Goal: Task Accomplishment & Management: Complete application form

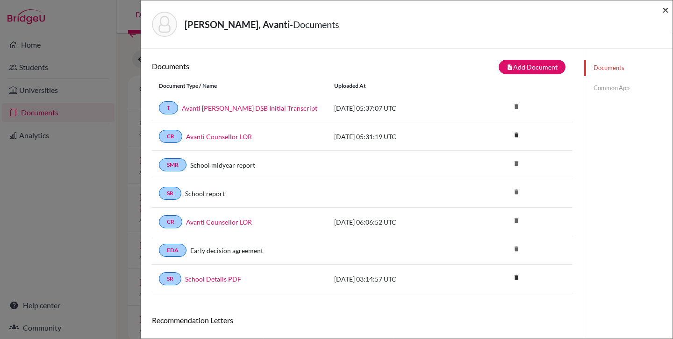
click at [664, 12] on span "×" at bounding box center [665, 10] width 7 height 14
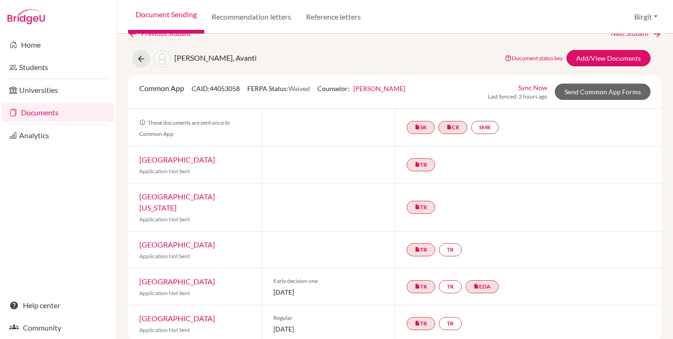
scroll to position [17, 0]
click at [592, 55] on link "Add/View Documents" at bounding box center [608, 58] width 84 height 16
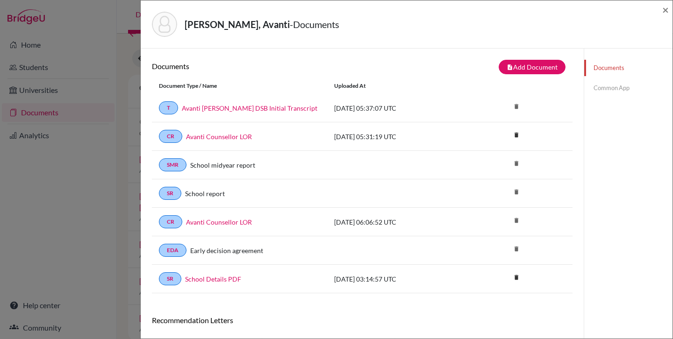
click at [614, 92] on link "Common App" at bounding box center [628, 88] width 88 height 16
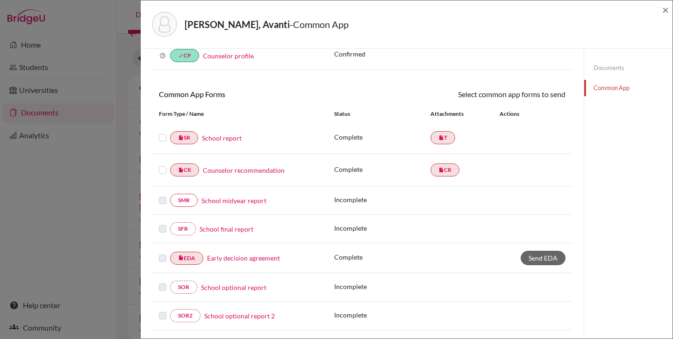
scroll to position [52, 0]
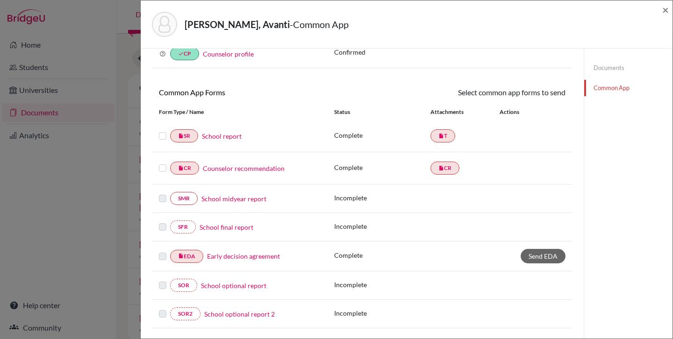
click at [216, 137] on link "School report" at bounding box center [222, 136] width 40 height 10
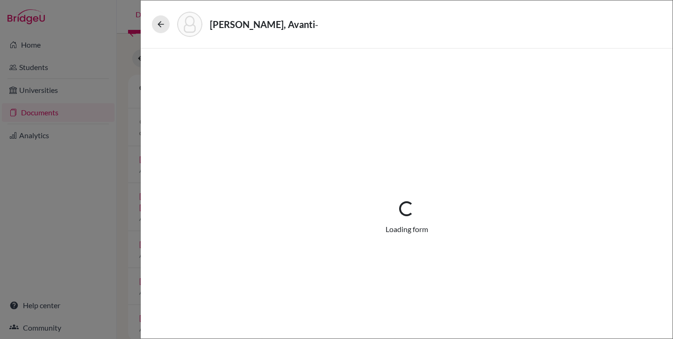
select select "1"
select select "687287"
select select "0"
select select "1"
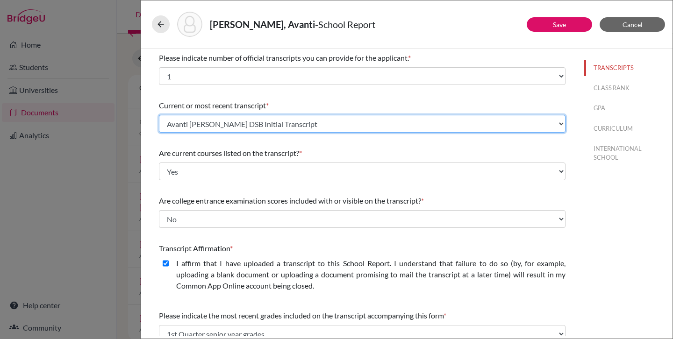
click at [329, 122] on select "Select existing document or upload a new one Avanti Poddar DSB Initial Transcri…" at bounding box center [362, 124] width 407 height 18
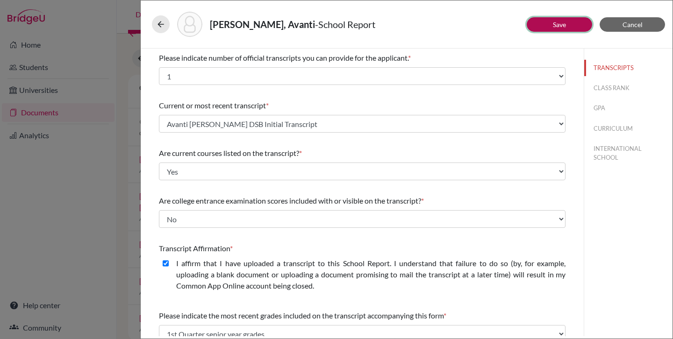
click at [577, 26] on button "Save" at bounding box center [559, 24] width 65 height 14
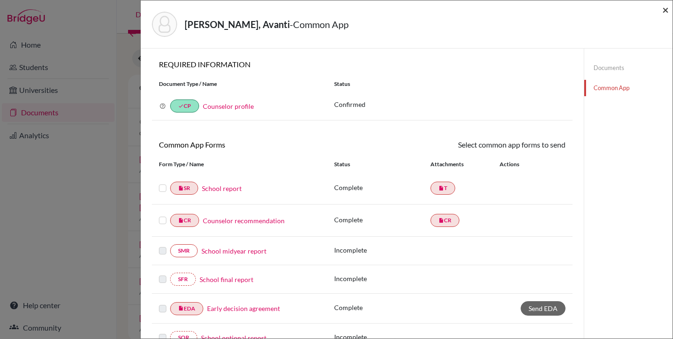
click at [664, 11] on span "×" at bounding box center [665, 10] width 7 height 14
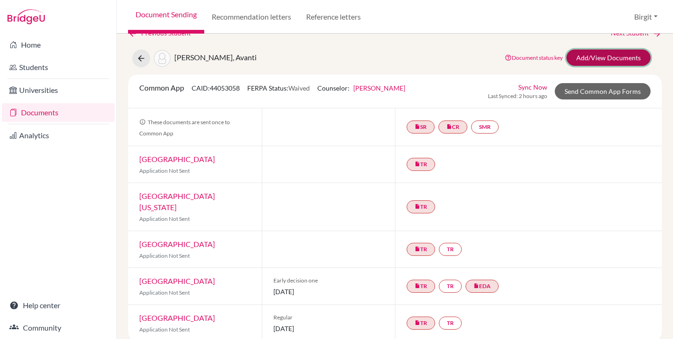
click at [611, 59] on link "Add/View Documents" at bounding box center [608, 58] width 84 height 16
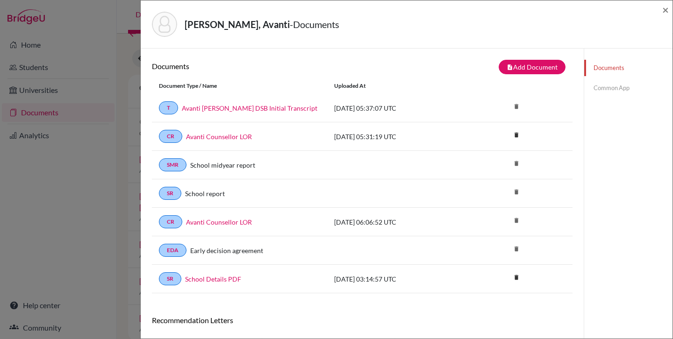
click at [596, 87] on link "Common App" at bounding box center [628, 88] width 88 height 16
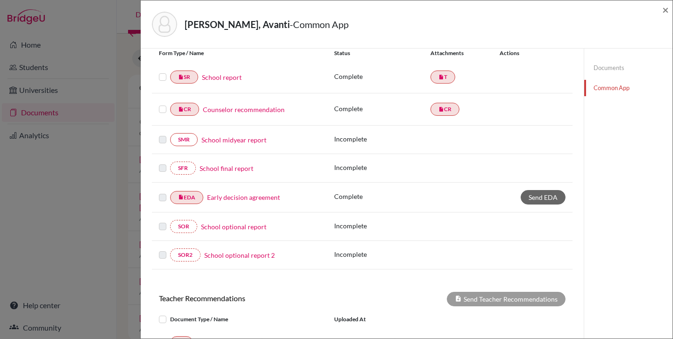
scroll to position [110, 0]
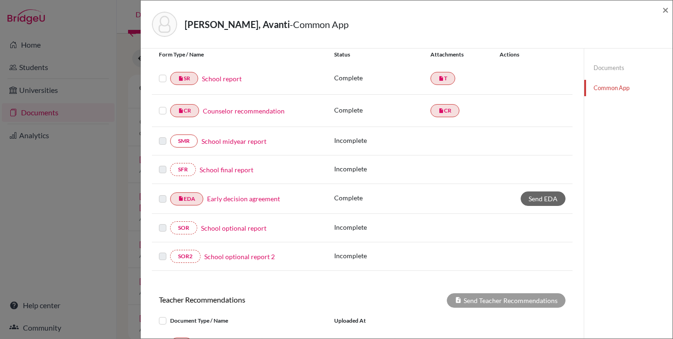
click at [162, 73] on label at bounding box center [162, 73] width 7 height 0
click at [0, 0] on input "checkbox" at bounding box center [0, 0] width 0 height 0
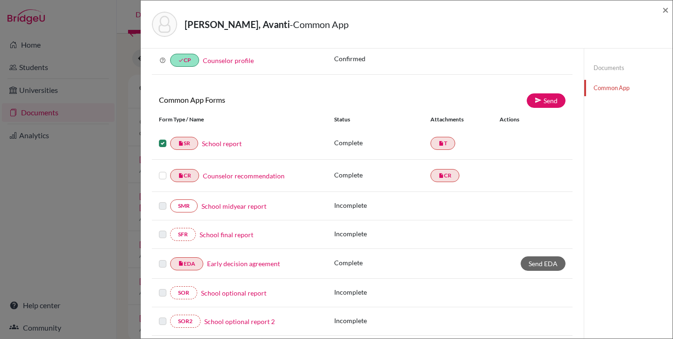
scroll to position [38, 0]
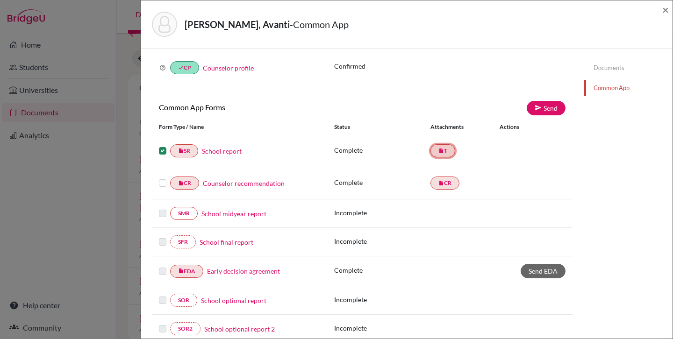
click at [446, 151] on link "insert_drive_file T" at bounding box center [442, 150] width 25 height 13
click at [543, 110] on link "Send" at bounding box center [546, 108] width 39 height 14
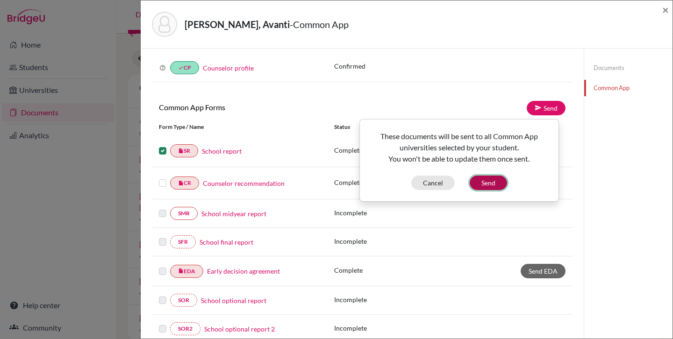
click at [490, 182] on button "Send" at bounding box center [488, 183] width 37 height 14
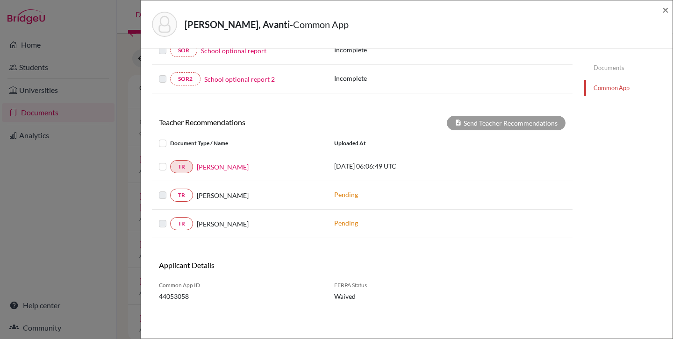
scroll to position [305, 0]
click at [170, 161] on label at bounding box center [170, 161] width 0 height 0
click at [0, 0] on input "checkbox" at bounding box center [0, 0] width 0 height 0
click at [510, 122] on button "Send Teacher Recommendations" at bounding box center [506, 123] width 119 height 14
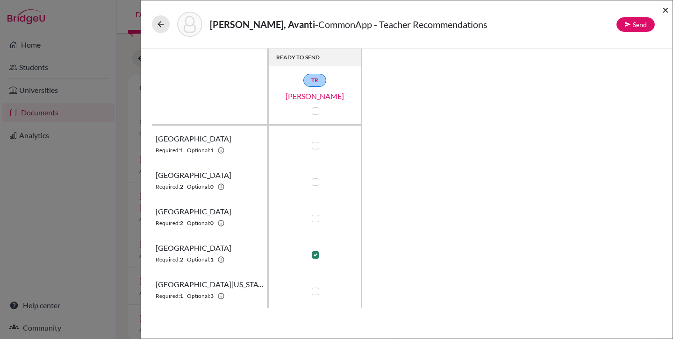
click at [666, 9] on span "×" at bounding box center [665, 10] width 7 height 14
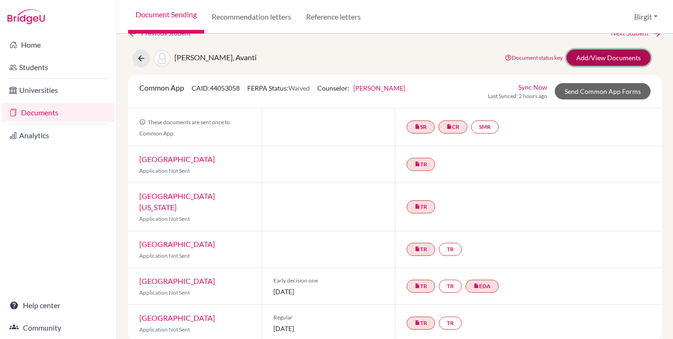
click at [619, 60] on link "Add/View Documents" at bounding box center [608, 58] width 84 height 16
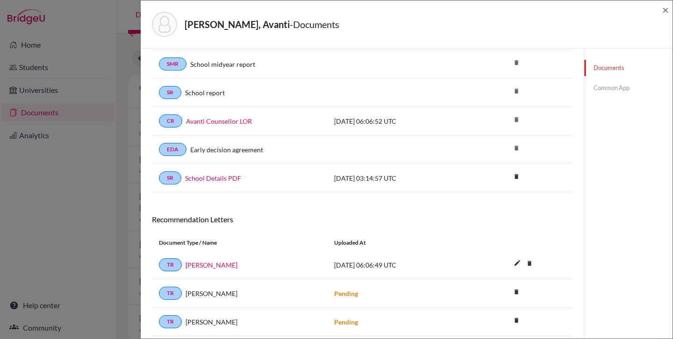
scroll to position [132, 0]
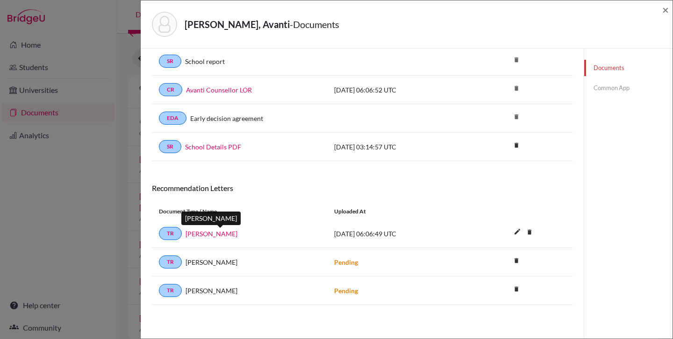
click at [237, 235] on link "[PERSON_NAME]" at bounding box center [212, 234] width 52 height 10
click at [230, 233] on link "[PERSON_NAME]" at bounding box center [212, 234] width 52 height 10
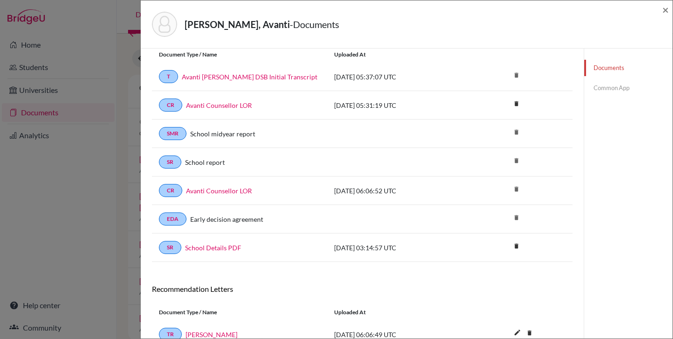
scroll to position [0, 0]
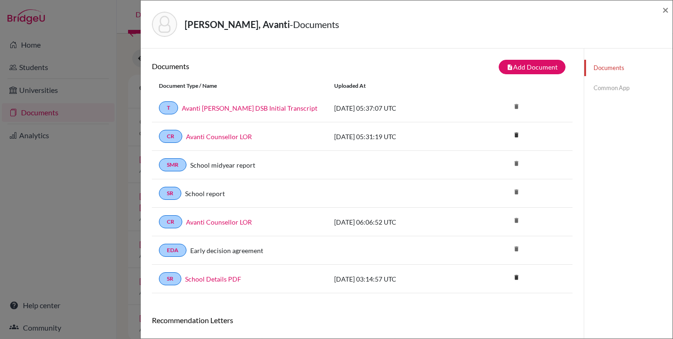
click at [608, 85] on link "Common App" at bounding box center [628, 88] width 88 height 16
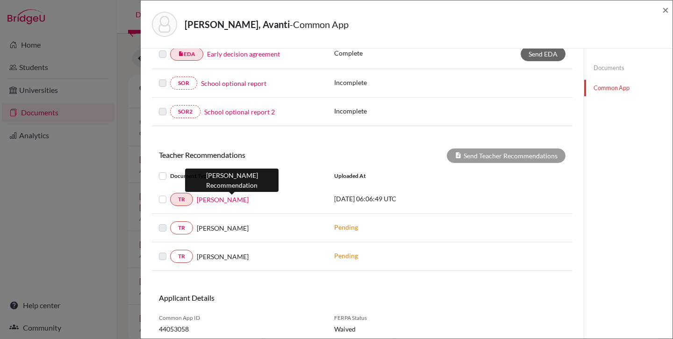
scroll to position [273, 0]
click at [219, 200] on link "[PERSON_NAME]" at bounding box center [223, 199] width 52 height 10
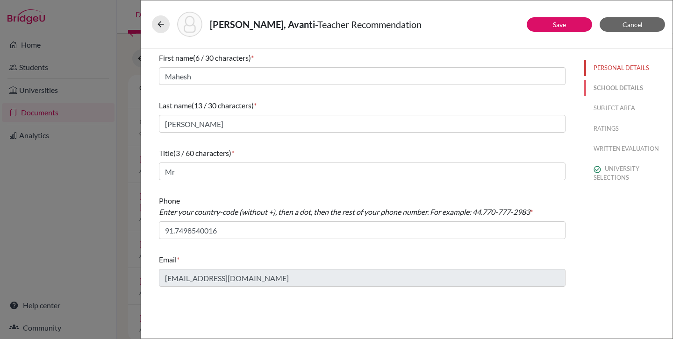
click at [629, 89] on button "SCHOOL DETAILS" at bounding box center [628, 88] width 88 height 16
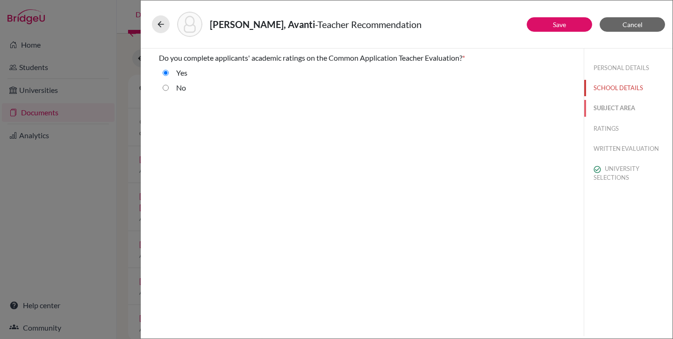
click at [624, 107] on button "SUBJECT AREA" at bounding box center [628, 108] width 88 height 16
select select "2"
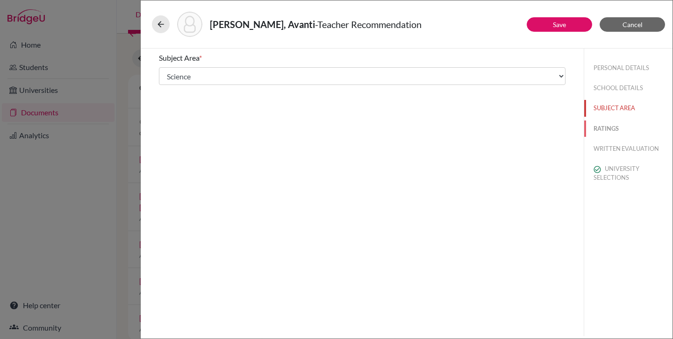
click at [614, 129] on button "RATINGS" at bounding box center [628, 129] width 88 height 16
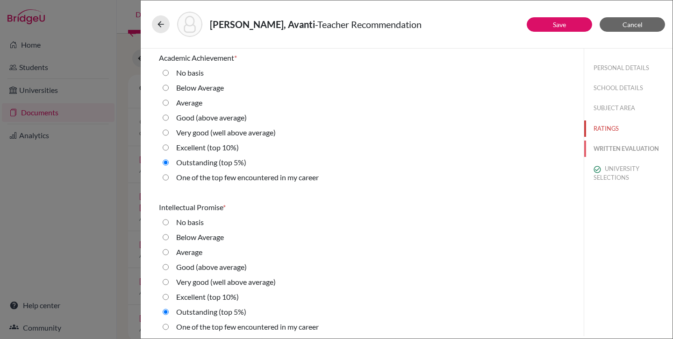
click at [617, 147] on button "WRITTEN EVALUATION" at bounding box center [628, 149] width 88 height 16
radio basis "true"
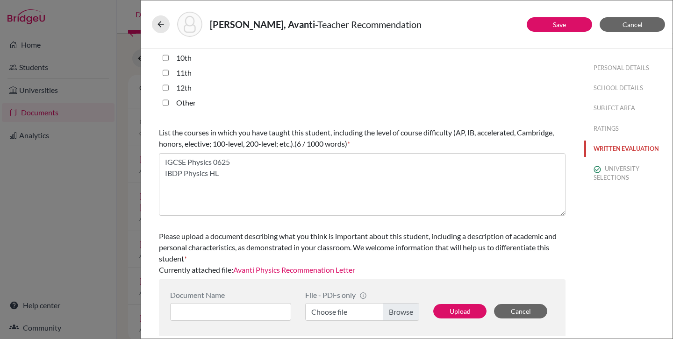
scroll to position [252, 0]
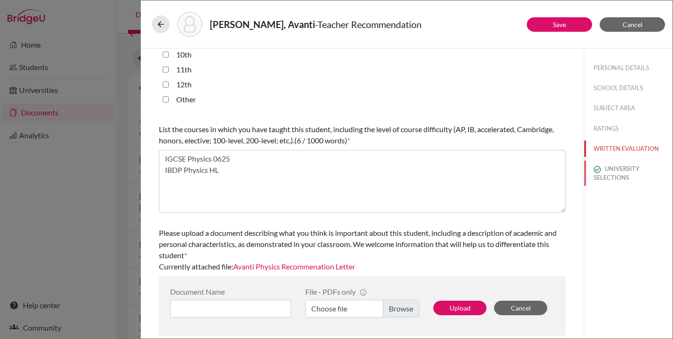
click at [611, 171] on button "UNIVERSITY SELECTIONS" at bounding box center [628, 173] width 88 height 25
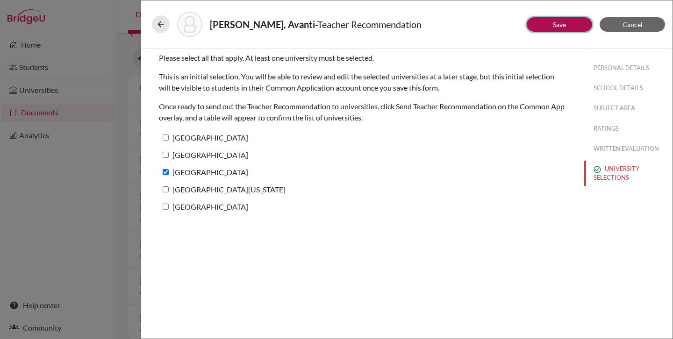
click at [572, 25] on button "Save" at bounding box center [559, 24] width 65 height 14
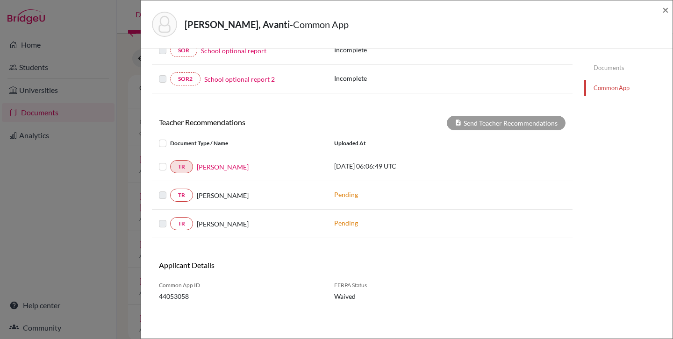
scroll to position [238, 0]
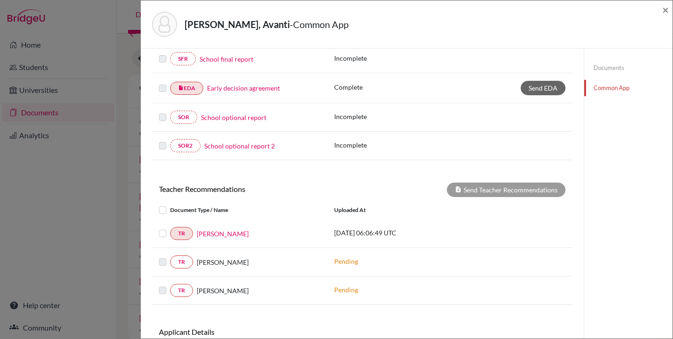
click at [229, 88] on link "Early decision agreement" at bounding box center [243, 88] width 73 height 10
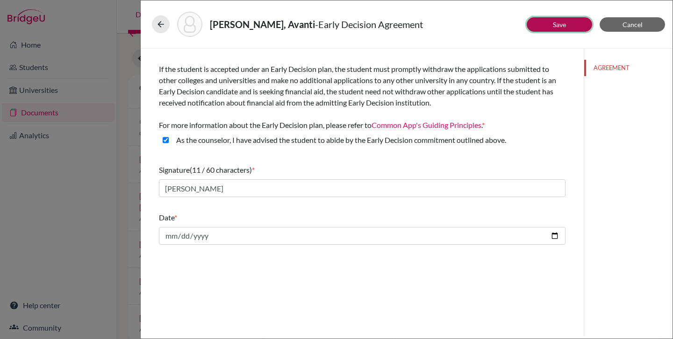
click at [570, 25] on button "Save" at bounding box center [559, 24] width 65 height 14
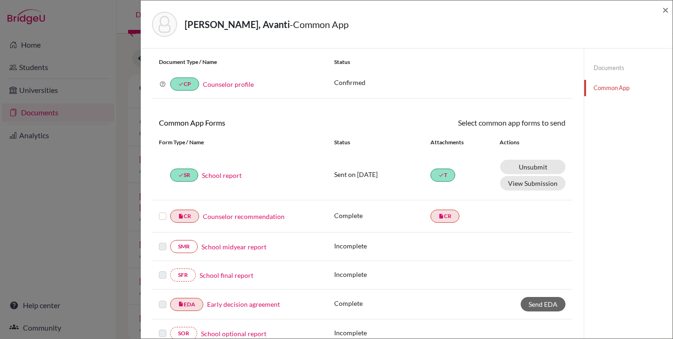
scroll to position [68, 0]
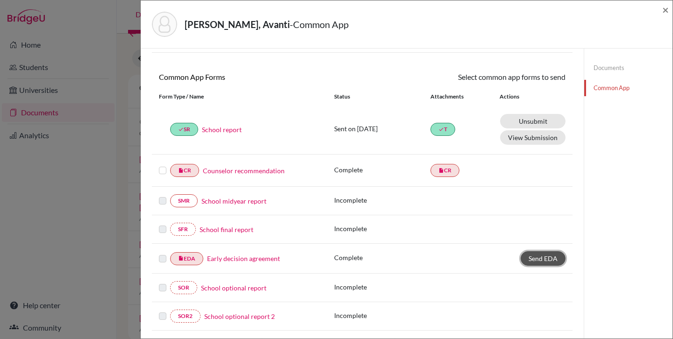
click at [545, 260] on span "Send EDA" at bounding box center [543, 259] width 29 height 8
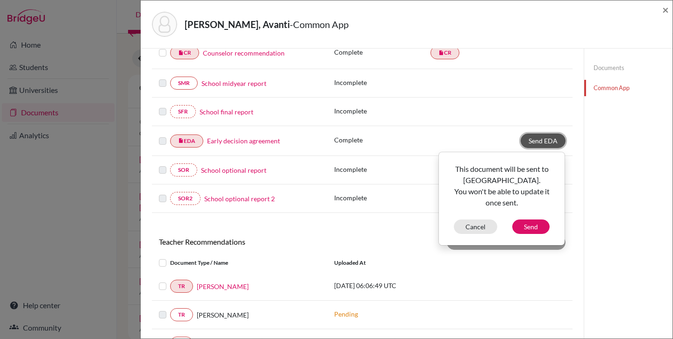
scroll to position [185, 0]
click at [471, 229] on button "Cancel" at bounding box center [475, 227] width 43 height 14
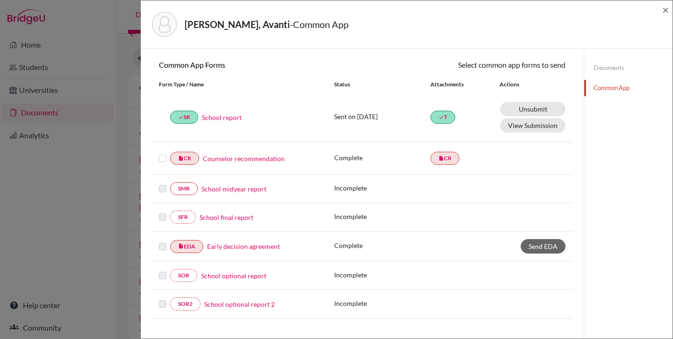
scroll to position [0, 0]
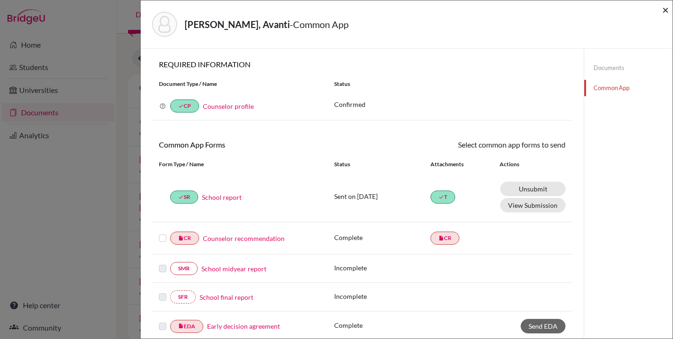
click at [665, 10] on span "×" at bounding box center [665, 10] width 7 height 14
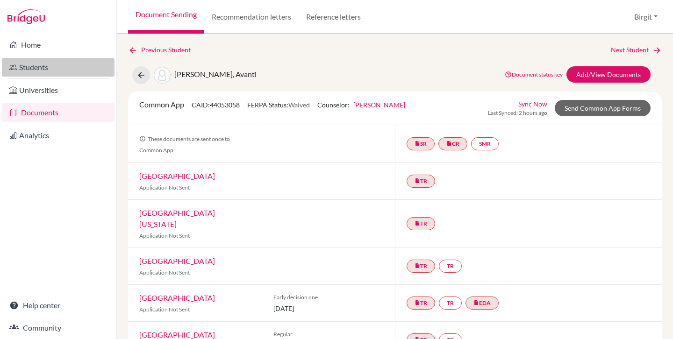
click at [32, 66] on link "Students" at bounding box center [58, 67] width 113 height 19
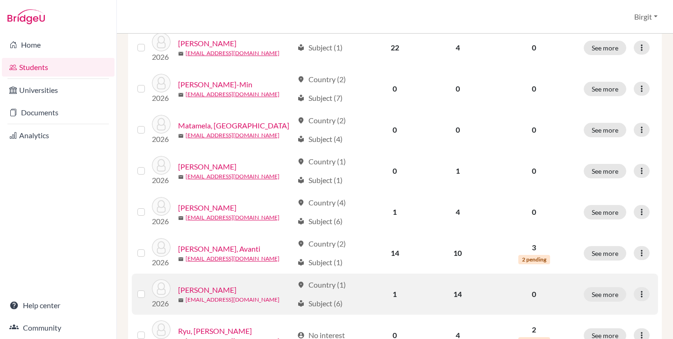
scroll to position [399, 0]
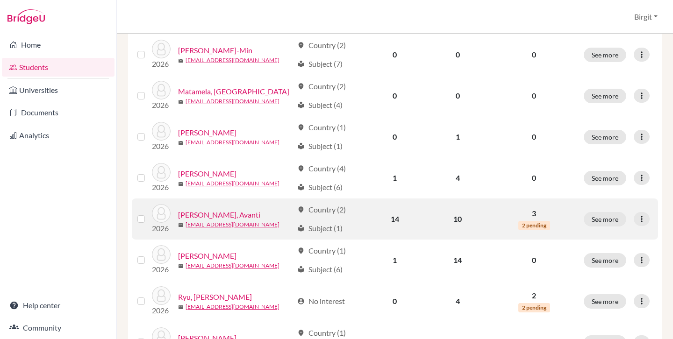
click at [207, 213] on link "[PERSON_NAME], Avanti" at bounding box center [219, 214] width 82 height 11
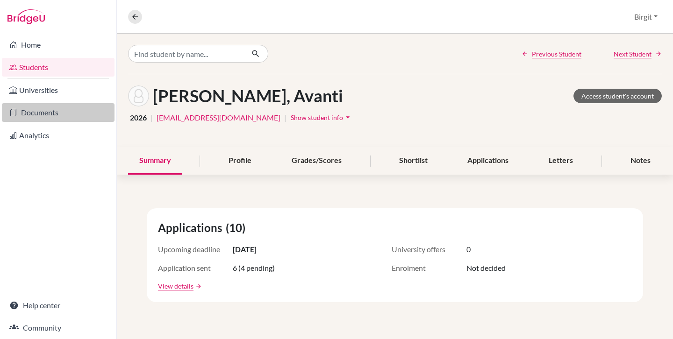
click at [35, 111] on link "Documents" at bounding box center [58, 112] width 113 height 19
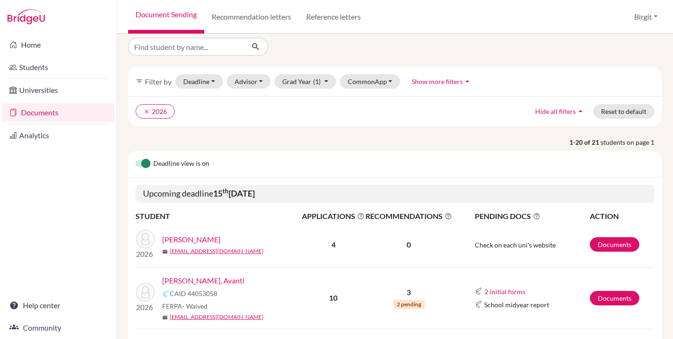
scroll to position [9, 0]
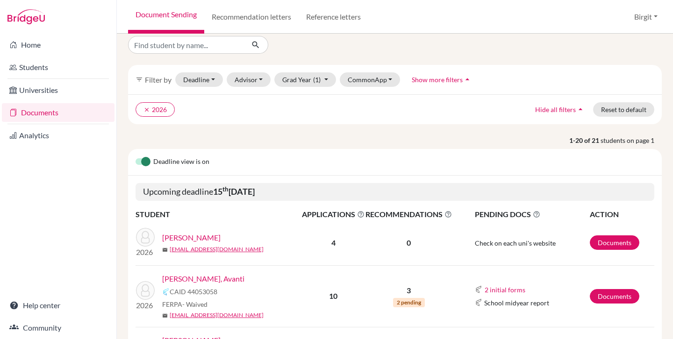
click at [199, 276] on link "[PERSON_NAME], Avanti" at bounding box center [203, 278] width 82 height 11
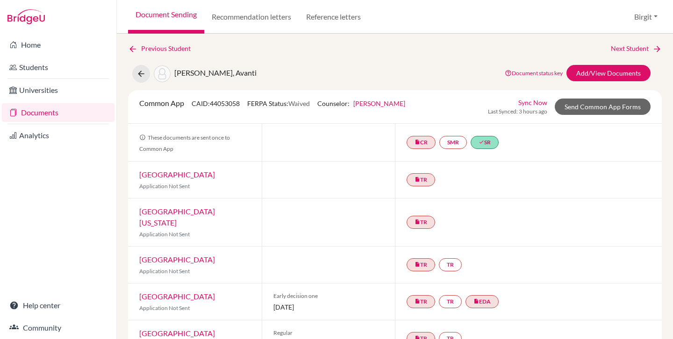
scroll to position [2, 0]
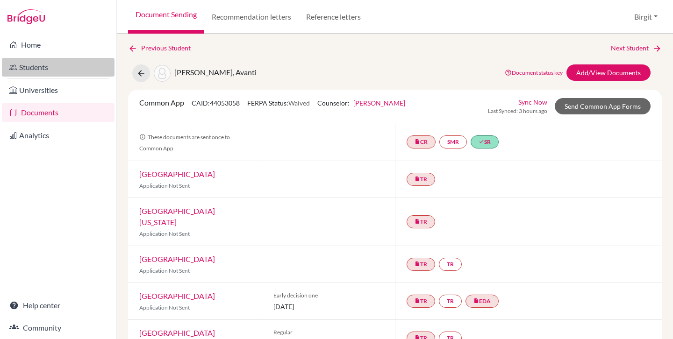
click at [50, 67] on link "Students" at bounding box center [58, 67] width 113 height 19
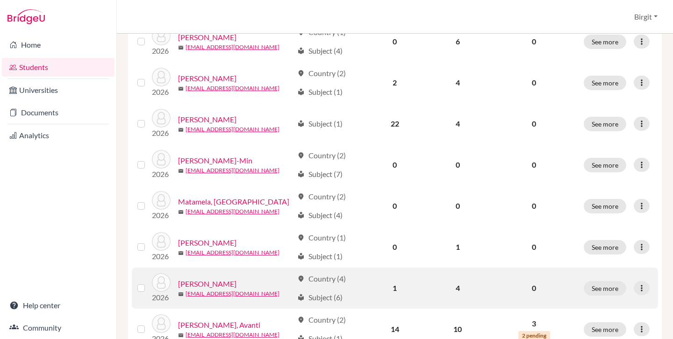
scroll to position [288, 0]
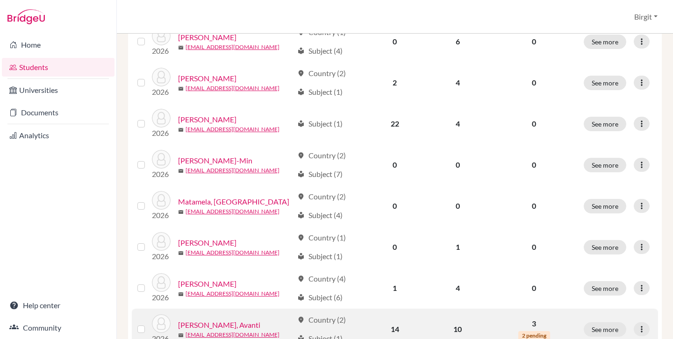
click at [208, 324] on link "[PERSON_NAME], Avanti" at bounding box center [219, 325] width 82 height 11
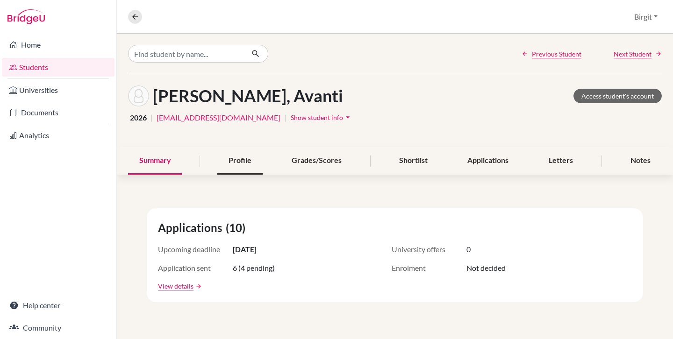
click at [237, 163] on div "Profile" at bounding box center [239, 161] width 45 height 28
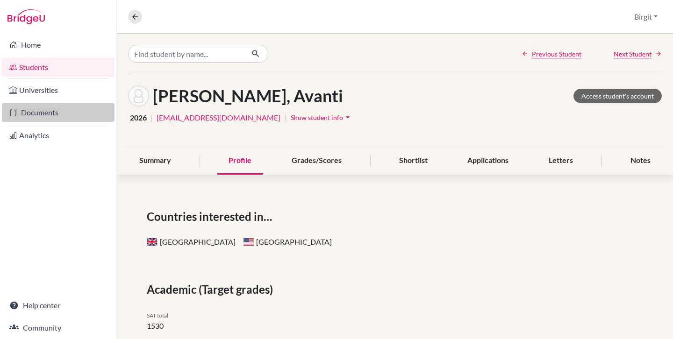
click at [43, 111] on link "Documents" at bounding box center [58, 112] width 113 height 19
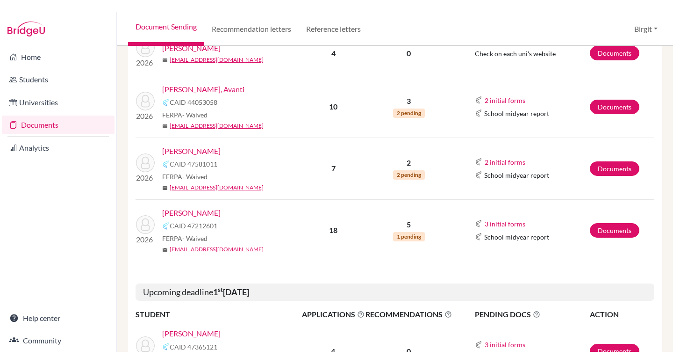
scroll to position [172, 0]
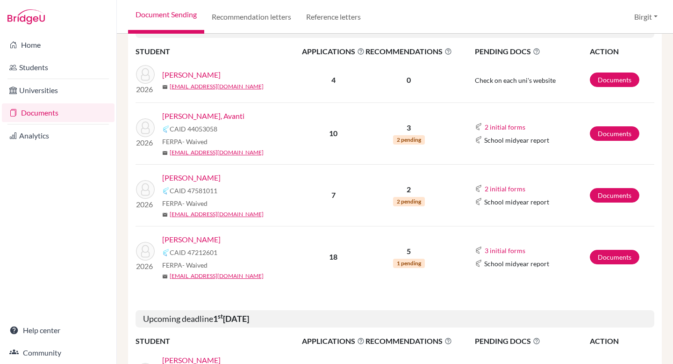
click at [200, 240] on link "[PERSON_NAME]" at bounding box center [191, 239] width 58 height 11
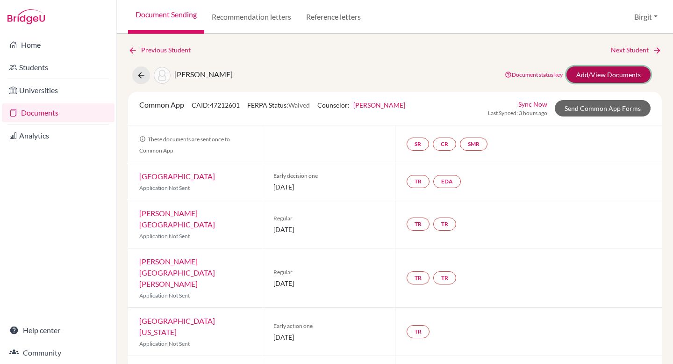
click at [595, 77] on link "Add/View Documents" at bounding box center [608, 74] width 84 height 16
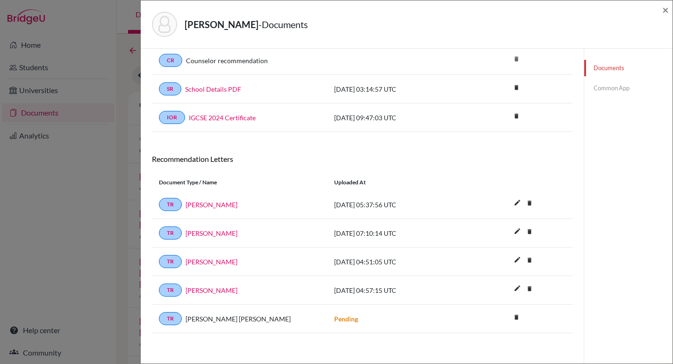
scroll to position [165, 0]
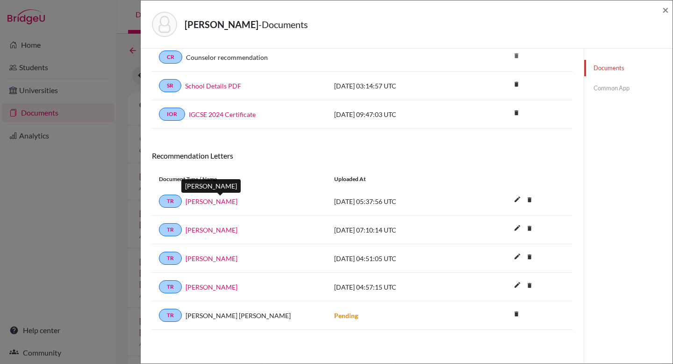
click at [195, 202] on link "Mahesh Dharam Kamble" at bounding box center [212, 201] width 52 height 10
click at [174, 200] on link "TR" at bounding box center [170, 200] width 23 height 13
click at [619, 88] on link "Common App" at bounding box center [628, 88] width 88 height 16
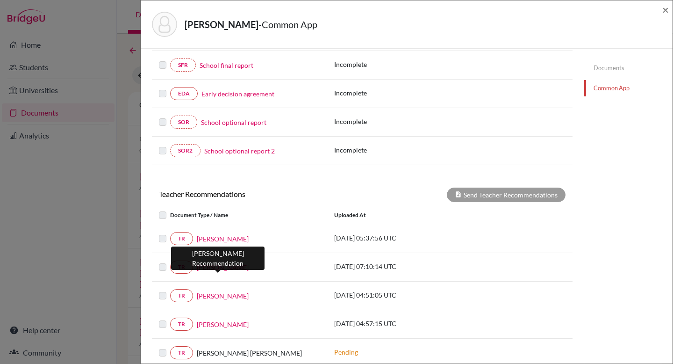
scroll to position [212, 0]
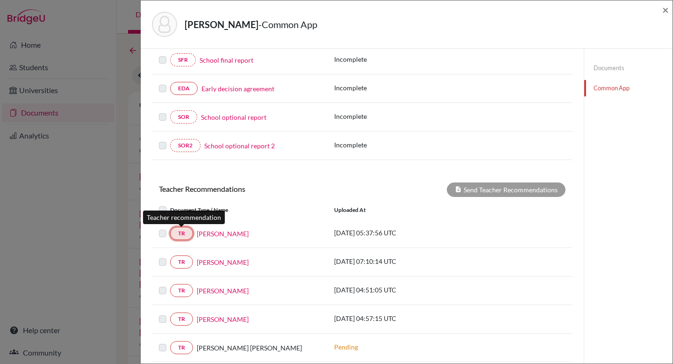
click at [186, 233] on link "TR" at bounding box center [181, 233] width 23 height 13
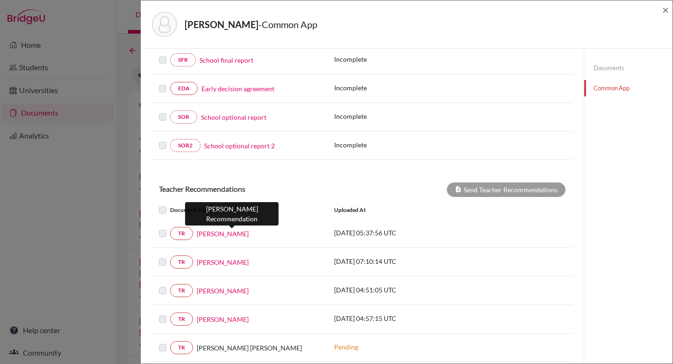
click at [206, 231] on link "[PERSON_NAME]" at bounding box center [223, 234] width 52 height 10
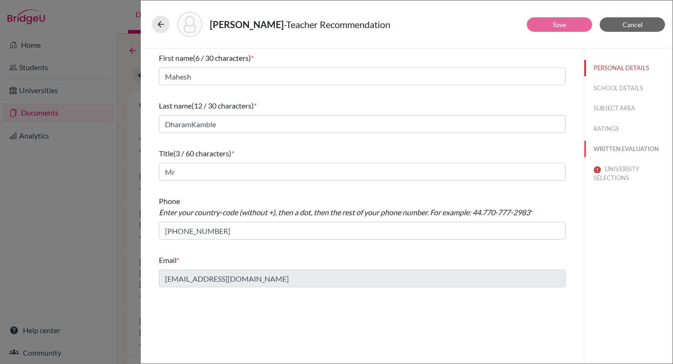
click at [623, 147] on button "WRITTEN EVALUATION" at bounding box center [628, 149] width 88 height 16
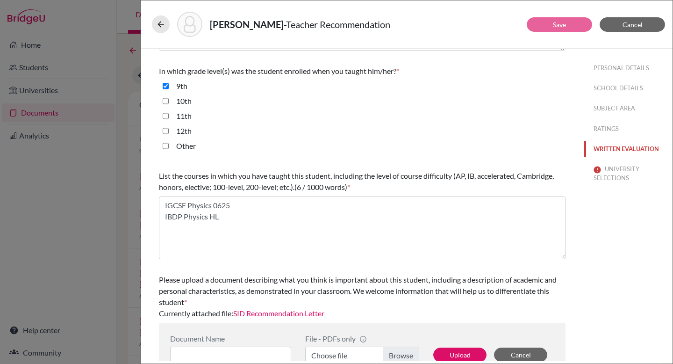
scroll to position [228, 0]
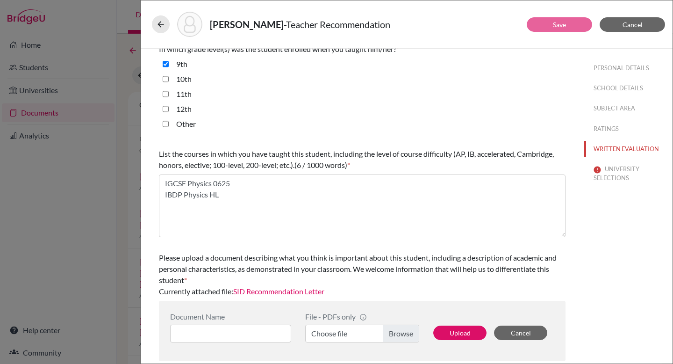
click at [291, 291] on link "SID Recommendation Letter" at bounding box center [278, 290] width 91 height 9
click at [265, 326] on input at bounding box center [230, 333] width 121 height 18
type input "Siddhartha Suhas Recommendation Physics"
click at [404, 336] on label "Choose file" at bounding box center [362, 333] width 114 height 18
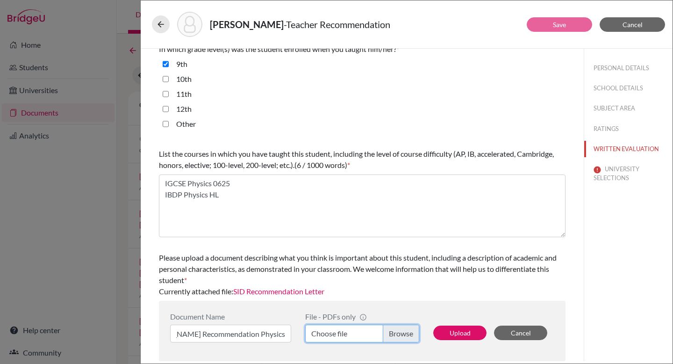
click at [404, 336] on input "Choose file" at bounding box center [362, 333] width 114 height 18
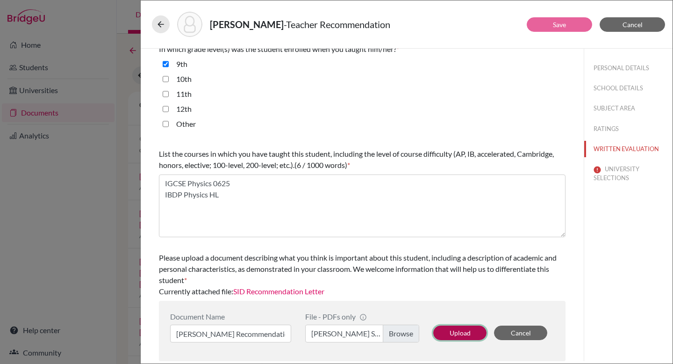
click at [466, 335] on button "Upload" at bounding box center [459, 332] width 53 height 14
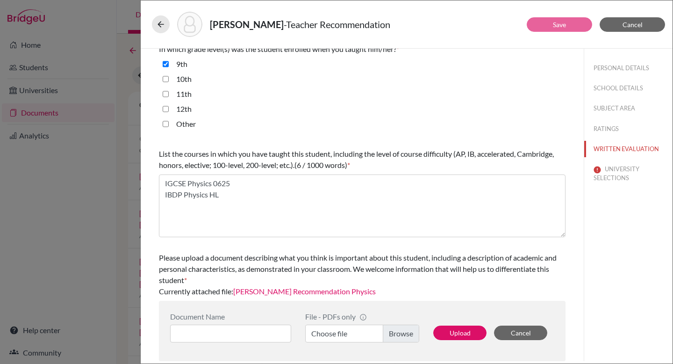
click at [285, 291] on link "Siddhartha Suhas Recommendation Physics" at bounding box center [304, 290] width 143 height 9
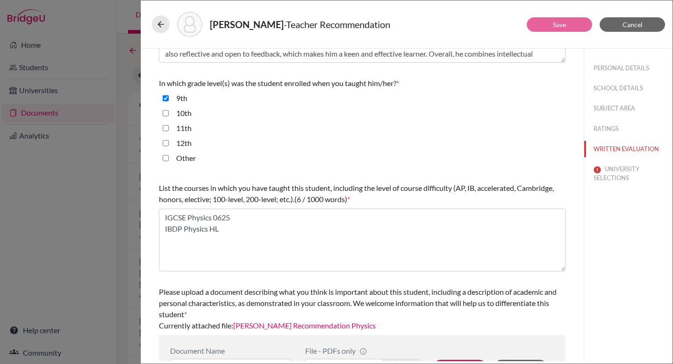
scroll to position [183, 0]
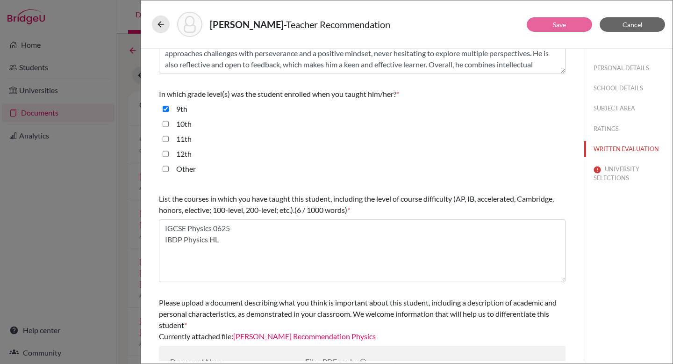
click at [166, 124] on input "10th" at bounding box center [166, 123] width 6 height 11
checkbox input "true"
click at [164, 137] on input "11th" at bounding box center [166, 138] width 6 height 11
checkbox input "true"
click at [164, 155] on input "12th" at bounding box center [166, 153] width 6 height 11
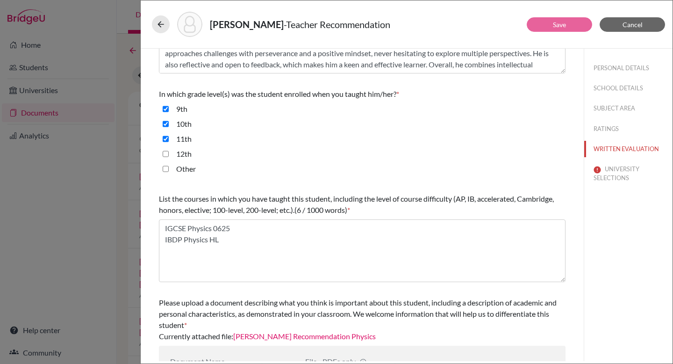
checkbox input "true"
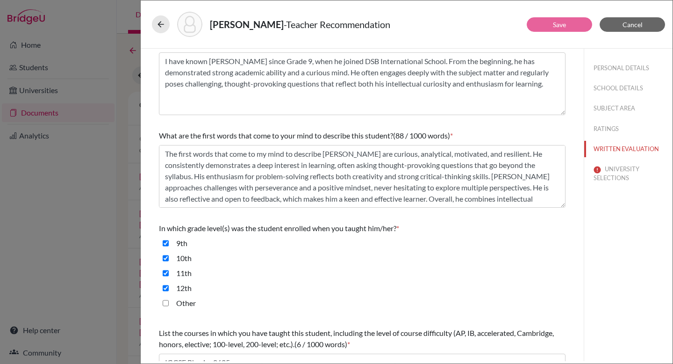
scroll to position [0, 0]
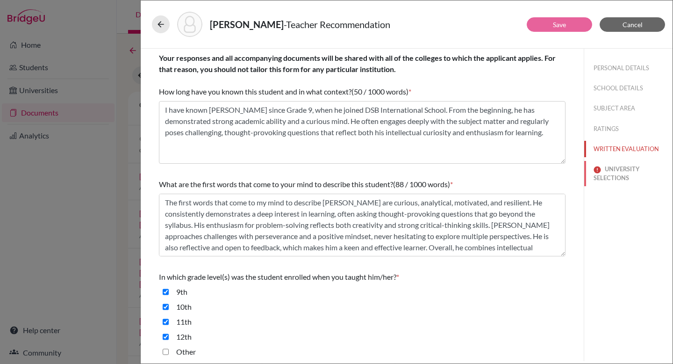
click at [619, 171] on button "UNIVERSITY SELECTIONS" at bounding box center [628, 173] width 88 height 25
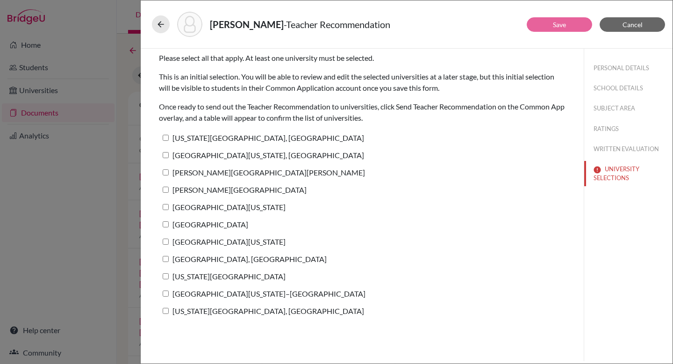
click at [166, 225] on input "Northwestern University" at bounding box center [166, 224] width 6 height 6
checkbox input "true"
click at [166, 241] on input "University of Michigan" at bounding box center [166, 241] width 6 height 6
checkbox input "true"
click at [578, 27] on button "Save" at bounding box center [559, 24] width 65 height 14
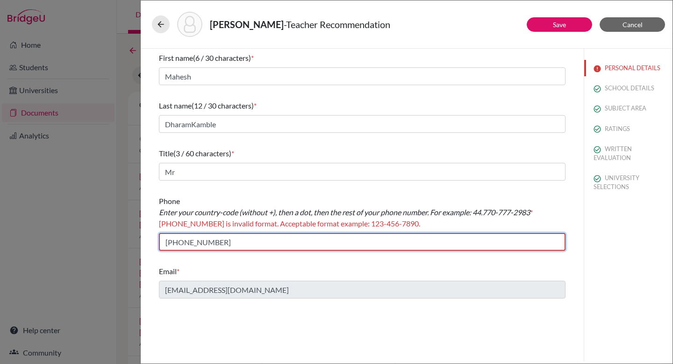
drag, startPoint x: 170, startPoint y: 243, endPoint x: 163, endPoint y: 243, distance: 7.0
click at [163, 243] on input "+917498540016" at bounding box center [362, 242] width 407 height 18
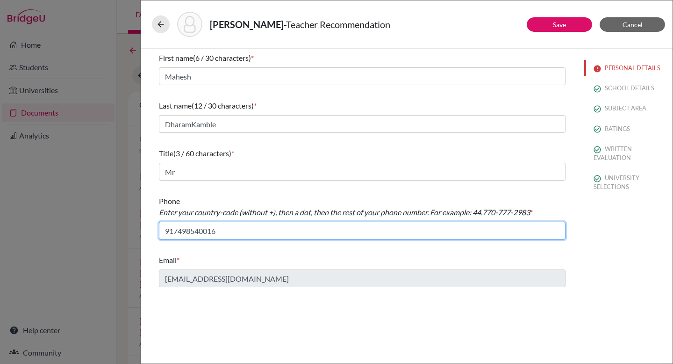
click at [174, 230] on input "917498540016" at bounding box center [362, 230] width 407 height 18
type input "91.7498540016"
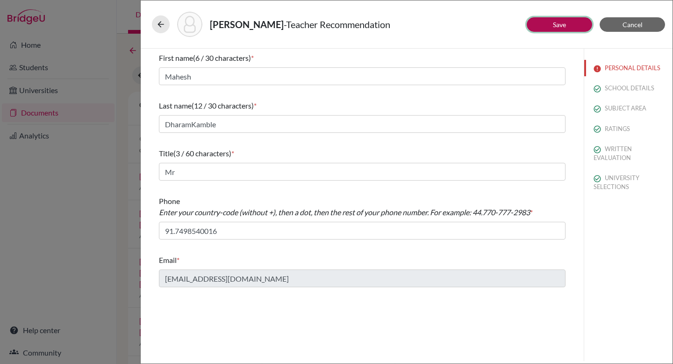
click at [576, 24] on button "Save" at bounding box center [559, 24] width 65 height 14
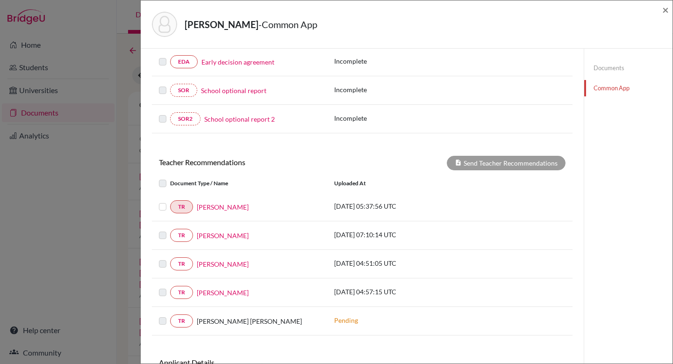
scroll to position [244, 0]
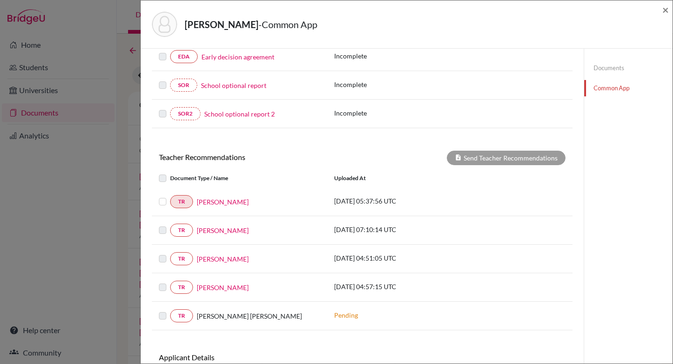
click at [601, 64] on link "Documents" at bounding box center [628, 68] width 88 height 16
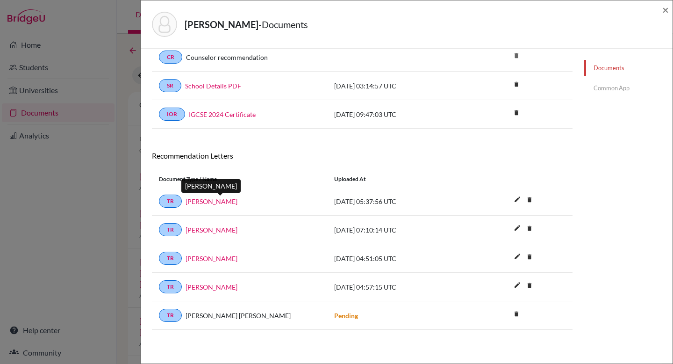
click at [236, 203] on link "Mahesh Dharam Kamble" at bounding box center [212, 201] width 52 height 10
click at [234, 289] on link "Mahesh Dharam Kamble" at bounding box center [212, 287] width 52 height 10
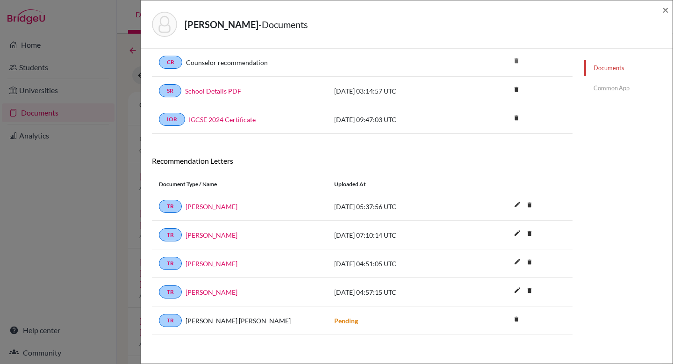
scroll to position [159, 0]
click at [511, 205] on icon "edit" at bounding box center [517, 204] width 15 height 15
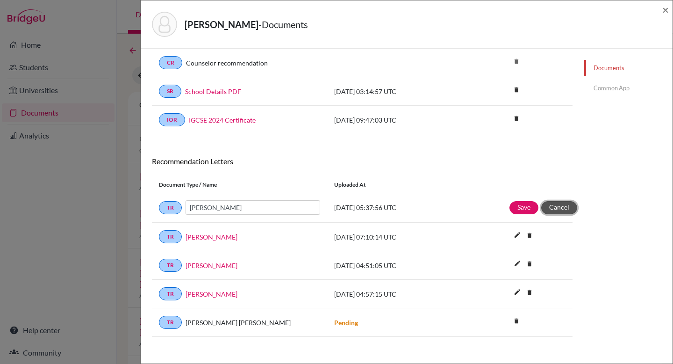
click at [550, 208] on button "Cancel" at bounding box center [559, 207] width 36 height 13
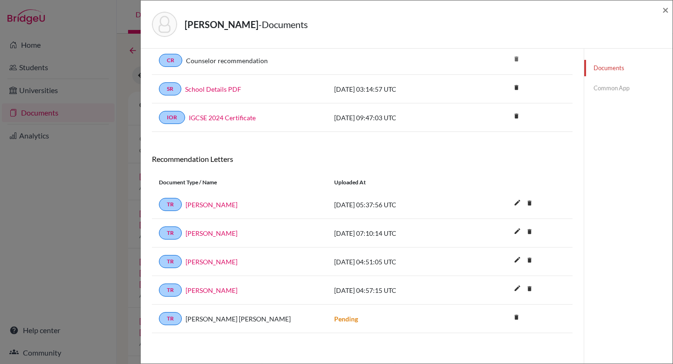
scroll to position [165, 0]
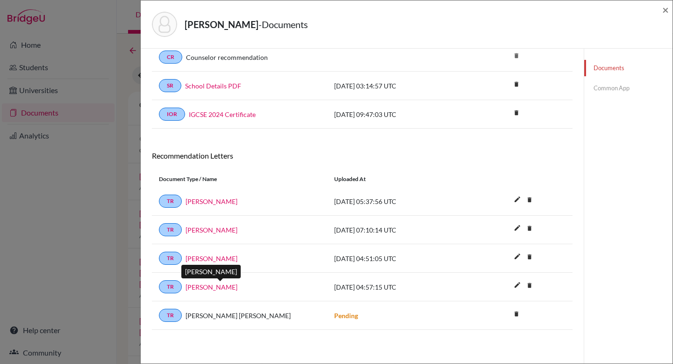
click at [221, 285] on link "[PERSON_NAME]" at bounding box center [212, 287] width 52 height 10
click at [612, 88] on link "Common App" at bounding box center [628, 88] width 88 height 16
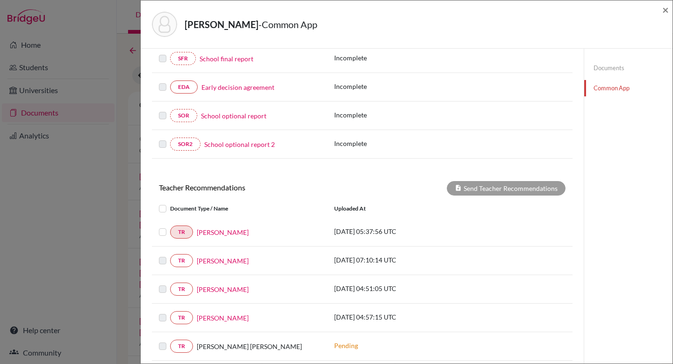
scroll to position [311, 0]
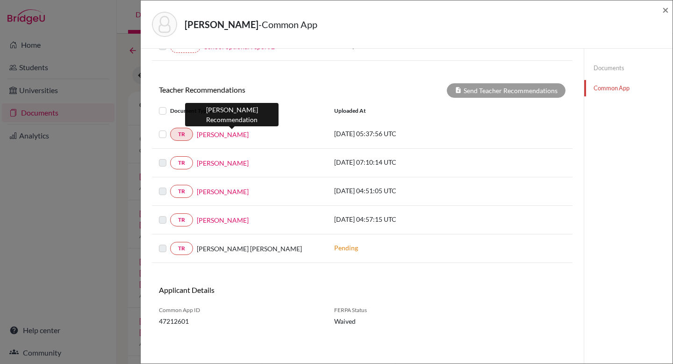
click at [231, 136] on link "[PERSON_NAME]" at bounding box center [223, 134] width 52 height 10
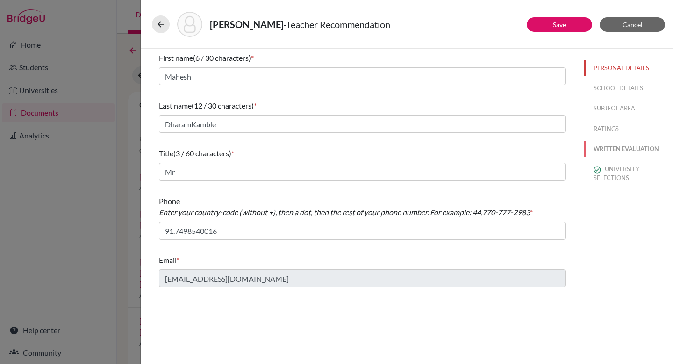
click at [629, 149] on button "WRITTEN EVALUATION" at bounding box center [628, 149] width 88 height 16
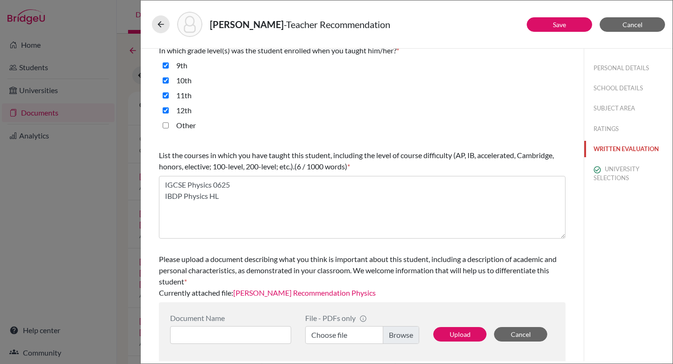
scroll to position [228, 0]
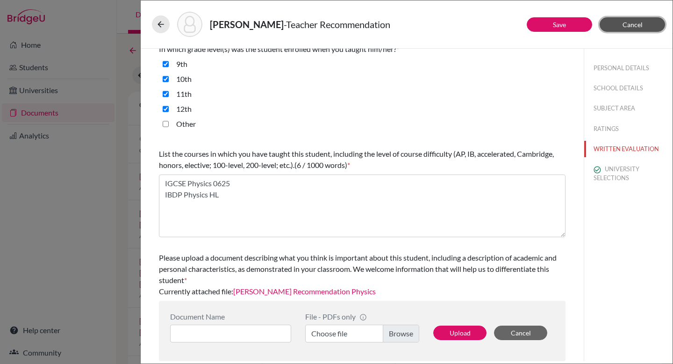
click at [644, 23] on button "Cancel" at bounding box center [632, 24] width 65 height 14
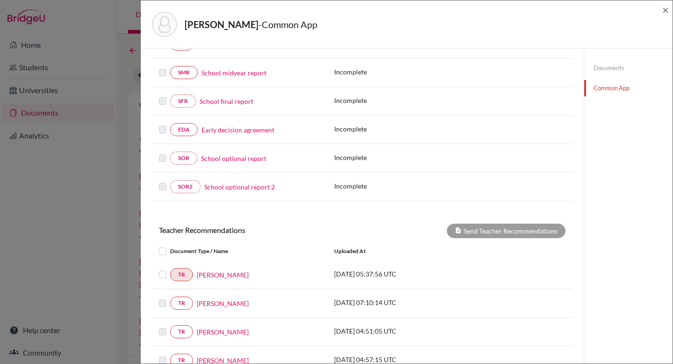
scroll to position [36, 0]
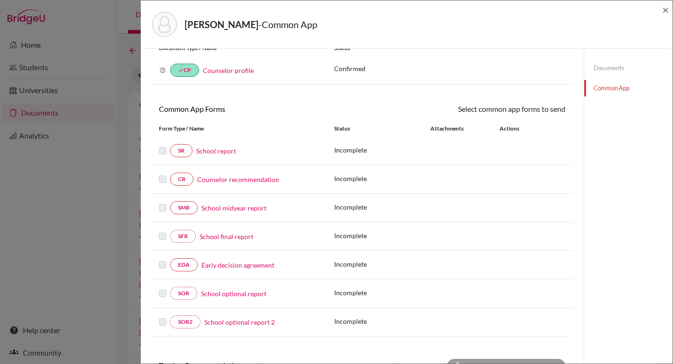
click at [619, 74] on link "Documents" at bounding box center [628, 68] width 88 height 16
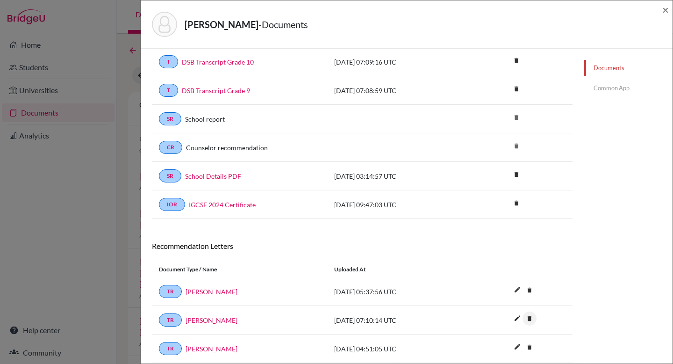
scroll to position [165, 0]
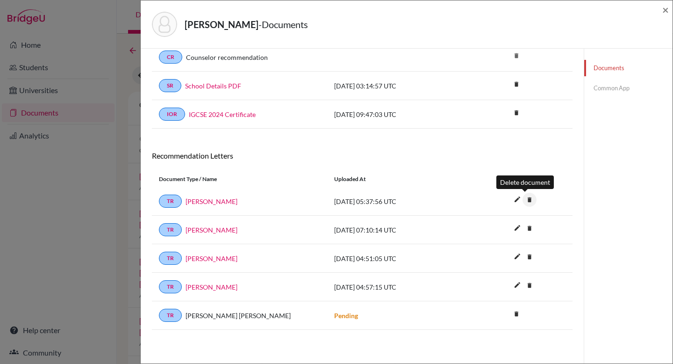
click at [527, 199] on icon "delete" at bounding box center [529, 200] width 14 height 14
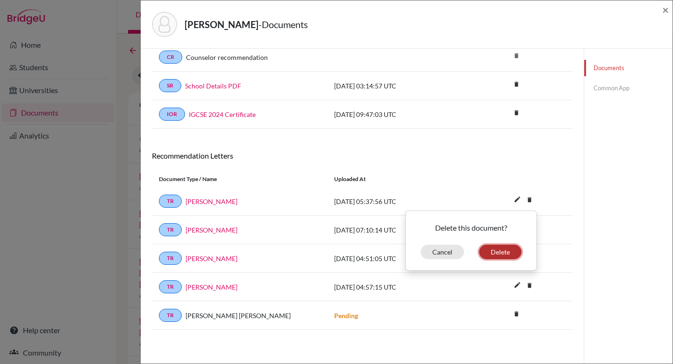
click at [502, 253] on button "Delete" at bounding box center [500, 251] width 43 height 14
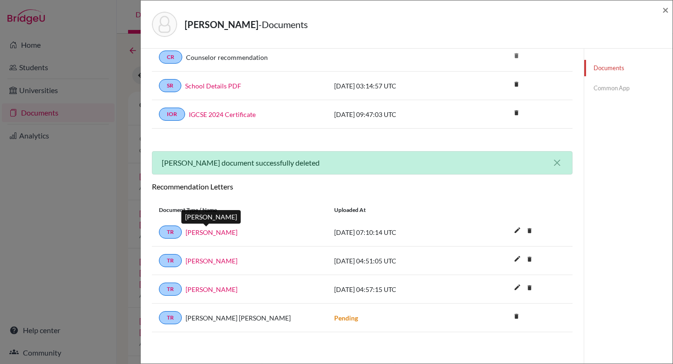
click at [210, 233] on link "[PERSON_NAME]" at bounding box center [212, 232] width 52 height 10
click at [216, 261] on link "[PERSON_NAME]" at bounding box center [212, 261] width 52 height 10
click at [525, 229] on icon "delete" at bounding box center [529, 230] width 14 height 14
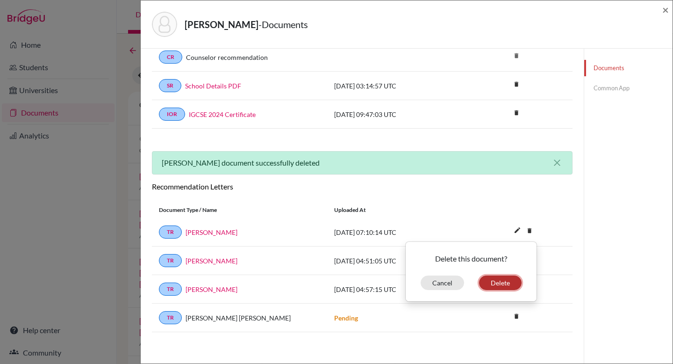
click at [504, 282] on button "Delete" at bounding box center [500, 282] width 43 height 14
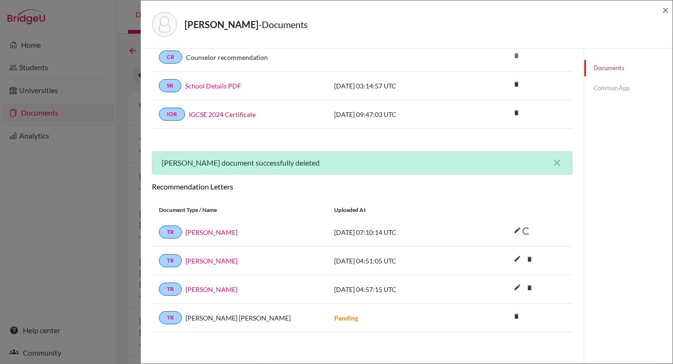
scroll to position [139, 0]
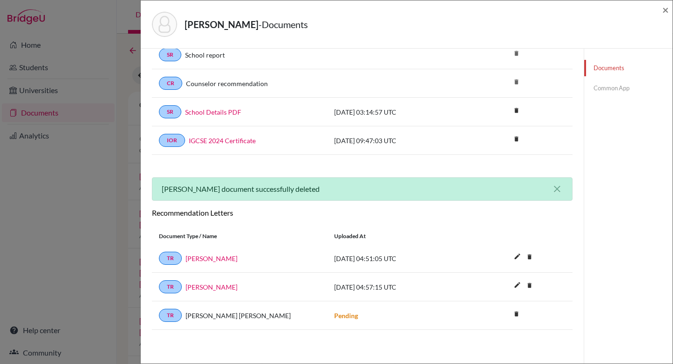
click at [601, 93] on link "Common App" at bounding box center [628, 88] width 88 height 16
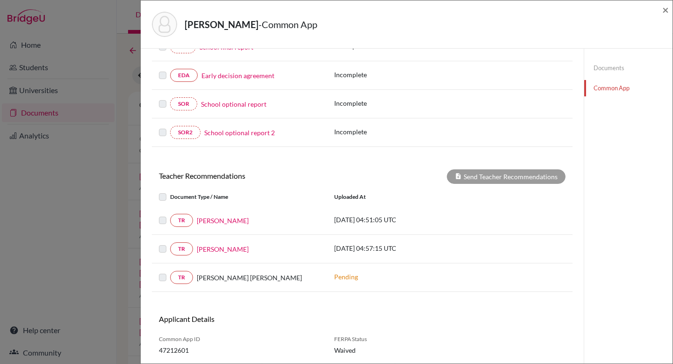
scroll to position [254, 0]
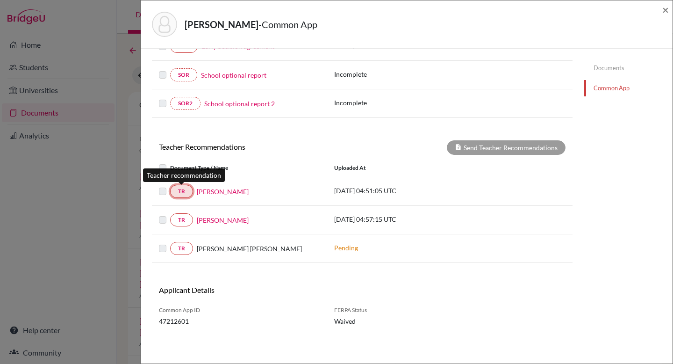
click at [175, 191] on link "TR" at bounding box center [181, 191] width 23 height 13
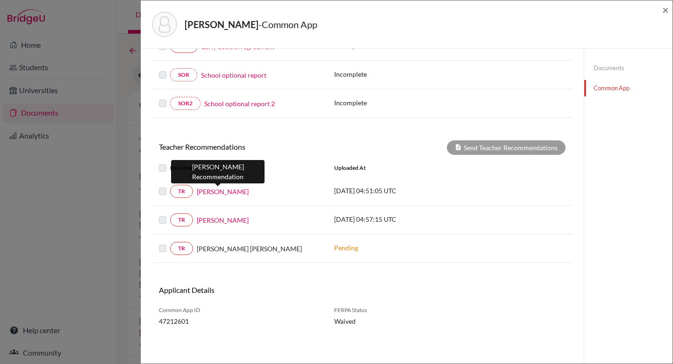
click at [227, 192] on link "[PERSON_NAME]" at bounding box center [223, 191] width 52 height 10
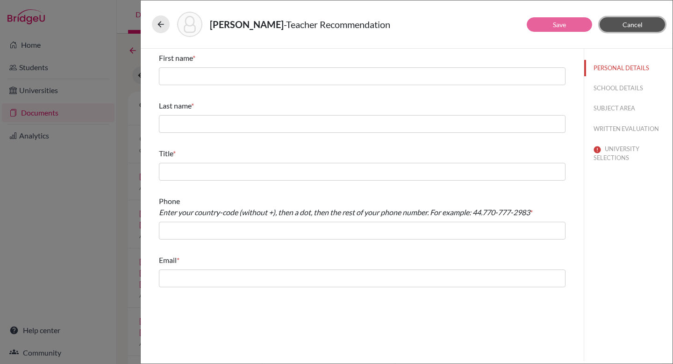
click at [626, 25] on span "Cancel" at bounding box center [632, 25] width 20 height 8
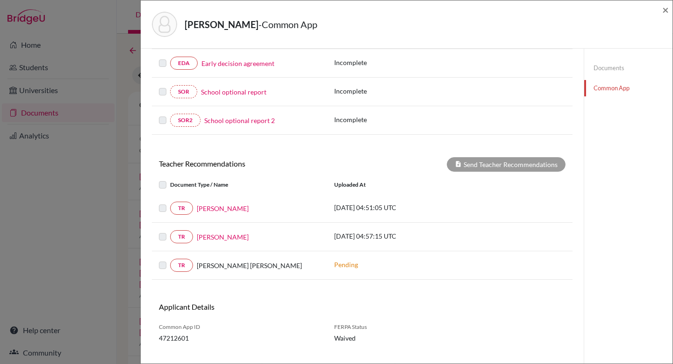
scroll to position [254, 0]
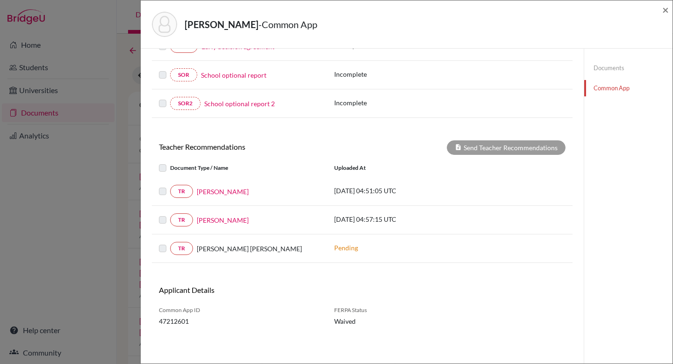
click at [611, 72] on link "Documents" at bounding box center [628, 68] width 88 height 16
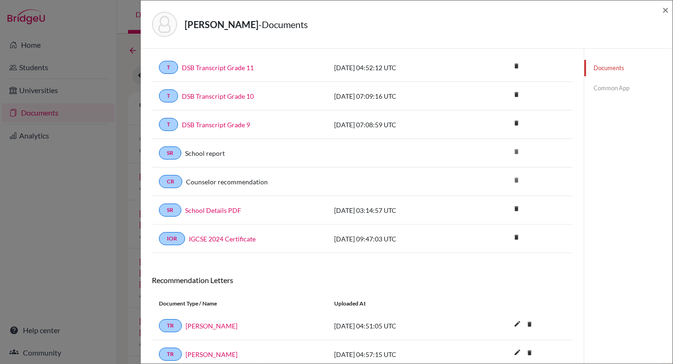
scroll to position [108, 0]
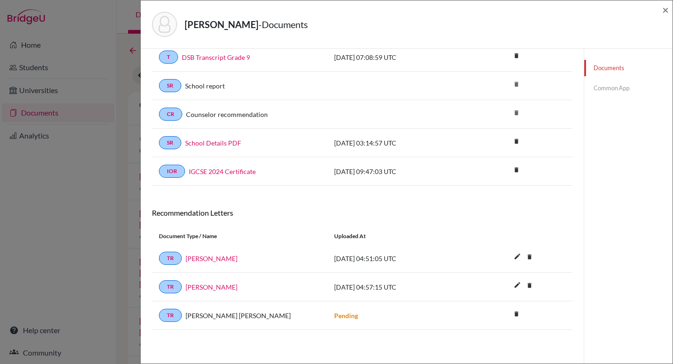
click at [622, 88] on link "Common App" at bounding box center [628, 88] width 88 height 16
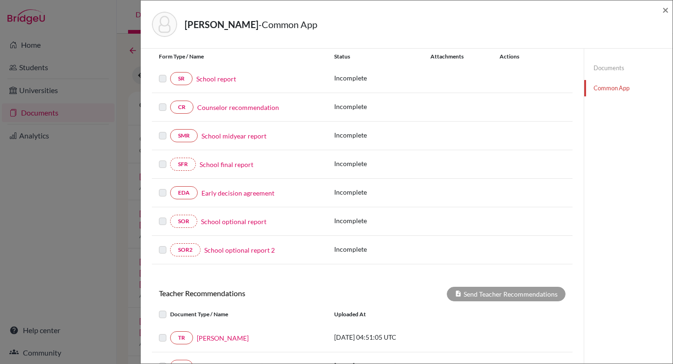
scroll to position [254, 0]
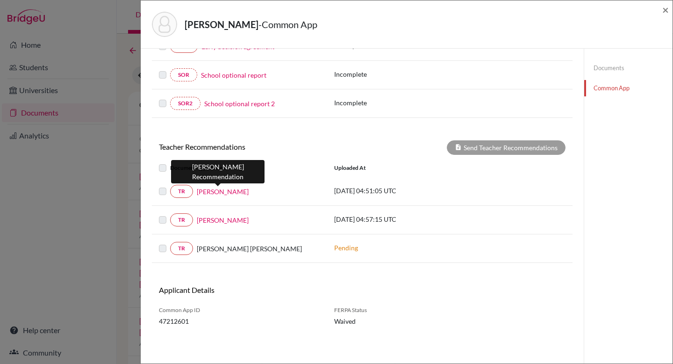
click at [210, 192] on link "[PERSON_NAME]" at bounding box center [223, 191] width 52 height 10
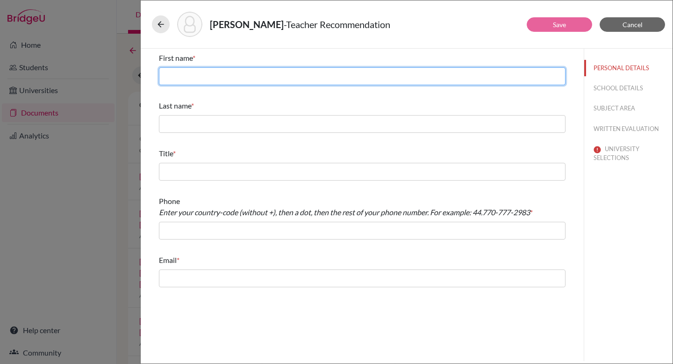
click at [266, 77] on input "text" at bounding box center [362, 76] width 407 height 18
type input "Stephanie"
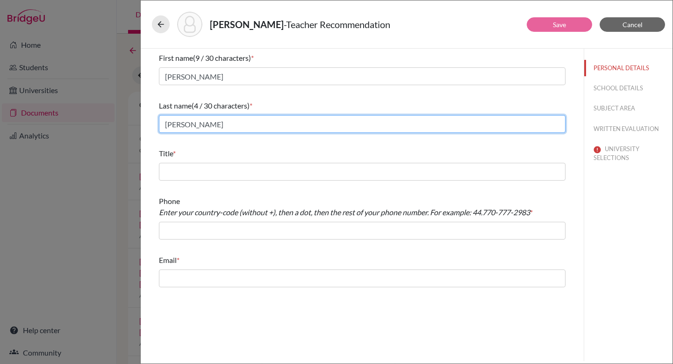
type input "Holt"
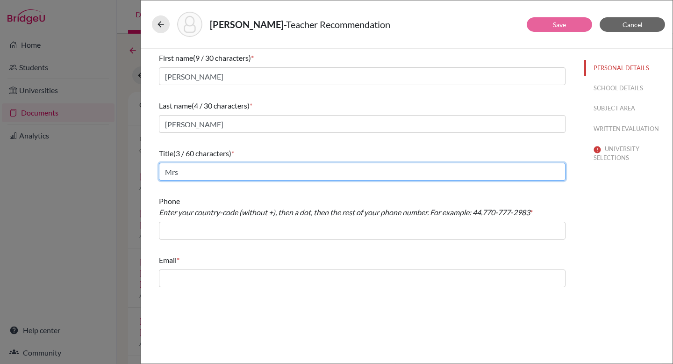
drag, startPoint x: 216, startPoint y: 169, endPoint x: 136, endPoint y: 167, distance: 80.4
click at [137, 165] on div "Suhas, Siddhartha - Teacher Recommendation Save Cancel First name (9 / 30 chara…" at bounding box center [336, 182] width 673 height 364
click at [231, 167] on input "Mrs" at bounding box center [362, 172] width 407 height 18
type input "M"
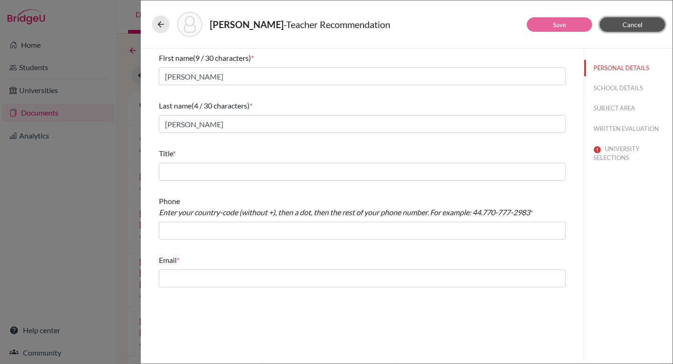
click at [626, 22] on span "Cancel" at bounding box center [632, 25] width 20 height 8
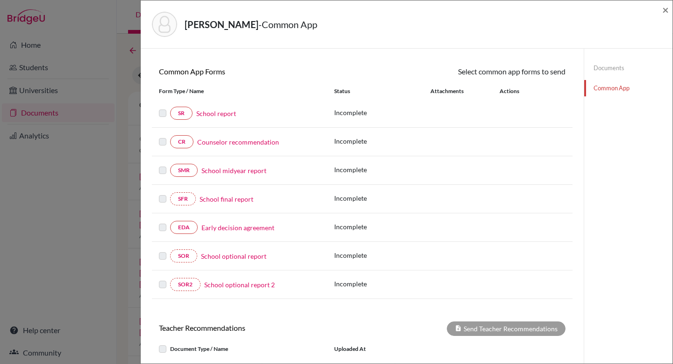
scroll to position [254, 0]
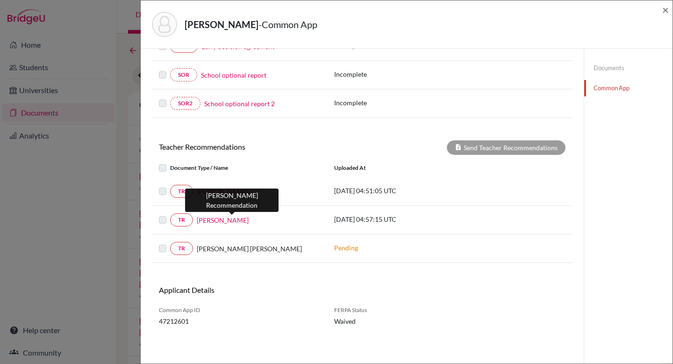
click at [224, 219] on link "[PERSON_NAME]" at bounding box center [223, 220] width 52 height 10
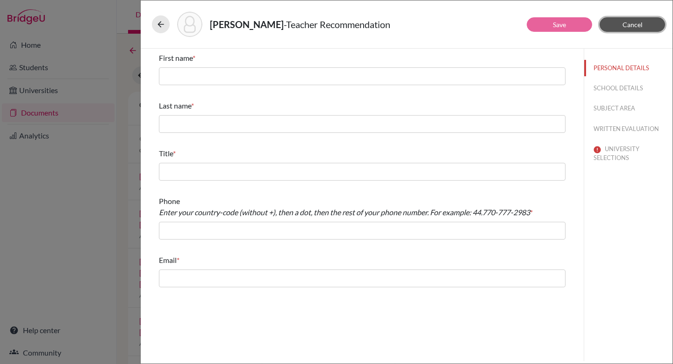
click at [646, 25] on button "Cancel" at bounding box center [632, 24] width 65 height 14
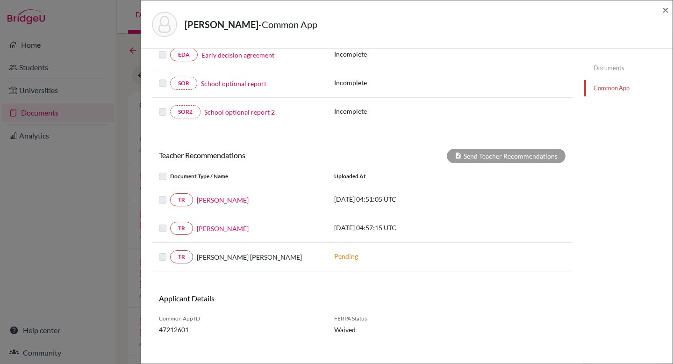
scroll to position [250, 0]
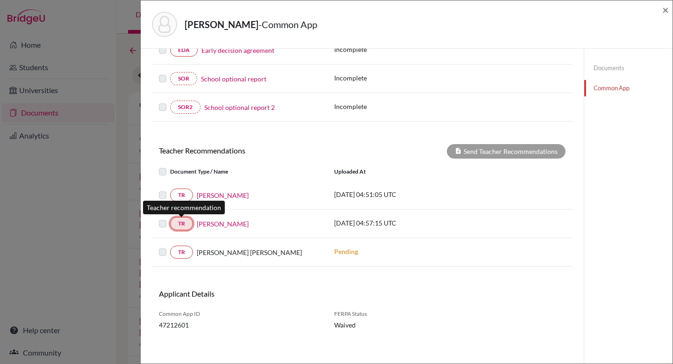
click at [183, 223] on link "TR" at bounding box center [181, 223] width 23 height 13
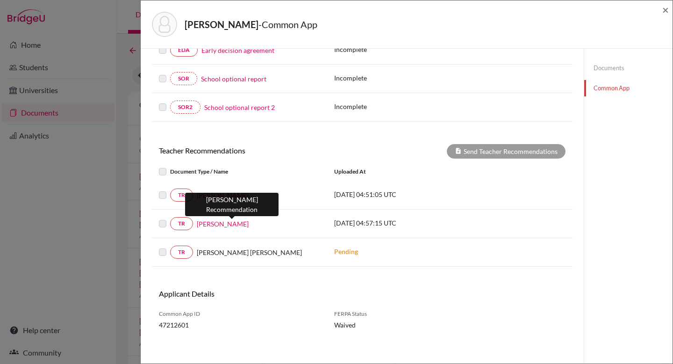
click at [214, 223] on link "[PERSON_NAME]" at bounding box center [223, 224] width 52 height 10
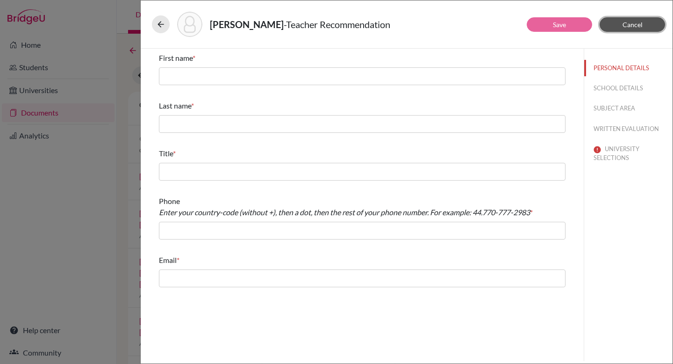
click at [633, 28] on span "Cancel" at bounding box center [632, 25] width 20 height 8
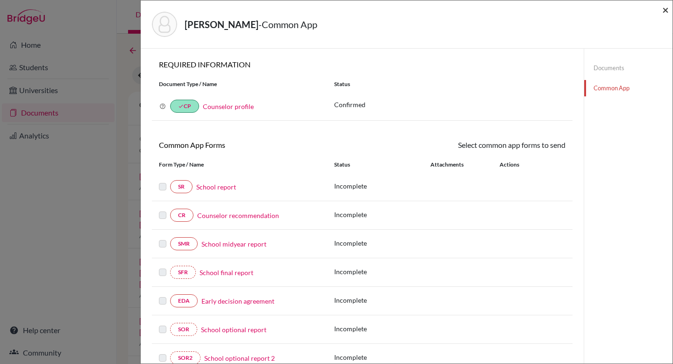
click at [667, 11] on span "×" at bounding box center [665, 10] width 7 height 14
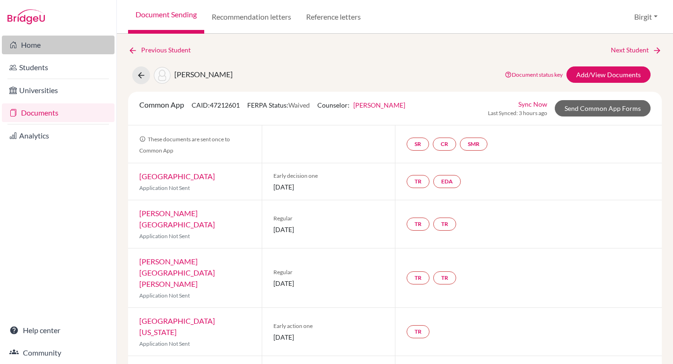
click at [27, 45] on link "Home" at bounding box center [58, 45] width 113 height 19
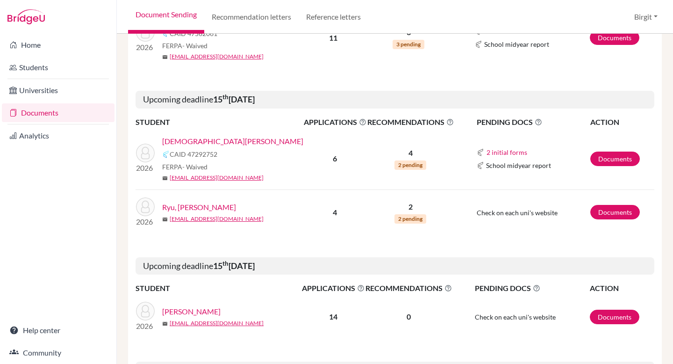
scroll to position [239, 0]
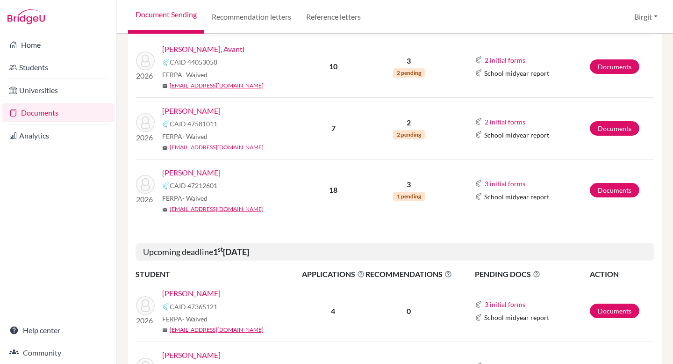
click at [200, 171] on link "[PERSON_NAME]" at bounding box center [191, 172] width 58 height 11
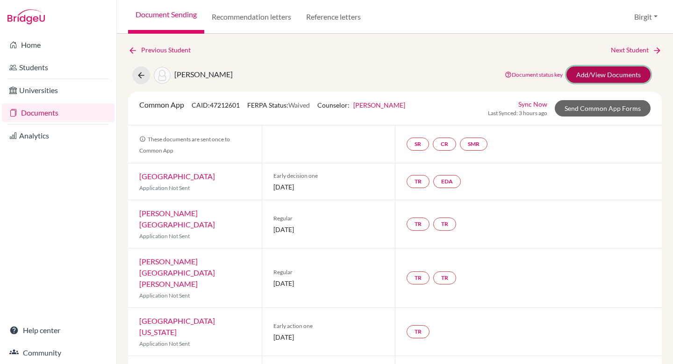
click at [598, 73] on link "Add/View Documents" at bounding box center [608, 74] width 84 height 16
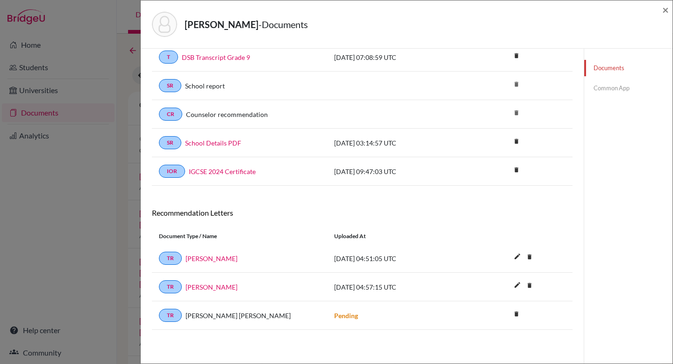
scroll to position [108, 0]
click at [214, 259] on link "[PERSON_NAME]" at bounding box center [212, 258] width 52 height 10
click at [170, 256] on link "TR" at bounding box center [170, 257] width 23 height 13
click at [605, 88] on link "Common App" at bounding box center [628, 88] width 88 height 16
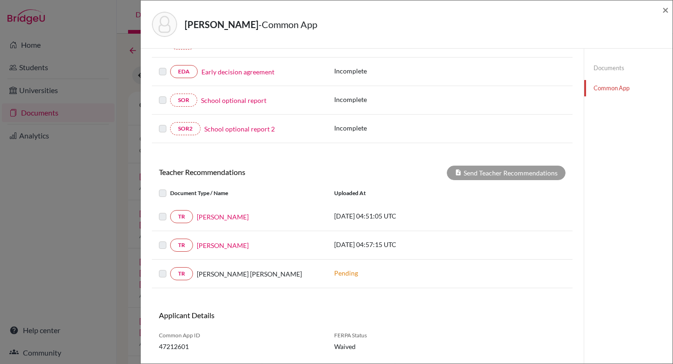
scroll to position [254, 0]
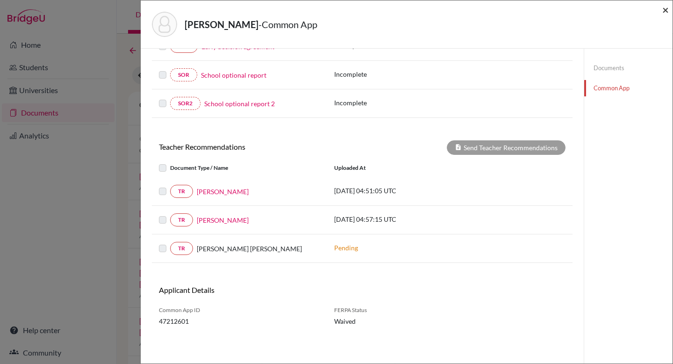
click at [668, 10] on span "×" at bounding box center [665, 10] width 7 height 14
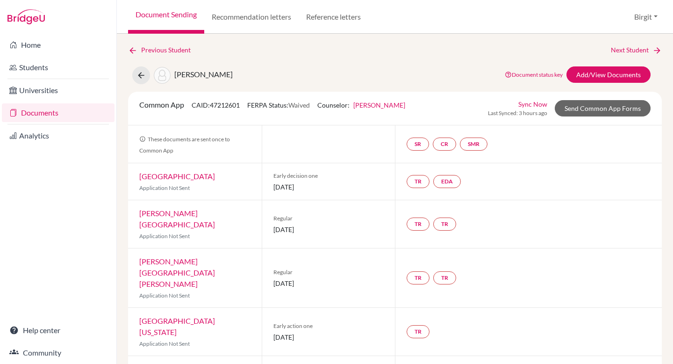
click at [43, 115] on link "Documents" at bounding box center [58, 112] width 113 height 19
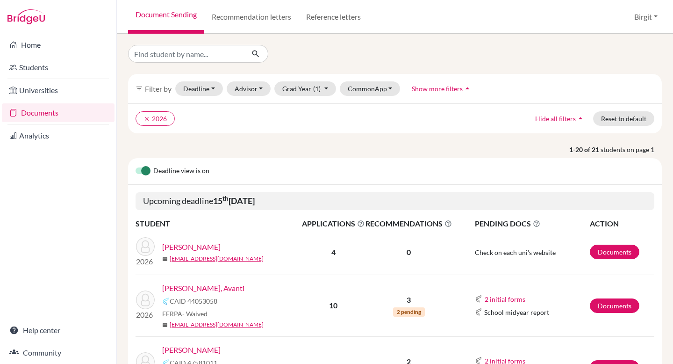
click at [177, 286] on link "[PERSON_NAME], Avanti" at bounding box center [203, 287] width 82 height 11
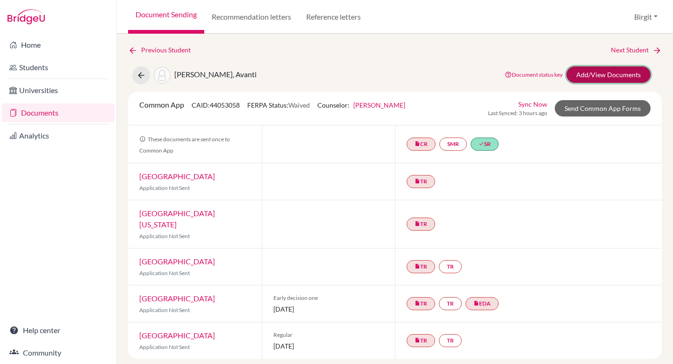
click at [607, 72] on link "Add/View Documents" at bounding box center [608, 74] width 84 height 16
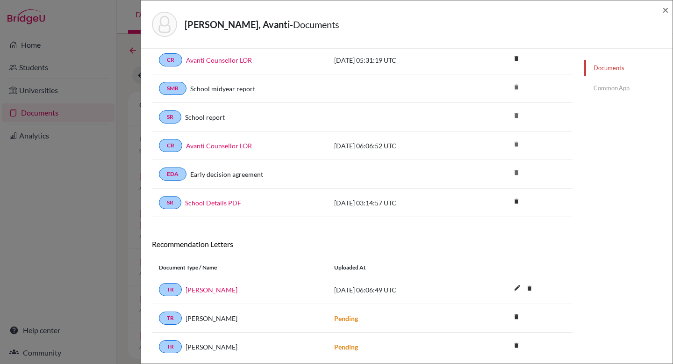
scroll to position [92, 0]
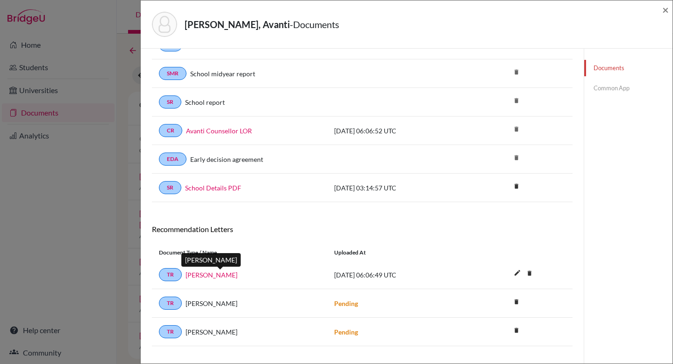
click at [237, 273] on link "Mahesh Dharam Kamble" at bounding box center [212, 275] width 52 height 10
click at [610, 90] on link "Common App" at bounding box center [628, 88] width 88 height 16
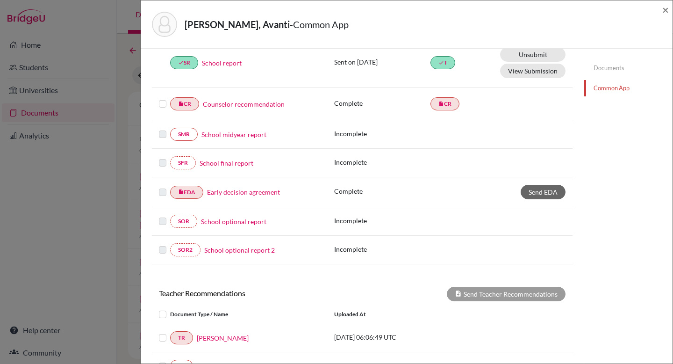
scroll to position [249, 0]
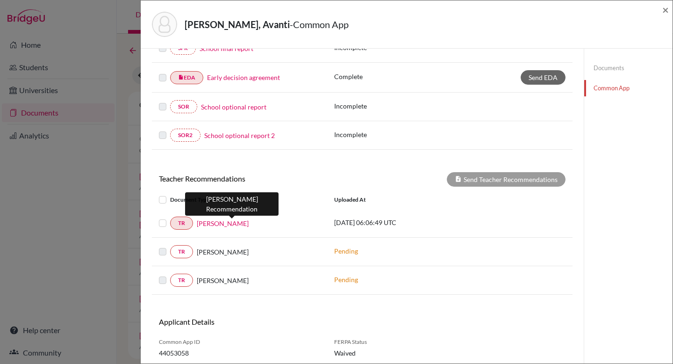
click at [226, 221] on link "Mahesh Dharam Kamble" at bounding box center [223, 223] width 52 height 10
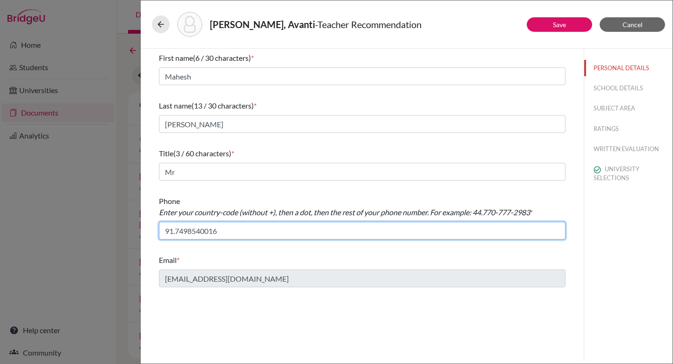
drag, startPoint x: 221, startPoint y: 231, endPoint x: 126, endPoint y: 221, distance: 95.3
click at [126, 221] on div "Poddar, Avanti - Teacher Recommendation Save Cancel First name (6 / 30 characte…" at bounding box center [336, 182] width 673 height 364
drag, startPoint x: 218, startPoint y: 229, endPoint x: 118, endPoint y: 224, distance: 100.1
click at [118, 224] on div "Poddar, Avanti - Teacher Recommendation Save Cancel First name (6 / 30 characte…" at bounding box center [336, 182] width 673 height 364
drag, startPoint x: 222, startPoint y: 231, endPoint x: 136, endPoint y: 228, distance: 86.5
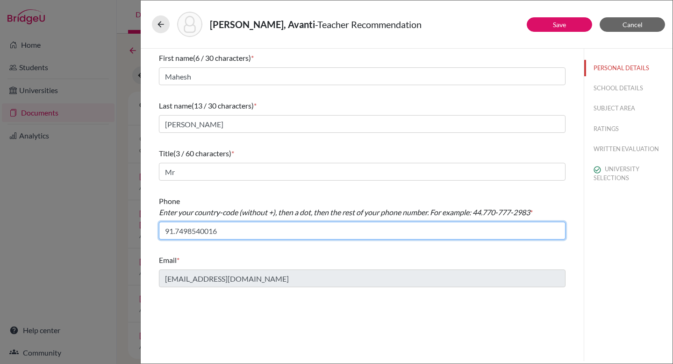
click at [136, 228] on div "Poddar, Avanti - Teacher Recommendation Save Cancel First name (6 / 30 characte…" at bounding box center [336, 182] width 673 height 364
drag, startPoint x: 165, startPoint y: 230, endPoint x: 225, endPoint y: 232, distance: 59.9
click at [225, 232] on input "91.7498540016" at bounding box center [362, 230] width 407 height 18
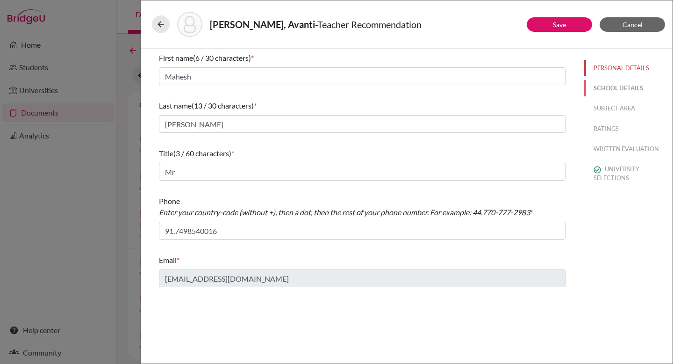
click at [612, 90] on button "SCHOOL DETAILS" at bounding box center [628, 88] width 88 height 16
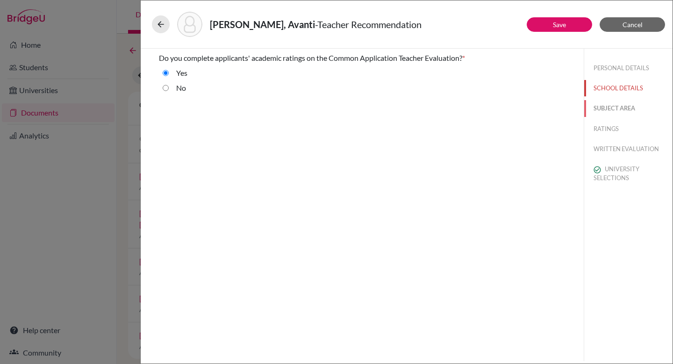
click at [625, 109] on button "SUBJECT AREA" at bounding box center [628, 108] width 88 height 16
select select "2"
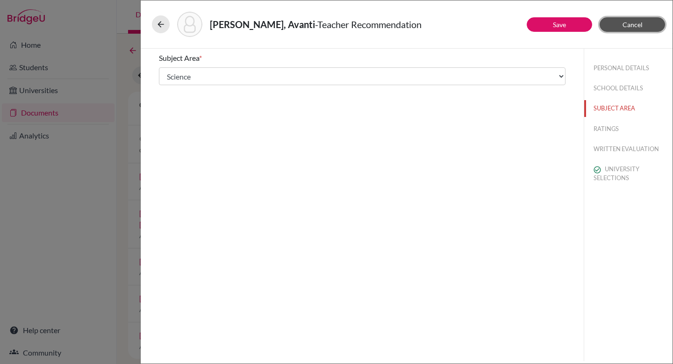
click at [645, 23] on button "Cancel" at bounding box center [632, 24] width 65 height 14
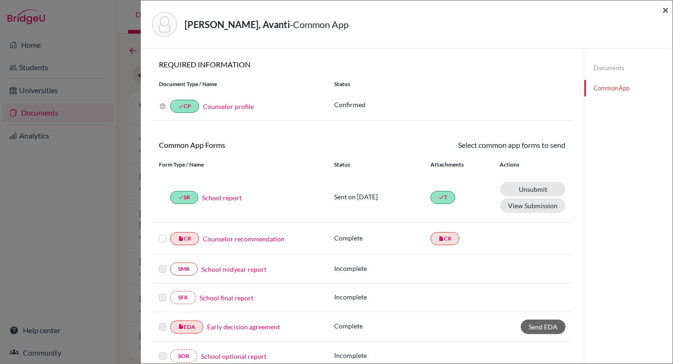
click at [665, 12] on span "×" at bounding box center [665, 10] width 7 height 14
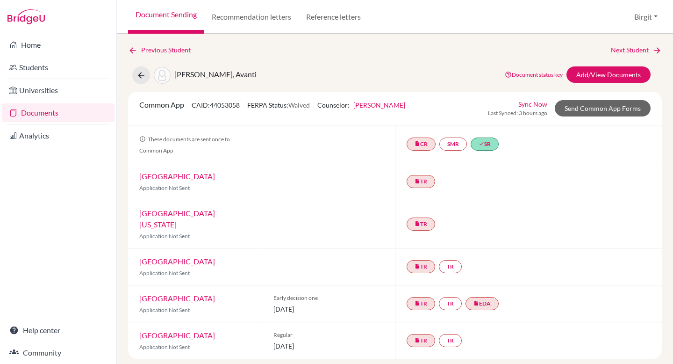
click at [33, 117] on link "Documents" at bounding box center [58, 112] width 113 height 19
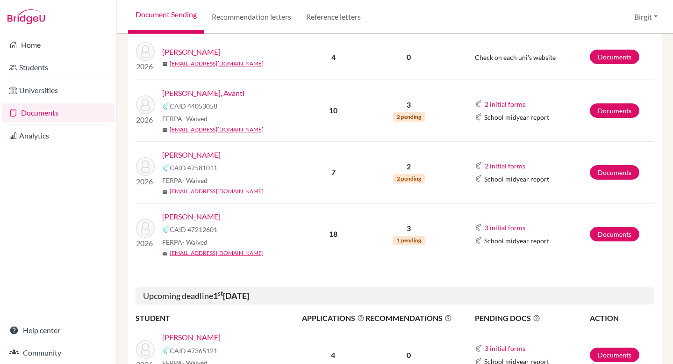
scroll to position [196, 0]
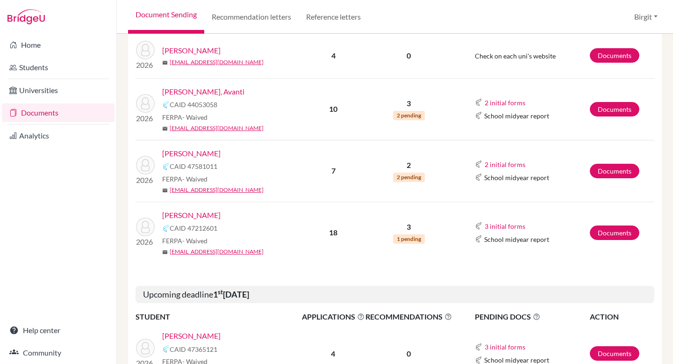
click at [200, 216] on link "[PERSON_NAME]" at bounding box center [191, 214] width 58 height 11
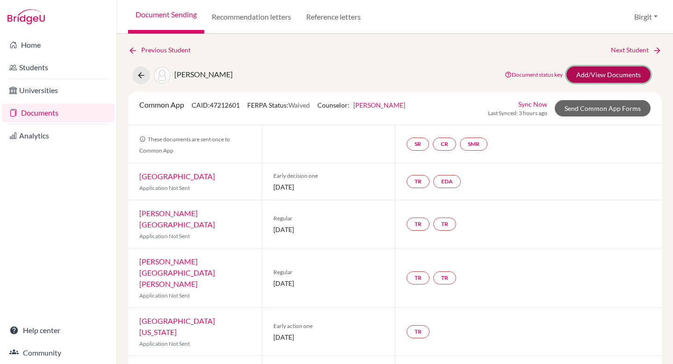
click at [585, 76] on link "Add/View Documents" at bounding box center [608, 74] width 84 height 16
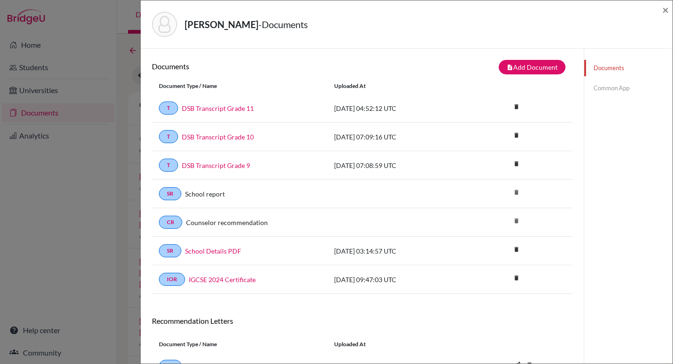
scroll to position [108, 0]
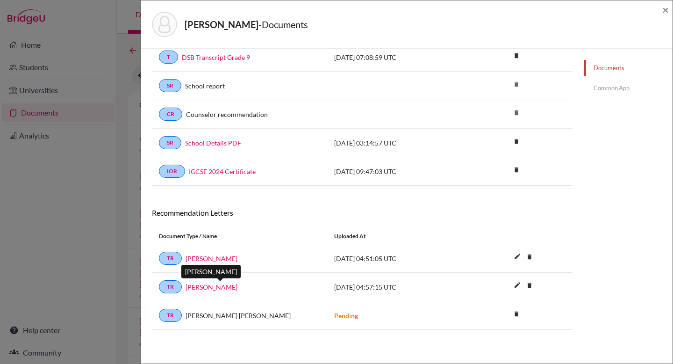
click at [214, 287] on link "[PERSON_NAME]" at bounding box center [212, 287] width 52 height 10
click at [623, 89] on link "Common App" at bounding box center [628, 88] width 88 height 16
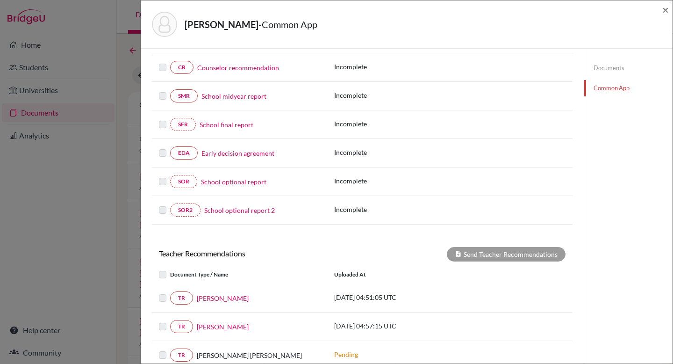
scroll to position [155, 0]
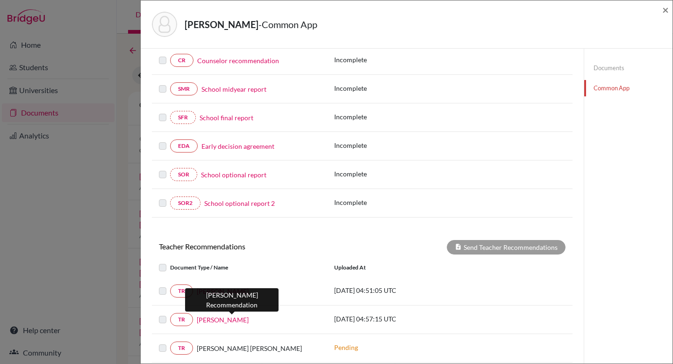
click at [212, 321] on link "[PERSON_NAME]" at bounding box center [223, 319] width 52 height 10
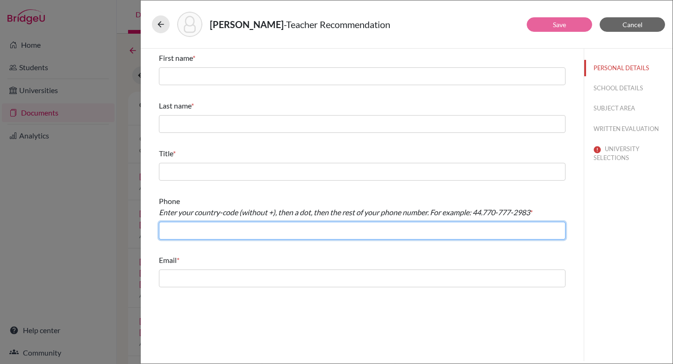
click at [212, 225] on input "text" at bounding box center [362, 230] width 407 height 18
paste input "91.7498540016"
type input "91.7498540016"
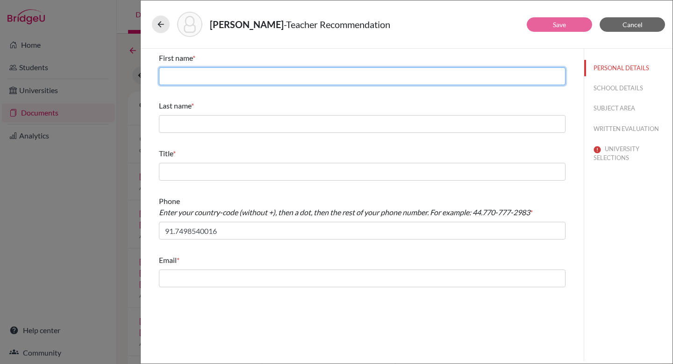
click at [205, 71] on input "text" at bounding box center [362, 76] width 407 height 18
type input "Mahesh"
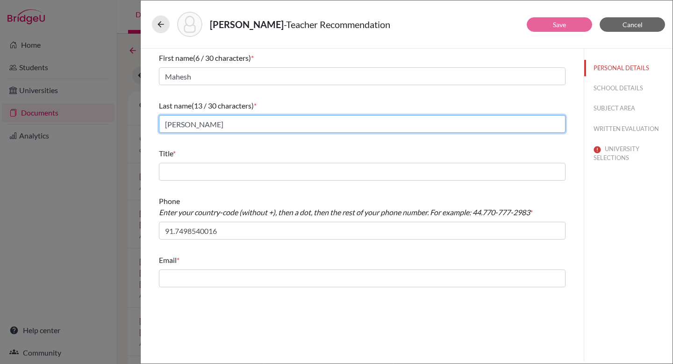
type input "[PERSON_NAME]"
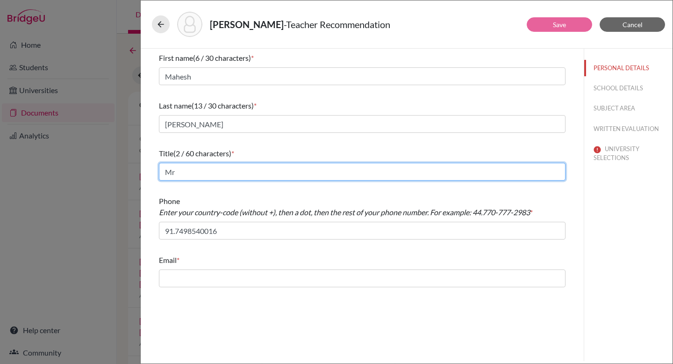
type input "Mr"
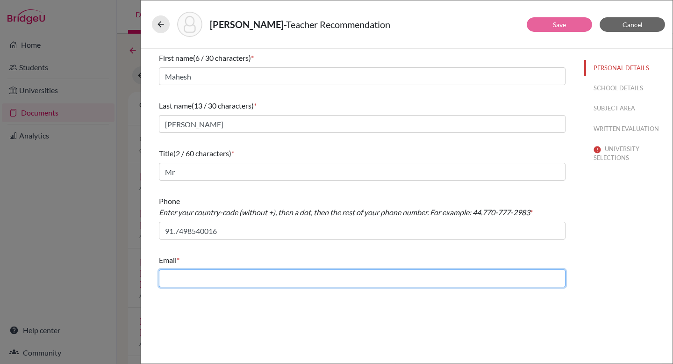
click at [235, 281] on input "text" at bounding box center [362, 278] width 407 height 18
paste input "[EMAIL_ADDRESS][DOMAIN_NAME]"
type input "[EMAIL_ADDRESS][DOMAIN_NAME]"
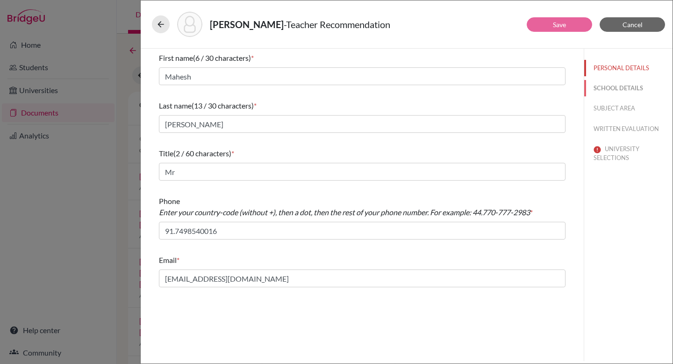
click at [618, 85] on button "SCHOOL DETAILS" at bounding box center [628, 88] width 88 height 16
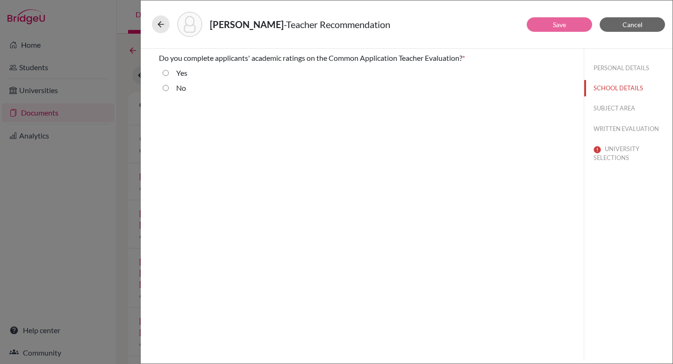
click at [167, 72] on input "Yes" at bounding box center [166, 72] width 6 height 11
radio input "true"
click at [620, 107] on button "SUBJECT AREA" at bounding box center [628, 108] width 88 height 16
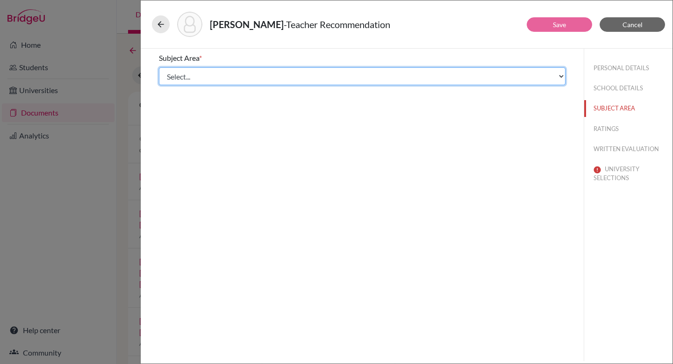
click at [228, 72] on select "Select... Math English Science World Language Social Studies Other Computer Sci…" at bounding box center [362, 76] width 407 height 18
select select "2"
click at [159, 67] on select "Select... Math English Science World Language Social Studies Other Computer Sci…" at bounding box center [362, 76] width 407 height 18
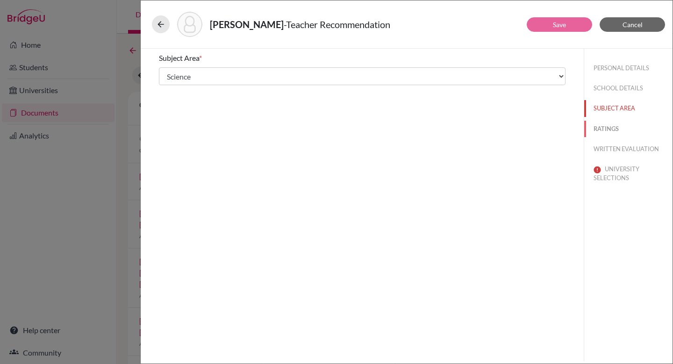
drag, startPoint x: 607, startPoint y: 126, endPoint x: 601, endPoint y: 128, distance: 6.9
click at [607, 126] on button "RATINGS" at bounding box center [628, 129] width 88 height 16
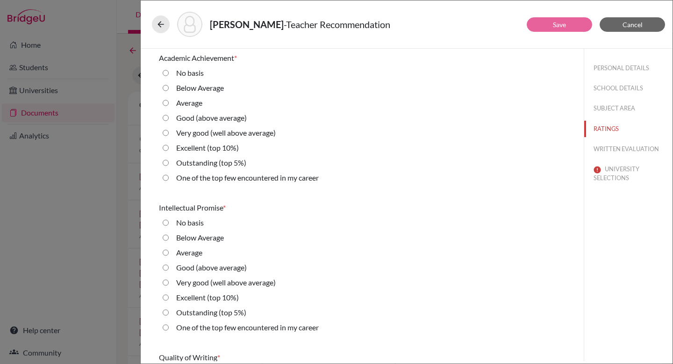
click at [209, 162] on label "Outstanding (top 5%)" at bounding box center [211, 162] width 70 height 11
click at [169, 162] on 5\%\) "Outstanding (top 5%)" at bounding box center [166, 162] width 6 height 11
radio 5\%\) "true"
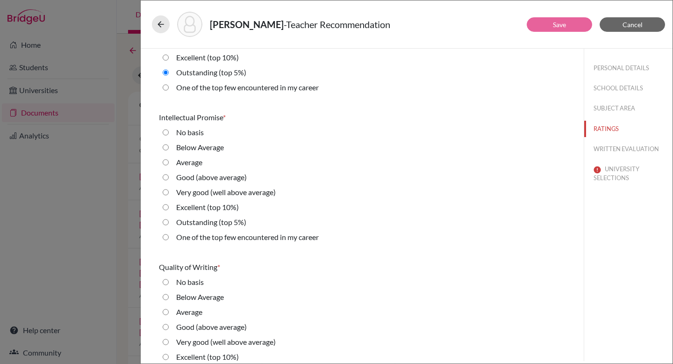
scroll to position [135, 0]
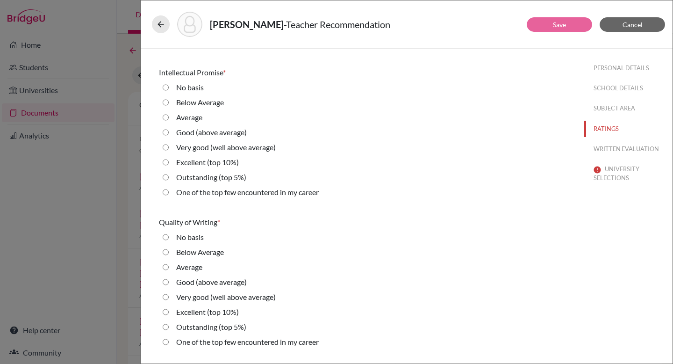
click at [200, 178] on label "Outstanding (top 5%)" at bounding box center [211, 176] width 70 height 11
click at [169, 178] on 5\%\) "Outstanding (top 5%)" at bounding box center [166, 176] width 6 height 11
radio 5\%\) "true"
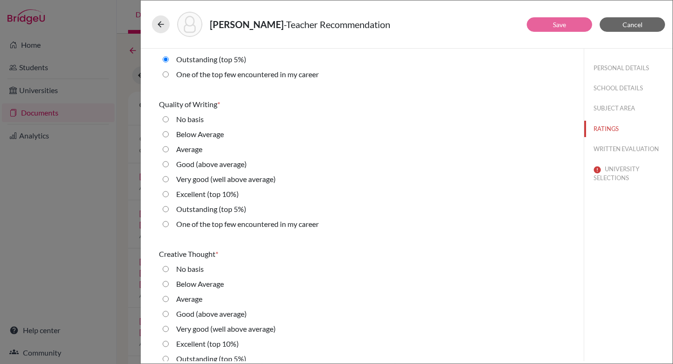
scroll to position [269, 0]
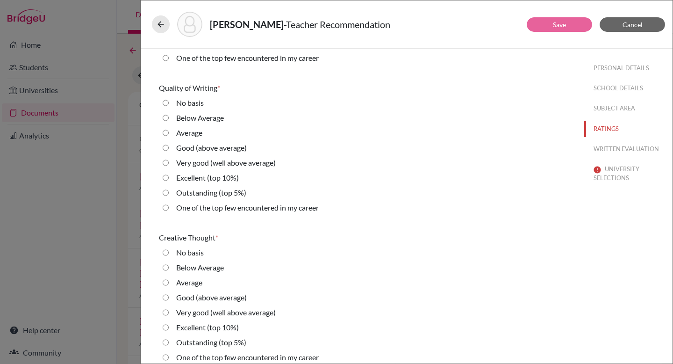
click at [196, 180] on label "Excellent (top 10%)" at bounding box center [207, 177] width 63 height 11
click at [169, 180] on 10\%\) "Excellent (top 10%)" at bounding box center [166, 177] width 6 height 11
radio 10\%\) "true"
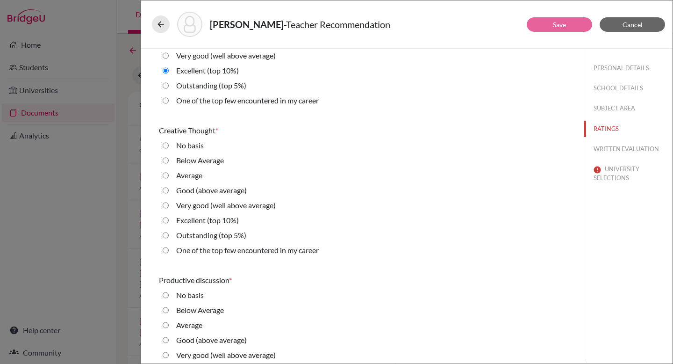
scroll to position [387, 0]
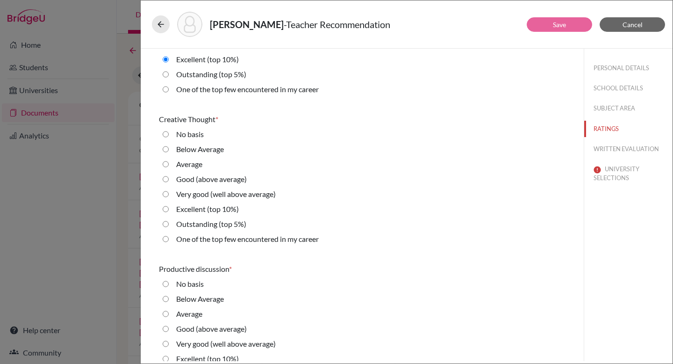
click at [190, 226] on label "Outstanding (top 5%)" at bounding box center [211, 223] width 70 height 11
click at [169, 226] on 5\%\) "Outstanding (top 5%)" at bounding box center [166, 223] width 6 height 11
radio 5\%\) "true"
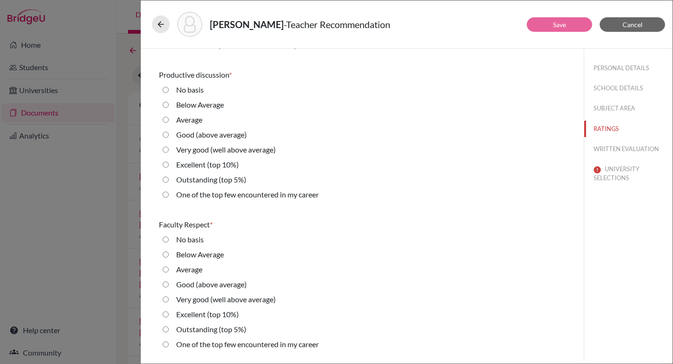
scroll to position [580, 0]
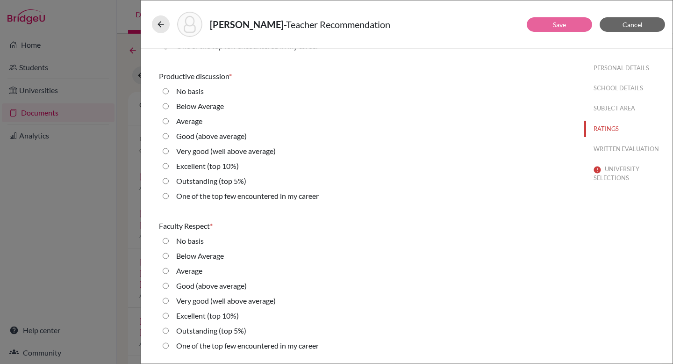
click at [206, 182] on label "Outstanding (top 5%)" at bounding box center [211, 180] width 70 height 11
click at [169, 182] on 5\%\) "Outstanding (top 5%)" at bounding box center [166, 180] width 6 height 11
radio 5\%\) "true"
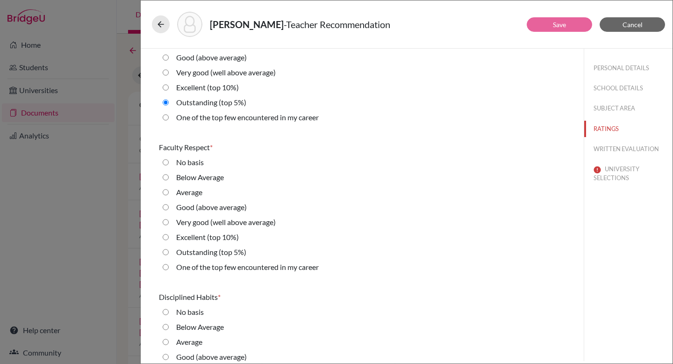
scroll to position [670, 0]
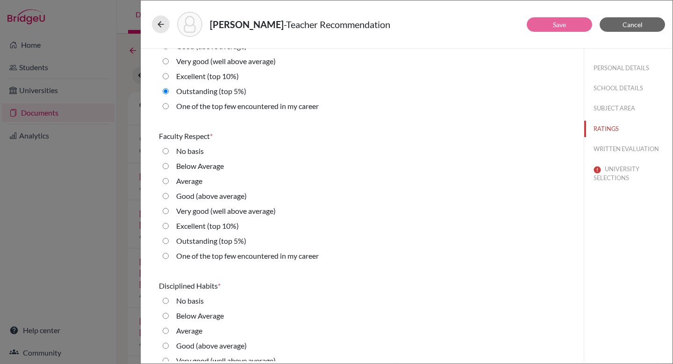
click at [193, 241] on label "Outstanding (top 5%)" at bounding box center [211, 240] width 70 height 11
click at [169, 241] on 5\%\) "Outstanding (top 5%)" at bounding box center [166, 240] width 6 height 11
radio 5\%\) "true"
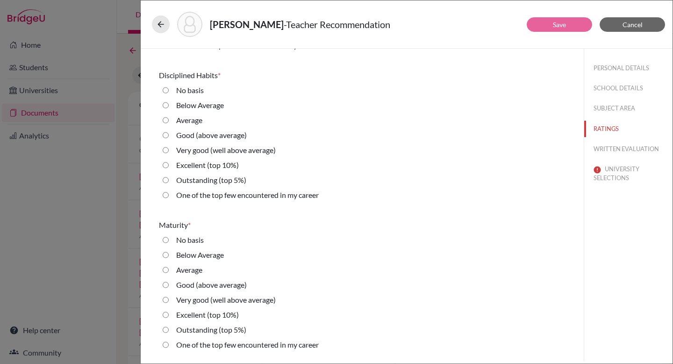
scroll to position [887, 0]
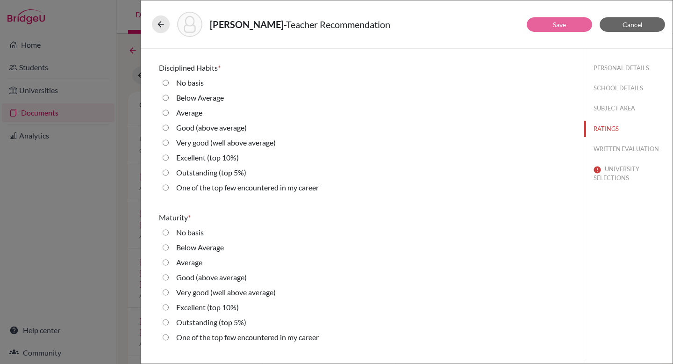
click at [200, 171] on label "Outstanding (top 5%)" at bounding box center [211, 172] width 70 height 11
click at [169, 171] on 5\%\) "Outstanding (top 5%)" at bounding box center [166, 172] width 6 height 11
radio 5\%\) "true"
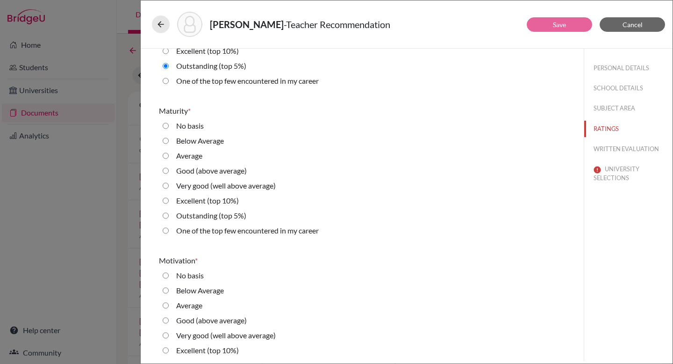
scroll to position [1003, 0]
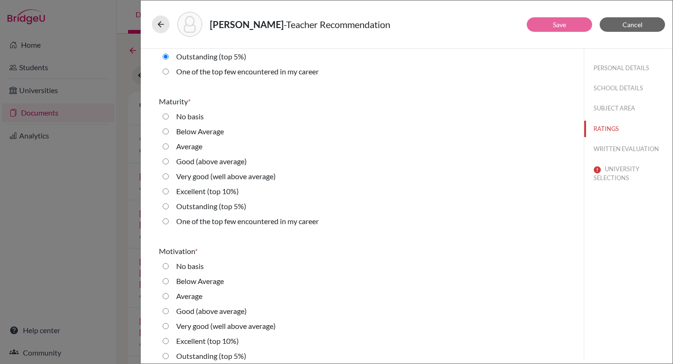
click at [201, 207] on label "Outstanding (top 5%)" at bounding box center [211, 205] width 70 height 11
click at [169, 207] on 5\%\) "Outstanding (top 5%)" at bounding box center [166, 205] width 6 height 11
radio 5\%\) "true"
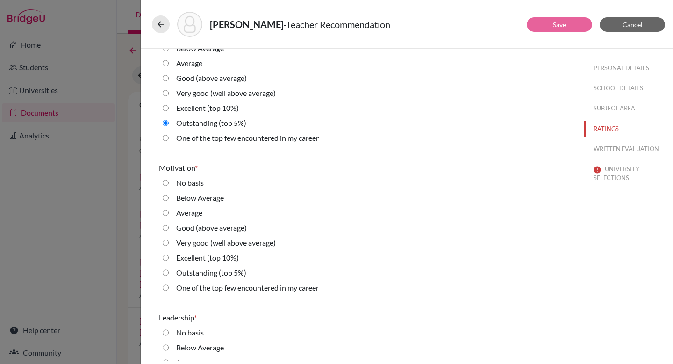
scroll to position [1087, 0]
click at [191, 272] on label "Outstanding (top 5%)" at bounding box center [211, 271] width 70 height 11
click at [169, 272] on 5\%\) "Outstanding (top 5%)" at bounding box center [166, 271] width 6 height 11
radio 5\%\) "true"
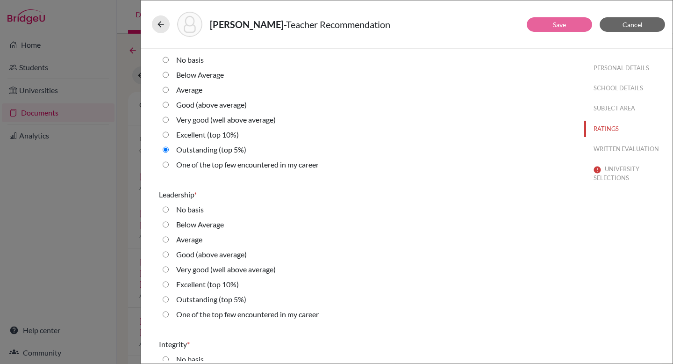
scroll to position [1211, 0]
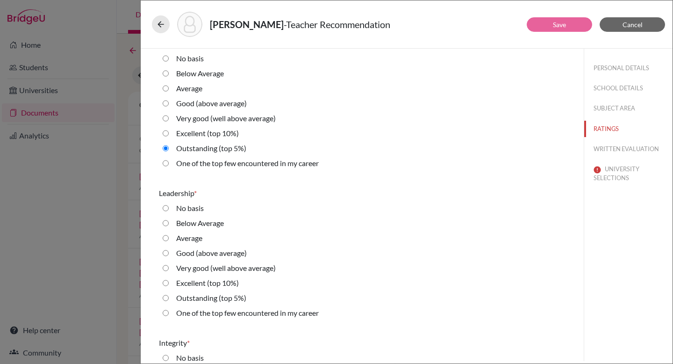
click at [193, 295] on label "Outstanding (top 5%)" at bounding box center [211, 297] width 70 height 11
click at [169, 295] on 5\%\) "Outstanding (top 5%)" at bounding box center [166, 297] width 6 height 11
radio 5\%\) "true"
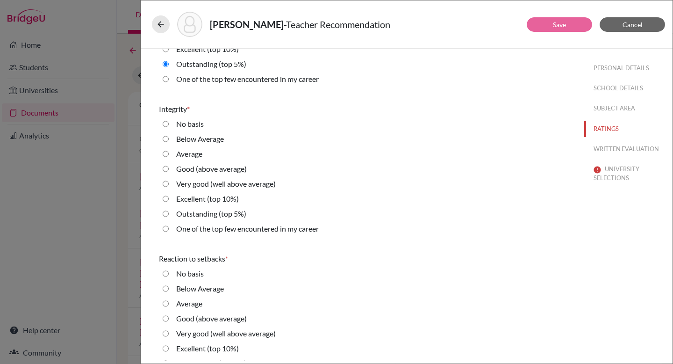
scroll to position [1460, 0]
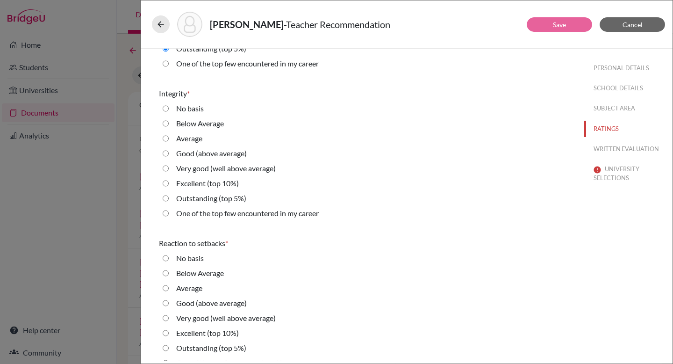
click at [195, 198] on label "Outstanding (top 5%)" at bounding box center [211, 198] width 70 height 11
click at [169, 198] on 5\%\) "Outstanding (top 5%)" at bounding box center [166, 198] width 6 height 11
radio 5\%\) "true"
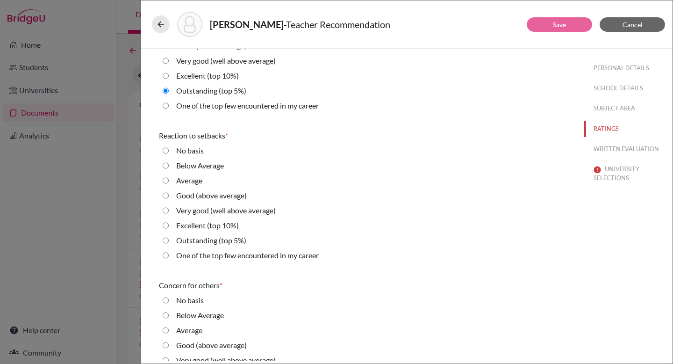
scroll to position [1569, 0]
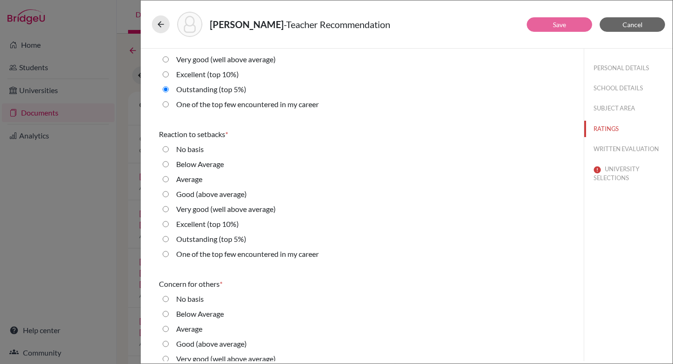
click at [182, 238] on label "Outstanding (top 5%)" at bounding box center [211, 238] width 70 height 11
click at [169, 238] on 5\%\) "Outstanding (top 5%)" at bounding box center [166, 238] width 6 height 11
radio 5\%\) "true"
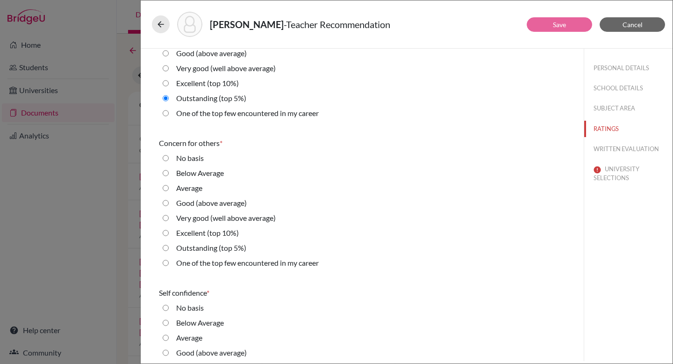
click at [189, 247] on label "Outstanding (top 5%)" at bounding box center [211, 247] width 70 height 11
click at [169, 247] on 5\%\) "Outstanding (top 5%)" at bounding box center [166, 247] width 6 height 11
radio 5\%\) "true"
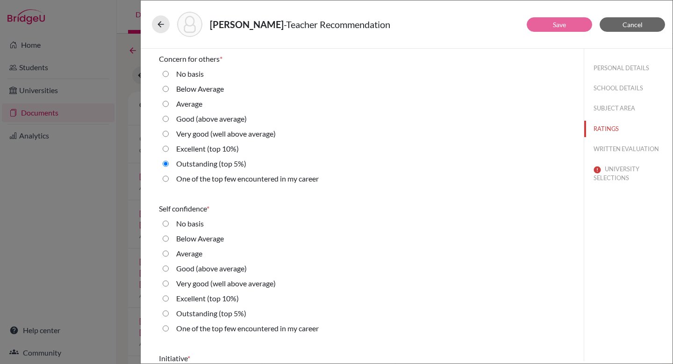
scroll to position [1795, 0]
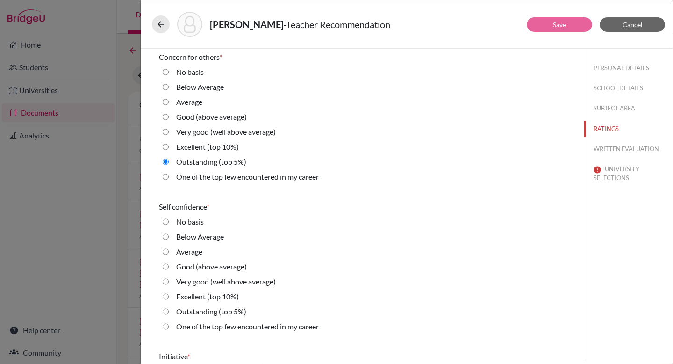
click at [198, 309] on label "Outstanding (top 5%)" at bounding box center [211, 311] width 70 height 11
click at [169, 309] on 5\%\) "Outstanding (top 5%)" at bounding box center [166, 311] width 6 height 11
radio 5\%\) "true"
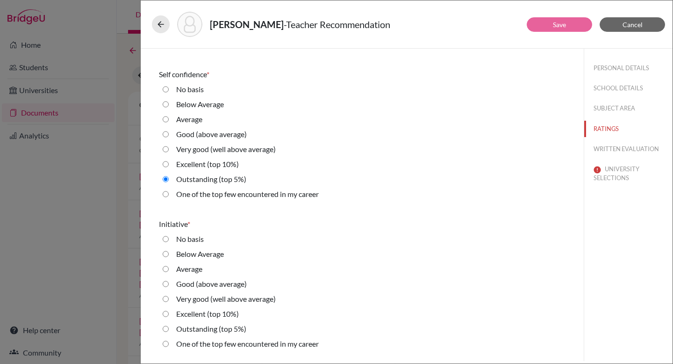
scroll to position [1928, 0]
click at [204, 326] on label "Outstanding (top 5%)" at bounding box center [211, 328] width 70 height 11
click at [169, 326] on 5\%\) "Outstanding (top 5%)" at bounding box center [166, 328] width 6 height 11
radio 5\%\) "true"
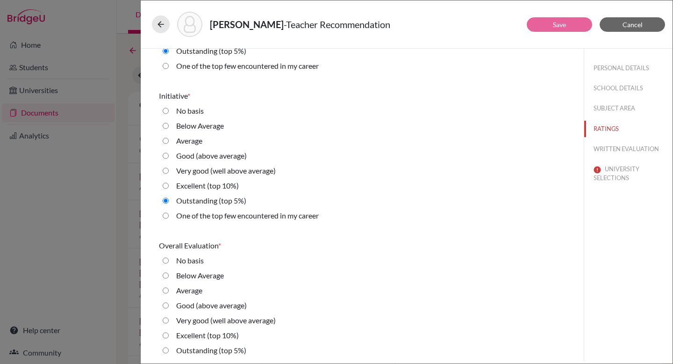
scroll to position [2073, 0]
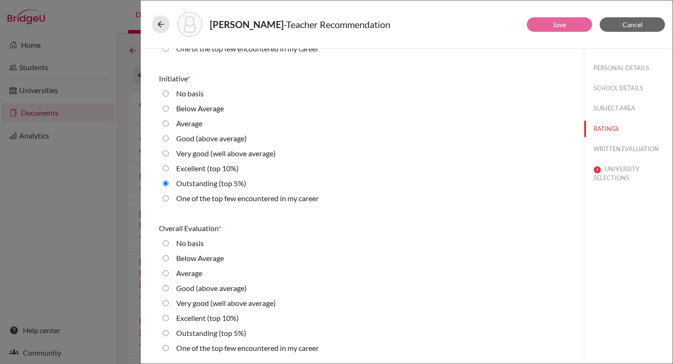
click at [183, 334] on label "Outstanding (top 5%)" at bounding box center [211, 332] width 70 height 11
click at [169, 334] on 5\%\) "Outstanding (top 5%)" at bounding box center [166, 332] width 6 height 11
radio 5\%\) "true"
click at [603, 147] on button "WRITTEN EVALUATION" at bounding box center [628, 149] width 88 height 16
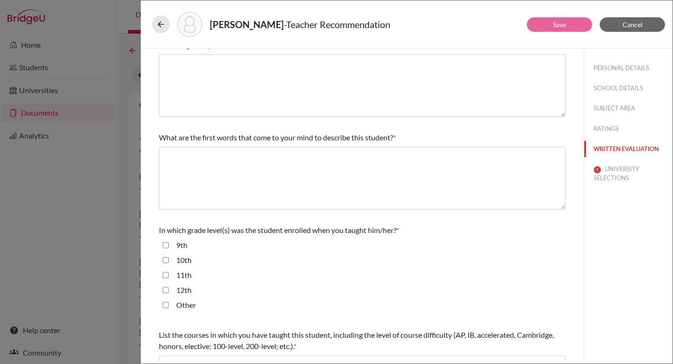
scroll to position [58, 0]
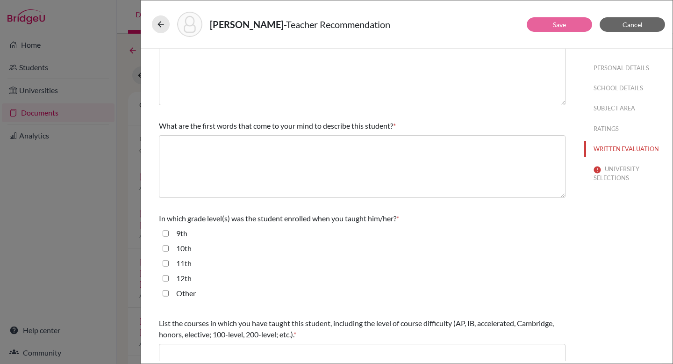
click at [166, 232] on input "9th" at bounding box center [166, 233] width 6 height 11
checkbox input "true"
click at [165, 249] on input "10th" at bounding box center [166, 248] width 6 height 11
checkbox input "true"
click at [165, 266] on input "11th" at bounding box center [166, 262] width 6 height 11
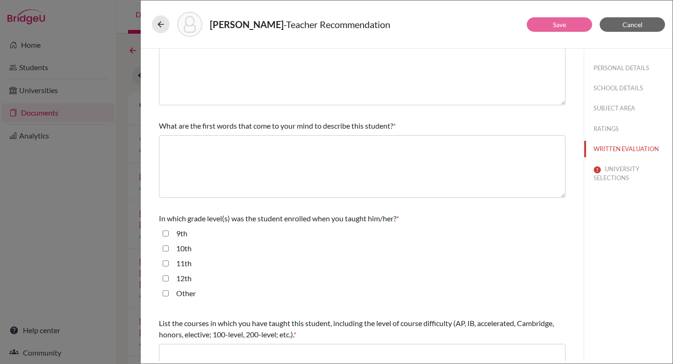
checkbox input "true"
click at [165, 277] on input "12th" at bounding box center [166, 277] width 6 height 11
checkbox input "true"
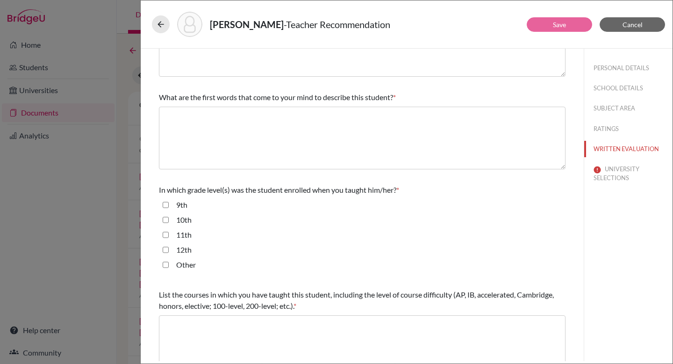
scroll to position [202, 0]
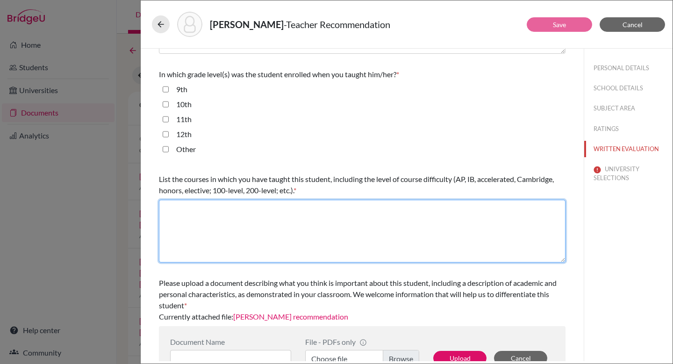
click at [208, 219] on textarea at bounding box center [362, 231] width 407 height 63
click at [189, 206] on textarea "To enrich screen reader interactions, please activate Accessibility in Grammarl…" at bounding box center [362, 231] width 407 height 63
click at [228, 212] on textarea "To enrich screen reader interactions, please activate Accessibility in Grammarl…" at bounding box center [362, 231] width 407 height 63
type textarea "IGCSE Physics 0625 IB Physics HL"
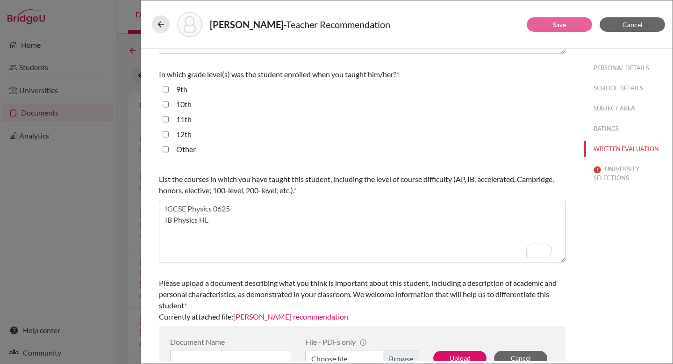
click at [329, 317] on link "Mahesh Dharam Kamble's recommendation" at bounding box center [290, 316] width 115 height 9
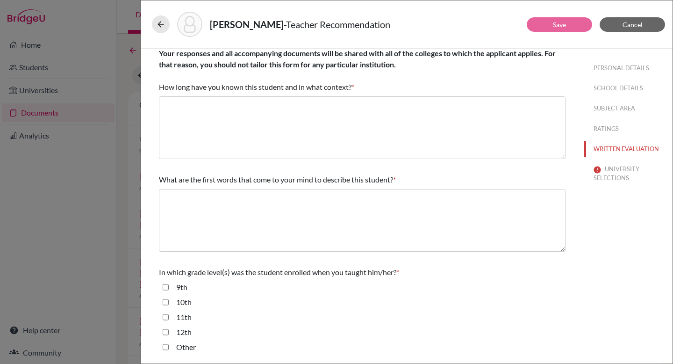
scroll to position [0, 0]
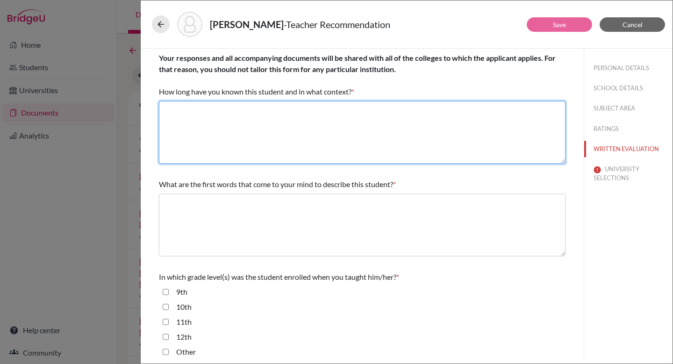
click at [260, 139] on textarea at bounding box center [362, 132] width 407 height 63
paste textarea "I have taught in Physics at DSB International School since Grade 9. From the st…"
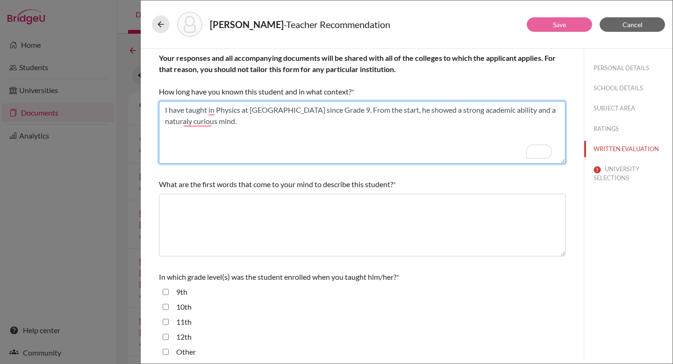
type textarea "I have taught in Physics at DSB International School since Grade 9. From the st…"
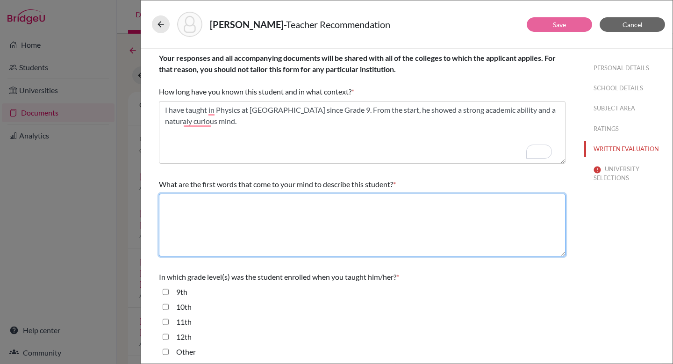
click at [304, 212] on textarea at bounding box center [362, 224] width 407 height 63
paste textarea "Siddhartha combines intelectual curiosity with discipline and character. He man…"
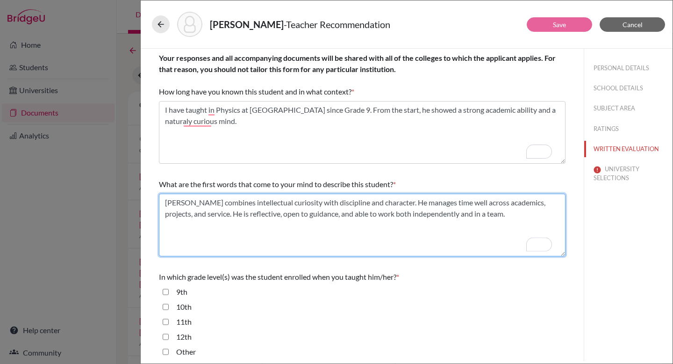
type textarea "Siddhartha combines intellectual curiosity with discipline and character. He ma…"
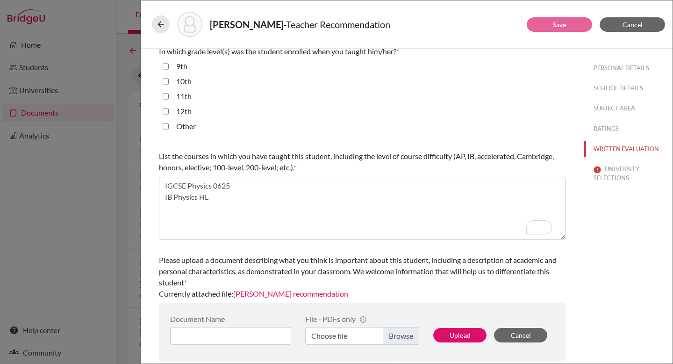
scroll to position [228, 0]
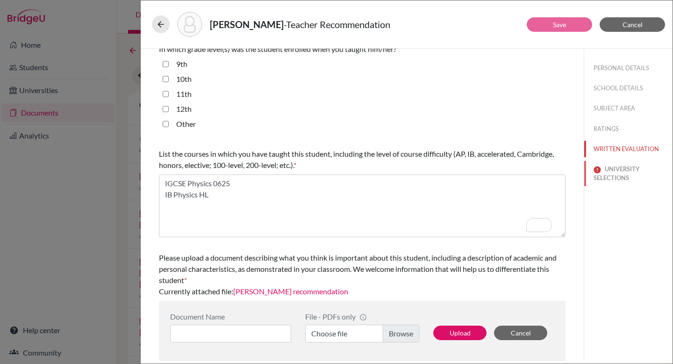
click at [611, 175] on button "UNIVERSITY SELECTIONS" at bounding box center [628, 173] width 88 height 25
click at [620, 180] on button "UNIVERSITY SELECTIONS" at bounding box center [628, 173] width 88 height 25
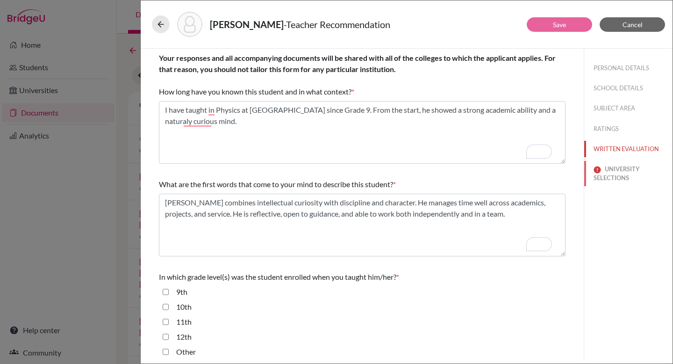
click at [620, 179] on button "UNIVERSITY SELECTIONS" at bounding box center [628, 173] width 88 height 25
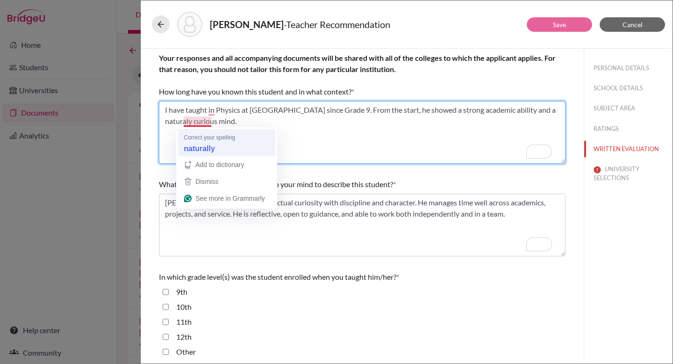
type textarea "I have taught in Physics at DSB International School since Grade 9. From the st…"
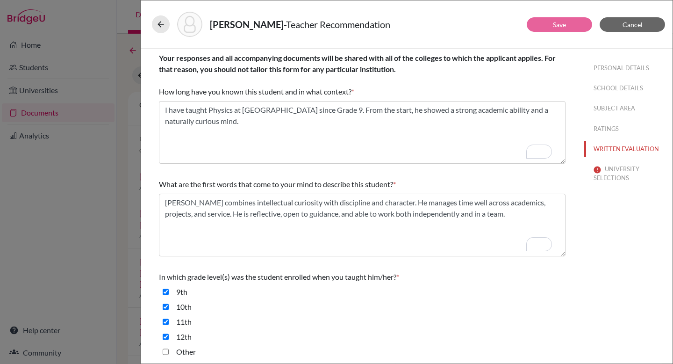
scroll to position [228, 0]
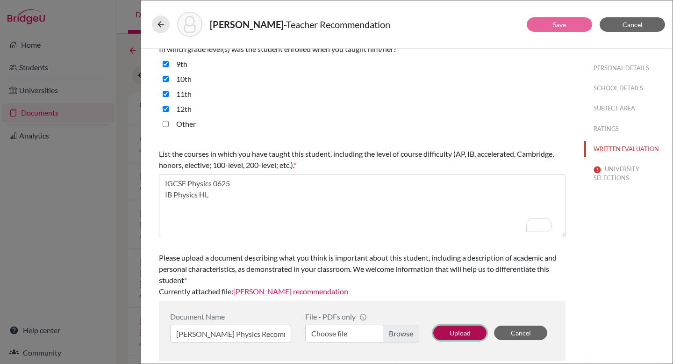
click at [457, 328] on button "Upload" at bounding box center [459, 332] width 53 height 14
click at [400, 335] on label "Choose file" at bounding box center [362, 333] width 114 height 18
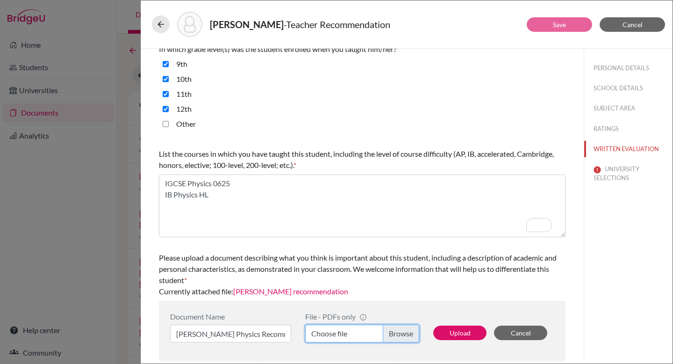
click at [400, 335] on input "Choose file" at bounding box center [362, 333] width 114 height 18
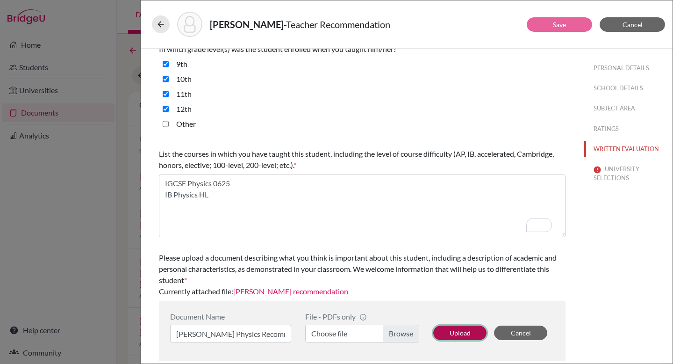
click at [463, 333] on button "Upload" at bounding box center [459, 332] width 53 height 14
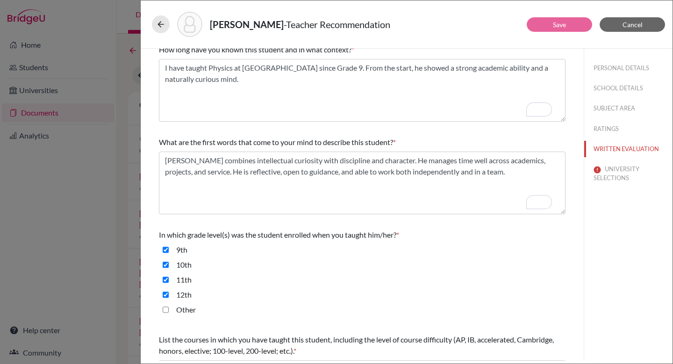
scroll to position [0, 0]
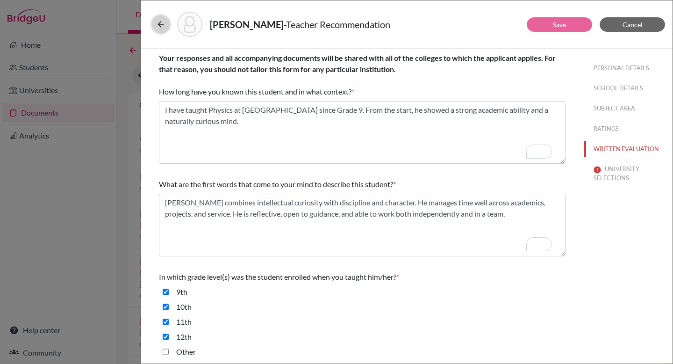
click at [158, 26] on icon at bounding box center [160, 24] width 9 height 9
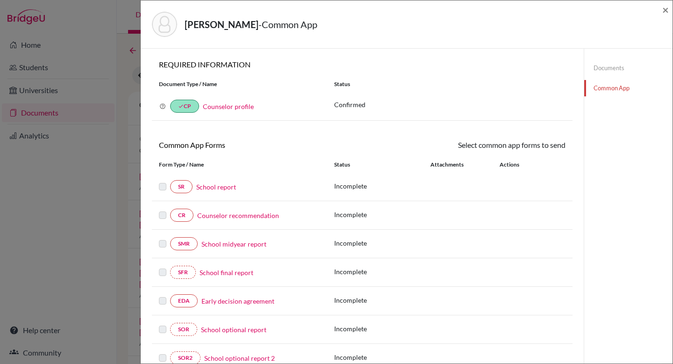
scroll to position [254, 0]
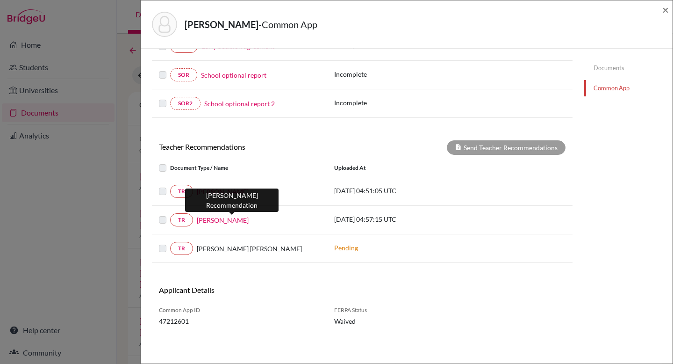
click at [223, 219] on link "[PERSON_NAME]" at bounding box center [223, 220] width 52 height 10
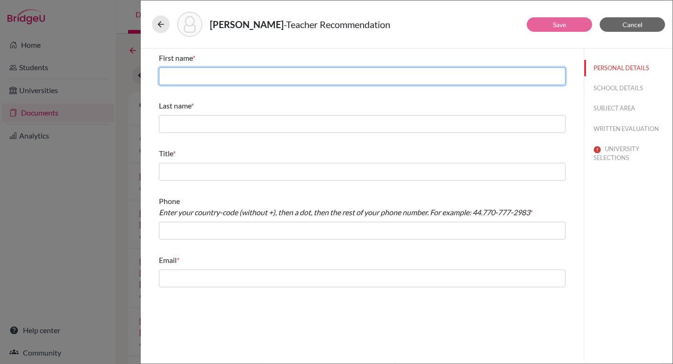
click at [238, 72] on input "text" at bounding box center [362, 76] width 407 height 18
type input "Mahesh"
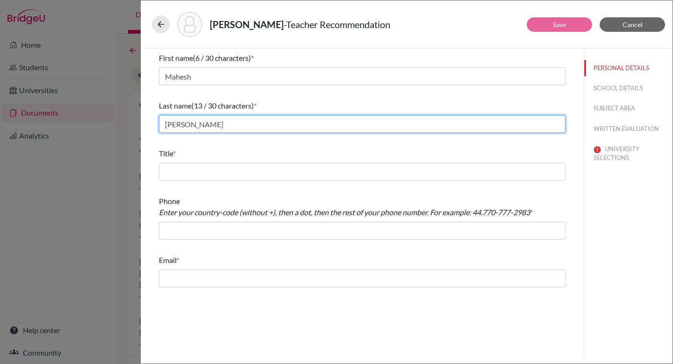
type input "[PERSON_NAME]"
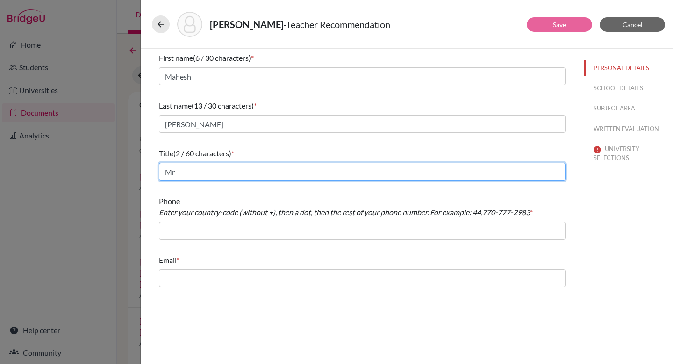
type input "Mr"
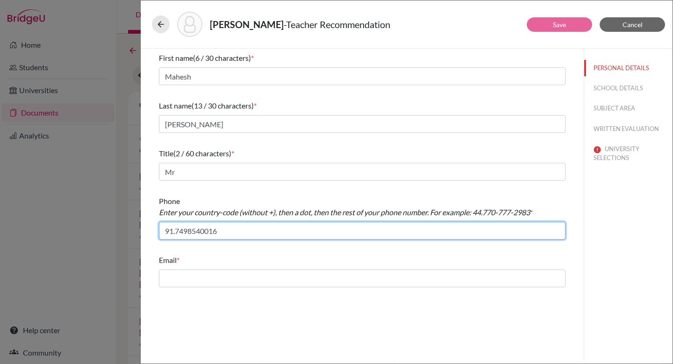
type input "91.7498540016"
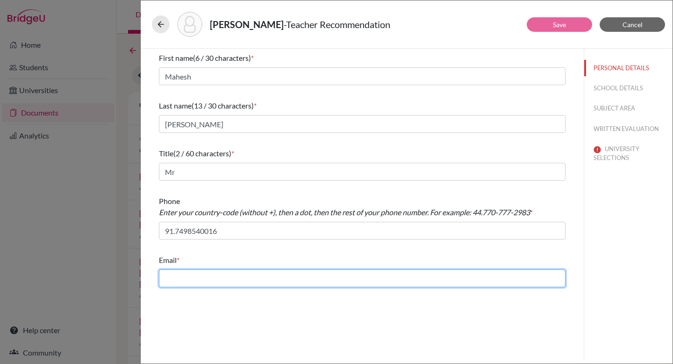
click at [220, 279] on input "text" at bounding box center [362, 278] width 407 height 18
paste input "[EMAIL_ADDRESS][DOMAIN_NAME]"
type input "[EMAIL_ADDRESS][DOMAIN_NAME]"
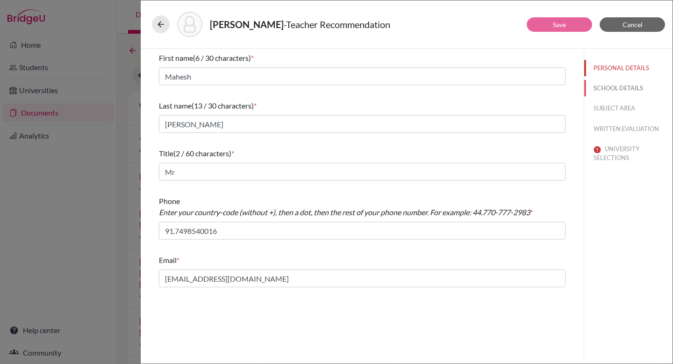
click at [614, 89] on button "SCHOOL DETAILS" at bounding box center [628, 88] width 88 height 16
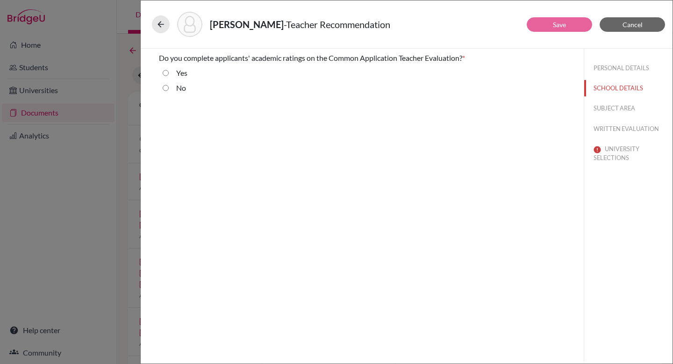
click at [174, 73] on div "Yes" at bounding box center [178, 74] width 19 height 15
click at [165, 72] on input "Yes" at bounding box center [166, 72] width 6 height 11
radio input "true"
click at [624, 108] on button "SUBJECT AREA" at bounding box center [628, 108] width 88 height 16
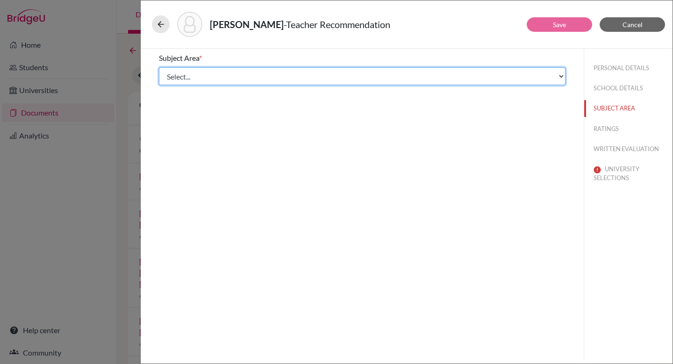
click at [189, 79] on select "Select... Math English Science World Language Social Studies Other Computer Sci…" at bounding box center [362, 76] width 407 height 18
select select "2"
click at [159, 67] on select "Select... Math English Science World Language Social Studies Other Computer Sci…" at bounding box center [362, 76] width 407 height 18
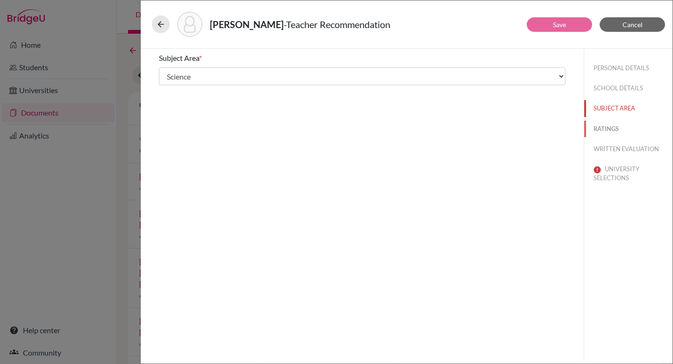
click at [601, 129] on button "RATINGS" at bounding box center [628, 129] width 88 height 16
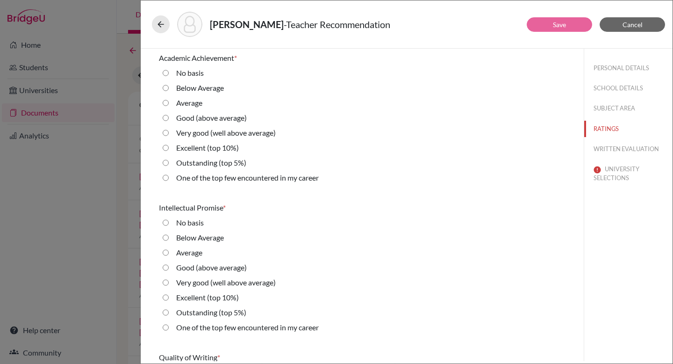
click at [199, 164] on label "Outstanding (top 5%)" at bounding box center [211, 162] width 70 height 11
click at [169, 164] on 5\%\) "Outstanding (top 5%)" at bounding box center [166, 162] width 6 height 11
radio 5\%\) "true"
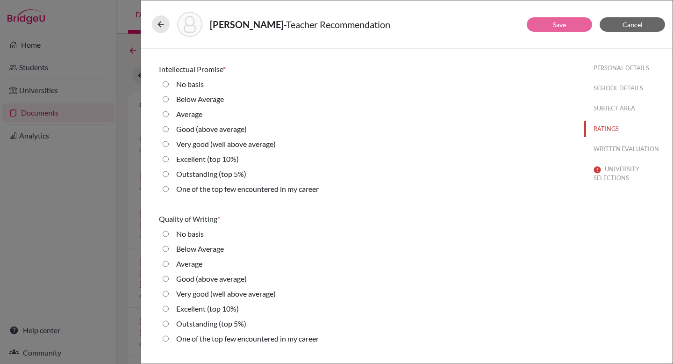
scroll to position [179, 0]
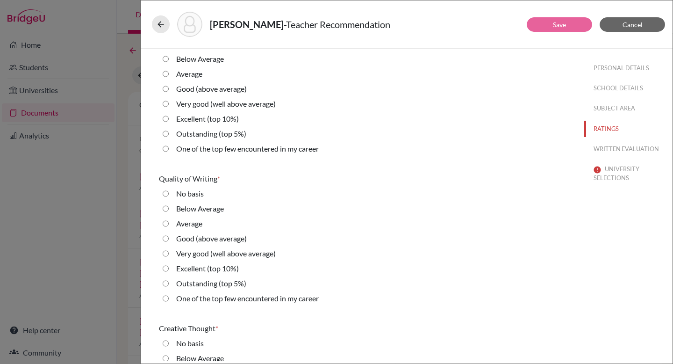
click at [196, 136] on label "Outstanding (top 5%)" at bounding box center [211, 133] width 70 height 11
click at [169, 136] on 5\%\) "Outstanding (top 5%)" at bounding box center [166, 133] width 6 height 11
radio 5\%\) "true"
click at [186, 287] on label "Outstanding (top 5%)" at bounding box center [211, 283] width 70 height 11
click at [169, 287] on 5\%\) "Outstanding (top 5%)" at bounding box center [166, 283] width 6 height 11
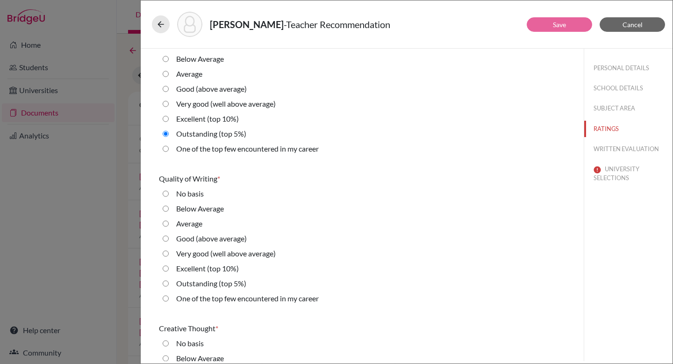
radio 5\%\) "true"
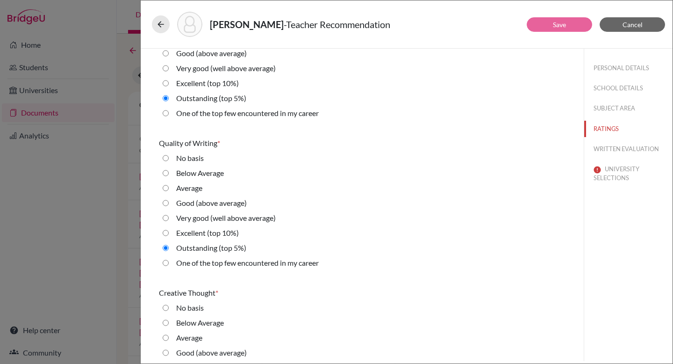
scroll to position [329, 0]
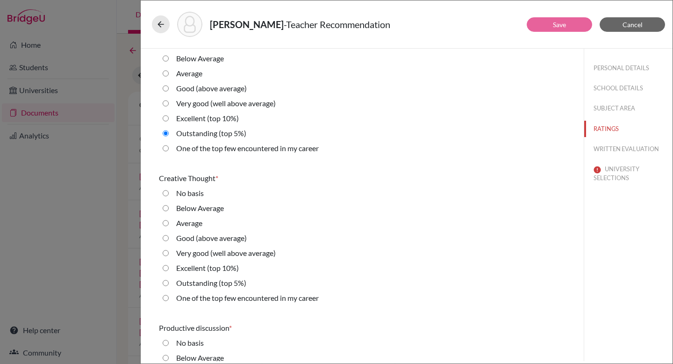
click at [192, 285] on label "Outstanding (top 5%)" at bounding box center [211, 282] width 70 height 11
click at [169, 285] on 5\%\) "Outstanding (top 5%)" at bounding box center [166, 282] width 6 height 11
radio 5\%\) "true"
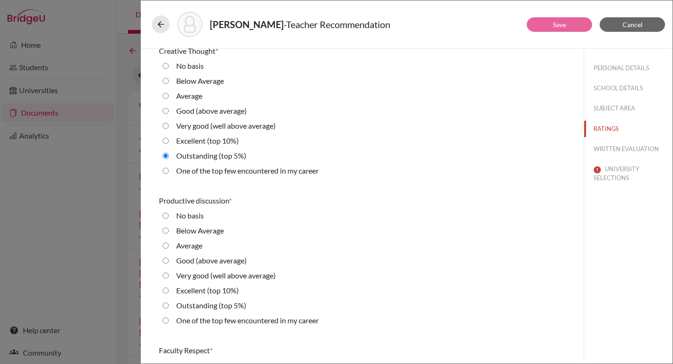
scroll to position [456, 0]
click at [190, 299] on div "Excellent (top 10%)" at bounding box center [204, 292] width 70 height 15
click at [195, 304] on label "Outstanding (top 5%)" at bounding box center [211, 305] width 70 height 11
click at [169, 304] on 5\%\) "Outstanding (top 5%)" at bounding box center [166, 305] width 6 height 11
radio 5\%\) "true"
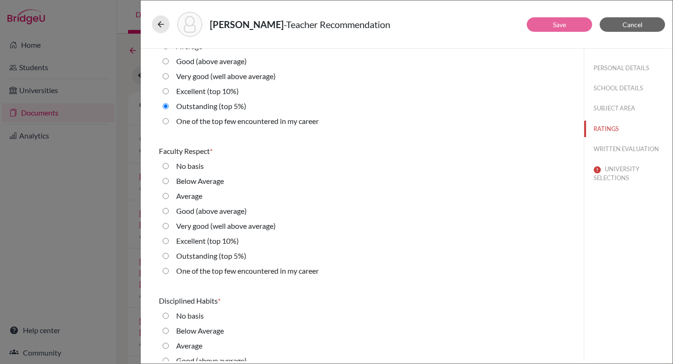
scroll to position [657, 0]
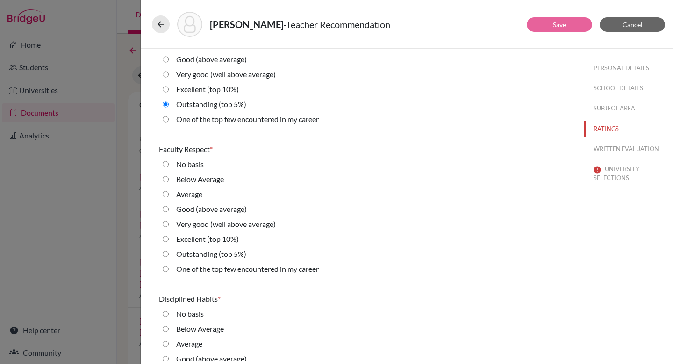
click at [196, 252] on label "Outstanding (top 5%)" at bounding box center [211, 253] width 70 height 11
click at [169, 252] on 5\%\) "Outstanding (top 5%)" at bounding box center [166, 253] width 6 height 11
radio 5\%\) "true"
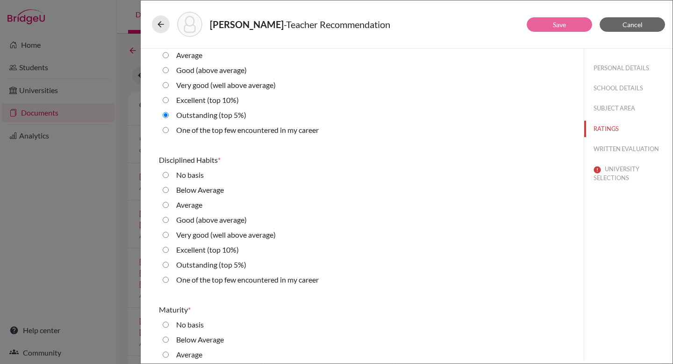
click at [194, 262] on label "Outstanding (top 5%)" at bounding box center [211, 264] width 70 height 11
click at [169, 262] on 5\%\) "Outstanding (top 5%)" at bounding box center [166, 264] width 6 height 11
radio 5\%\) "true"
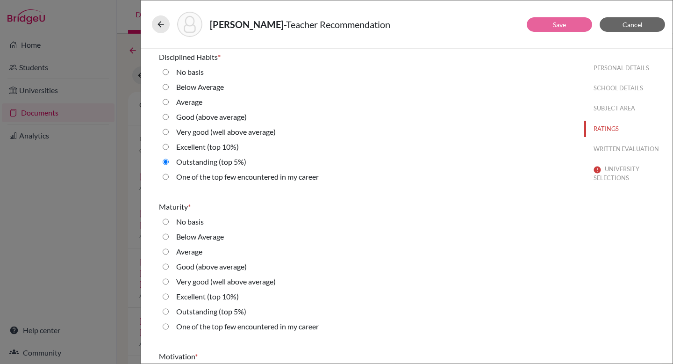
scroll to position [937, 0]
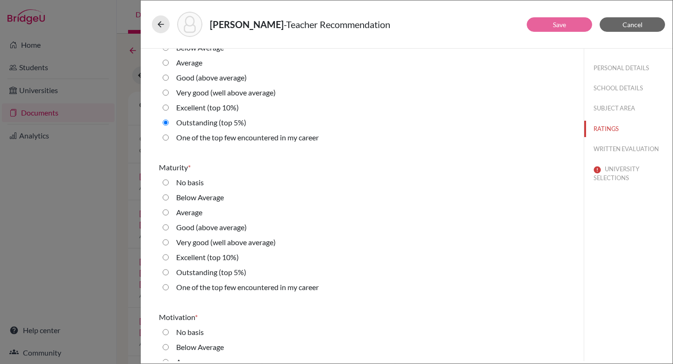
click at [194, 269] on label "Outstanding (top 5%)" at bounding box center [211, 271] width 70 height 11
click at [169, 269] on 5\%\) "Outstanding (top 5%)" at bounding box center [166, 271] width 6 height 11
radio 5\%\) "true"
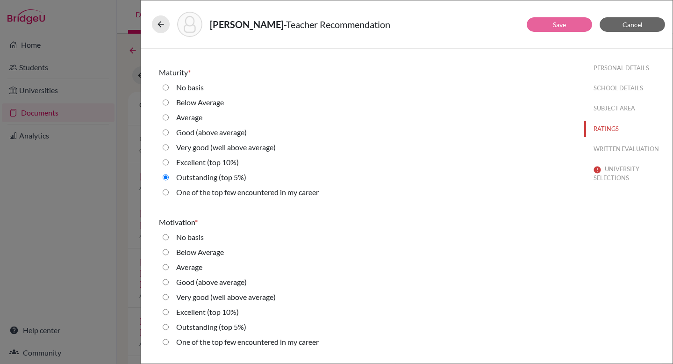
scroll to position [1057, 0]
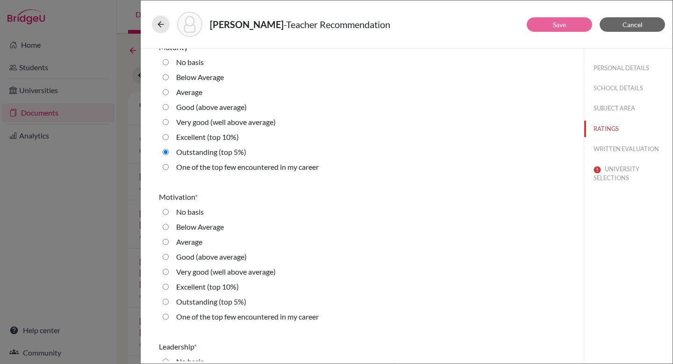
click at [198, 301] on label "Outstanding (top 5%)" at bounding box center [211, 301] width 70 height 11
click at [169, 301] on 5\%\) "Outstanding (top 5%)" at bounding box center [166, 301] width 6 height 11
radio 5\%\) "true"
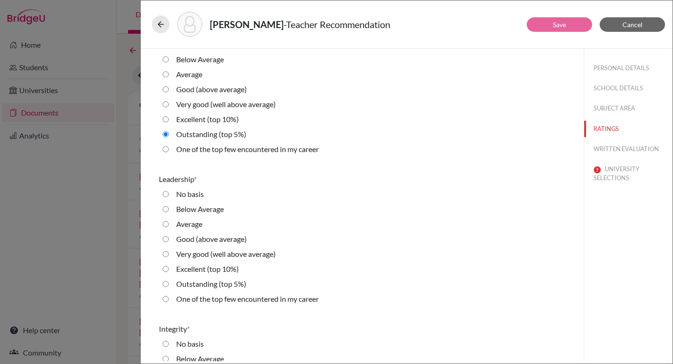
scroll to position [1252, 0]
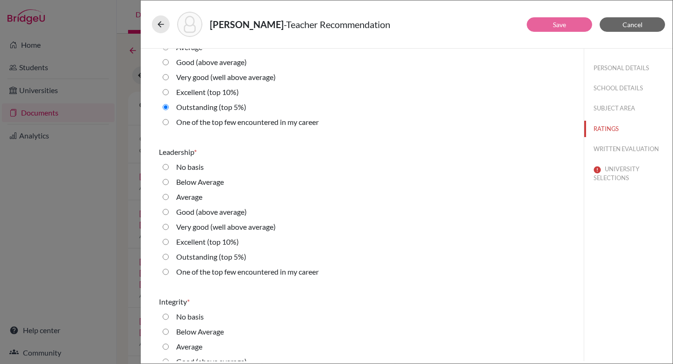
click at [198, 259] on label "Outstanding (top 5%)" at bounding box center [211, 256] width 70 height 11
click at [169, 259] on 5\%\) "Outstanding (top 5%)" at bounding box center [166, 256] width 6 height 11
radio 5\%\) "true"
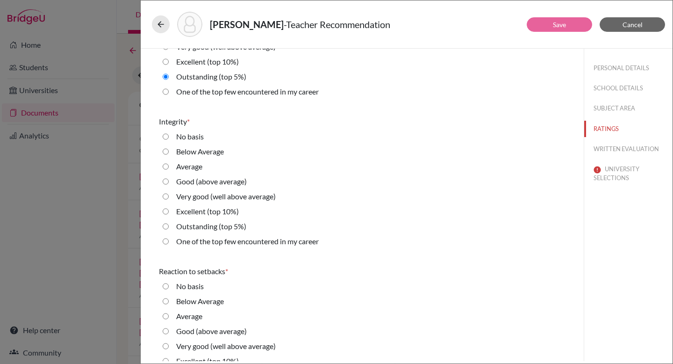
scroll to position [1496, 0]
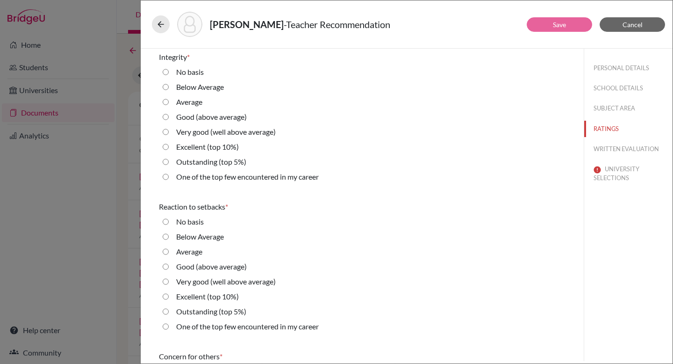
click at [202, 163] on label "Outstanding (top 5%)" at bounding box center [211, 161] width 70 height 11
click at [169, 163] on 5\%\) "Outstanding (top 5%)" at bounding box center [166, 161] width 6 height 11
radio 5\%\) "true"
click at [187, 310] on label "Outstanding (top 5%)" at bounding box center [211, 311] width 70 height 11
click at [169, 310] on 5\%\) "Outstanding (top 5%)" at bounding box center [166, 311] width 6 height 11
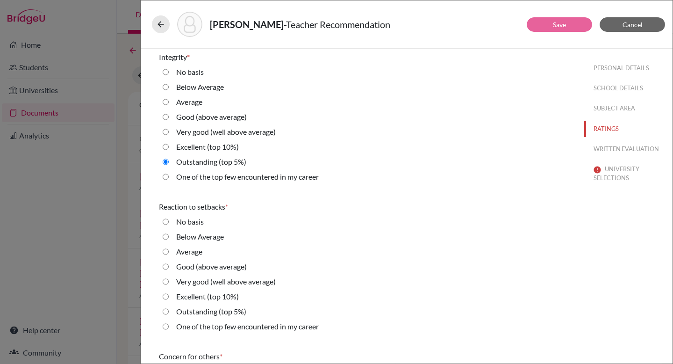
radio 5\%\) "true"
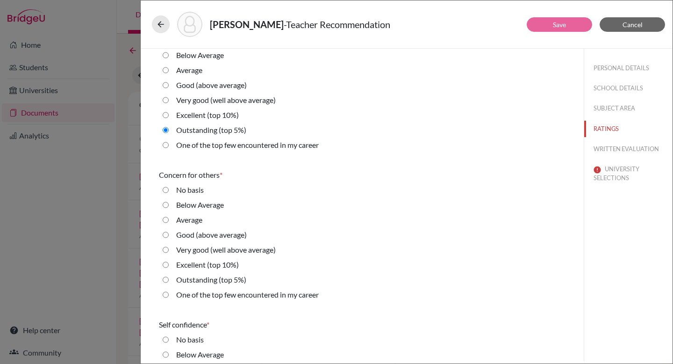
scroll to position [1680, 0]
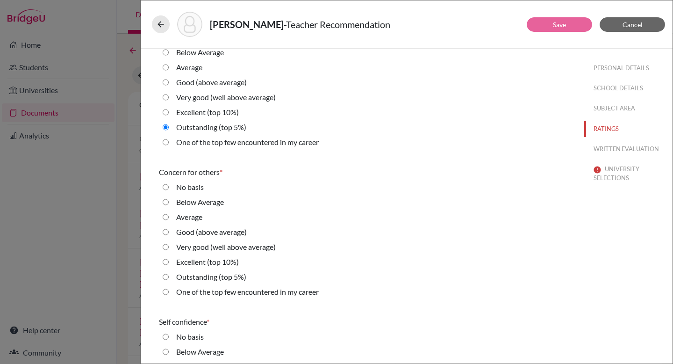
click at [193, 278] on label "Outstanding (top 5%)" at bounding box center [211, 276] width 70 height 11
click at [169, 278] on 5\%\) "Outstanding (top 5%)" at bounding box center [166, 276] width 6 height 11
radio 5\%\) "true"
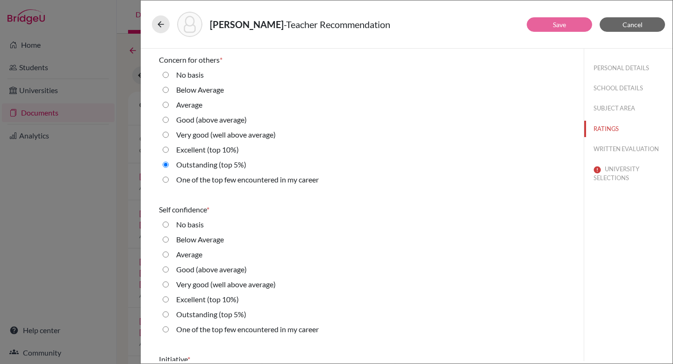
scroll to position [1814, 0]
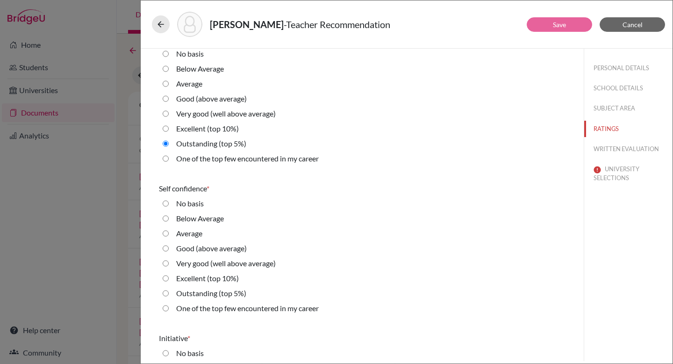
click at [186, 291] on label "Outstanding (top 5%)" at bounding box center [211, 292] width 70 height 11
click at [169, 291] on 5\%\) "Outstanding (top 5%)" at bounding box center [166, 292] width 6 height 11
radio 5\%\) "true"
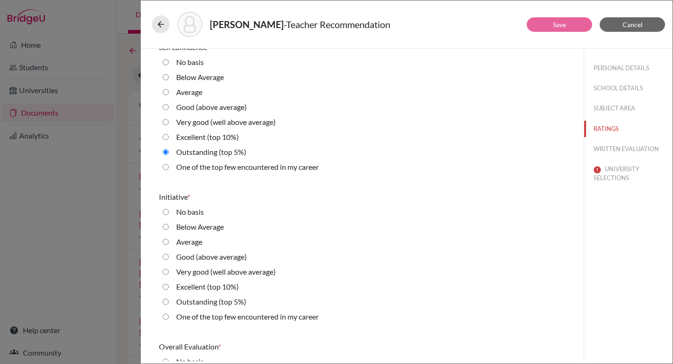
scroll to position [2025, 0]
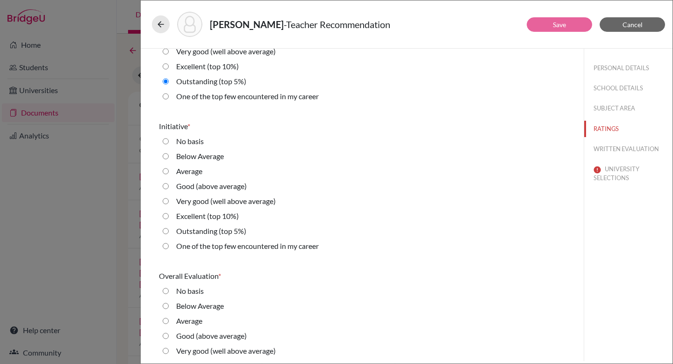
click at [198, 234] on label "Outstanding (top 5%)" at bounding box center [211, 230] width 70 height 11
click at [169, 234] on 5\%\) "Outstanding (top 5%)" at bounding box center [166, 230] width 6 height 11
radio 5\%\) "true"
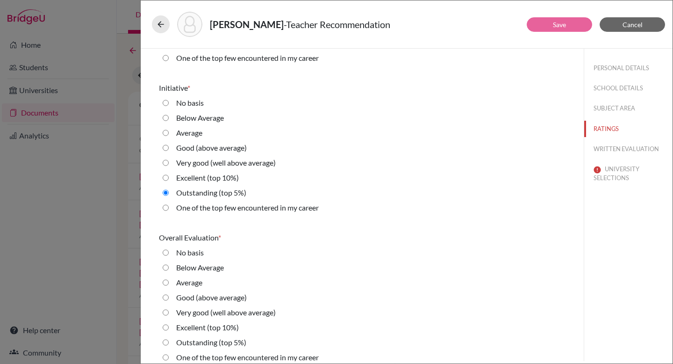
scroll to position [2073, 0]
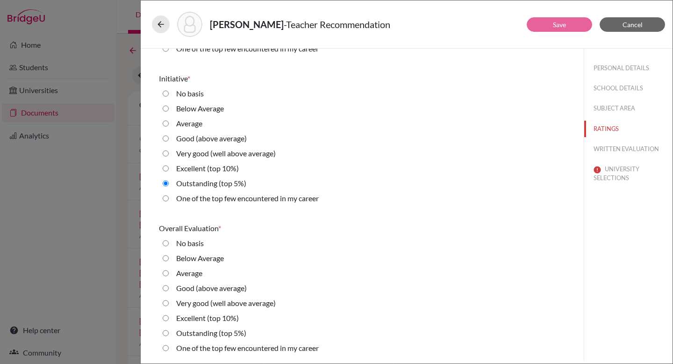
click at [200, 336] on label "Outstanding (top 5%)" at bounding box center [211, 332] width 70 height 11
click at [169, 336] on 5\%\) "Outstanding (top 5%)" at bounding box center [166, 332] width 6 height 11
radio 5\%\) "true"
click at [634, 147] on button "WRITTEN EVALUATION" at bounding box center [628, 149] width 88 height 16
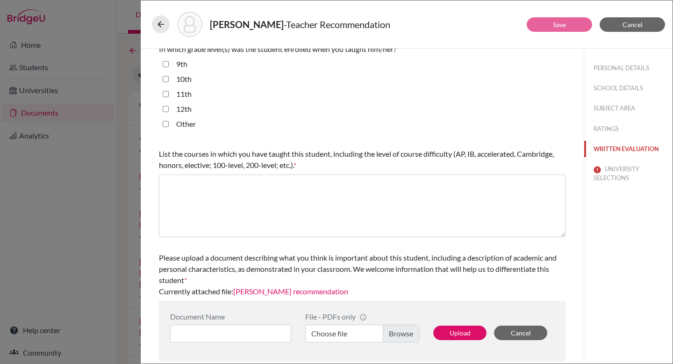
scroll to position [0, 0]
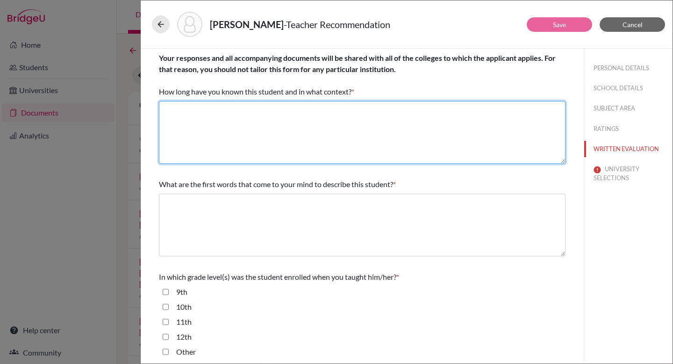
click at [302, 115] on textarea at bounding box center [362, 132] width 407 height 63
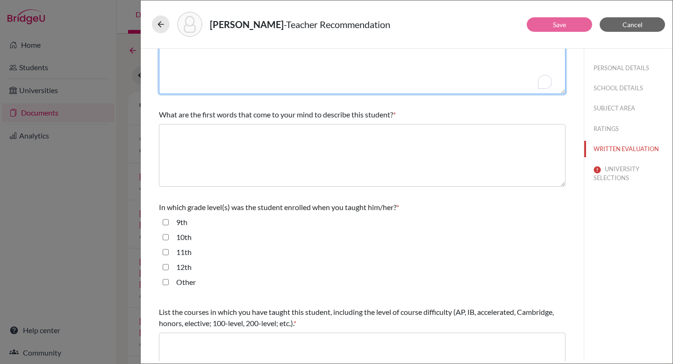
scroll to position [163, 0]
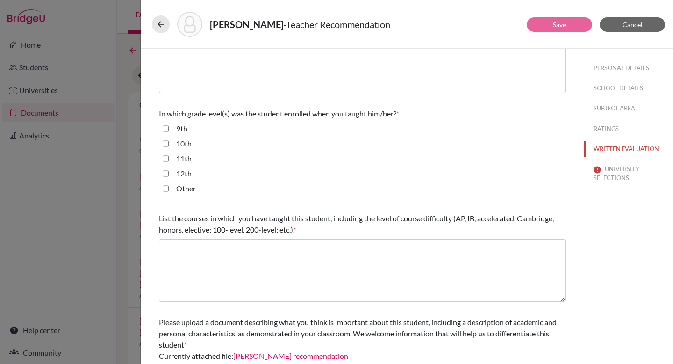
click at [166, 129] on input "9th" at bounding box center [166, 128] width 6 height 11
checkbox input "true"
click at [164, 144] on input "10th" at bounding box center [166, 143] width 6 height 11
checkbox input "true"
click at [164, 163] on input "11th" at bounding box center [166, 158] width 6 height 11
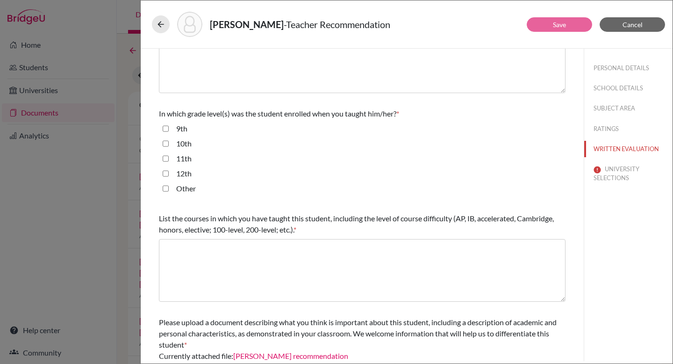
checkbox input "true"
click at [164, 174] on input "12th" at bounding box center [166, 173] width 6 height 11
checkbox input "true"
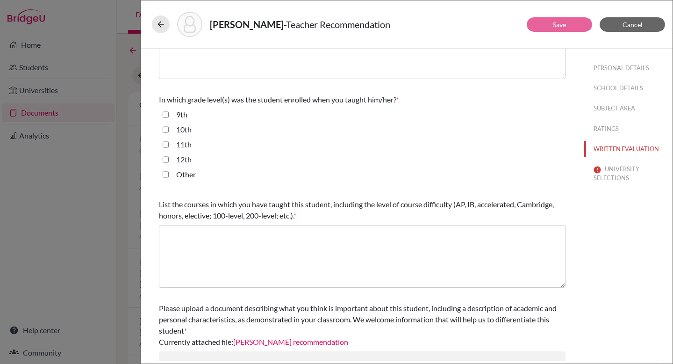
scroll to position [177, 0]
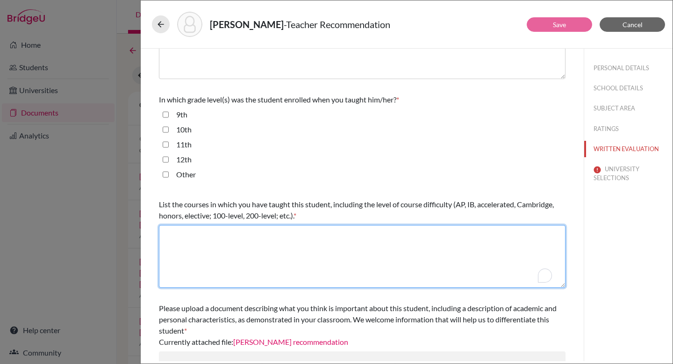
click at [199, 236] on textarea "To enrich screen reader interactions, please activate Accessibility in Grammarl…" at bounding box center [362, 256] width 407 height 63
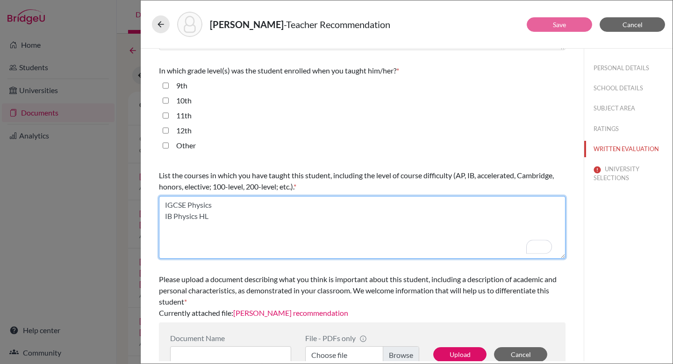
scroll to position [228, 0]
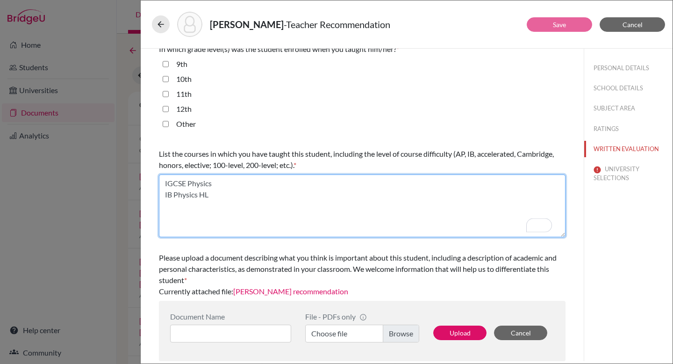
type textarea "IGCSE Physics IB Physics HL"
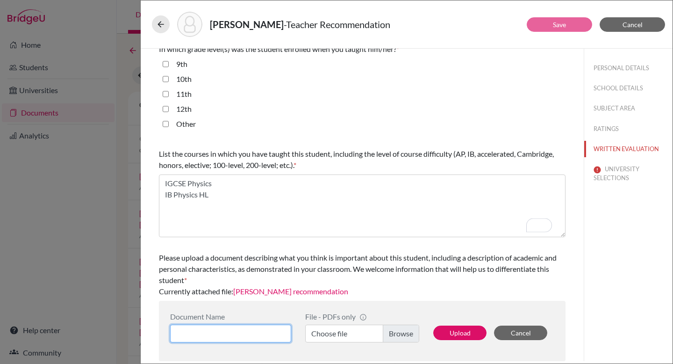
click at [225, 329] on input at bounding box center [230, 333] width 121 height 18
type input "Siddhartha Suhas Physics Recommendation"
click at [403, 330] on label "Choose file" at bounding box center [362, 333] width 114 height 18
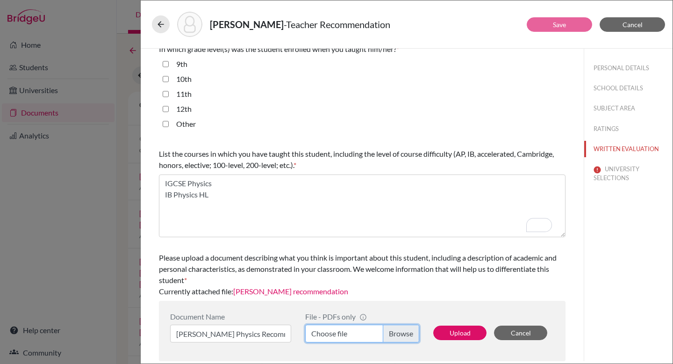
click at [403, 330] on input "Choose file" at bounding box center [362, 333] width 114 height 18
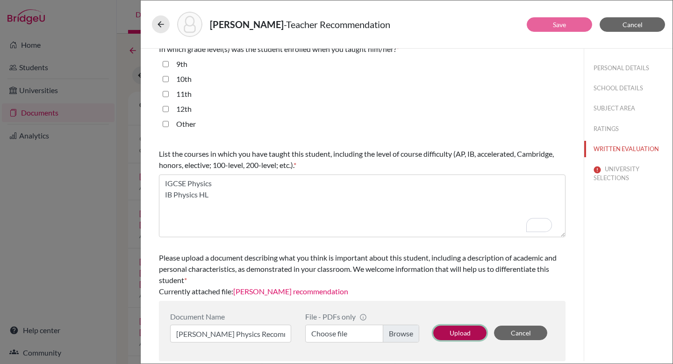
click at [456, 332] on button "Upload" at bounding box center [459, 332] width 53 height 14
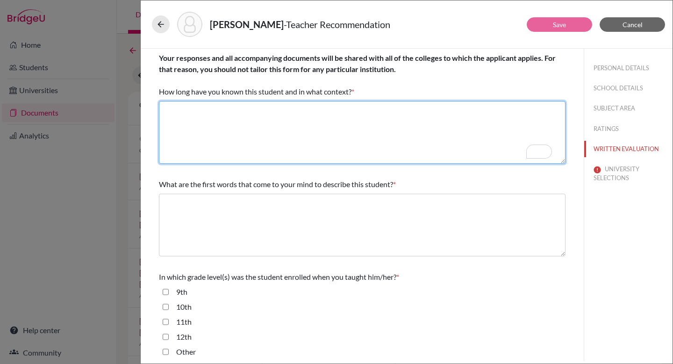
click at [308, 134] on textarea "To enrich screen reader interactions, please activate Accessibility in Grammarl…" at bounding box center [362, 132] width 407 height 63
paste textarea "I have taught in Physics at DSB International School since Grade 9. From the st…"
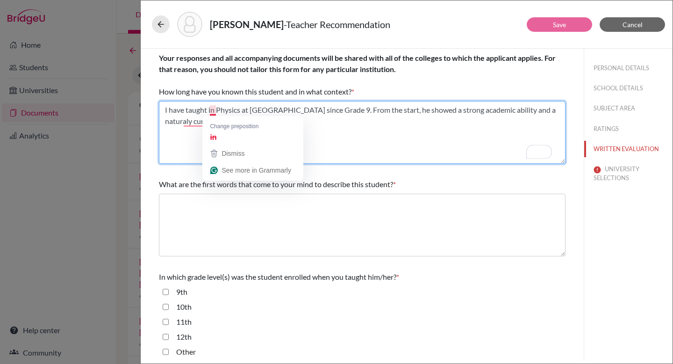
click at [212, 112] on textarea "To enrich screen reader interactions, please activate Accessibility in Grammarl…" at bounding box center [362, 132] width 407 height 63
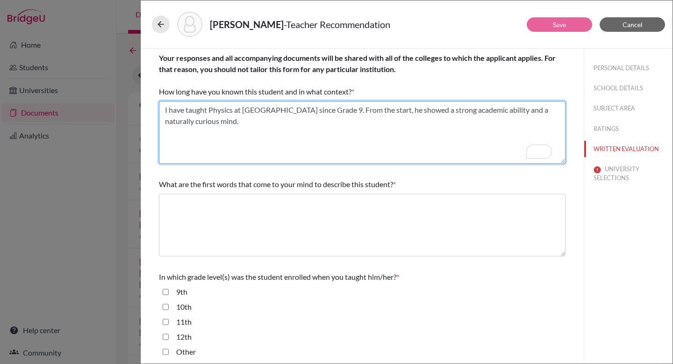
click at [210, 110] on textarea "To enrich screen reader interactions, please activate Accessibility in Grammarl…" at bounding box center [362, 132] width 407 height 63
click at [164, 109] on textarea "To enrich screen reader interactions, please activate Accessibility in Grammarl…" at bounding box center [362, 132] width 407 height 63
click at [212, 111] on textarea "To enrich screen reader interactions, please activate Accessibility in Grammarl…" at bounding box center [362, 132] width 407 height 63
type textarea "I have taught Siddhartha Physics at DSB International School since Grade 9. Fro…"
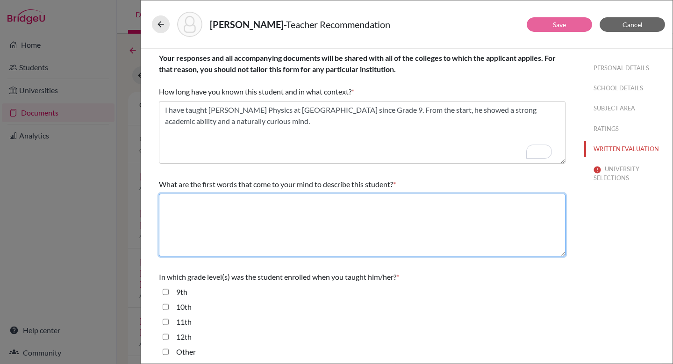
click at [281, 215] on textarea at bounding box center [362, 224] width 407 height 63
paste textarea "Siddhartha combines intelectual curiosity with discipline and character. He man…"
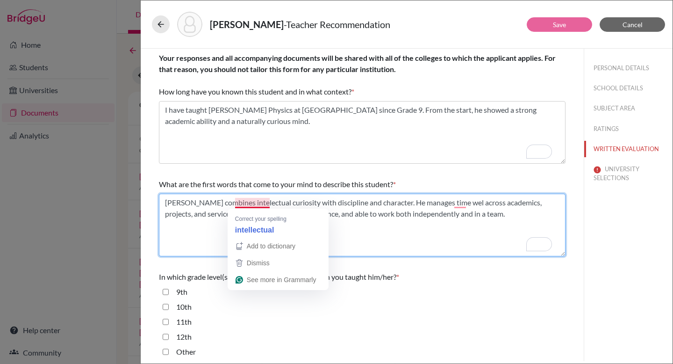
click at [260, 204] on textarea "To enrich screen reader interactions, please activate Accessibility in Grammarl…" at bounding box center [362, 224] width 407 height 63
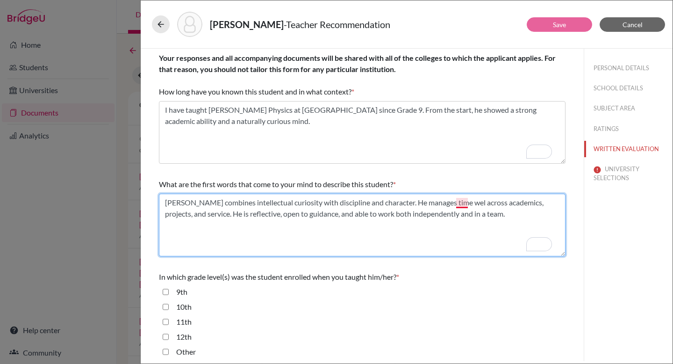
click at [465, 204] on textarea "To enrich screen reader interactions, please activate Accessibility in Grammarl…" at bounding box center [362, 224] width 407 height 63
click at [463, 205] on textarea "To enrich screen reader interactions, please activate Accessibility in Grammarl…" at bounding box center [362, 224] width 407 height 63
click at [414, 234] on textarea "To enrich screen reader interactions, please activate Accessibility in Grammarl…" at bounding box center [362, 224] width 407 height 63
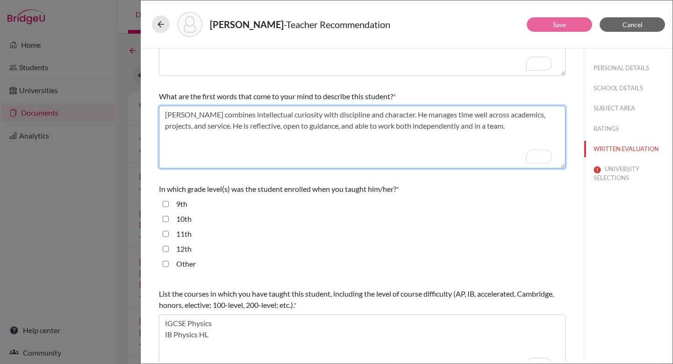
scroll to position [228, 0]
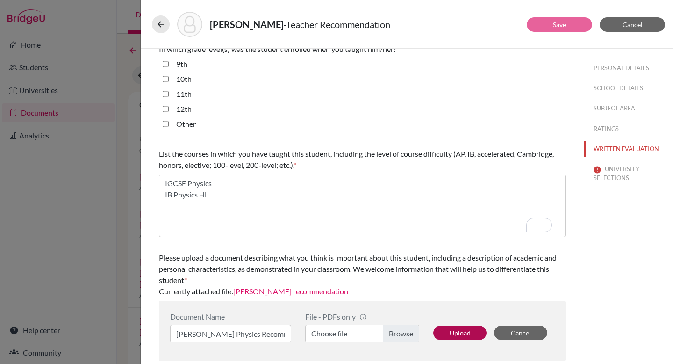
type textarea "Siddhartha combines intellectual curiosity with discipline and character. He ma…"
click at [461, 332] on button "Upload" at bounding box center [459, 332] width 53 height 14
click at [615, 179] on button "UNIVERSITY SELECTIONS" at bounding box center [628, 173] width 88 height 25
click at [253, 329] on input "Siddhartha Suhas Physics Recommendation" at bounding box center [230, 333] width 121 height 18
click at [350, 336] on label "Choose file" at bounding box center [362, 333] width 114 height 18
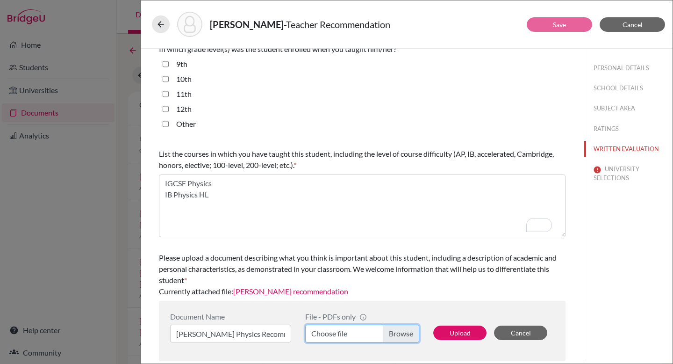
click at [350, 336] on input "Choose file" at bounding box center [362, 333] width 114 height 18
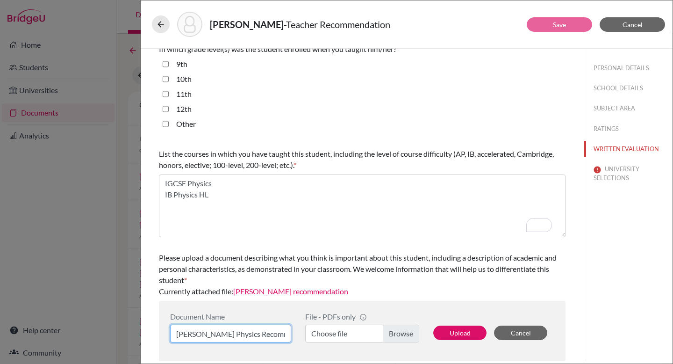
click at [224, 336] on input "Siddhartha Suhas Physics Recommendation" at bounding box center [230, 333] width 121 height 18
click at [450, 334] on button "Upload" at bounding box center [459, 332] width 53 height 14
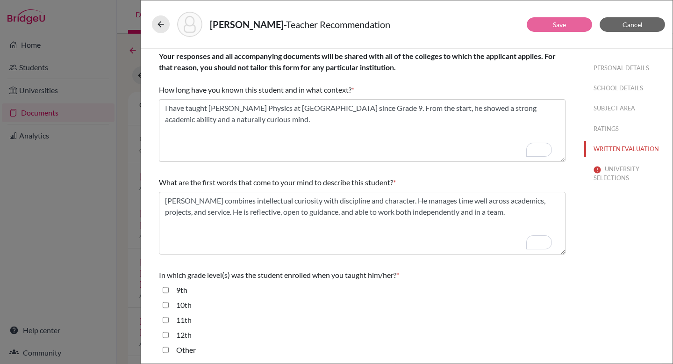
scroll to position [0, 0]
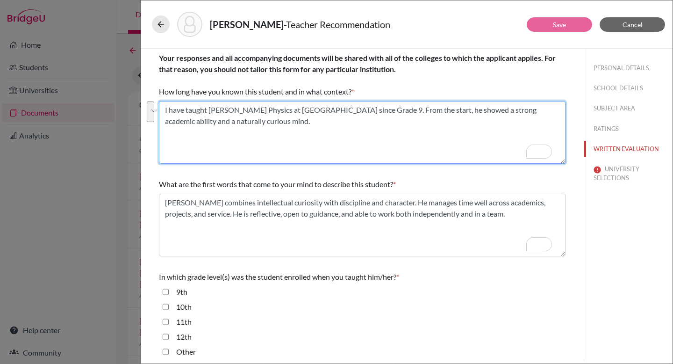
drag, startPoint x: 166, startPoint y: 110, endPoint x: 339, endPoint y: 119, distance: 173.6
click at [339, 119] on textarea "To enrich screen reader interactions, please activate Accessibility in Grammarl…" at bounding box center [362, 132] width 407 height 63
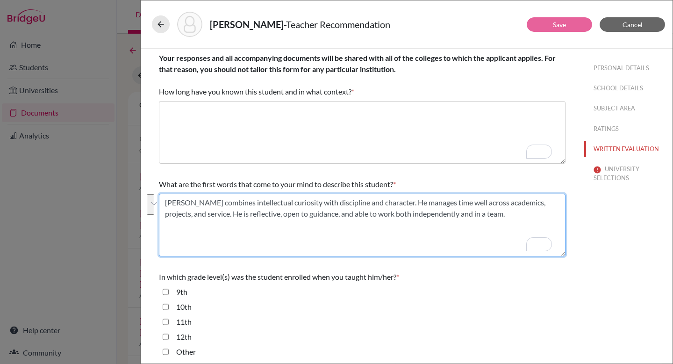
drag, startPoint x: 164, startPoint y: 204, endPoint x: 545, endPoint y: 214, distance: 381.0
click at [545, 214] on textarea "To enrich screen reader interactions, please activate Accessibility in Grammarl…" at bounding box center [362, 224] width 407 height 63
type textarea "Siddhartha combines intellectual curiosity with discipline and character. He ma…"
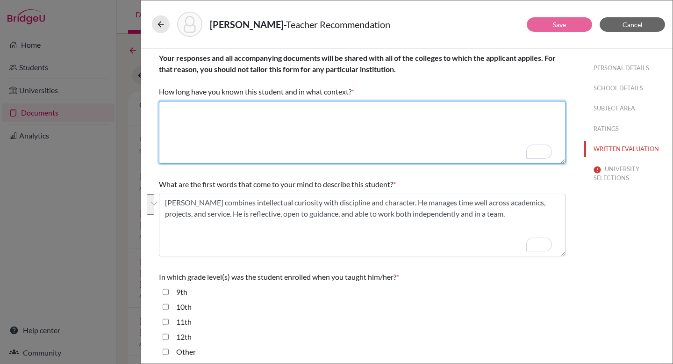
click at [247, 132] on textarea "To enrich screen reader interactions, please activate Accessibility in Grammarl…" at bounding box center [362, 132] width 407 height 63
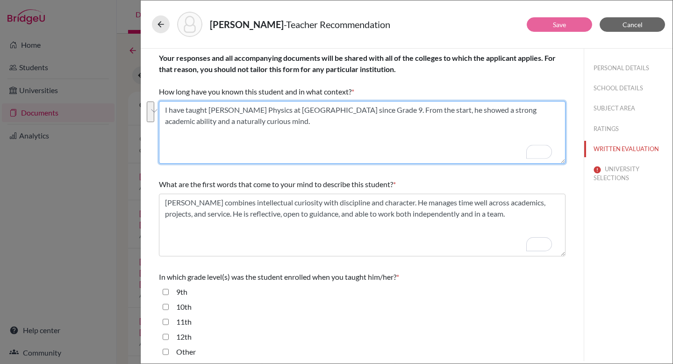
click at [353, 138] on textarea "To enrich screen reader interactions, please activate Accessibility in Grammarl…" at bounding box center [362, 132] width 407 height 63
type textarea "I have taught Siddhartha Physics at DSB International School since Grade 9. Fro…"
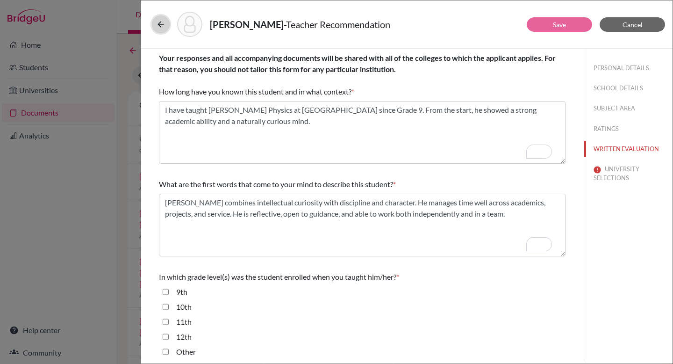
click at [164, 24] on icon at bounding box center [160, 24] width 9 height 9
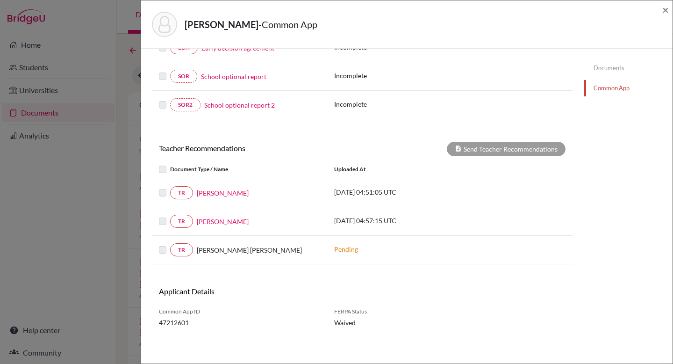
scroll to position [254, 0]
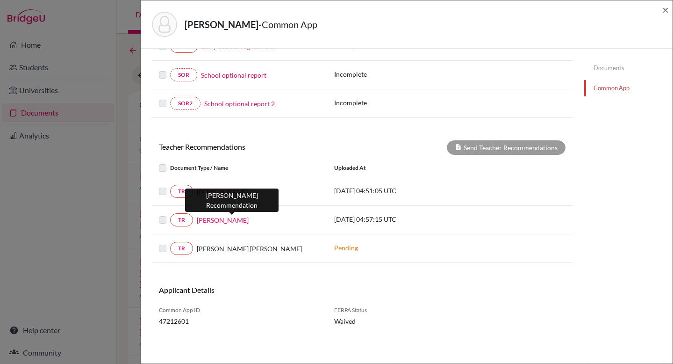
click at [235, 220] on link "[PERSON_NAME]" at bounding box center [223, 220] width 52 height 10
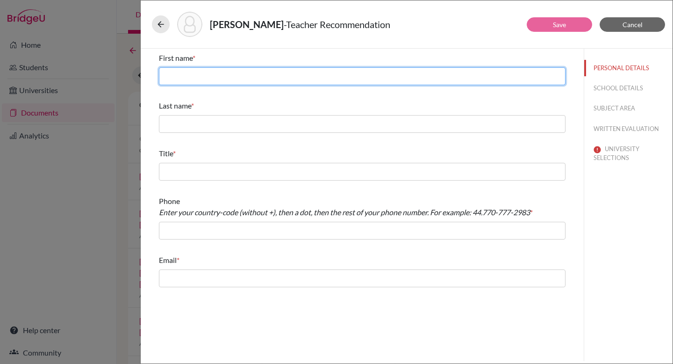
click at [210, 76] on input "text" at bounding box center [362, 76] width 407 height 18
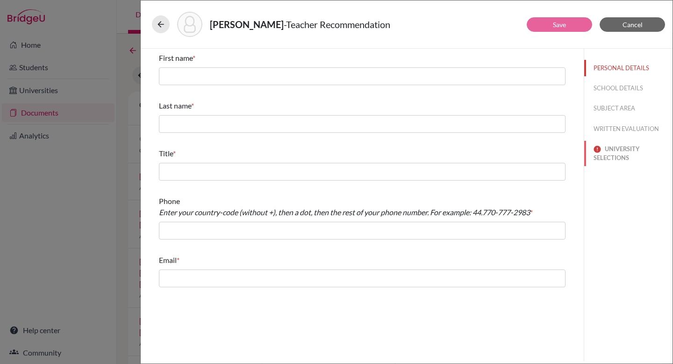
click at [620, 155] on button "UNIVERSITY SELECTIONS" at bounding box center [628, 153] width 88 height 25
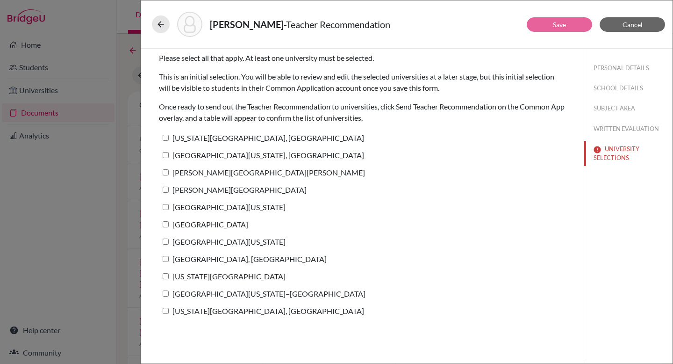
click at [184, 223] on label "[GEOGRAPHIC_DATA]" at bounding box center [203, 224] width 89 height 14
click at [169, 223] on input "[GEOGRAPHIC_DATA]" at bounding box center [166, 224] width 6 height 6
checkbox input "true"
click at [177, 240] on label "[GEOGRAPHIC_DATA][US_STATE]" at bounding box center [222, 242] width 127 height 14
click at [169, 240] on input "[GEOGRAPHIC_DATA][US_STATE]" at bounding box center [166, 241] width 6 height 6
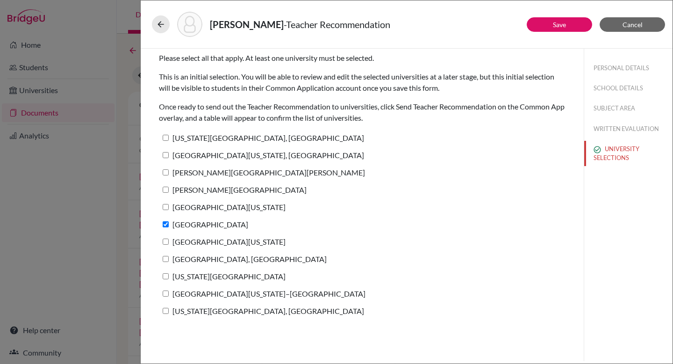
checkbox input "true"
click at [600, 70] on button "PERSONAL DETAILS" at bounding box center [628, 68] width 88 height 16
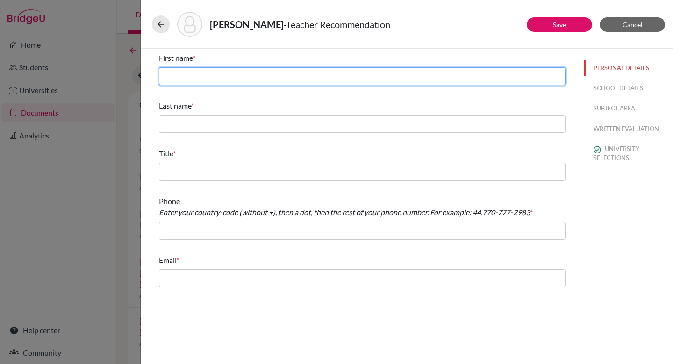
click at [271, 75] on input "text" at bounding box center [362, 76] width 407 height 18
type input "Mahesh"
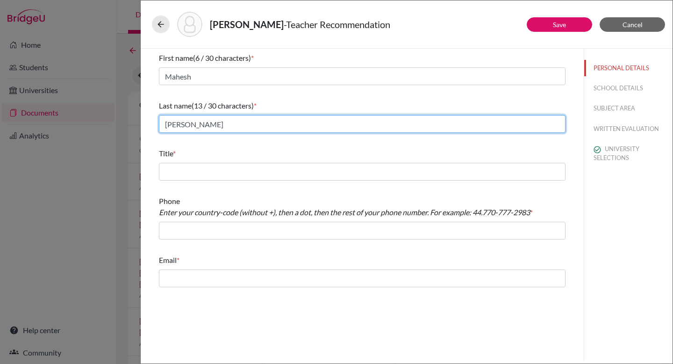
type input "Dharam Kamble"
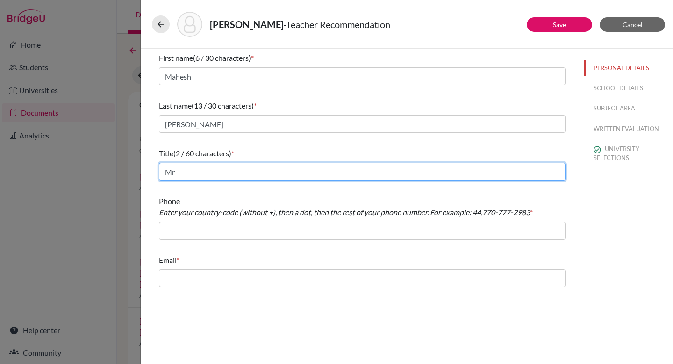
type input "Mr"
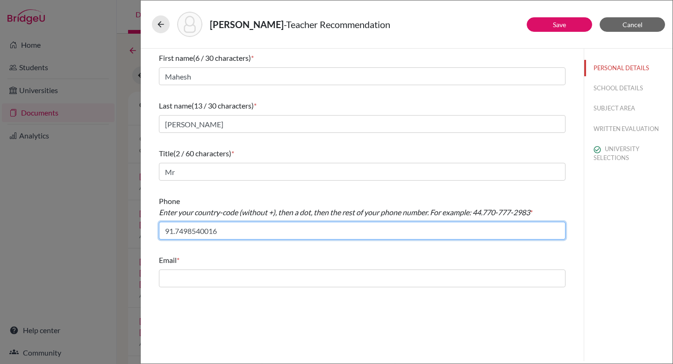
type input "91.7498540016"
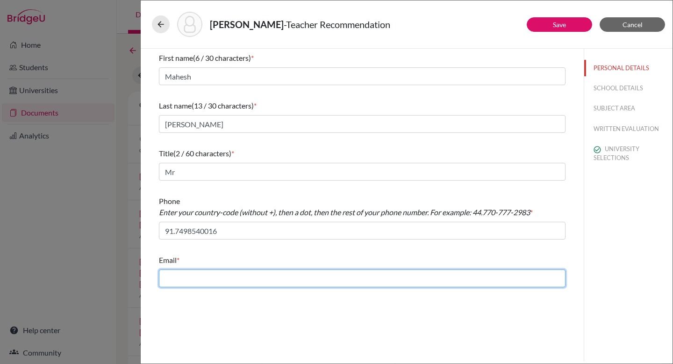
click at [231, 275] on input "text" at bounding box center [362, 278] width 407 height 18
type input "maheshdharamkamble@dsbindia.com"
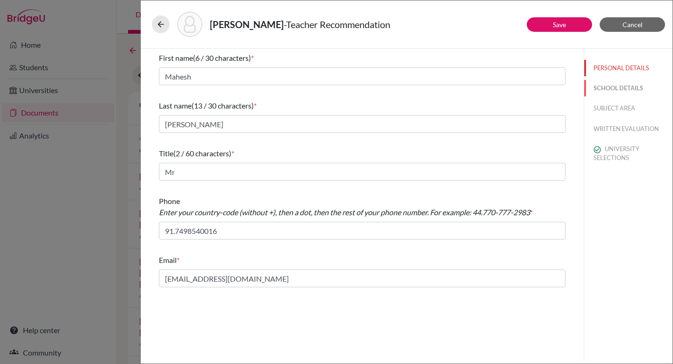
click at [606, 88] on button "SCHOOL DETAILS" at bounding box center [628, 88] width 88 height 16
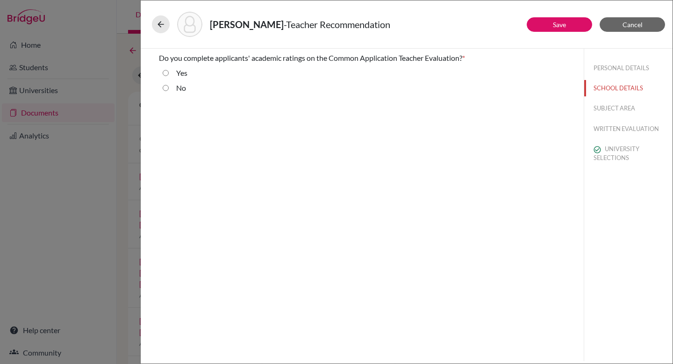
click at [167, 73] on input "Yes" at bounding box center [166, 72] width 6 height 11
radio input "true"
click at [608, 104] on button "SUBJECT AREA" at bounding box center [628, 108] width 88 height 16
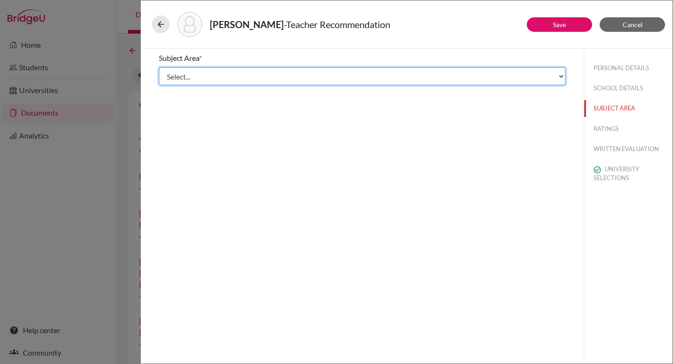
click at [243, 73] on select "Select... Math English Science World Language Social Studies Other Computer Sci…" at bounding box center [362, 76] width 407 height 18
select select "2"
click at [159, 67] on select "Select... Math English Science World Language Social Studies Other Computer Sci…" at bounding box center [362, 76] width 407 height 18
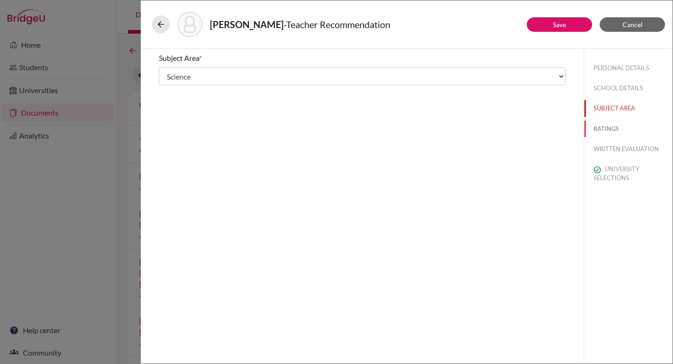
click at [614, 127] on button "RATINGS" at bounding box center [628, 129] width 88 height 16
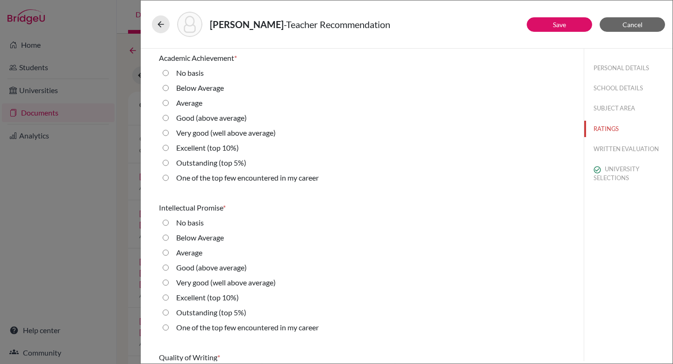
click at [200, 163] on label "Outstanding (top 5%)" at bounding box center [211, 162] width 70 height 11
click at [169, 163] on 5\%\) "Outstanding (top 5%)" at bounding box center [166, 162] width 6 height 11
radio 5\%\) "true"
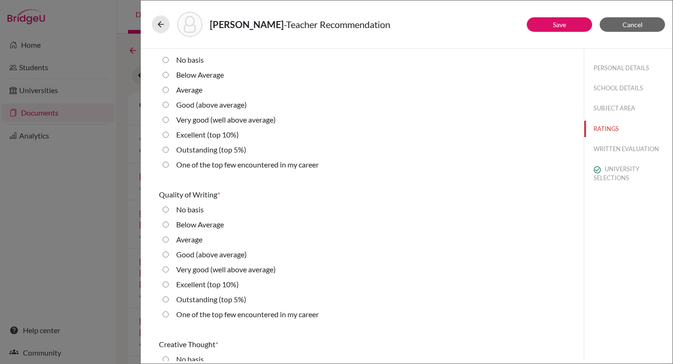
scroll to position [164, 0]
click at [202, 148] on label "Outstanding (top 5%)" at bounding box center [211, 148] width 70 height 11
click at [169, 148] on 5\%\) "Outstanding (top 5%)" at bounding box center [166, 148] width 6 height 11
radio 5\%\) "true"
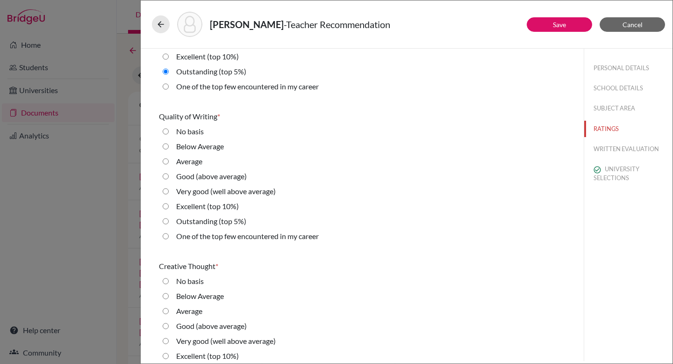
click at [191, 220] on label "Outstanding (top 5%)" at bounding box center [211, 220] width 70 height 11
click at [169, 220] on 5\%\) "Outstanding (top 5%)" at bounding box center [166, 220] width 6 height 11
radio 5\%\) "true"
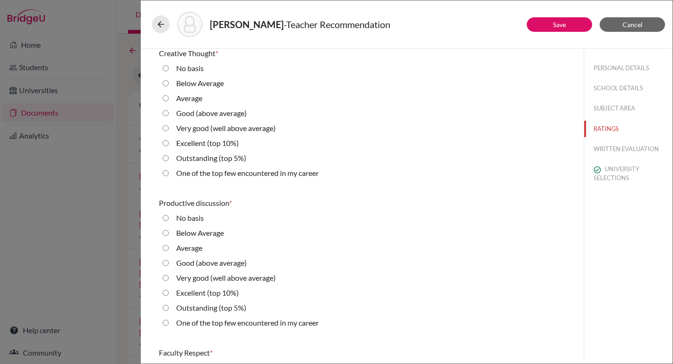
scroll to position [478, 0]
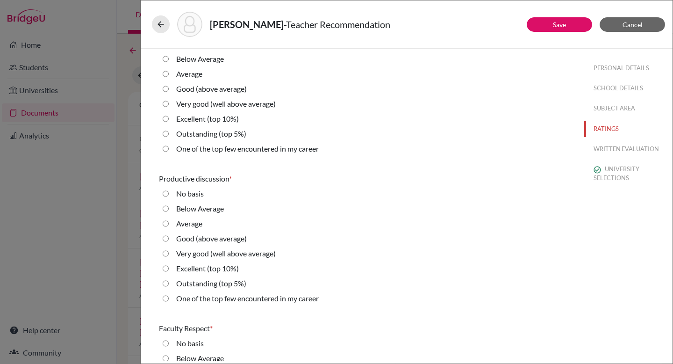
click at [196, 134] on label "Outstanding (top 5%)" at bounding box center [211, 133] width 70 height 11
click at [169, 134] on 5\%\) "Outstanding (top 5%)" at bounding box center [166, 133] width 6 height 11
radio 5\%\) "true"
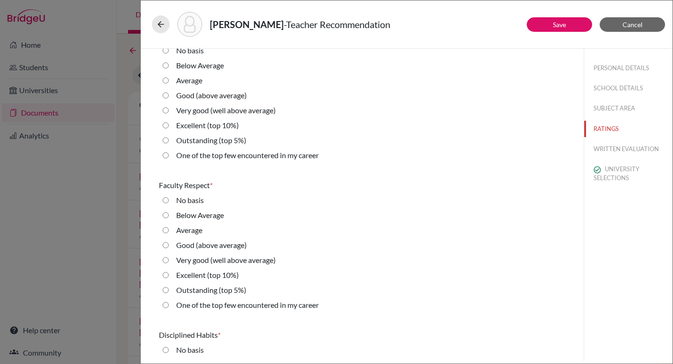
scroll to position [621, 0]
click at [198, 136] on label "Outstanding (top 5%)" at bounding box center [211, 139] width 70 height 11
click at [169, 136] on 5\%\) "Outstanding (top 5%)" at bounding box center [166, 139] width 6 height 11
radio 5\%\) "true"
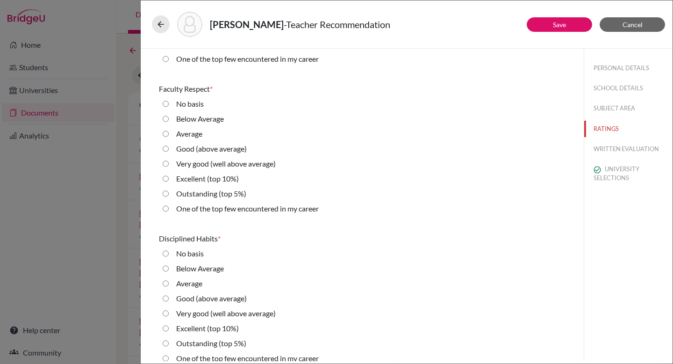
scroll to position [721, 0]
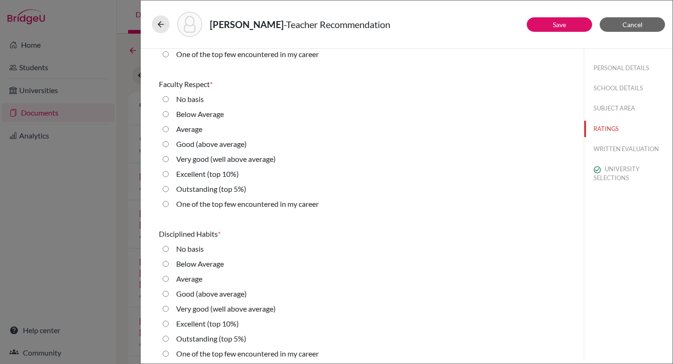
click at [193, 185] on label "Outstanding (top 5%)" at bounding box center [211, 188] width 70 height 11
click at [169, 185] on 5\%\) "Outstanding (top 5%)" at bounding box center [166, 188] width 6 height 11
radio 5\%\) "true"
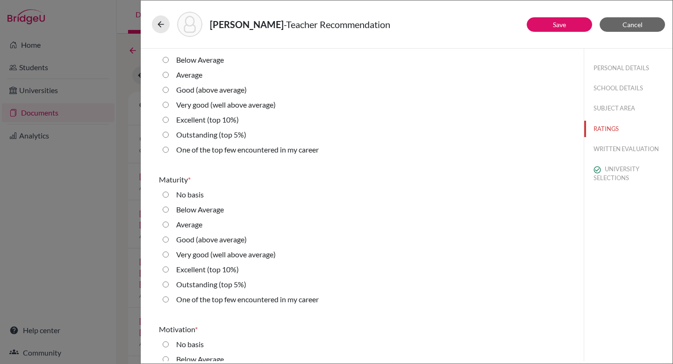
scroll to position [927, 0]
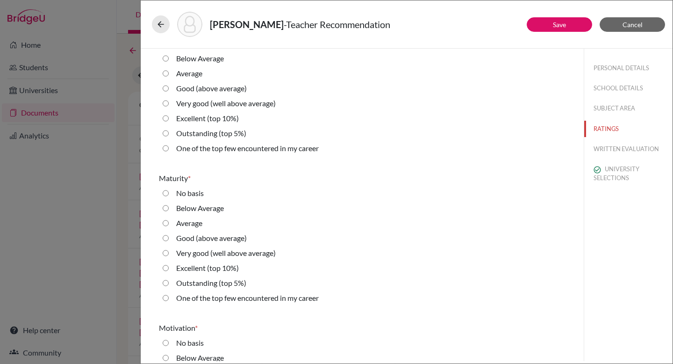
click at [195, 135] on label "Outstanding (top 5%)" at bounding box center [211, 133] width 70 height 11
click at [169, 135] on 5\%\) "Outstanding (top 5%)" at bounding box center [166, 133] width 6 height 11
radio 5\%\) "true"
click at [197, 279] on label "Outstanding (top 5%)" at bounding box center [211, 282] width 70 height 11
click at [169, 279] on 5\%\) "Outstanding (top 5%)" at bounding box center [166, 282] width 6 height 11
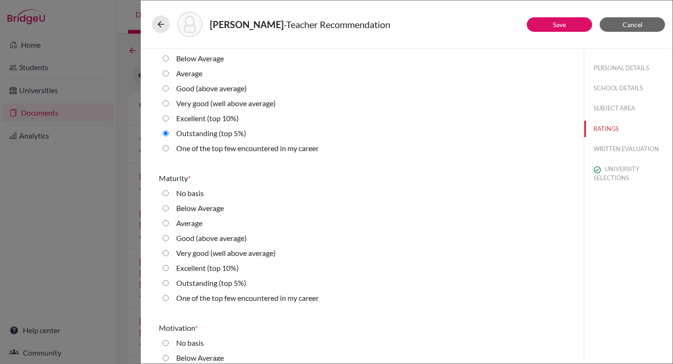
radio 5\%\) "true"
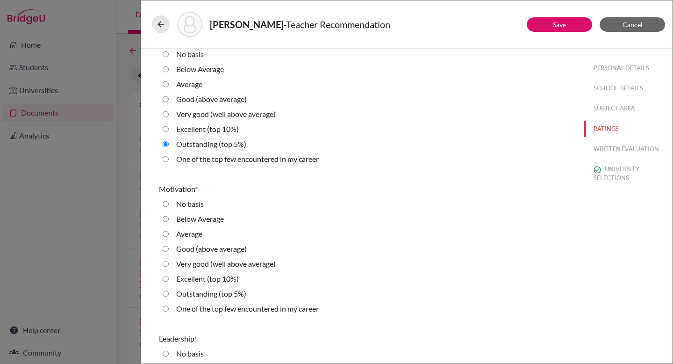
scroll to position [1165, 0]
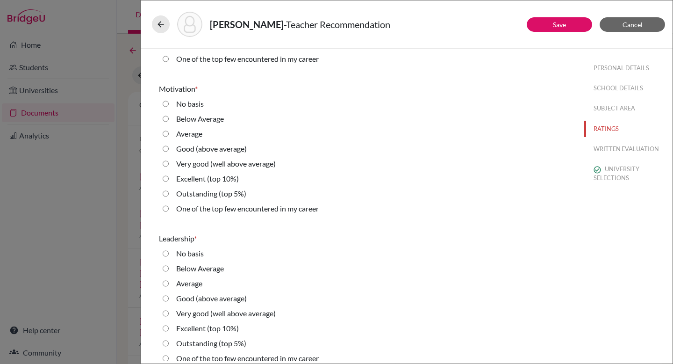
click at [195, 192] on label "Outstanding (top 5%)" at bounding box center [211, 193] width 70 height 11
click at [169, 192] on 5\%\) "Outstanding (top 5%)" at bounding box center [166, 193] width 6 height 11
radio 5\%\) "true"
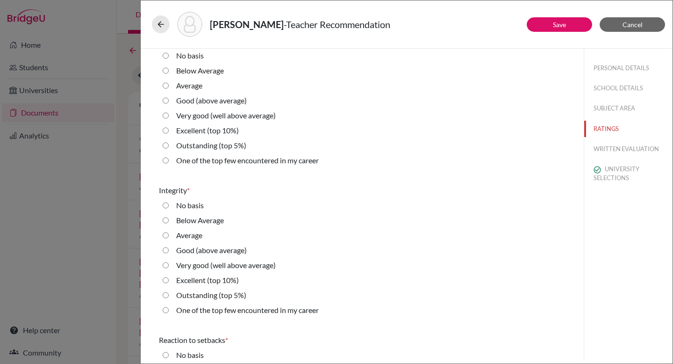
scroll to position [1400, 0]
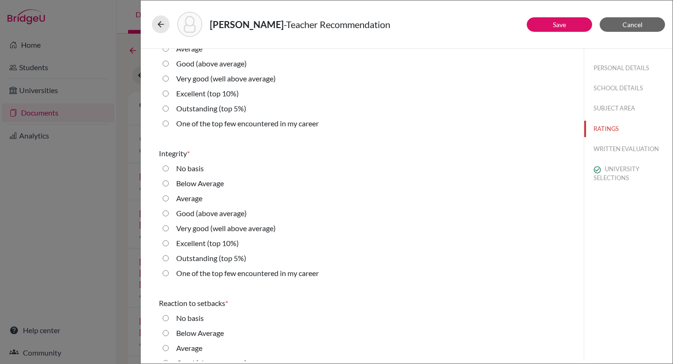
click at [198, 107] on label "Outstanding (top 5%)" at bounding box center [211, 108] width 70 height 11
click at [169, 107] on 5\%\) "Outstanding (top 5%)" at bounding box center [166, 108] width 6 height 11
radio 5\%\) "true"
click at [200, 258] on label "Outstanding (top 5%)" at bounding box center [211, 257] width 70 height 11
click at [169, 258] on 5\%\) "Outstanding (top 5%)" at bounding box center [166, 257] width 6 height 11
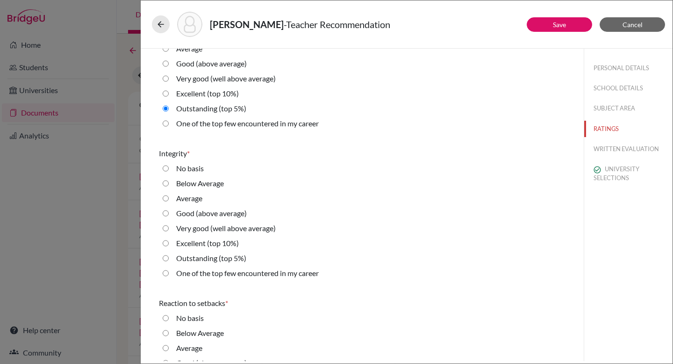
radio 5\%\) "true"
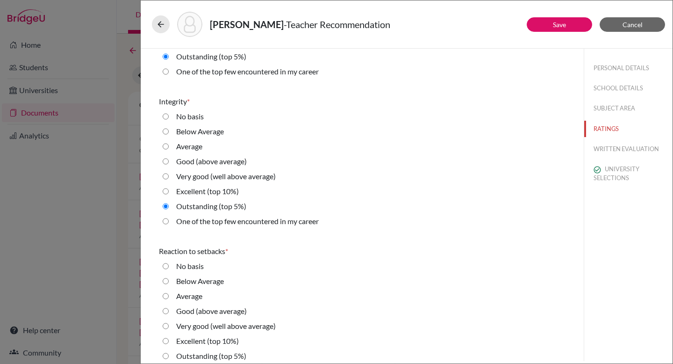
scroll to position [1559, 0]
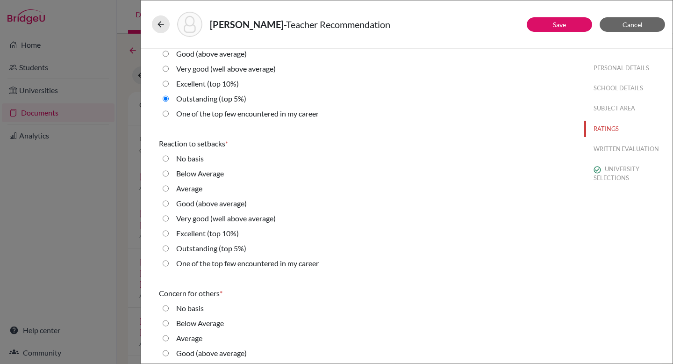
click at [193, 245] on label "Outstanding (top 5%)" at bounding box center [211, 248] width 70 height 11
click at [169, 245] on 5\%\) "Outstanding (top 5%)" at bounding box center [166, 248] width 6 height 11
radio 5\%\) "true"
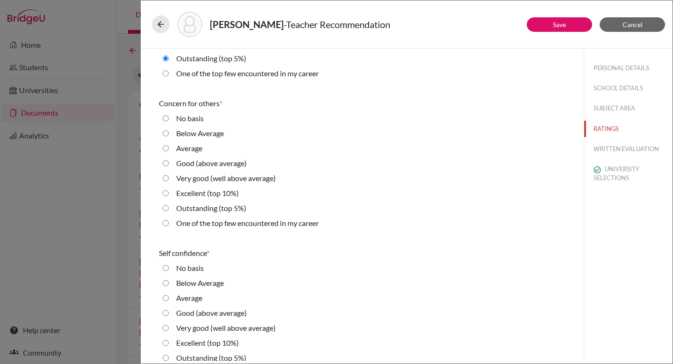
scroll to position [1770, 0]
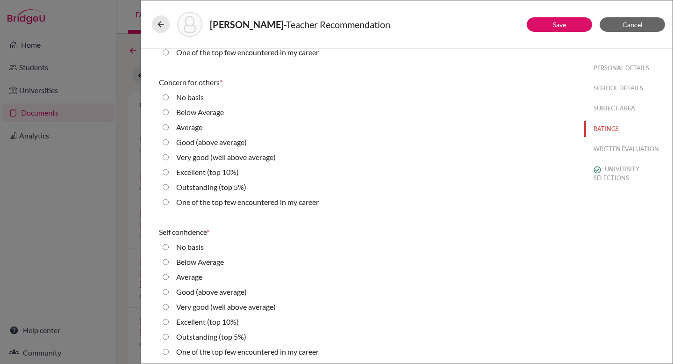
click at [198, 185] on label "Outstanding (top 5%)" at bounding box center [211, 186] width 70 height 11
click at [169, 185] on 5\%\) "Outstanding (top 5%)" at bounding box center [166, 186] width 6 height 11
radio 5\%\) "true"
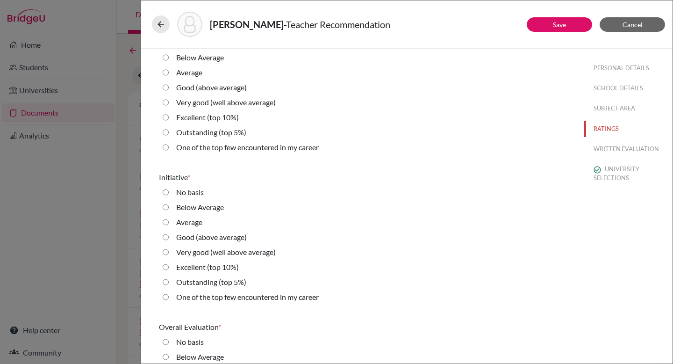
scroll to position [1993, 0]
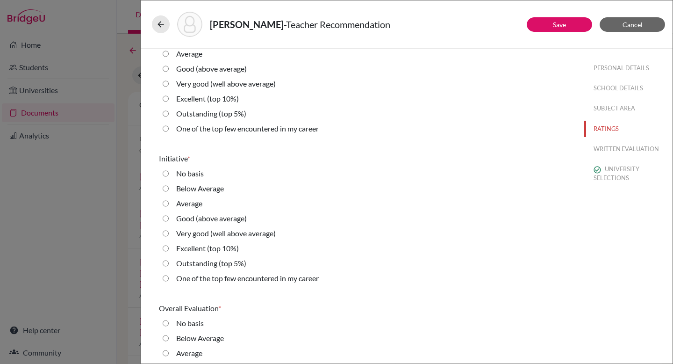
click at [207, 117] on label "Outstanding (top 5%)" at bounding box center [211, 113] width 70 height 11
click at [169, 117] on 5\%\) "Outstanding (top 5%)" at bounding box center [166, 113] width 6 height 11
radio 5\%\) "true"
click at [193, 265] on label "Outstanding (top 5%)" at bounding box center [211, 262] width 70 height 11
click at [169, 265] on 5\%\) "Outstanding (top 5%)" at bounding box center [166, 262] width 6 height 11
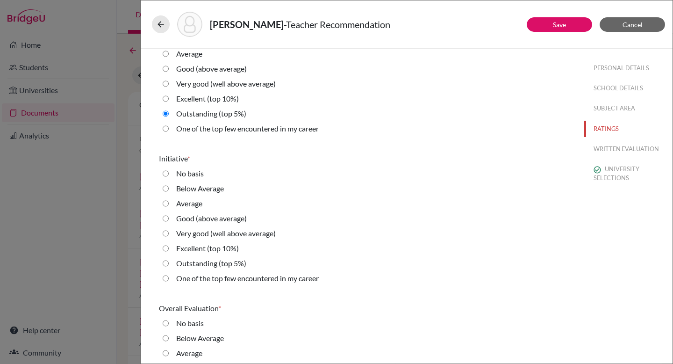
radio 5\%\) "true"
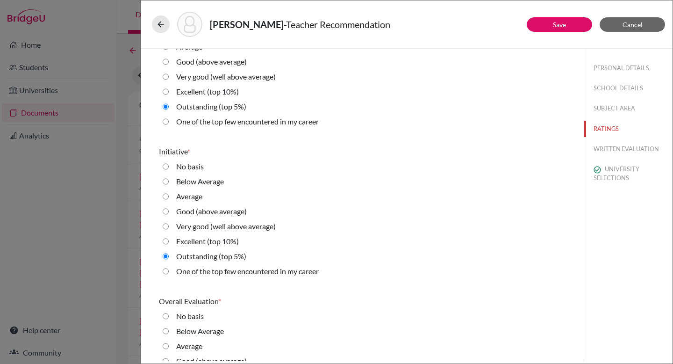
scroll to position [2073, 0]
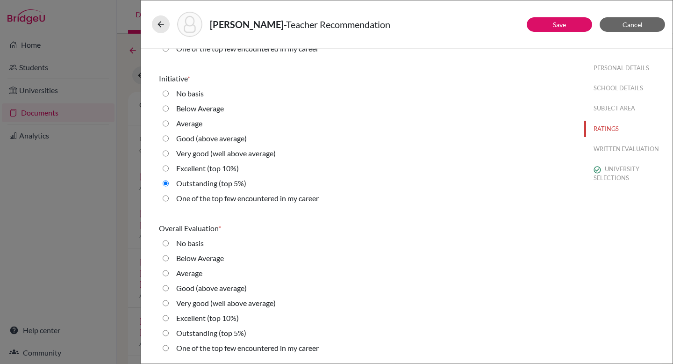
click at [190, 333] on label "Outstanding (top 5%)" at bounding box center [211, 332] width 70 height 11
click at [169, 333] on 5\%\) "Outstanding (top 5%)" at bounding box center [166, 332] width 6 height 11
radio 5\%\) "true"
click at [603, 147] on button "WRITTEN EVALUATION" at bounding box center [628, 149] width 88 height 16
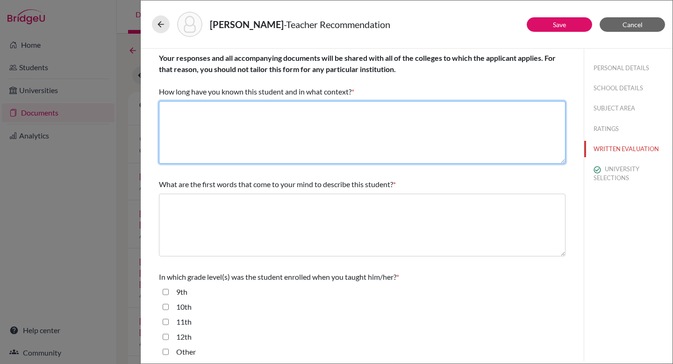
click at [292, 107] on textarea at bounding box center [362, 132] width 407 height 63
paste textarea "I have taught Siddhartha Physics at DSB International School since Grade 9. Fro…"
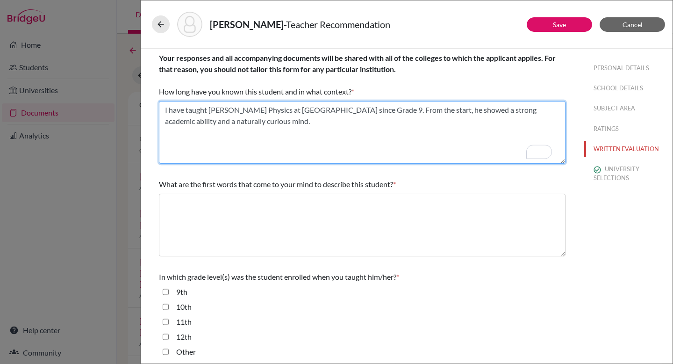
type textarea "I have taught Siddhartha Physics at DSB International School since Grade 9. Fro…"
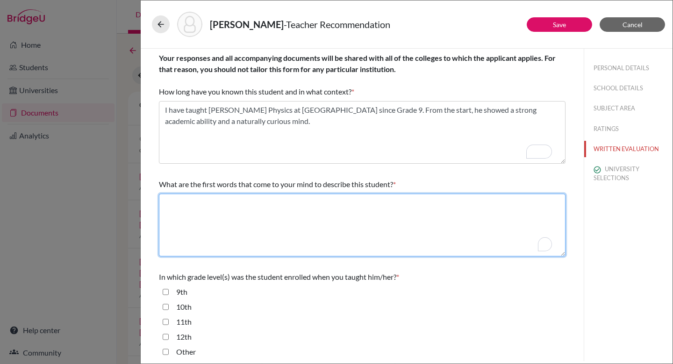
click at [276, 205] on textarea "To enrich screen reader interactions, please activate Accessibility in Grammarl…" at bounding box center [362, 224] width 407 height 63
paste textarea "Siddhartha combines intellectual curiosity with discipline and character. He ma…"
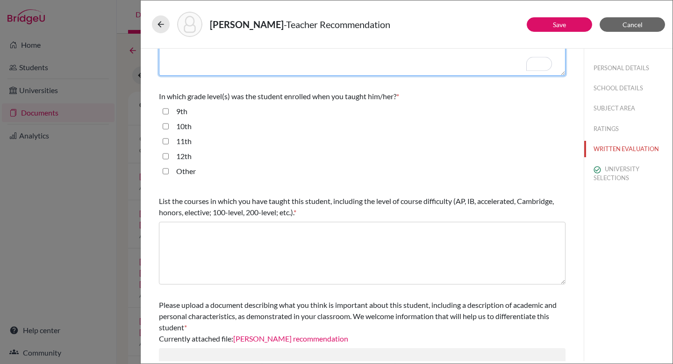
scroll to position [228, 0]
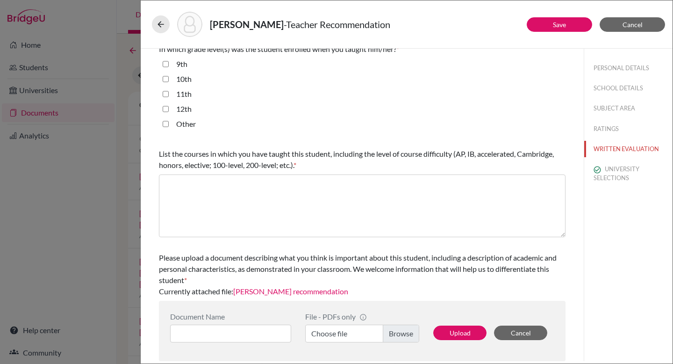
type textarea "Siddhartha combines intellectual curiosity with discipline and character. He ma…"
click at [166, 66] on input "9th" at bounding box center [166, 63] width 6 height 11
checkbox input "true"
click at [165, 80] on input "10th" at bounding box center [166, 78] width 6 height 11
checkbox input "true"
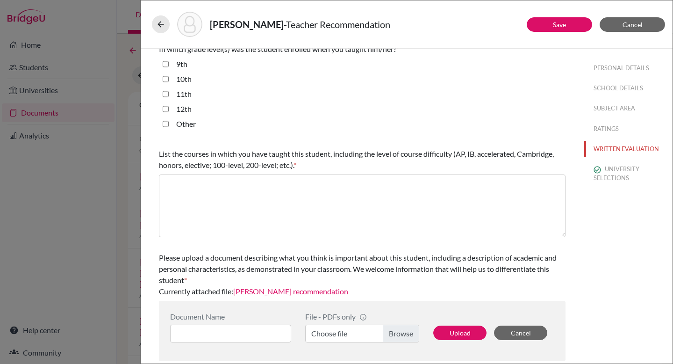
click at [164, 93] on input "11th" at bounding box center [166, 93] width 6 height 11
checkbox input "true"
click at [167, 112] on input "12th" at bounding box center [166, 108] width 6 height 11
checkbox input "true"
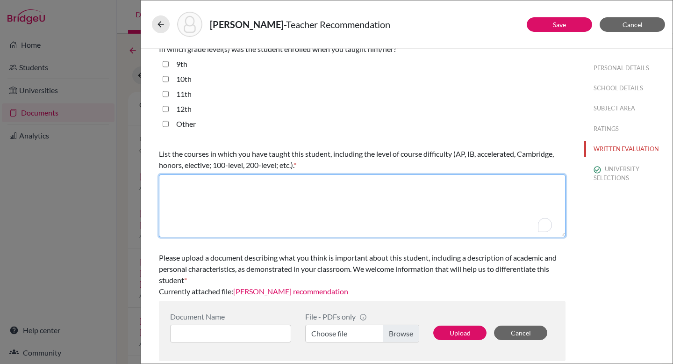
click at [185, 189] on textarea "To enrich screen reader interactions, please activate Accessibility in Grammarl…" at bounding box center [362, 205] width 407 height 63
type textarea "IGCSE Physics IB Physics HL"
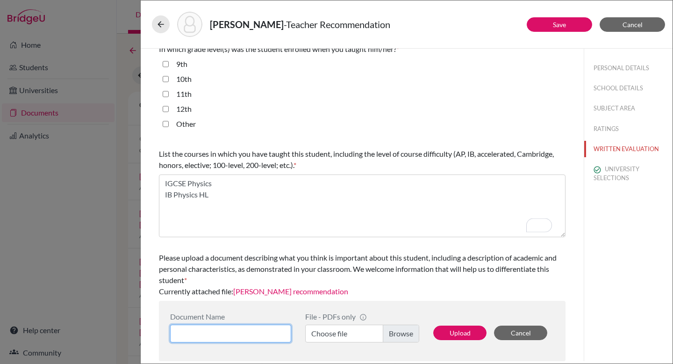
click at [256, 331] on input at bounding box center [230, 333] width 121 height 18
type input "Siddhartha Suhas Physics Recommendation"
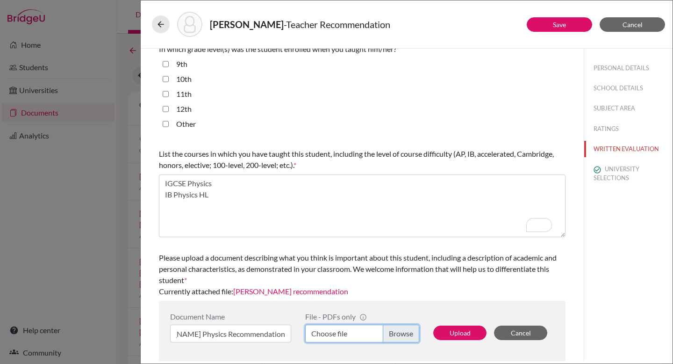
scroll to position [0, 0]
click at [403, 328] on label "Choose file" at bounding box center [362, 333] width 114 height 18
click at [403, 328] on input "Choose file" at bounding box center [362, 333] width 114 height 18
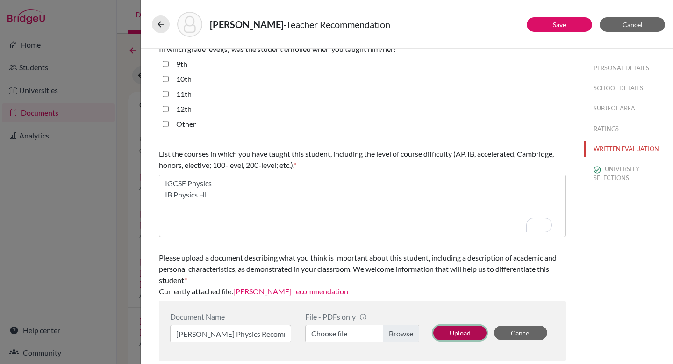
click at [454, 331] on button "Upload" at bounding box center [459, 332] width 53 height 14
click at [556, 24] on link "Save" at bounding box center [559, 25] width 13 height 8
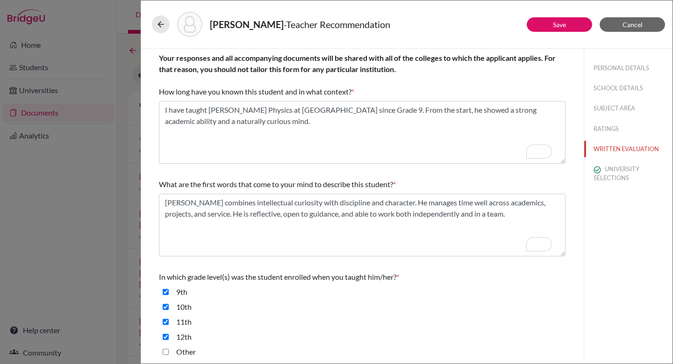
scroll to position [228, 0]
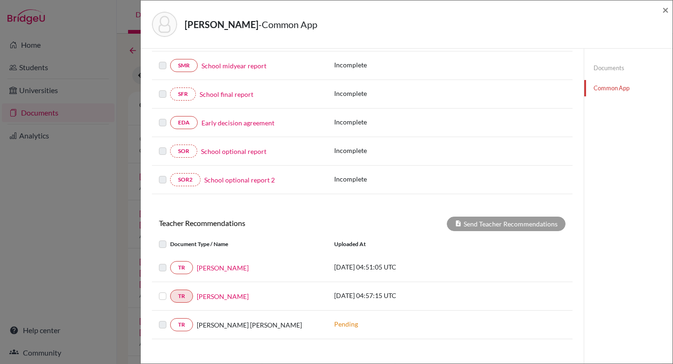
scroll to position [197, 0]
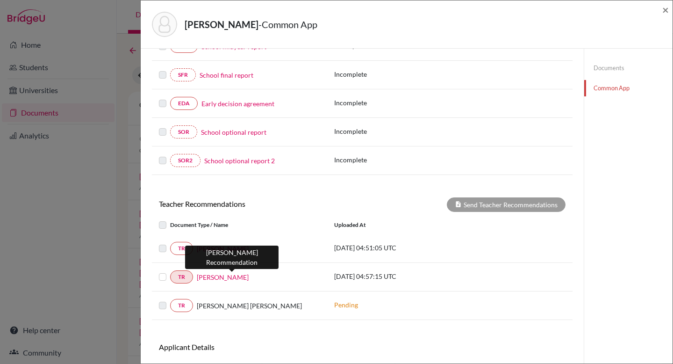
click at [241, 274] on link "[PERSON_NAME]" at bounding box center [223, 277] width 52 height 10
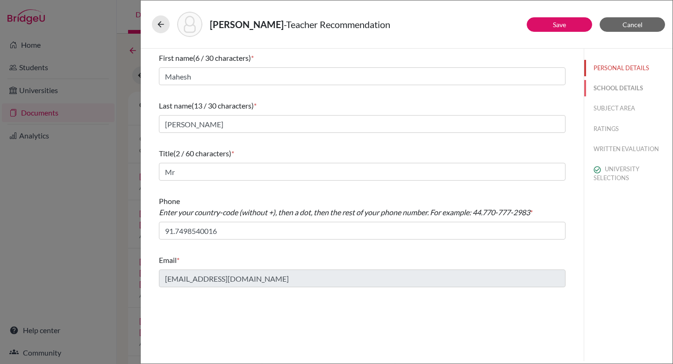
click at [614, 87] on button "SCHOOL DETAILS" at bounding box center [628, 88] width 88 height 16
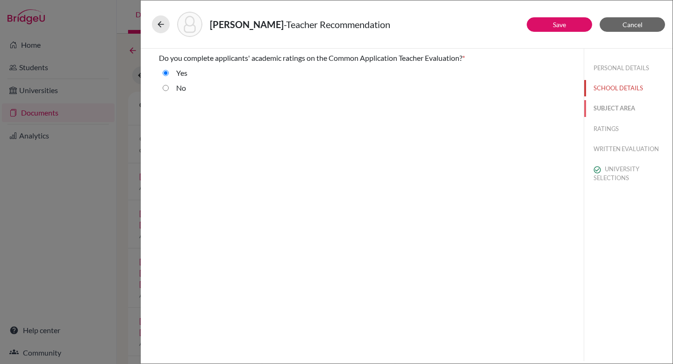
click at [611, 109] on button "SUBJECT AREA" at bounding box center [628, 108] width 88 height 16
select select "2"
click at [609, 127] on button "RATINGS" at bounding box center [628, 129] width 88 height 16
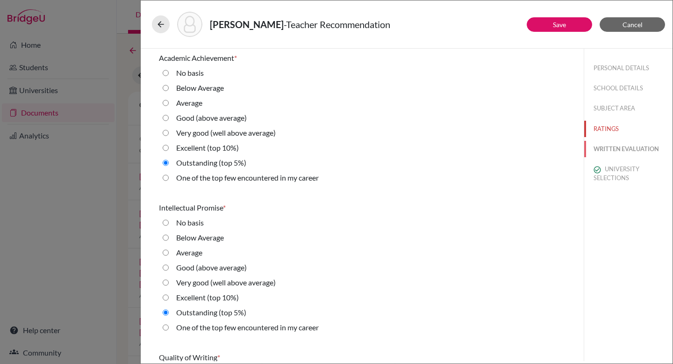
click at [606, 146] on button "WRITTEN EVALUATION" at bounding box center [628, 149] width 88 height 16
radio average\) "true"
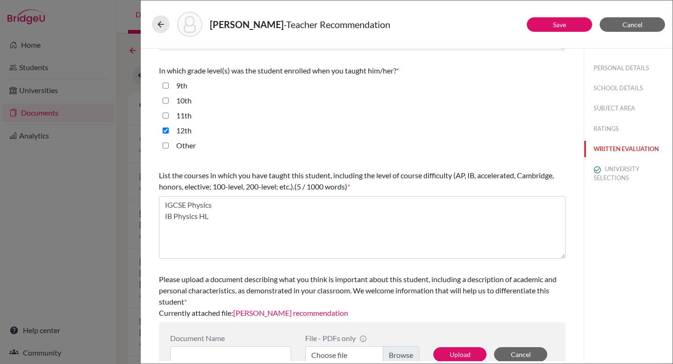
scroll to position [228, 0]
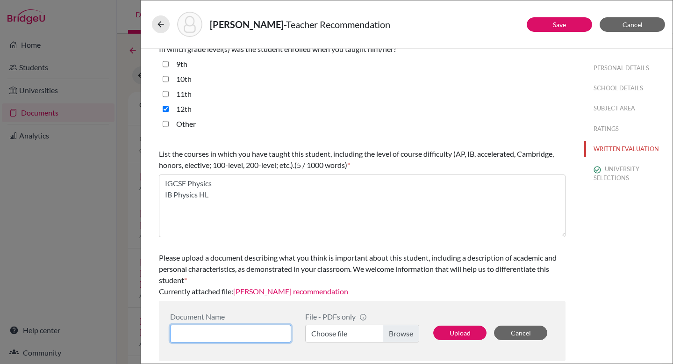
click at [242, 336] on input at bounding box center [230, 333] width 121 height 18
type input "s"
type input "Siddhartha Suhas Physics Recommendation"
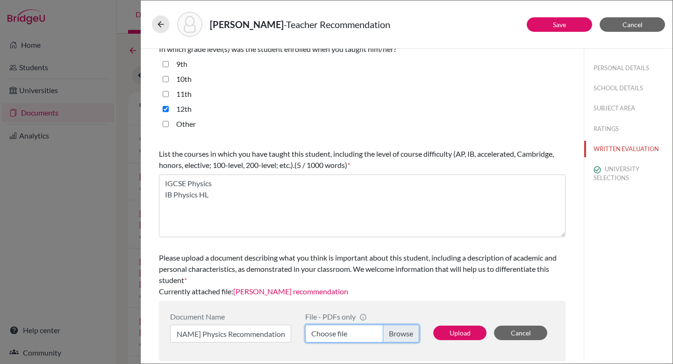
scroll to position [0, 0]
click at [388, 328] on label "Choose file" at bounding box center [362, 333] width 114 height 18
click at [388, 328] on input "Choose file" at bounding box center [362, 333] width 114 height 18
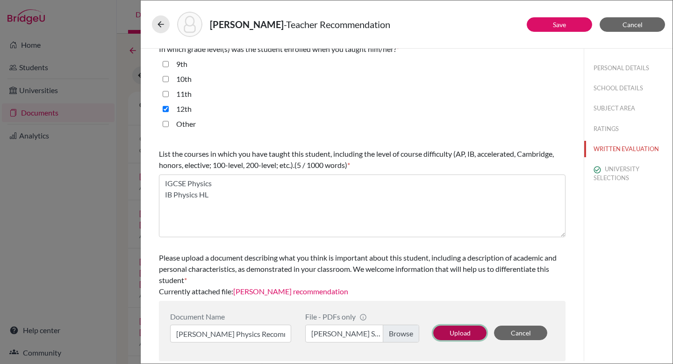
click at [466, 335] on button "Upload" at bounding box center [459, 332] width 53 height 14
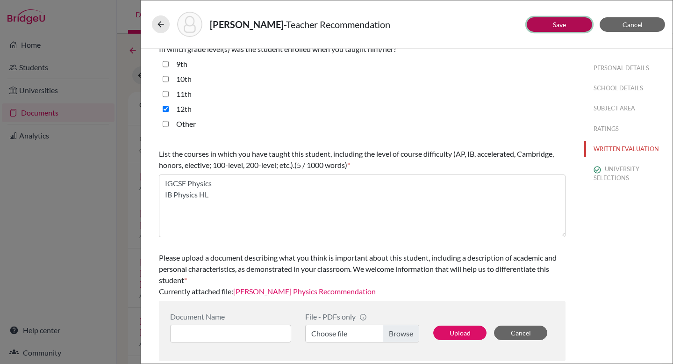
click at [564, 23] on link "Save" at bounding box center [559, 25] width 13 height 8
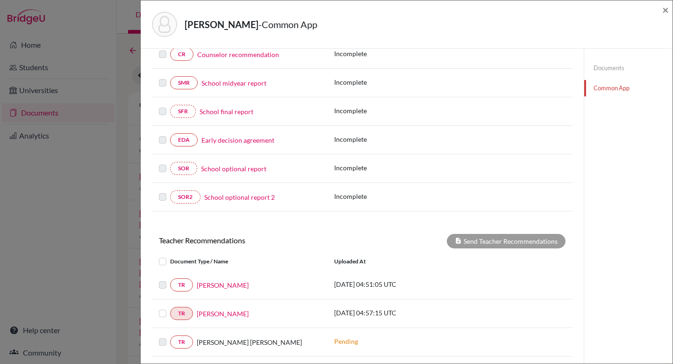
scroll to position [201, 0]
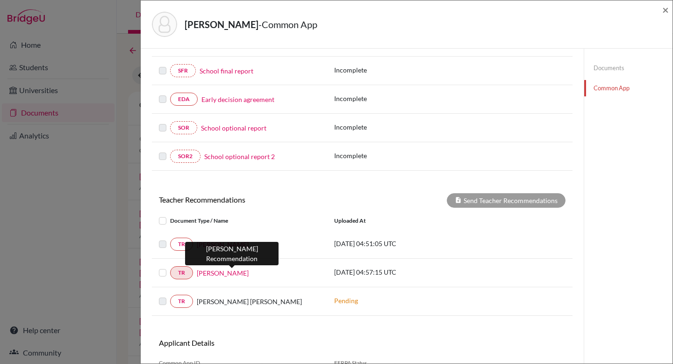
click at [248, 273] on link "[PERSON_NAME]" at bounding box center [223, 273] width 52 height 10
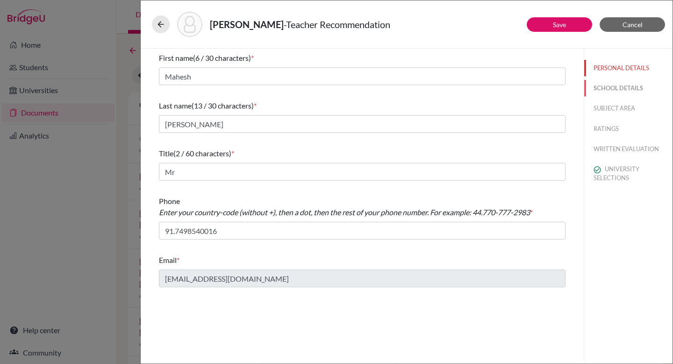
click at [621, 86] on button "SCHOOL DETAILS" at bounding box center [628, 88] width 88 height 16
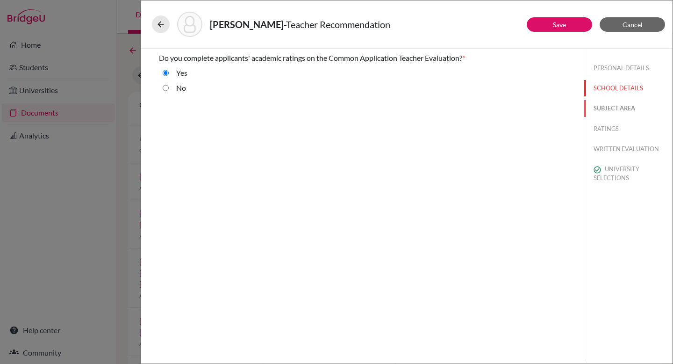
click at [622, 113] on button "SUBJECT AREA" at bounding box center [628, 108] width 88 height 16
select select "2"
click at [618, 126] on button "RATINGS" at bounding box center [628, 129] width 88 height 16
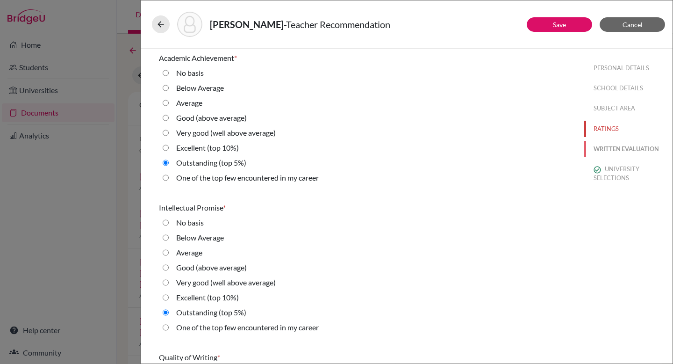
click at [623, 149] on button "WRITTEN EVALUATION" at bounding box center [628, 149] width 88 height 16
radio average\) "true"
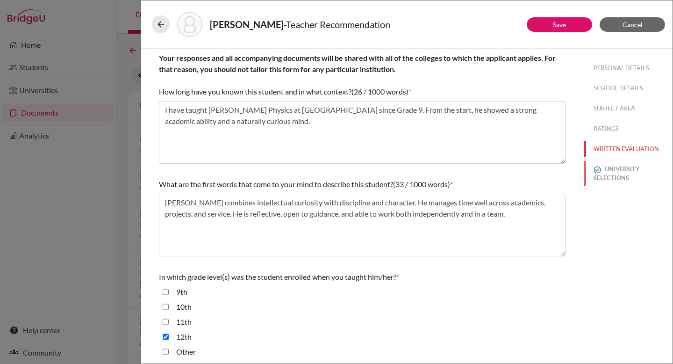
click at [622, 167] on button "UNIVERSITY SELECTIONS" at bounding box center [628, 173] width 88 height 25
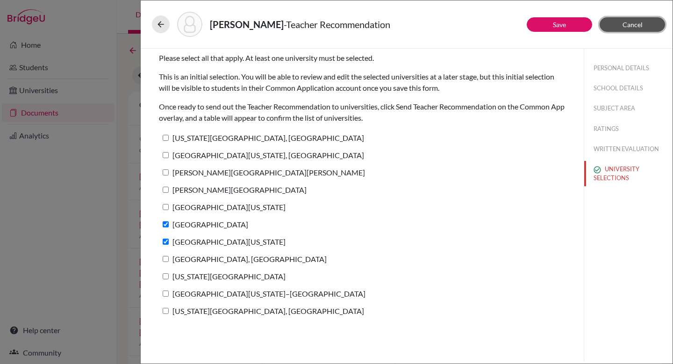
click at [627, 28] on span "Cancel" at bounding box center [632, 25] width 20 height 8
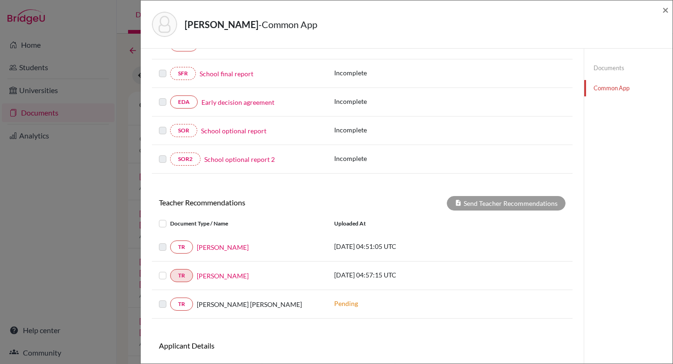
scroll to position [240, 0]
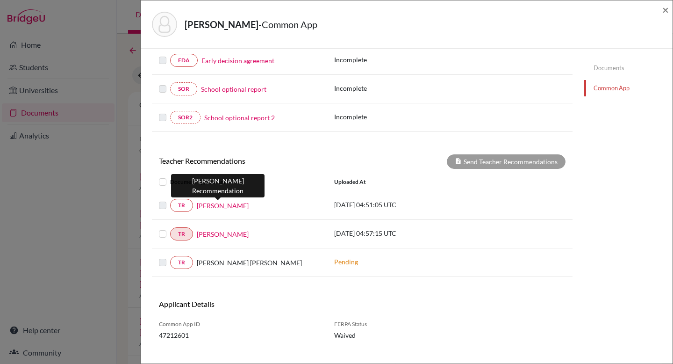
click at [218, 207] on link "[PERSON_NAME]" at bounding box center [223, 205] width 52 height 10
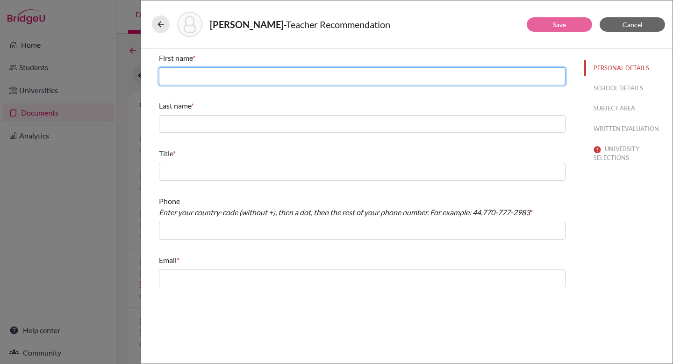
click at [325, 76] on input "text" at bounding box center [362, 76] width 407 height 18
type input "[PERSON_NAME]"
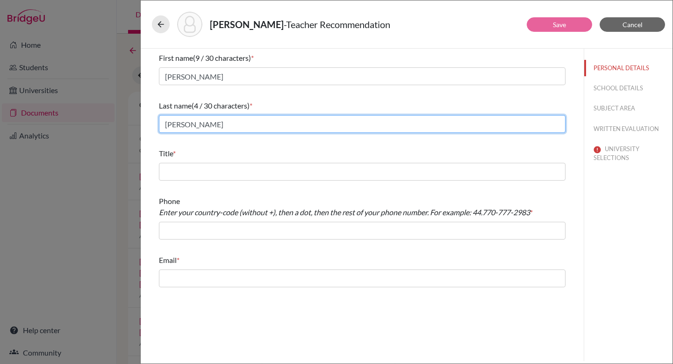
type input "[PERSON_NAME]"
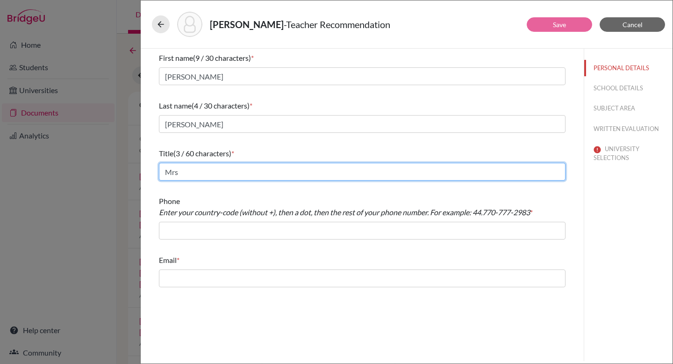
type input "Mrs"
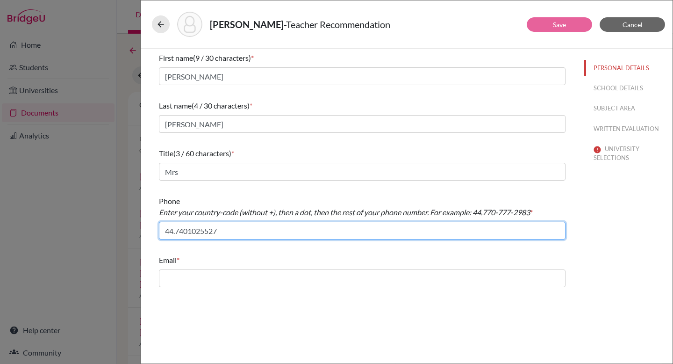
type input "44.7401025527"
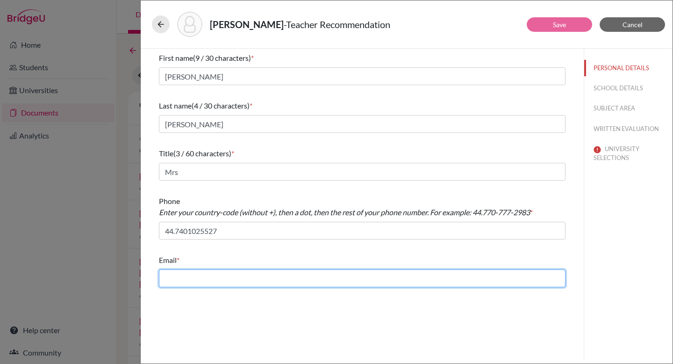
click at [224, 273] on input "text" at bounding box center [362, 278] width 407 height 18
click at [285, 278] on input "text" at bounding box center [362, 278] width 407 height 18
paste input "[EMAIL_ADDRESS][DOMAIN_NAME]"
type input "[EMAIL_ADDRESS][DOMAIN_NAME]"
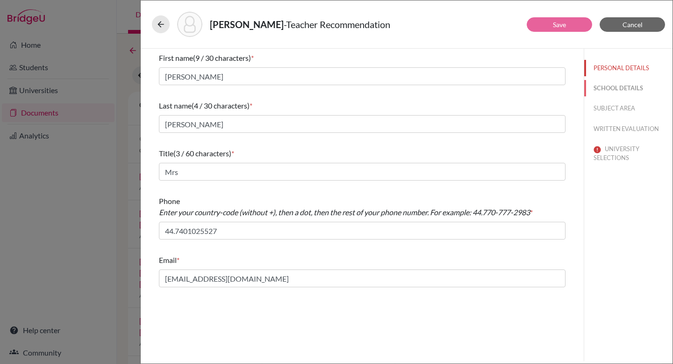
click at [611, 87] on button "SCHOOL DETAILS" at bounding box center [628, 88] width 88 height 16
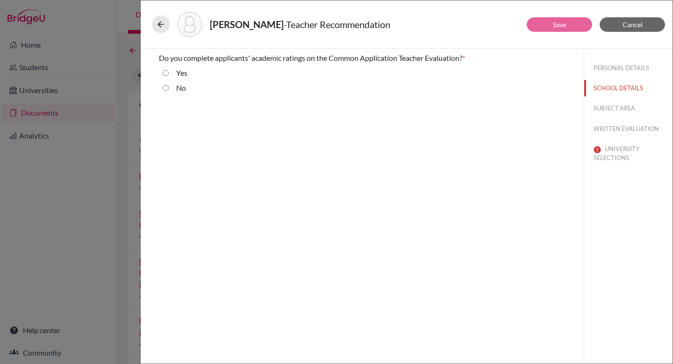
click at [186, 73] on label "Yes" at bounding box center [181, 72] width 11 height 11
click at [169, 73] on input "Yes" at bounding box center [166, 72] width 6 height 11
radio input "true"
click at [605, 108] on button "SUBJECT AREA" at bounding box center [628, 108] width 88 height 16
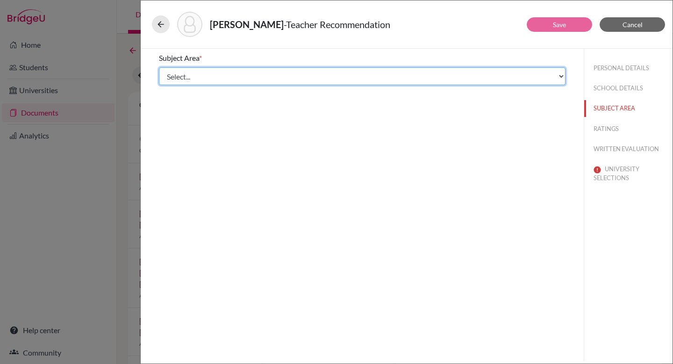
click at [200, 79] on select "Select... Math English Science World Language Social Studies Other Computer Sci…" at bounding box center [362, 76] width 407 height 18
select select "1"
click at [159, 67] on select "Select... Math English Science World Language Social Studies Other Computer Sci…" at bounding box center [362, 76] width 407 height 18
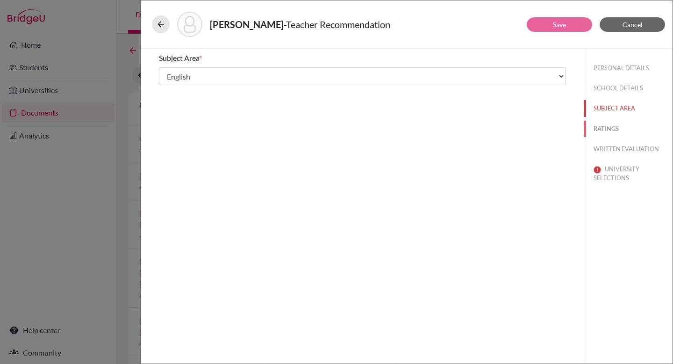
click at [611, 130] on button "RATINGS" at bounding box center [628, 129] width 88 height 16
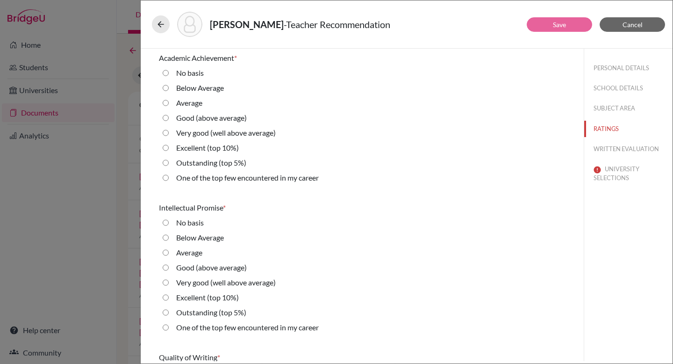
click at [193, 164] on label "Outstanding (top 5%)" at bounding box center [211, 162] width 70 height 11
click at [169, 164] on 5\%\) "Outstanding (top 5%)" at bounding box center [166, 162] width 6 height 11
radio 5\%\) "true"
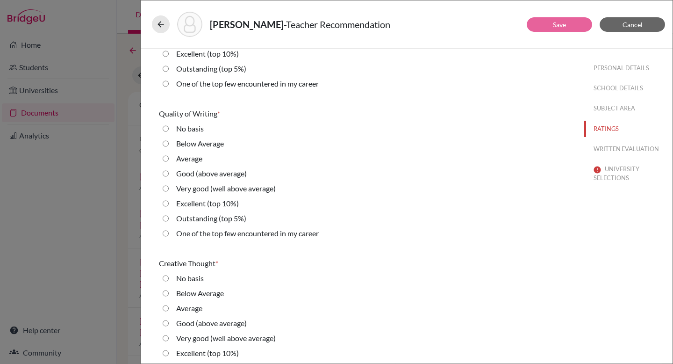
scroll to position [207, 0]
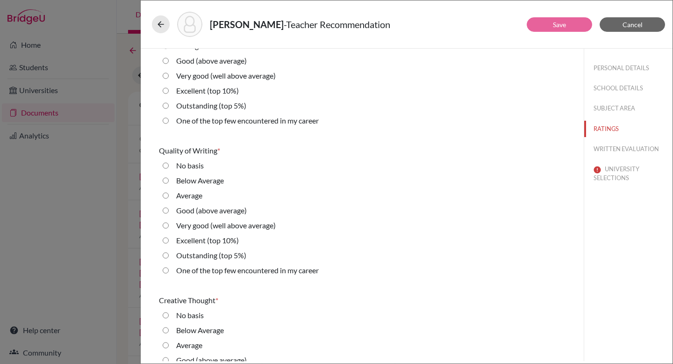
click at [203, 107] on label "Outstanding (top 5%)" at bounding box center [211, 105] width 70 height 11
click at [169, 107] on 5\%\) "Outstanding (top 5%)" at bounding box center [166, 105] width 6 height 11
radio 5\%\) "true"
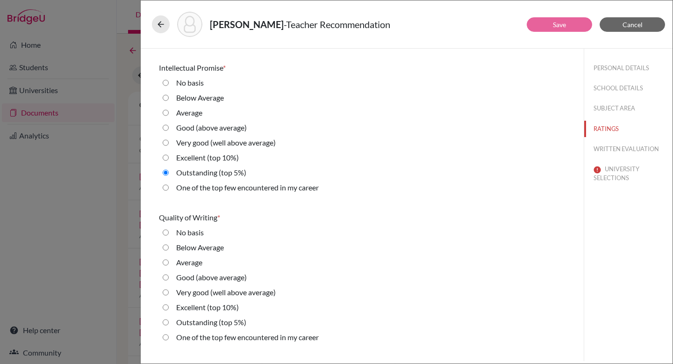
scroll to position [140, 0]
click at [184, 304] on label "Excellent (top 10%)" at bounding box center [207, 306] width 63 height 11
click at [169, 304] on 10\%\) "Excellent (top 10%)" at bounding box center [166, 306] width 6 height 11
radio 10\%\) "true"
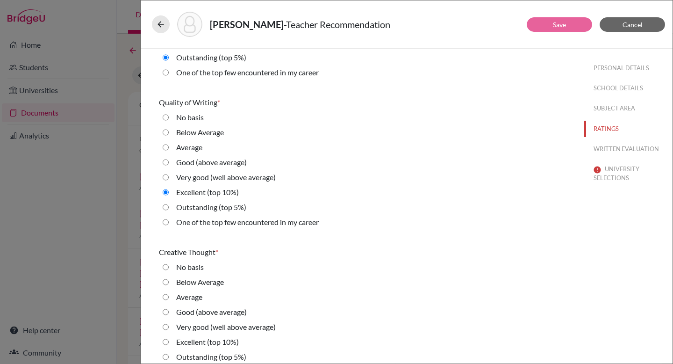
scroll to position [331, 0]
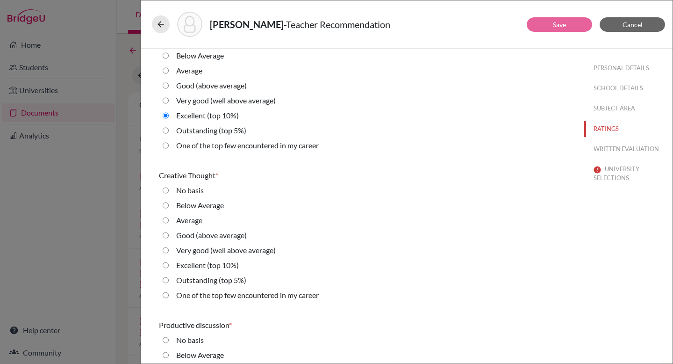
click at [188, 280] on label "Outstanding (top 5%)" at bounding box center [211, 279] width 70 height 11
click at [169, 280] on 5\%\) "Outstanding (top 5%)" at bounding box center [166, 279] width 6 height 11
radio 5\%\) "true"
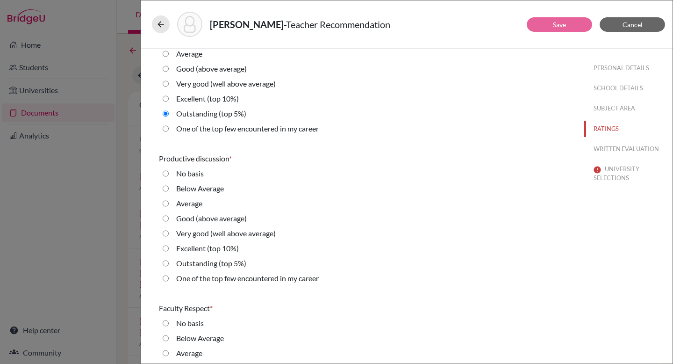
scroll to position [502, 0]
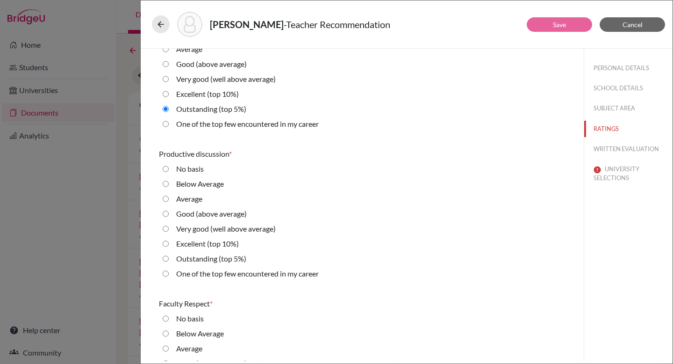
click at [193, 261] on label "Outstanding (top 5%)" at bounding box center [211, 258] width 70 height 11
click at [169, 261] on 5\%\) "Outstanding (top 5%)" at bounding box center [166, 258] width 6 height 11
radio 5\%\) "true"
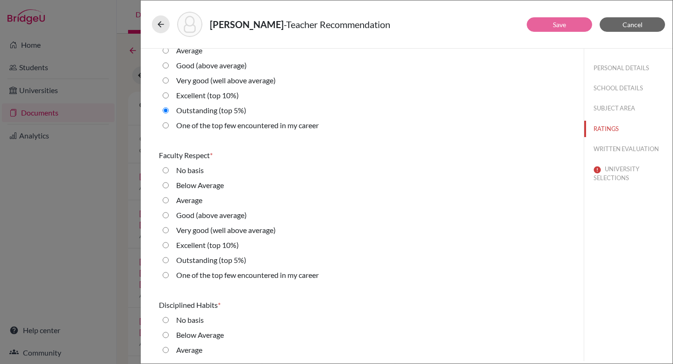
scroll to position [673, 0]
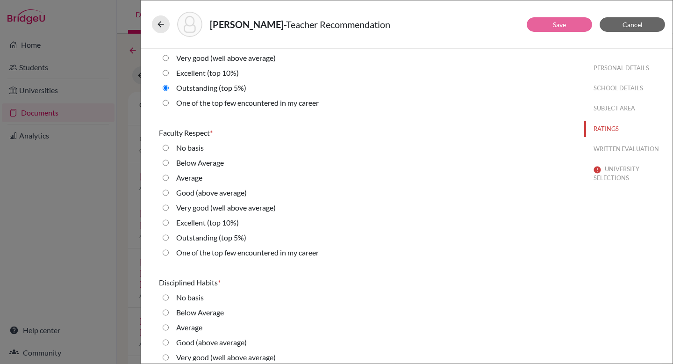
click at [193, 235] on label "Outstanding (top 5%)" at bounding box center [211, 237] width 70 height 11
click at [169, 235] on 5\%\) "Outstanding (top 5%)" at bounding box center [166, 237] width 6 height 11
radio 5\%\) "true"
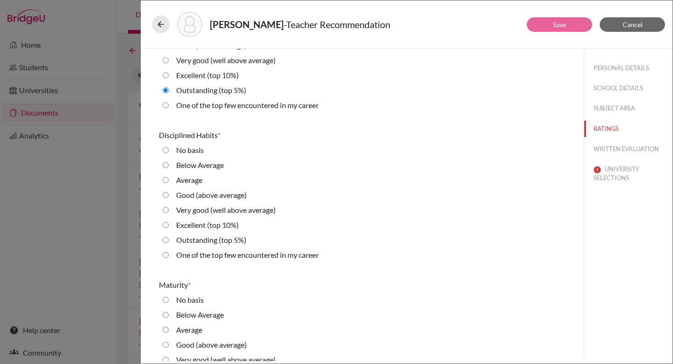
scroll to position [821, 0]
click at [199, 237] on label "Outstanding (top 5%)" at bounding box center [211, 239] width 70 height 11
click at [169, 237] on 5\%\) "Outstanding (top 5%)" at bounding box center [166, 239] width 6 height 11
radio 5\%\) "true"
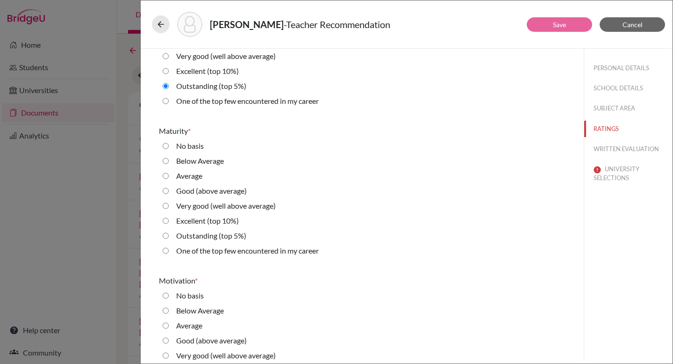
click at [200, 235] on label "Outstanding (top 5%)" at bounding box center [211, 235] width 70 height 11
click at [169, 235] on 5\%\) "Outstanding (top 5%)" at bounding box center [166, 235] width 6 height 11
radio 5\%\) "true"
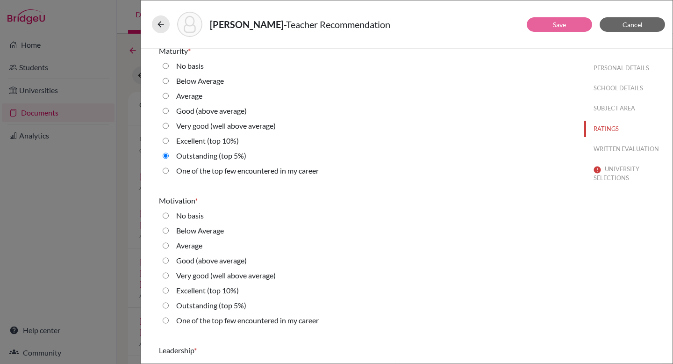
scroll to position [1100, 0]
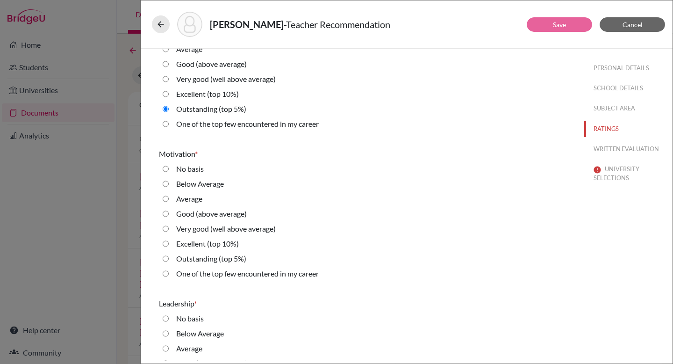
click at [198, 257] on label "Outstanding (top 5%)" at bounding box center [211, 258] width 70 height 11
click at [169, 257] on 5\%\) "Outstanding (top 5%)" at bounding box center [166, 258] width 6 height 11
radio 5\%\) "true"
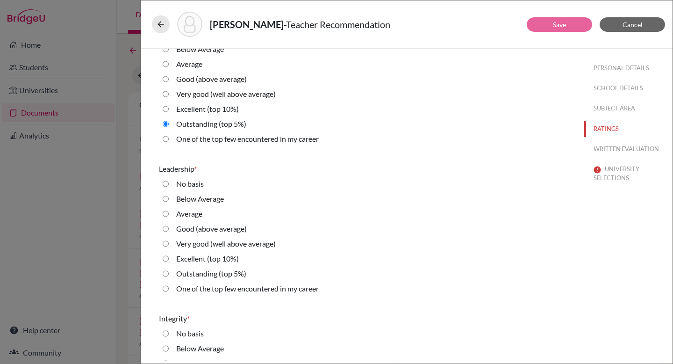
click at [197, 270] on label "Outstanding (top 5%)" at bounding box center [211, 273] width 70 height 11
click at [169, 270] on 5\%\) "Outstanding (top 5%)" at bounding box center [166, 273] width 6 height 11
radio 5\%\) "true"
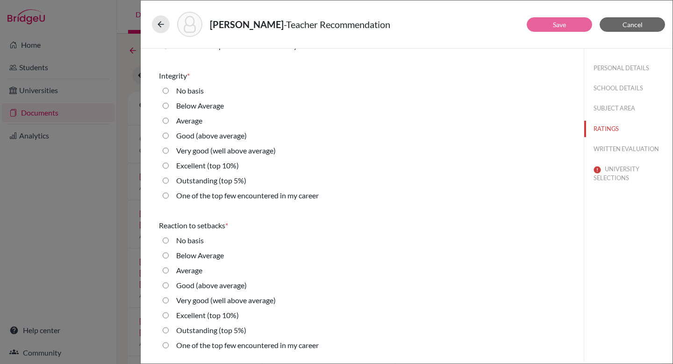
scroll to position [1481, 0]
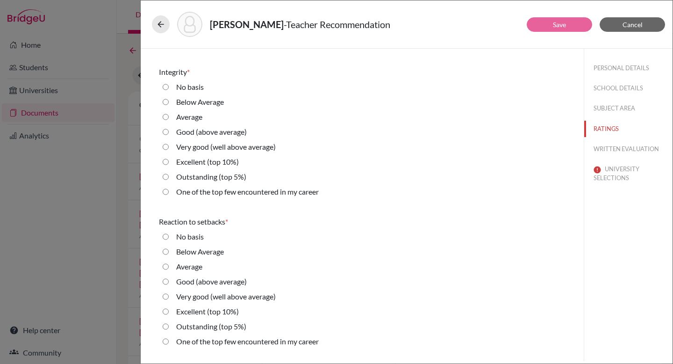
click at [198, 176] on label "Outstanding (top 5%)" at bounding box center [211, 176] width 70 height 11
click at [169, 176] on 5\%\) "Outstanding (top 5%)" at bounding box center [166, 176] width 6 height 11
radio 5\%\) "true"
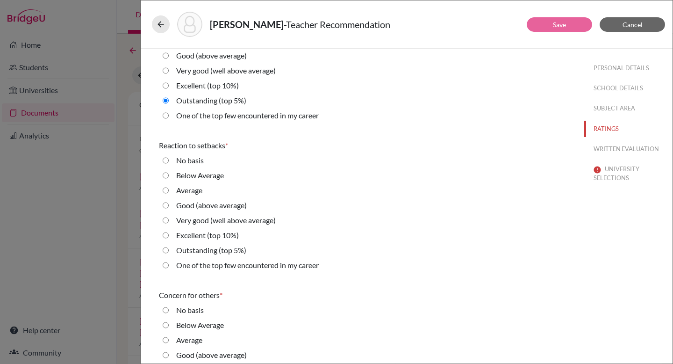
scroll to position [1564, 0]
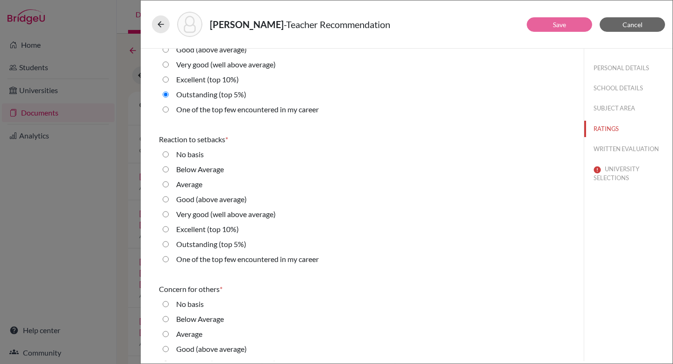
click at [202, 241] on label "Outstanding (top 5%)" at bounding box center [211, 243] width 70 height 11
click at [169, 241] on 5\%\) "Outstanding (top 5%)" at bounding box center [166, 243] width 6 height 11
radio 5\%\) "true"
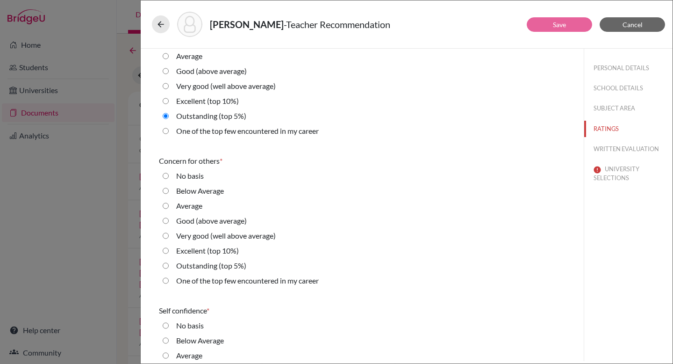
scroll to position [1742, 0]
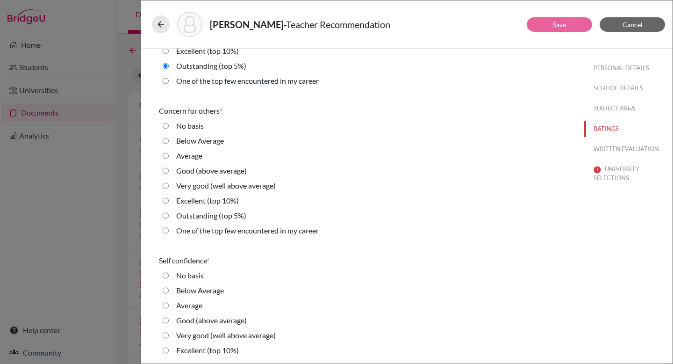
click at [200, 214] on label "Outstanding (top 5%)" at bounding box center [211, 215] width 70 height 11
click at [169, 214] on 5\%\) "Outstanding (top 5%)" at bounding box center [166, 215] width 6 height 11
radio 5\%\) "true"
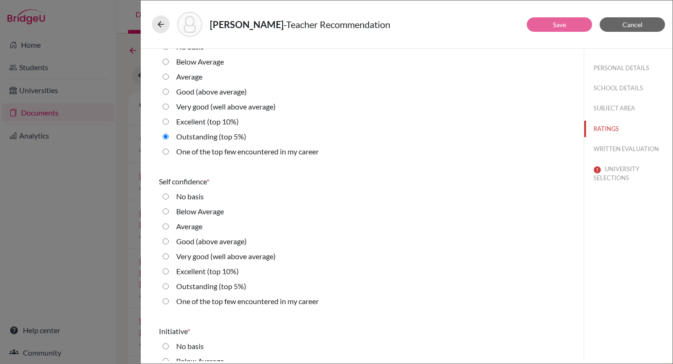
scroll to position [1821, 0]
click at [193, 286] on label "Outstanding (top 5%)" at bounding box center [211, 285] width 70 height 11
click at [169, 286] on 5\%\) "Outstanding (top 5%)" at bounding box center [166, 285] width 6 height 11
radio 5\%\) "true"
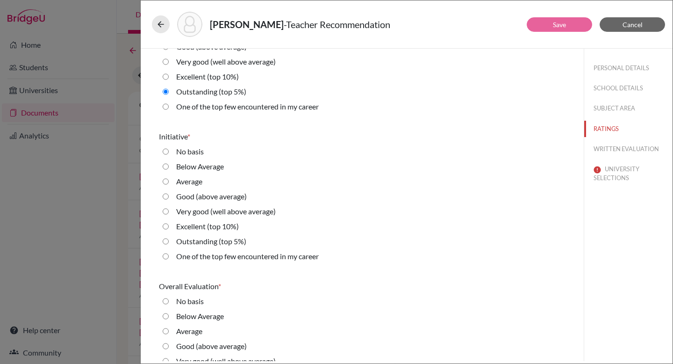
scroll to position [2028, 0]
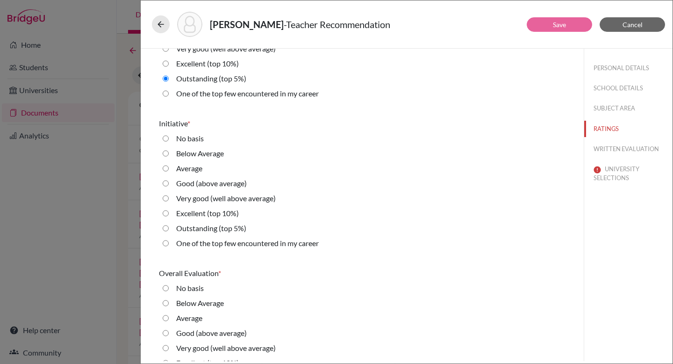
click at [197, 230] on label "Outstanding (top 5%)" at bounding box center [211, 227] width 70 height 11
click at [169, 230] on 5\%\) "Outstanding (top 5%)" at bounding box center [166, 227] width 6 height 11
radio 5\%\) "true"
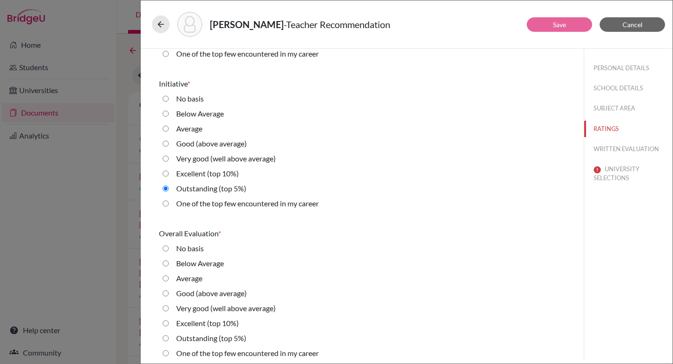
scroll to position [2073, 0]
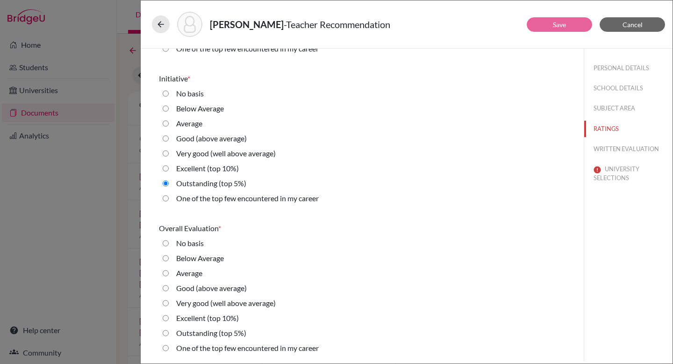
click at [196, 332] on label "Outstanding (top 5%)" at bounding box center [211, 332] width 70 height 11
click at [169, 332] on 5\%\) "Outstanding (top 5%)" at bounding box center [166, 332] width 6 height 11
radio 5\%\) "true"
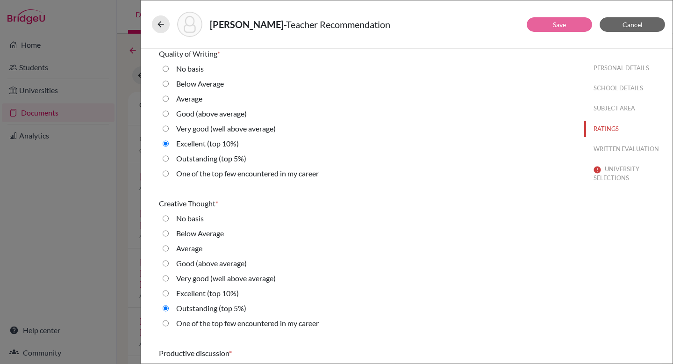
scroll to position [238, 0]
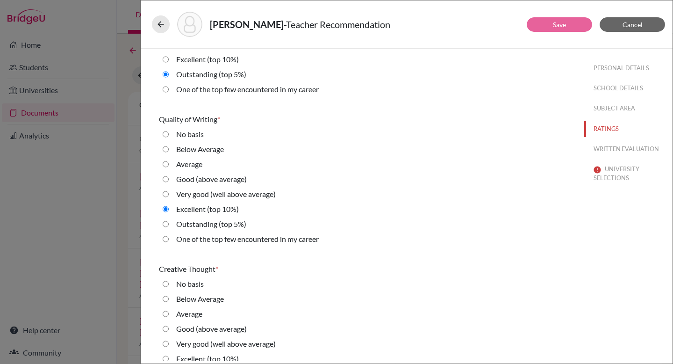
click at [204, 225] on label "Outstanding (top 5%)" at bounding box center [211, 223] width 70 height 11
click at [169, 225] on 5\%\) "Outstanding (top 5%)" at bounding box center [166, 223] width 6 height 11
radio 5\%\) "true"
click at [610, 150] on button "WRITTEN EVALUATION" at bounding box center [628, 149] width 88 height 16
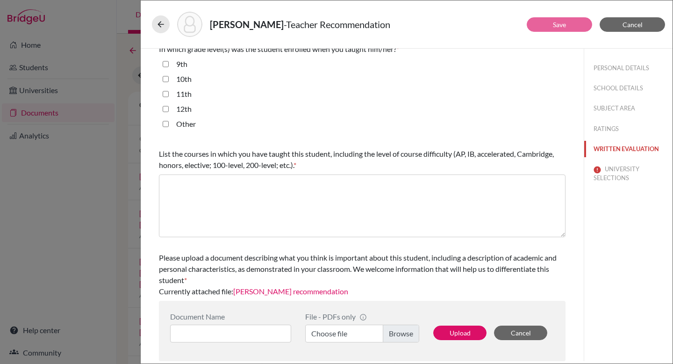
scroll to position [0, 0]
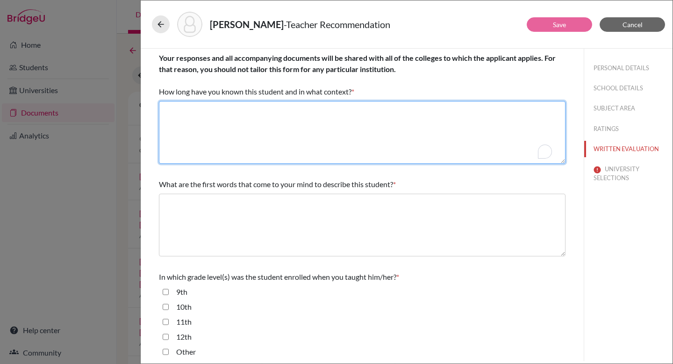
click at [371, 113] on textarea "To enrich screen reader interactions, please activate Accessibility in Grammarl…" at bounding box center [362, 132] width 407 height 63
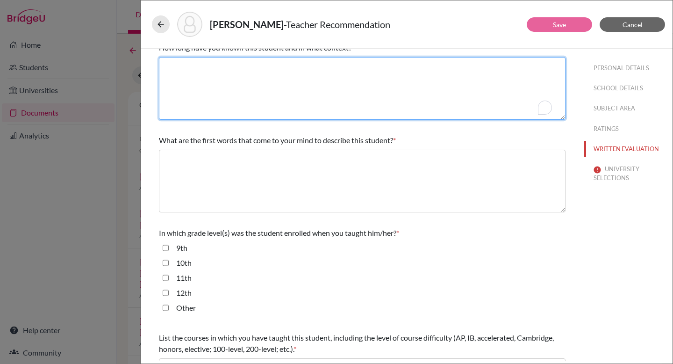
scroll to position [228, 0]
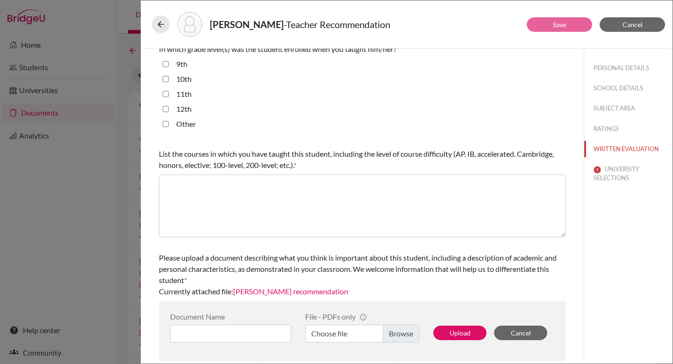
click at [307, 293] on link "[PERSON_NAME] recommendation" at bounding box center [290, 290] width 115 height 9
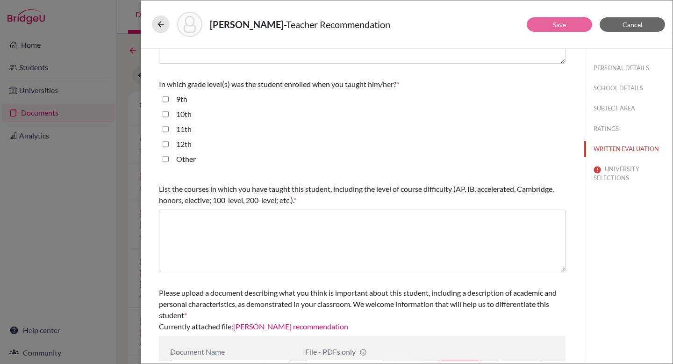
scroll to position [7, 0]
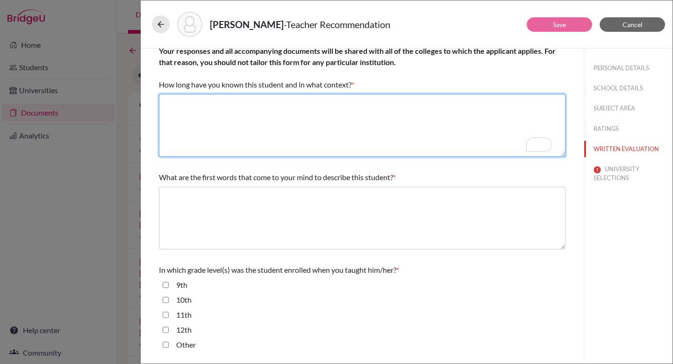
click at [273, 124] on textarea "To enrich screen reader interactions, please activate Accessibility in Grammarl…" at bounding box center [362, 125] width 407 height 63
paste textarea "I have taught in English Language and Literature at Standard Level for the past…"
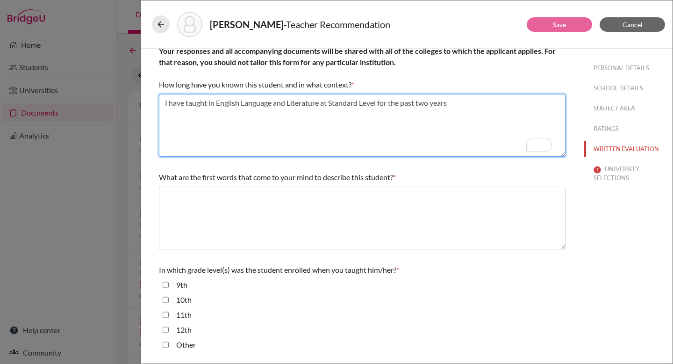
click at [322, 102] on textarea "To enrich screen reader interactions, please activate Accessibility in Grammarl…" at bounding box center [362, 125] width 407 height 63
drag, startPoint x: 324, startPoint y: 102, endPoint x: 370, endPoint y: 101, distance: 45.8
click at [370, 101] on textarea "To enrich screen reader interactions, please activate Accessibility in Grammarl…" at bounding box center [362, 125] width 407 height 63
click at [218, 103] on textarea "To enrich screen reader interactions, please activate Accessibility in Grammarl…" at bounding box center [362, 125] width 407 height 63
click at [211, 102] on textarea "To enrich screen reader interactions, please activate Accessibility in Grammarl…" at bounding box center [362, 125] width 407 height 63
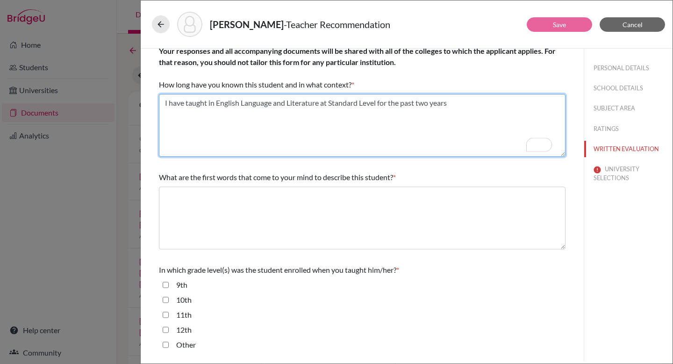
paste textarea "to Siddhartha"
click at [220, 103] on textarea "To enrich screen reader interactions, please activate Accessibility in Grammarl…" at bounding box center [362, 125] width 407 height 63
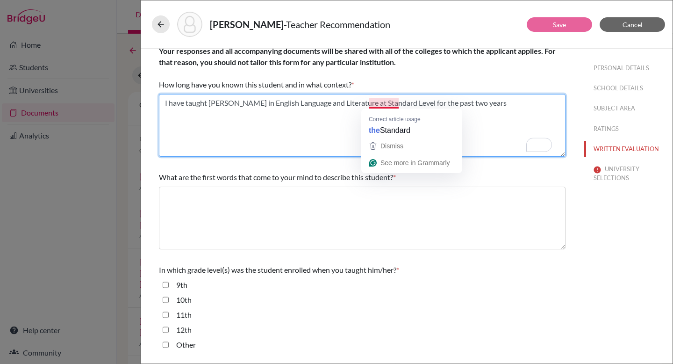
click at [489, 117] on textarea "To enrich screen reader interactions, please activate Accessibility in Grammarl…" at bounding box center [362, 125] width 407 height 63
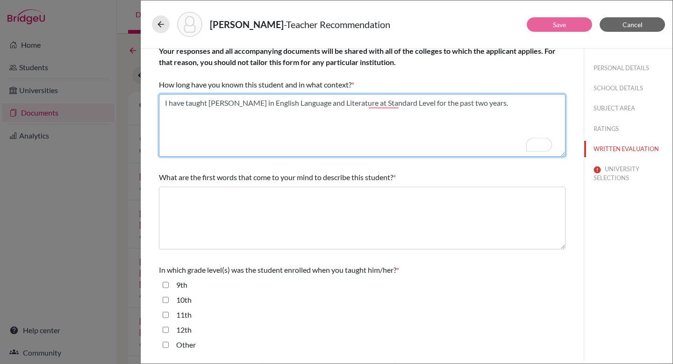
type textarea "I have taught [PERSON_NAME] in English Language and Literature at Standard Leve…"
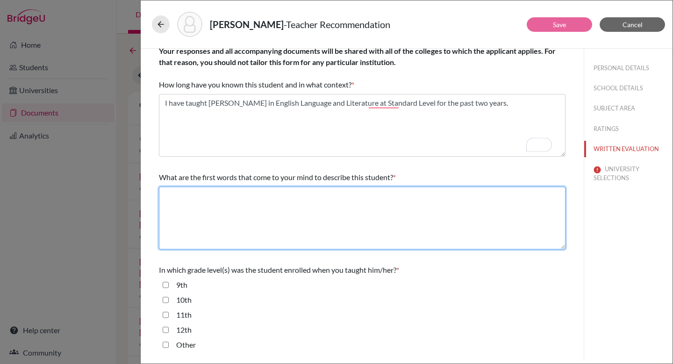
click at [407, 204] on textarea at bounding box center [362, 217] width 407 height 63
click at [311, 207] on textarea "To enrich screen reader interactions, please activate Accessibility in Grammarl…" at bounding box center [362, 217] width 407 height 63
paste textarea "Siddhartha is a gifted and remarkable student, one whose intelectual ability, l…"
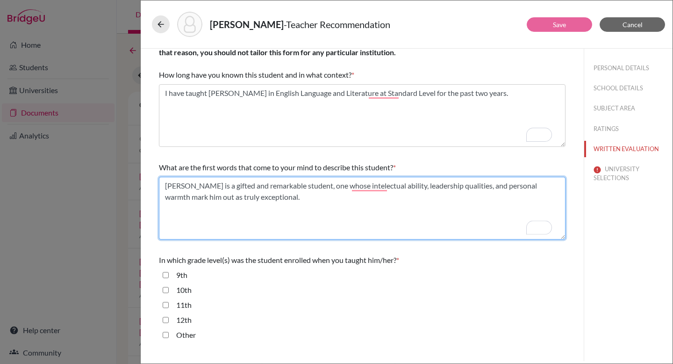
scroll to position [70, 0]
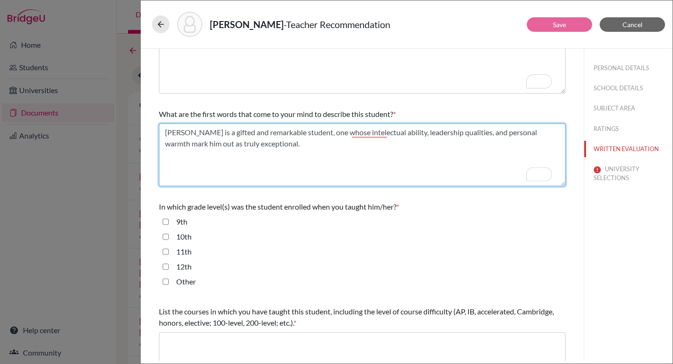
type textarea "Siddhartha is a gifted and remarkable student, one whose intelectual ability, l…"
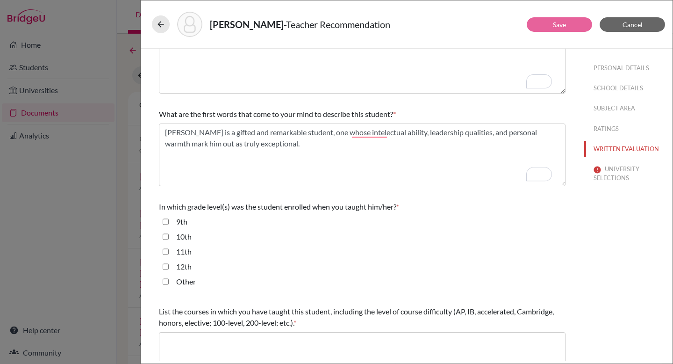
click at [176, 250] on label "11th" at bounding box center [183, 251] width 15 height 11
click at [169, 250] on input "11th" at bounding box center [166, 251] width 6 height 11
checkbox input "true"
click at [164, 264] on input "12th" at bounding box center [166, 266] width 6 height 11
checkbox input "true"
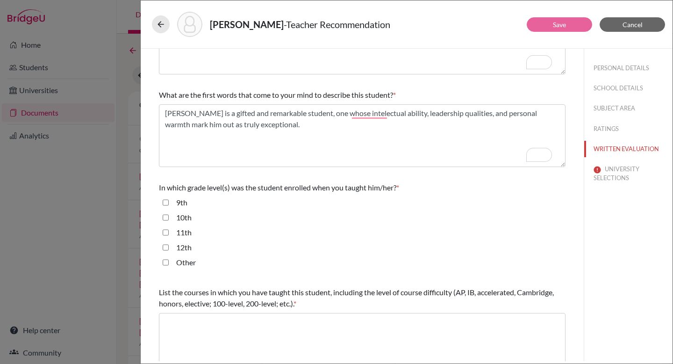
scroll to position [135, 0]
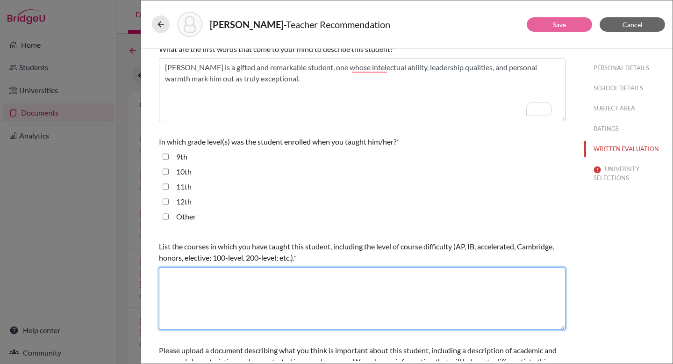
click at [237, 277] on textarea at bounding box center [362, 298] width 407 height 63
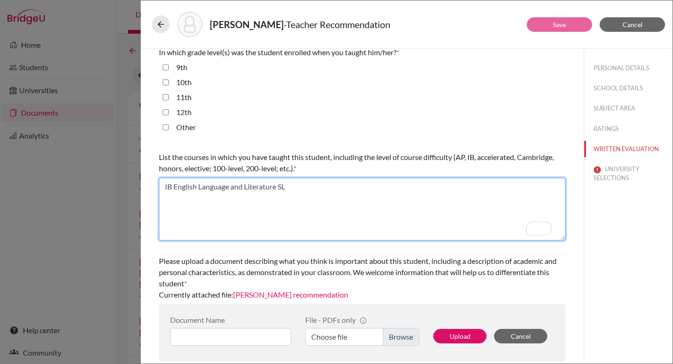
scroll to position [228, 0]
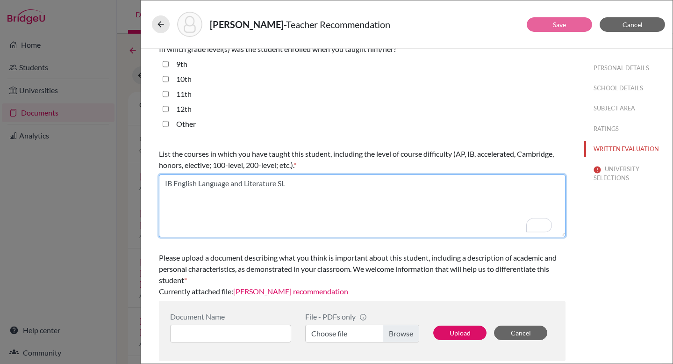
type textarea "IB English Language and Literature SL"
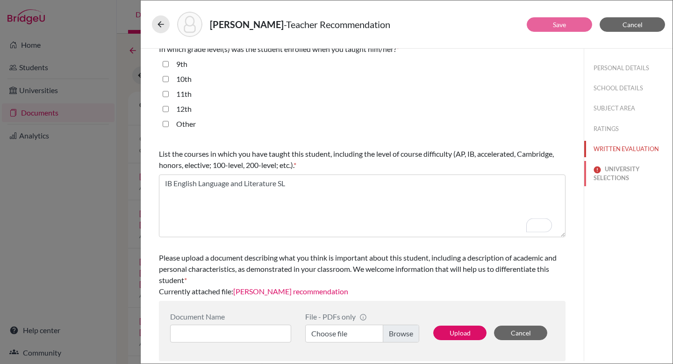
click at [610, 168] on button "UNIVERSITY SELECTIONS" at bounding box center [628, 173] width 88 height 25
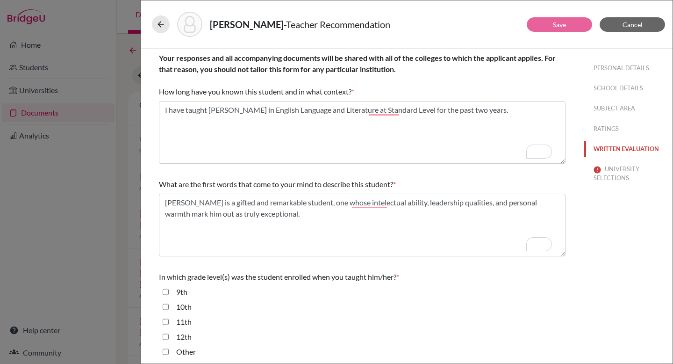
click at [606, 146] on button "WRITTEN EVALUATION" at bounding box center [628, 149] width 88 height 16
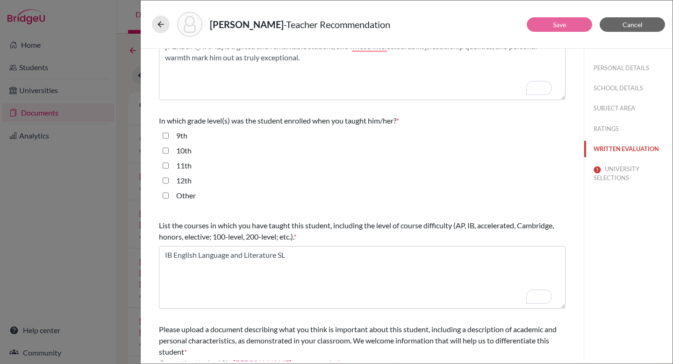
scroll to position [127, 0]
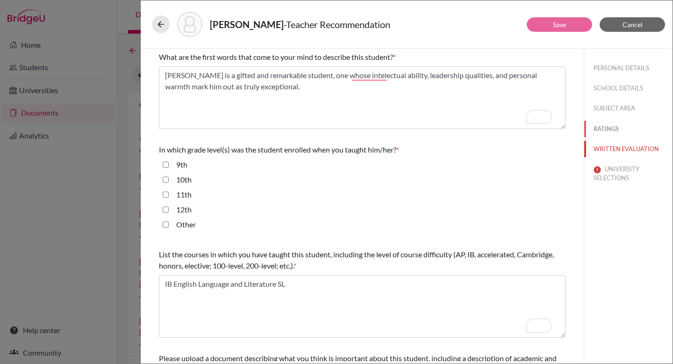
click at [604, 126] on button "RATINGS" at bounding box center [628, 129] width 88 height 16
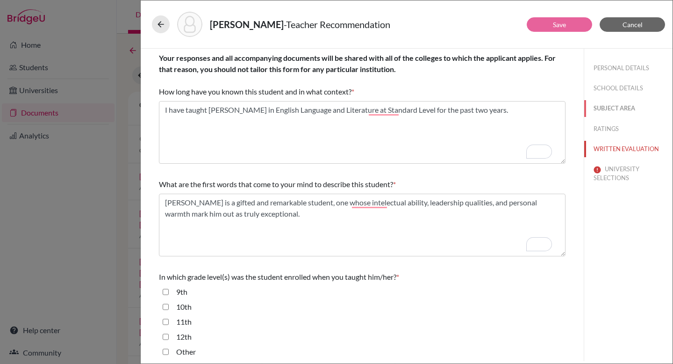
click at [603, 105] on button "SUBJECT AREA" at bounding box center [628, 108] width 88 height 16
click at [601, 86] on button "SCHOOL DETAILS" at bounding box center [628, 88] width 88 height 16
click at [602, 70] on button "PERSONAL DETAILS" at bounding box center [628, 68] width 88 height 16
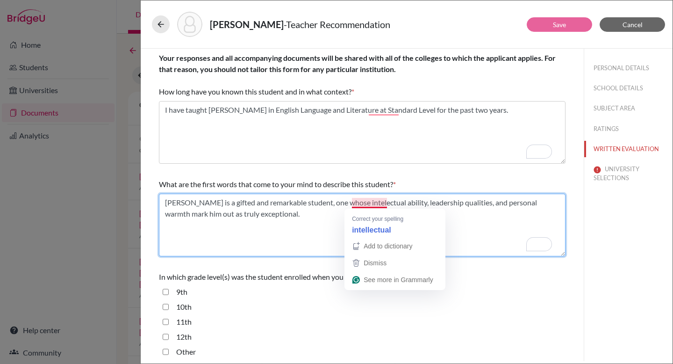
click at [364, 203] on textarea "To enrich screen reader interactions, please activate Accessibility in Grammarl…" at bounding box center [362, 224] width 407 height 63
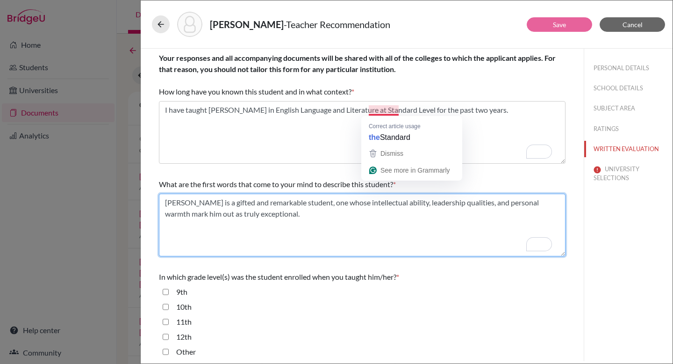
click at [478, 235] on textarea "To enrich screen reader interactions, please activate Accessibility in Grammarl…" at bounding box center [362, 224] width 407 height 63
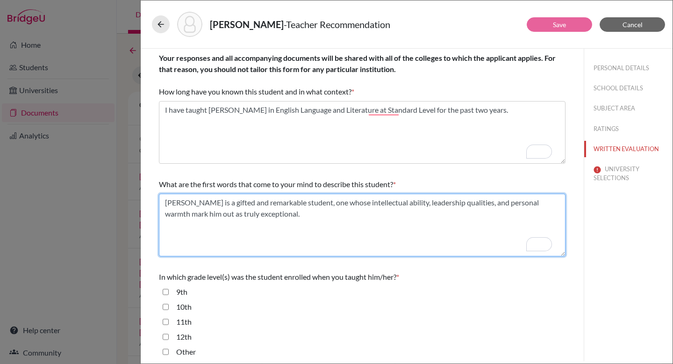
type textarea "[PERSON_NAME] is a gifted and remarkable student, one whose intellectual abilit…"
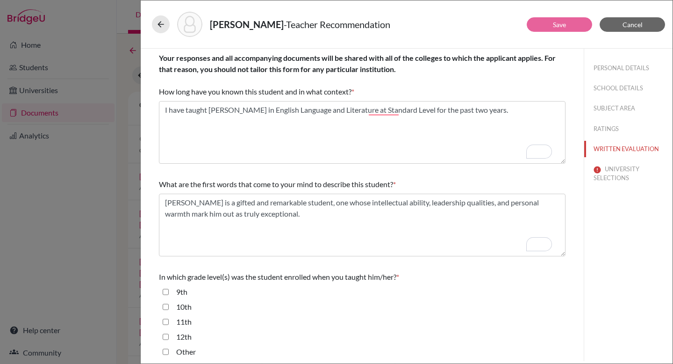
drag, startPoint x: 393, startPoint y: 307, endPoint x: 393, endPoint y: 300, distance: 7.1
click at [393, 307] on div "10th" at bounding box center [362, 308] width 407 height 15
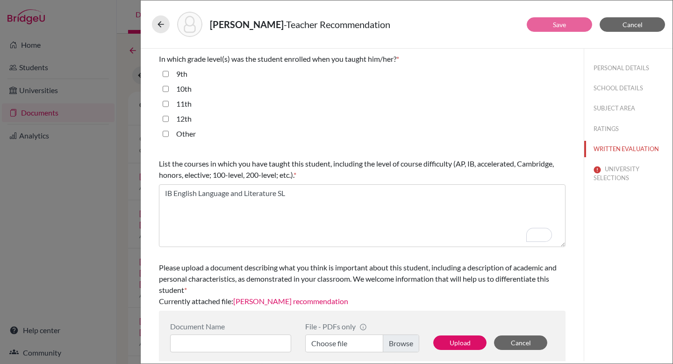
scroll to position [228, 0]
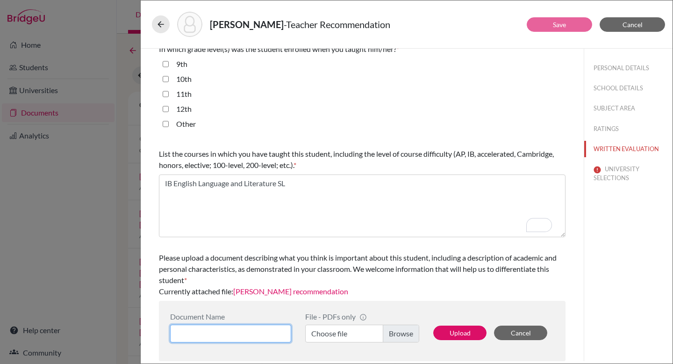
click at [280, 333] on input at bounding box center [230, 333] width 121 height 18
type input "[PERSON_NAME] English Recommendation"
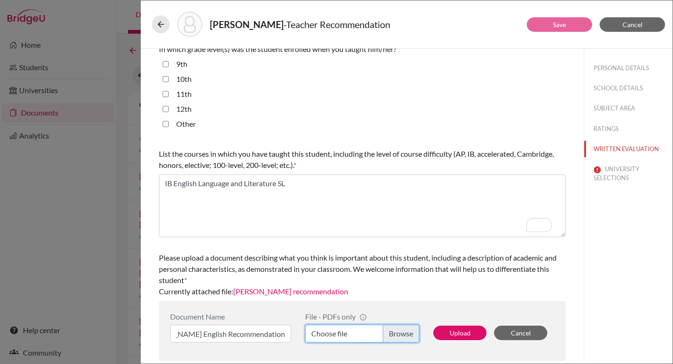
scroll to position [0, 0]
click at [401, 332] on label "Choose file" at bounding box center [362, 333] width 114 height 18
click at [401, 332] on input "Choose file" at bounding box center [362, 333] width 114 height 18
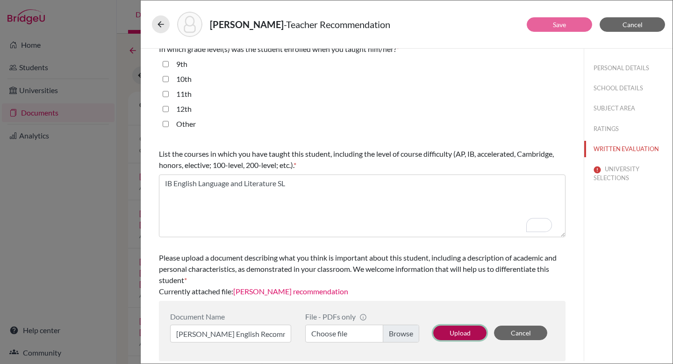
click at [464, 332] on button "Upload" at bounding box center [459, 332] width 53 height 14
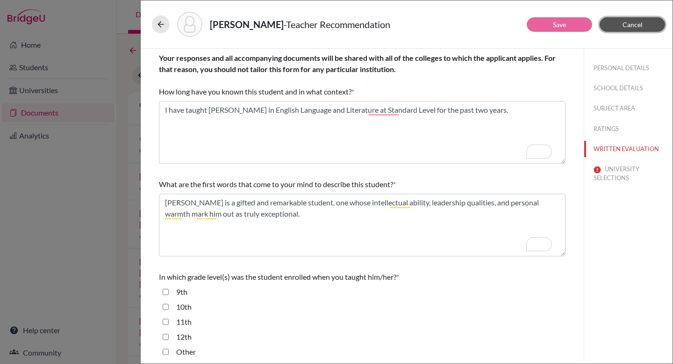
click at [633, 26] on span "Cancel" at bounding box center [632, 25] width 20 height 8
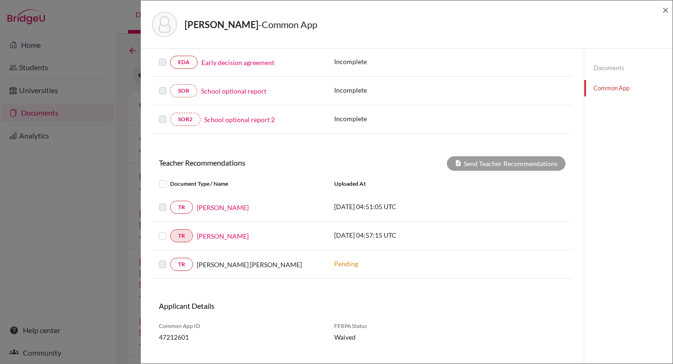
scroll to position [254, 0]
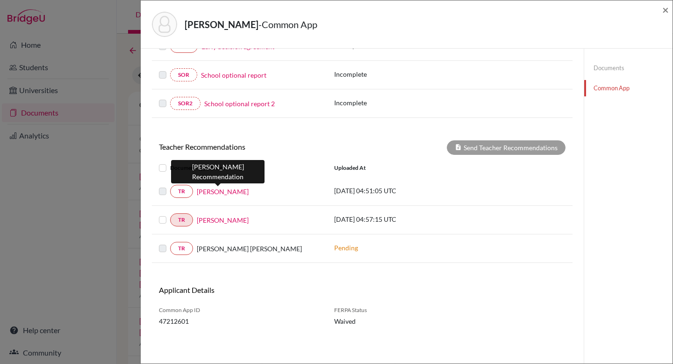
click at [231, 192] on link "[PERSON_NAME]" at bounding box center [223, 191] width 52 height 10
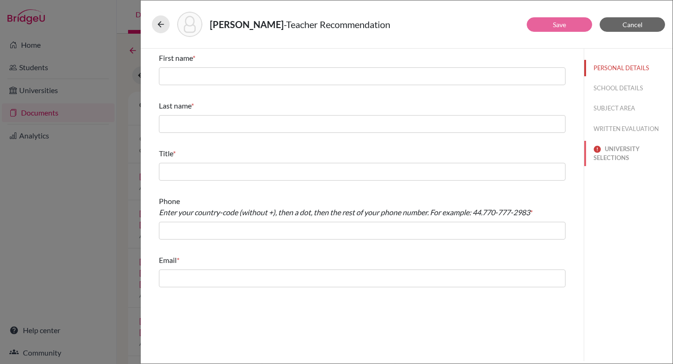
click at [629, 154] on button "UNIVERSITY SELECTIONS" at bounding box center [628, 153] width 88 height 25
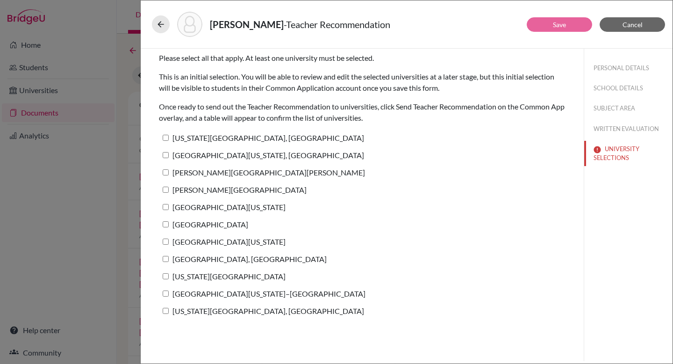
click at [175, 220] on label "[GEOGRAPHIC_DATA]" at bounding box center [203, 224] width 89 height 14
click at [169, 221] on input "[GEOGRAPHIC_DATA]" at bounding box center [166, 224] width 6 height 6
checkbox input "true"
click at [175, 237] on label "[GEOGRAPHIC_DATA][US_STATE]" at bounding box center [222, 242] width 127 height 14
click at [169, 238] on input "[GEOGRAPHIC_DATA][US_STATE]" at bounding box center [166, 241] width 6 height 6
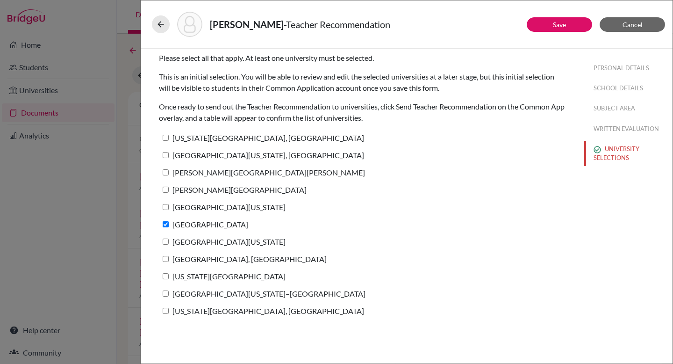
checkbox input "true"
click at [631, 64] on button "PERSONAL DETAILS" at bounding box center [628, 68] width 88 height 16
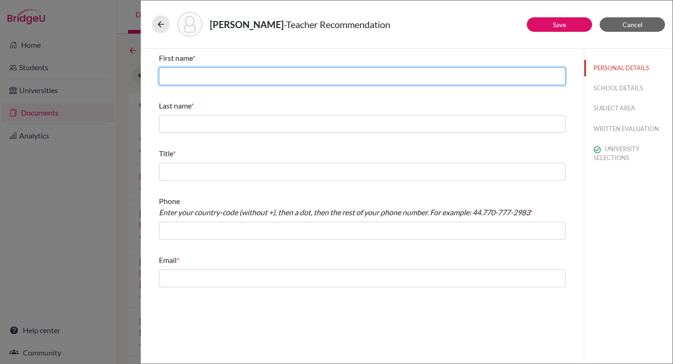
click at [222, 78] on input "text" at bounding box center [362, 76] width 407 height 18
type input "[PERSON_NAME]"
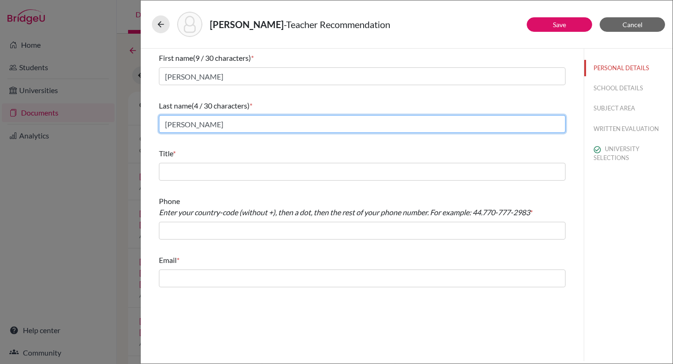
type input "[PERSON_NAME]"
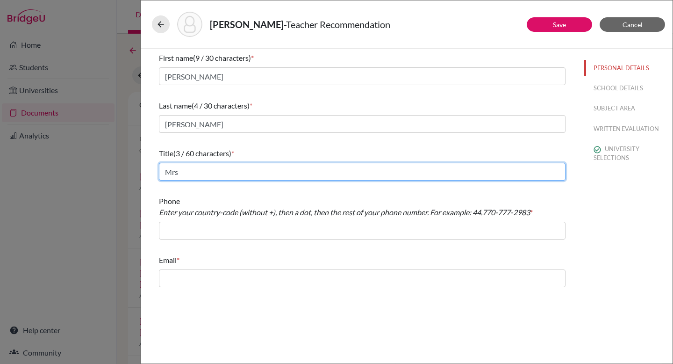
type input "Mrs"
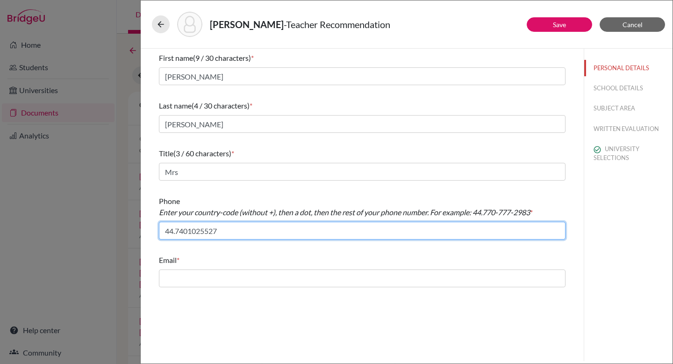
type input "44.7401025527"
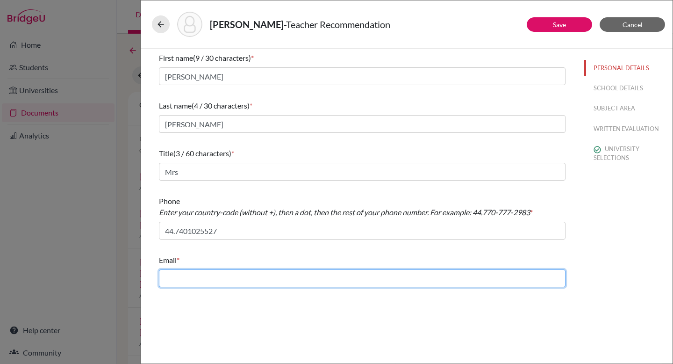
click at [185, 271] on input "text" at bounding box center [362, 278] width 407 height 18
paste input "Siddhartha is a gifted and remarkable student, one whose intelectual ability, l…"
type input "Siddhartha is a gifted and remarkable student, one whose intelectual ability, l…"
type input "[EMAIL_ADDRESS][DOMAIN_NAME]"
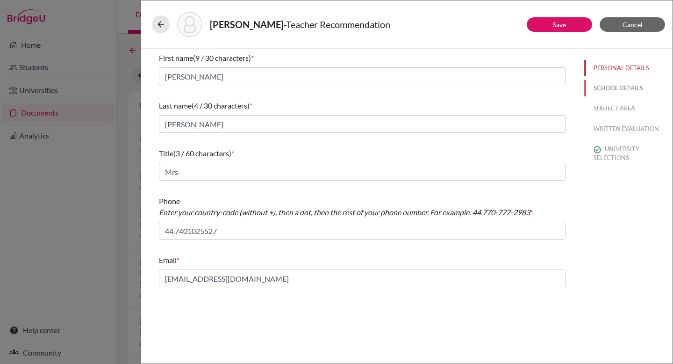
click at [631, 85] on button "SCHOOL DETAILS" at bounding box center [628, 88] width 88 height 16
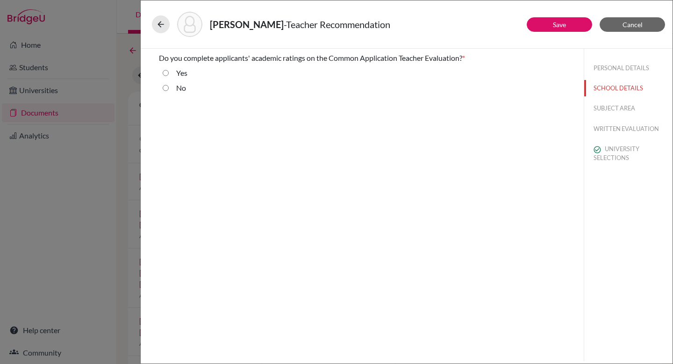
click at [179, 75] on label "Yes" at bounding box center [181, 72] width 11 height 11
click at [169, 75] on input "Yes" at bounding box center [166, 72] width 6 height 11
radio input "true"
click at [603, 101] on button "SUBJECT AREA" at bounding box center [628, 108] width 88 height 16
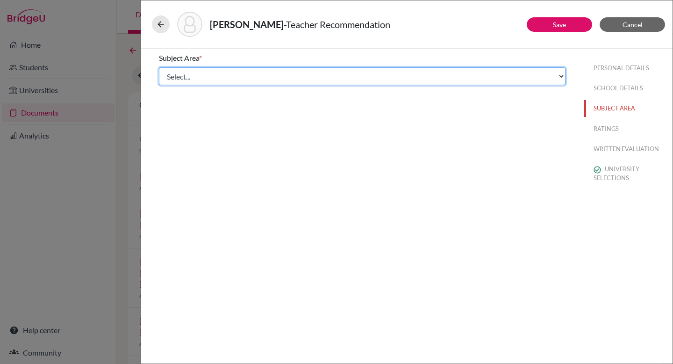
click at [247, 72] on select "Select... Math English Science World Language Social Studies Other Computer Sci…" at bounding box center [362, 76] width 407 height 18
select select "1"
click at [159, 67] on select "Select... Math English Science World Language Social Studies Other Computer Sci…" at bounding box center [362, 76] width 407 height 18
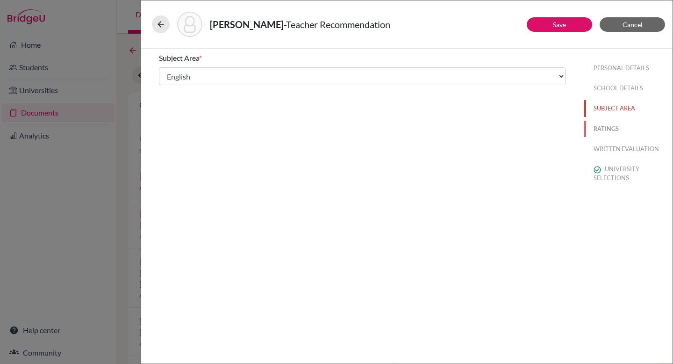
click at [614, 127] on button "RATINGS" at bounding box center [628, 129] width 88 height 16
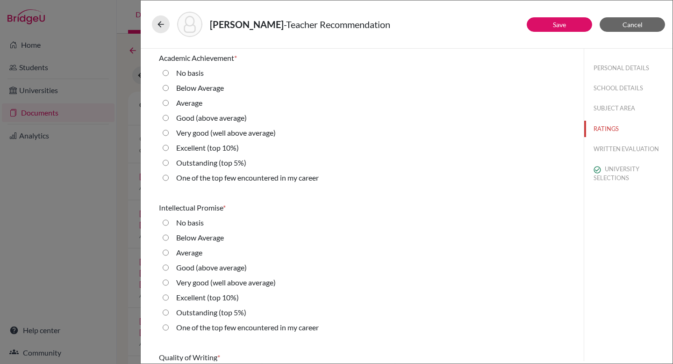
click at [193, 164] on label "Outstanding (top 5%)" at bounding box center [211, 162] width 70 height 11
click at [169, 164] on 5\%\) "Outstanding (top 5%)" at bounding box center [166, 162] width 6 height 11
radio 5\%\) "true"
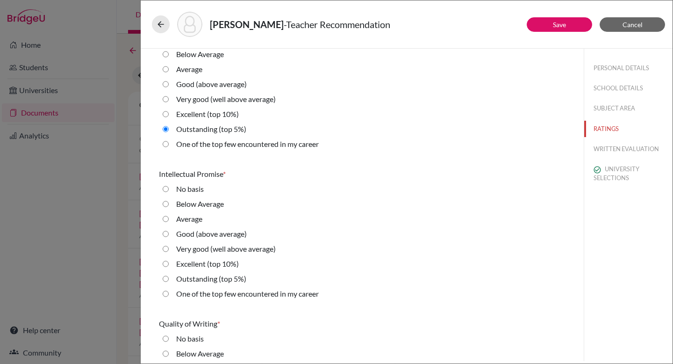
scroll to position [35, 0]
click at [193, 281] on label "Outstanding (top 5%)" at bounding box center [211, 277] width 70 height 11
click at [169, 281] on 5\%\) "Outstanding (top 5%)" at bounding box center [166, 277] width 6 height 11
radio 5\%\) "true"
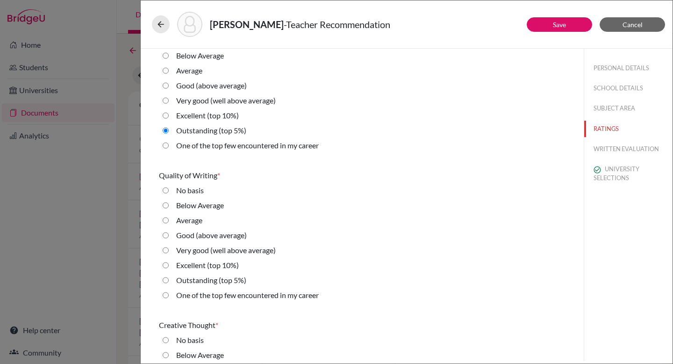
scroll to position [189, 0]
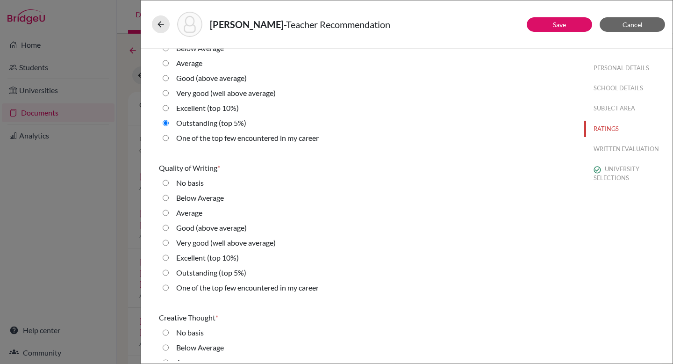
click at [188, 273] on label "Outstanding (top 5%)" at bounding box center [211, 272] width 70 height 11
click at [169, 273] on 5\%\) "Outstanding (top 5%)" at bounding box center [166, 272] width 6 height 11
radio 5\%\) "true"
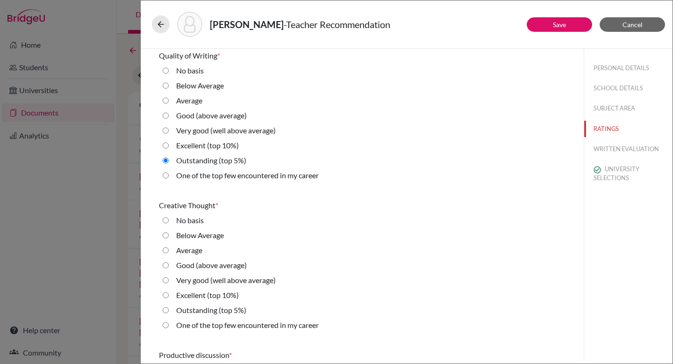
scroll to position [320, 0]
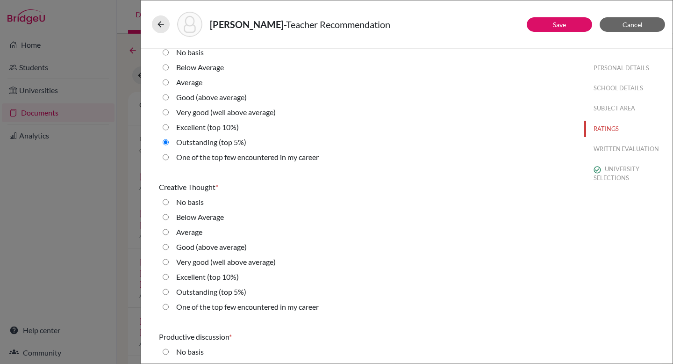
click at [198, 293] on label "Outstanding (top 5%)" at bounding box center [211, 291] width 70 height 11
click at [169, 293] on 5\%\) "Outstanding (top 5%)" at bounding box center [166, 291] width 6 height 11
radio 5\%\) "true"
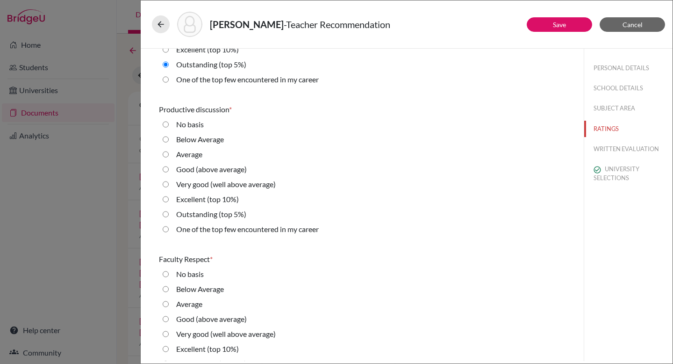
scroll to position [566, 0]
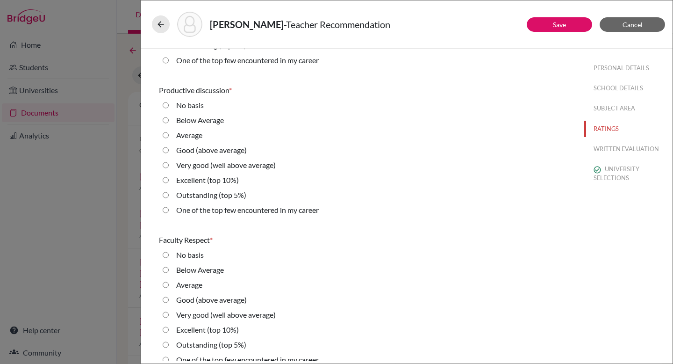
click at [198, 192] on label "Outstanding (top 5%)" at bounding box center [211, 194] width 70 height 11
click at [169, 192] on 5\%\) "Outstanding (top 5%)" at bounding box center [166, 194] width 6 height 11
radio 5\%\) "true"
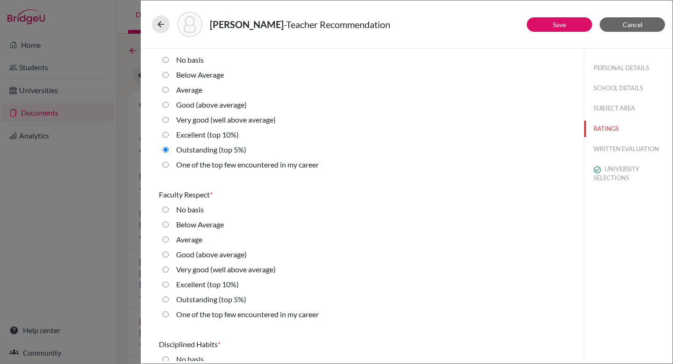
click at [196, 297] on label "Outstanding (top 5%)" at bounding box center [211, 298] width 70 height 11
click at [169, 297] on 5\%\) "Outstanding (top 5%)" at bounding box center [166, 298] width 6 height 11
radio 5\%\) "true"
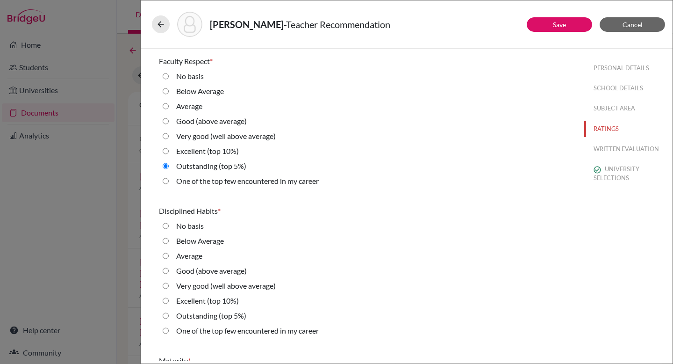
scroll to position [746, 0]
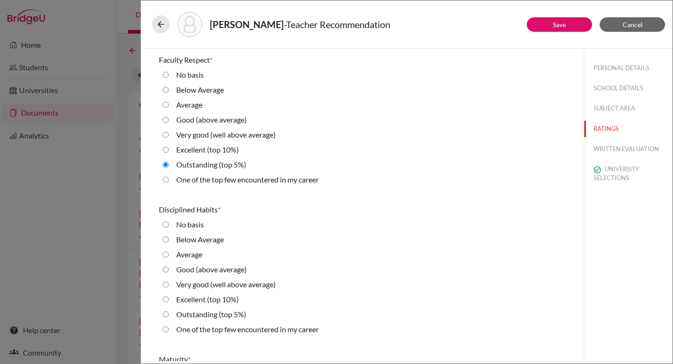
click at [191, 311] on label "Outstanding (top 5%)" at bounding box center [211, 313] width 70 height 11
click at [169, 311] on 5\%\) "Outstanding (top 5%)" at bounding box center [166, 313] width 6 height 11
radio 5\%\) "true"
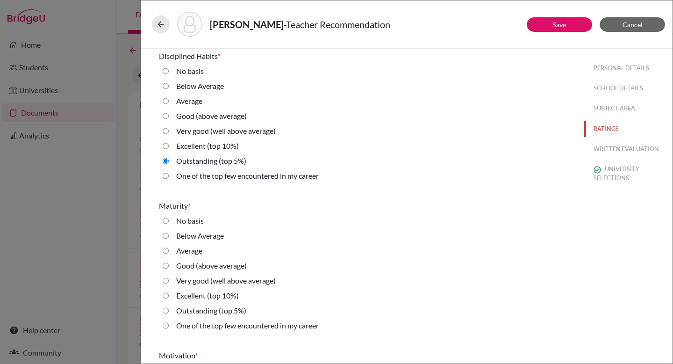
scroll to position [900, 0]
click at [192, 309] on label "Outstanding (top 5%)" at bounding box center [211, 309] width 70 height 11
click at [169, 309] on 5\%\) "Outstanding (top 5%)" at bounding box center [166, 309] width 6 height 11
radio 5\%\) "true"
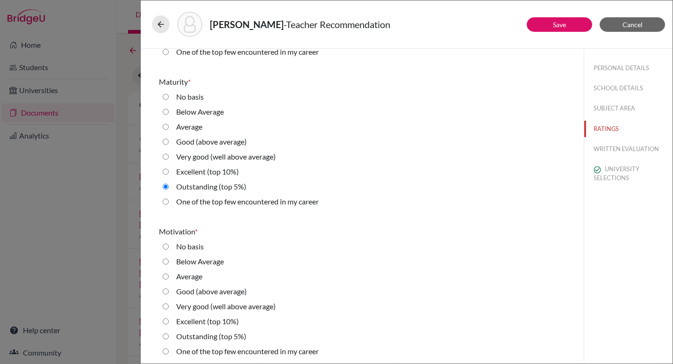
scroll to position [1099, 0]
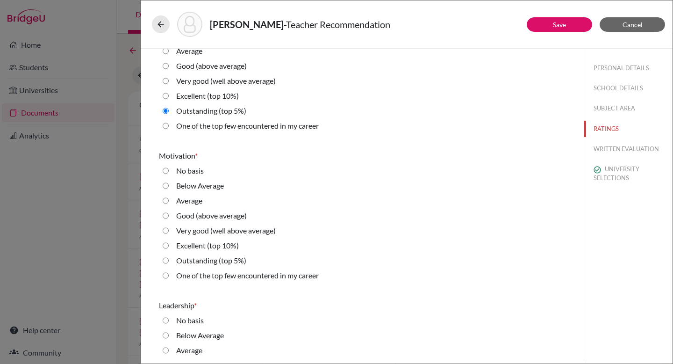
click at [188, 263] on label "Outstanding (top 5%)" at bounding box center [211, 260] width 70 height 11
click at [169, 263] on 5\%\) "Outstanding (top 5%)" at bounding box center [166, 260] width 6 height 11
radio 5\%\) "true"
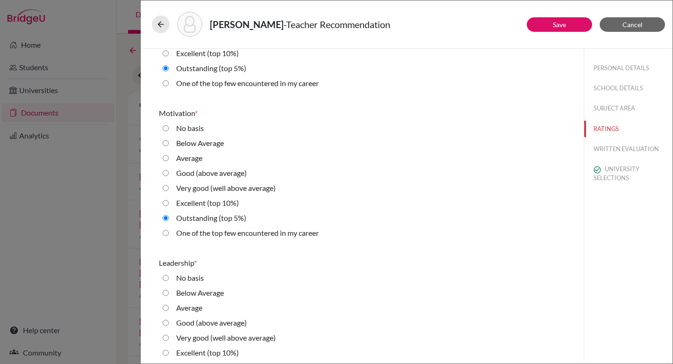
scroll to position [1314, 0]
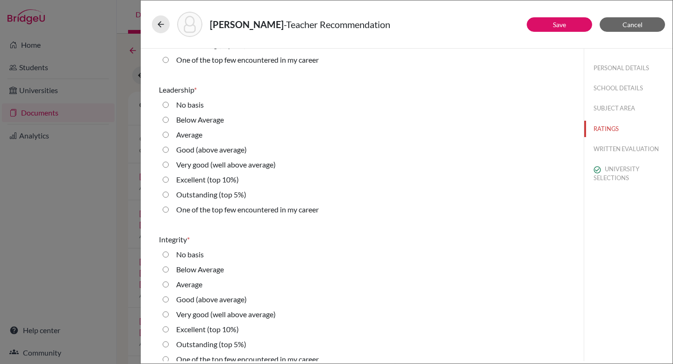
click at [202, 191] on label "Outstanding (top 5%)" at bounding box center [211, 194] width 70 height 11
click at [169, 191] on 5\%\) "Outstanding (top 5%)" at bounding box center [166, 194] width 6 height 11
radio 5\%\) "true"
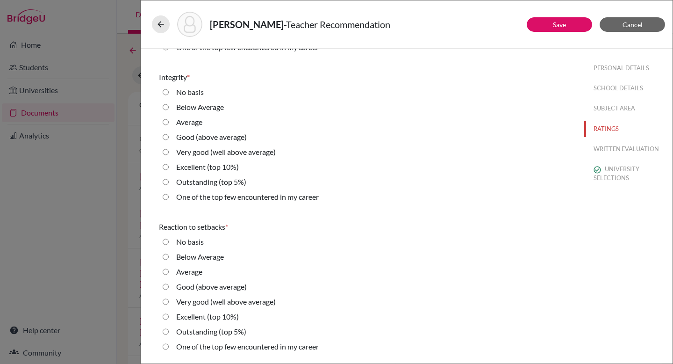
scroll to position [1478, 0]
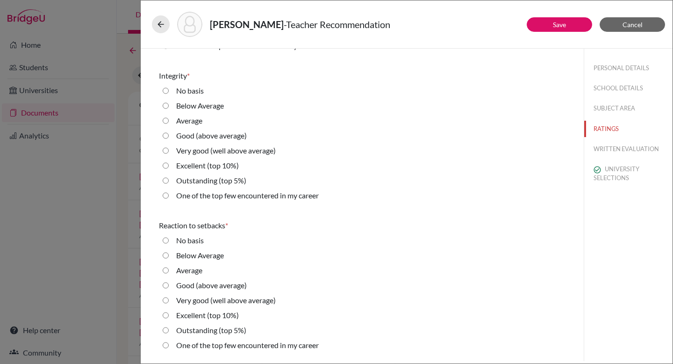
click at [197, 181] on label "Outstanding (top 5%)" at bounding box center [211, 180] width 70 height 11
click at [169, 181] on 5\%\) "Outstanding (top 5%)" at bounding box center [166, 180] width 6 height 11
radio 5\%\) "true"
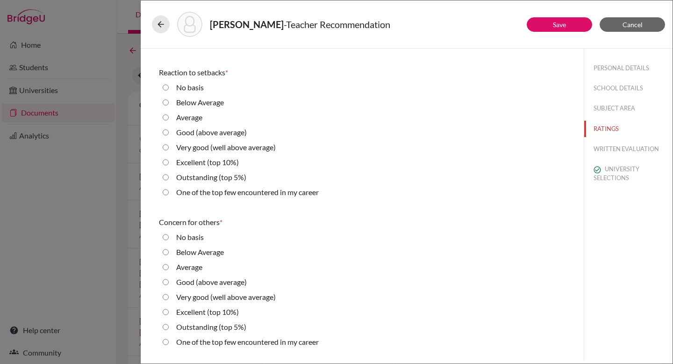
click at [201, 181] on label "Outstanding (top 5%)" at bounding box center [211, 176] width 70 height 11
click at [169, 181] on 5\%\) "Outstanding (top 5%)" at bounding box center [166, 176] width 6 height 11
radio 5\%\) "true"
click at [194, 324] on label "Outstanding (top 5%)" at bounding box center [211, 326] width 70 height 11
click at [169, 324] on 5\%\) "Outstanding (top 5%)" at bounding box center [166, 326] width 6 height 11
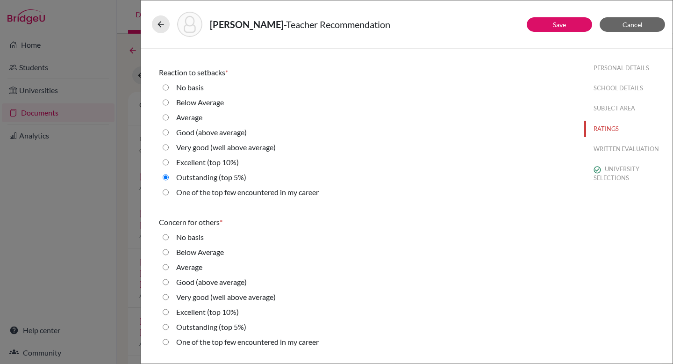
radio 5\%\) "true"
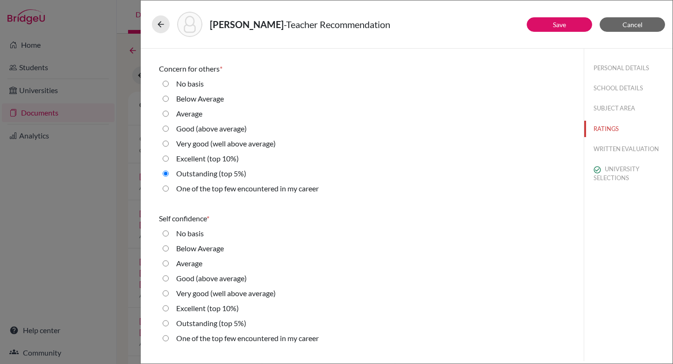
scroll to position [1820, 0]
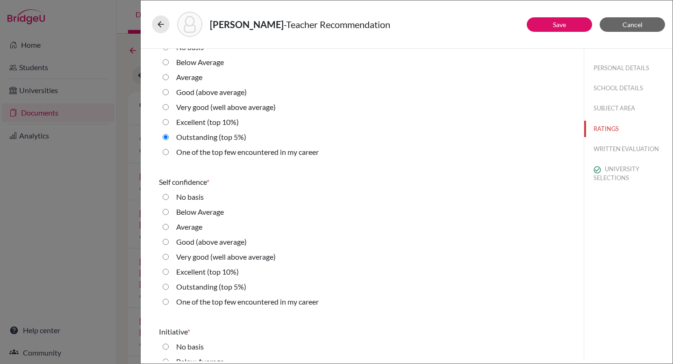
click at [210, 288] on label "Outstanding (top 5%)" at bounding box center [211, 286] width 70 height 11
click at [169, 288] on 5\%\) "Outstanding (top 5%)" at bounding box center [166, 286] width 6 height 11
radio 5\%\) "true"
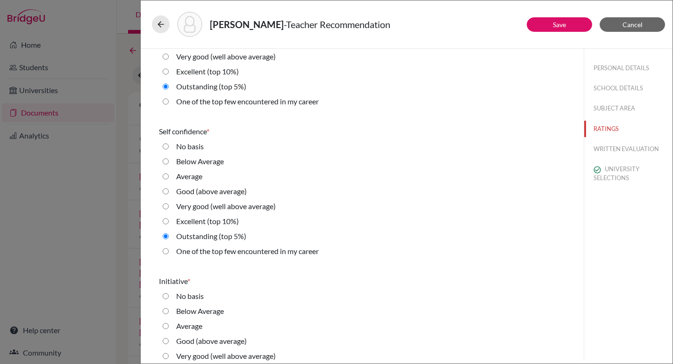
scroll to position [2073, 0]
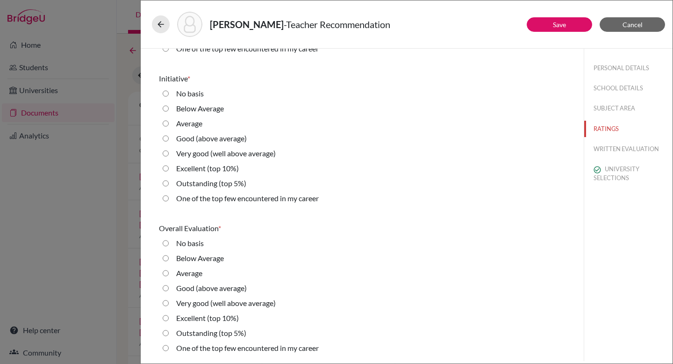
click at [201, 179] on label "Outstanding (top 5%)" at bounding box center [211, 183] width 70 height 11
click at [169, 179] on 5\%\) "Outstanding (top 5%)" at bounding box center [166, 183] width 6 height 11
radio 5\%\) "true"
click at [202, 332] on label "Outstanding (top 5%)" at bounding box center [211, 332] width 70 height 11
click at [169, 332] on 5\%\) "Outstanding (top 5%)" at bounding box center [166, 332] width 6 height 11
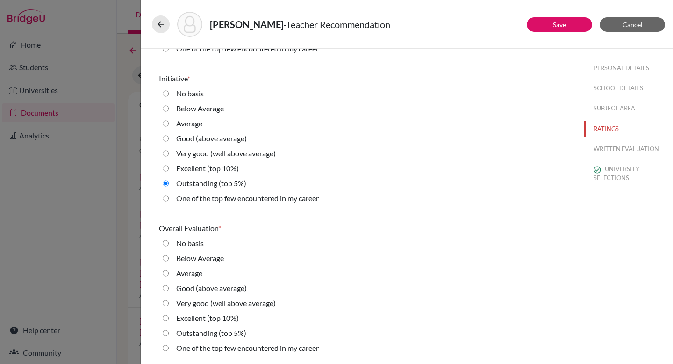
radio 5\%\) "true"
click at [619, 148] on button "WRITTEN EVALUATION" at bounding box center [628, 149] width 88 height 16
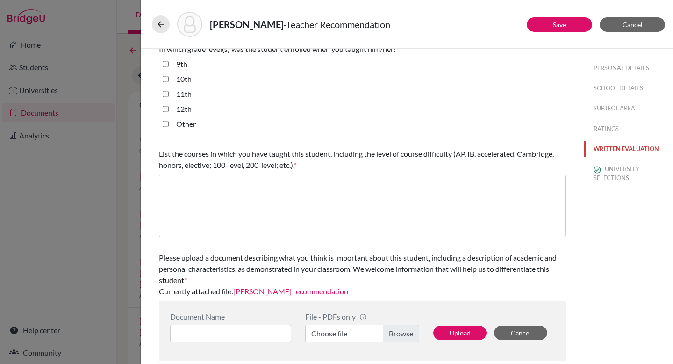
scroll to position [0, 0]
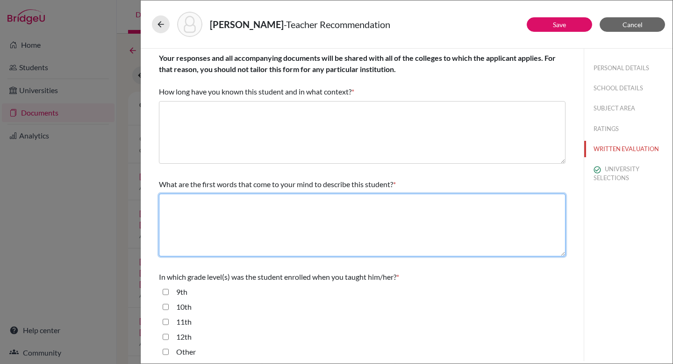
click at [354, 224] on textarea at bounding box center [362, 224] width 407 height 63
paste textarea "Siddhartha is a gifted and remarkable student, one whose intelectual ability, l…"
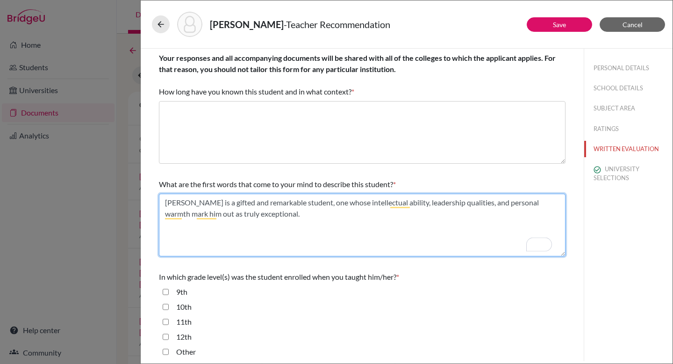
type textarea "[PERSON_NAME] is a gifted and remarkable student, one whose intellectual abilit…"
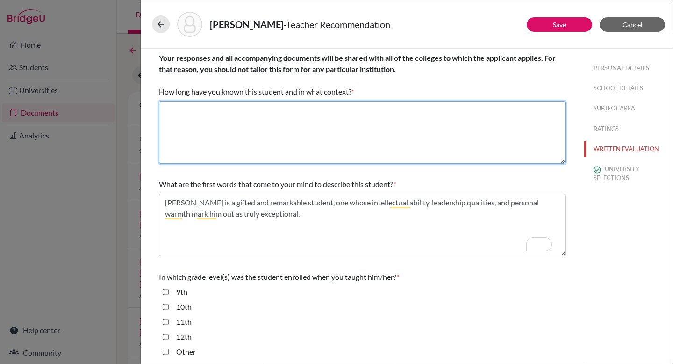
click at [306, 121] on textarea at bounding box center [362, 132] width 407 height 63
paste textarea "I have taught in English Language and Literature at Standard Level for the past…"
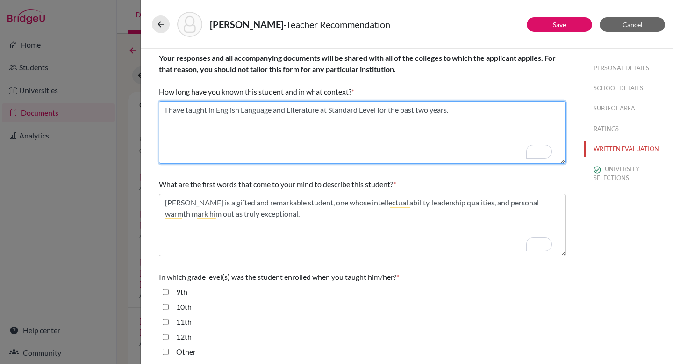
click at [208, 109] on textarea "To enrich screen reader interactions, please activate Accessibility in Grammarl…" at bounding box center [362, 132] width 407 height 63
type textarea "I have taught [PERSON_NAME] in English Language and Literature at Standard Leve…"
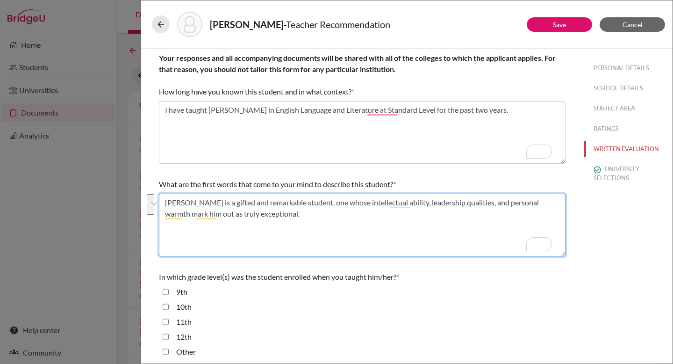
drag, startPoint x: 351, startPoint y: 223, endPoint x: 157, endPoint y: 200, distance: 195.8
click at [157, 200] on div "Your responses and all accompanying documents will be shared with all of the co…" at bounding box center [362, 319] width 429 height 540
click at [292, 222] on textarea "To enrich screen reader interactions, please activate Accessibility in Grammarl…" at bounding box center [362, 224] width 407 height 63
paste textarea "[PERSON_NAME] is an outstanding young man: gifted, thoughtful, and articulate, …"
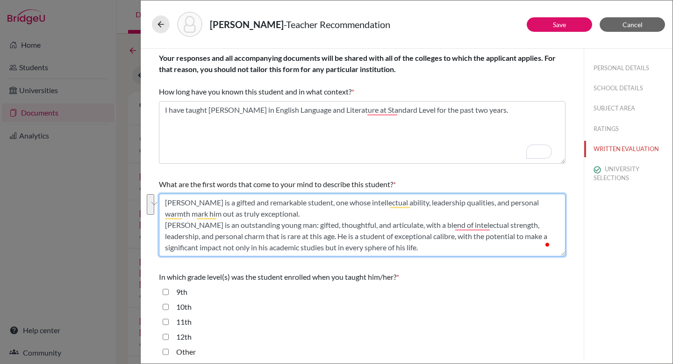
drag, startPoint x: 277, startPoint y: 212, endPoint x: 159, endPoint y: 204, distance: 118.1
click at [159, 204] on div "Your responses and all accompanying documents will be shared with all of the co…" at bounding box center [362, 319] width 429 height 540
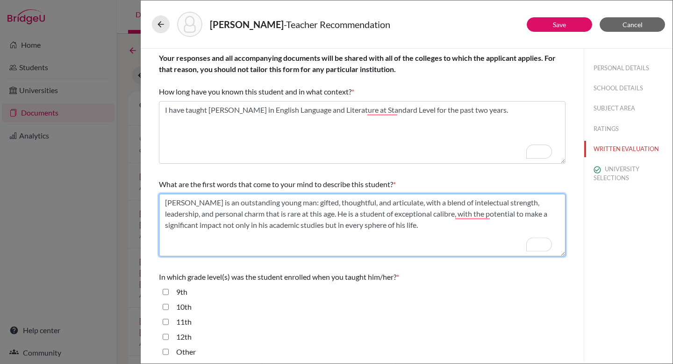
type textarea "[PERSON_NAME] is an outstanding young man: gifted, thoughtful, and articulate, …"
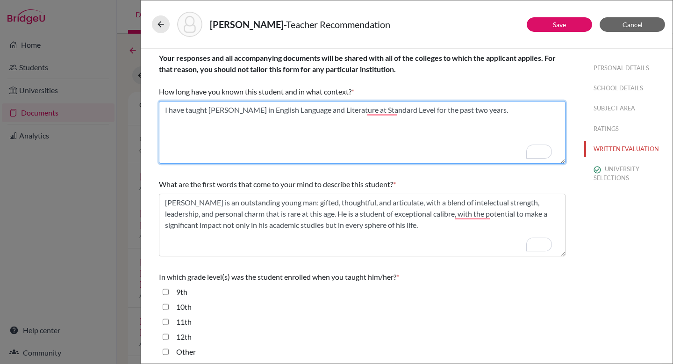
click at [507, 109] on textarea "To enrich screen reader interactions, please activate Accessibility in Grammarl…" at bounding box center [362, 132] width 407 height 63
paste textarea "[PERSON_NAME] is a gifted and remarkable student, one whose intellectual abilit…"
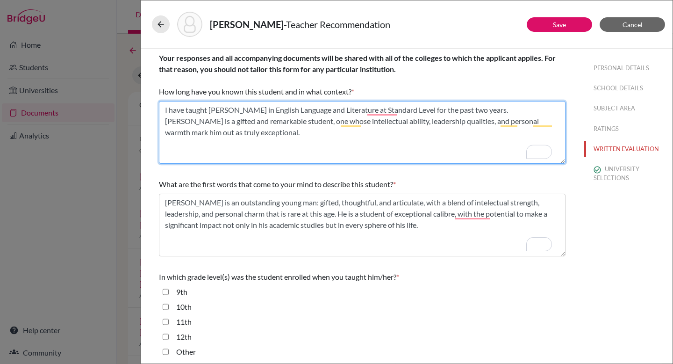
type textarea "I have taught [PERSON_NAME] in English Language and Literature at Standard Leve…"
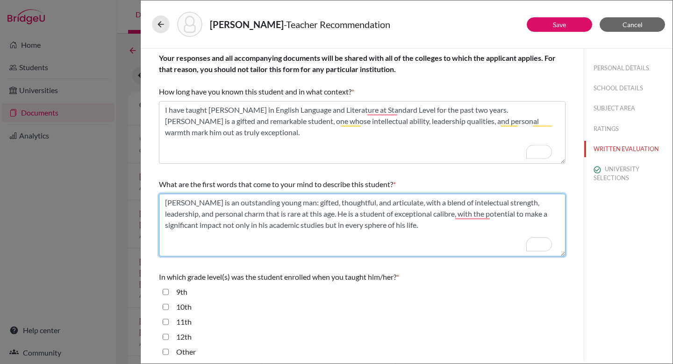
click at [165, 214] on textarea "To enrich screen reader interactions, please activate Accessibility in Grammarl…" at bounding box center [362, 224] width 407 height 63
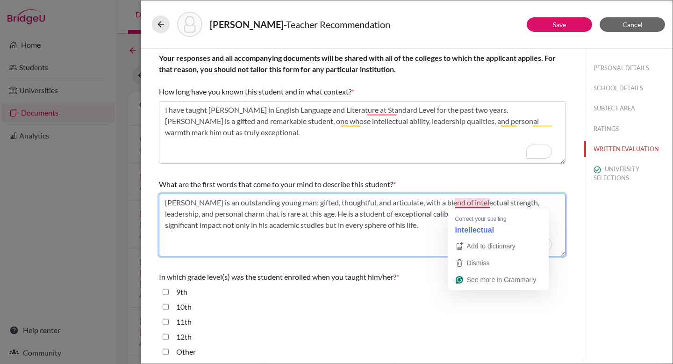
click at [475, 205] on textarea "To enrich screen reader interactions, please activate Accessibility in Grammarl…" at bounding box center [362, 224] width 407 height 63
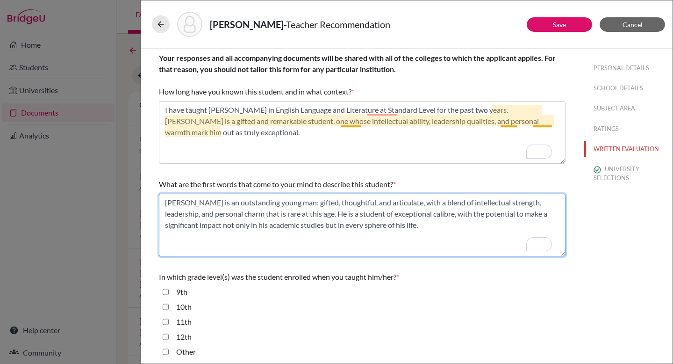
type textarea "[PERSON_NAME] is an outstanding young man: gifted, thoughtful, and articulate, …"
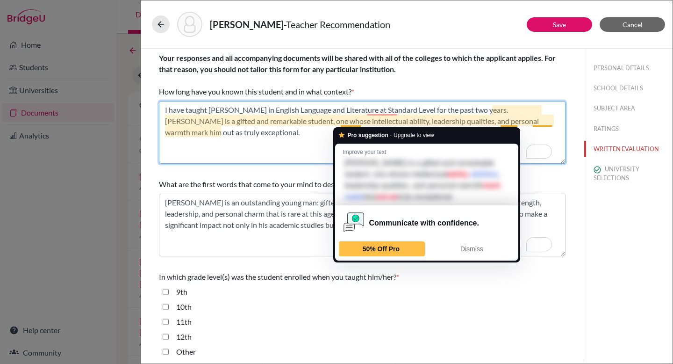
click at [333, 154] on textarea "To enrich screen reader interactions, please activate Accessibility in Grammarl…" at bounding box center [362, 132] width 407 height 63
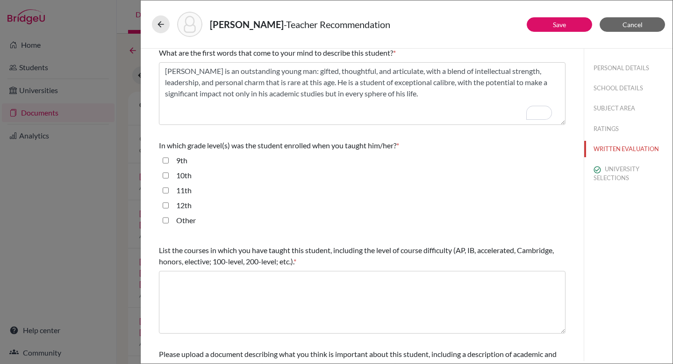
scroll to position [132, 0]
click at [165, 191] on input "11th" at bounding box center [166, 189] width 6 height 11
checkbox input "true"
click at [167, 205] on input "12th" at bounding box center [166, 204] width 6 height 11
checkbox input "true"
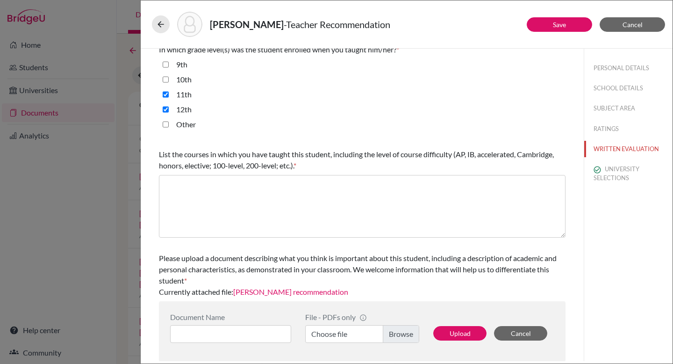
scroll to position [228, 0]
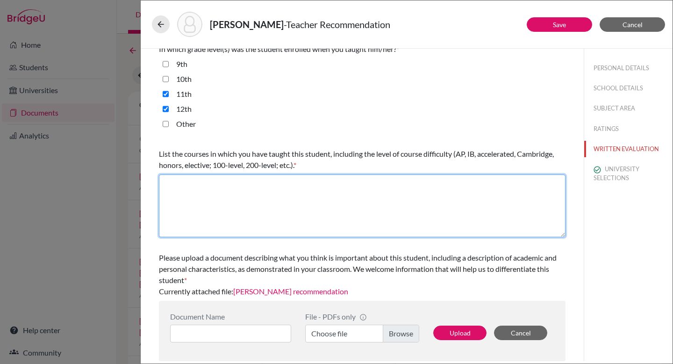
click at [290, 181] on textarea at bounding box center [362, 205] width 407 height 63
type textarea "IB English A Language and Literature SL"
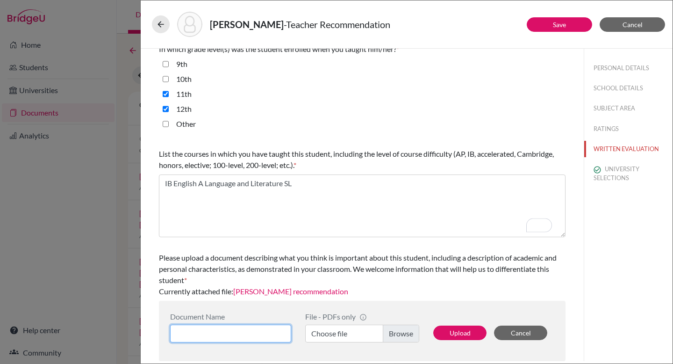
click at [249, 335] on input at bounding box center [230, 333] width 121 height 18
type input "[PERSON_NAME] English Recommendation"
click at [398, 334] on label "Choose file" at bounding box center [362, 333] width 114 height 18
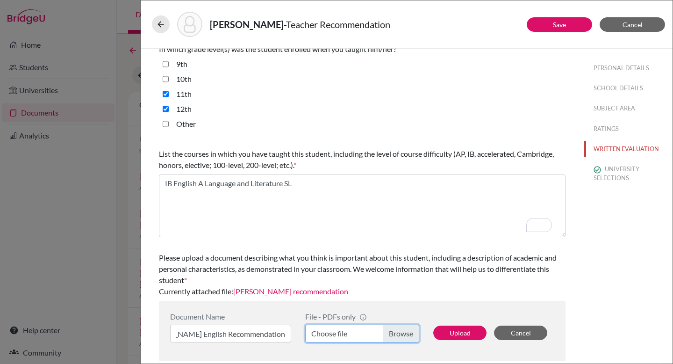
click at [398, 334] on input "Choose file" at bounding box center [362, 333] width 114 height 18
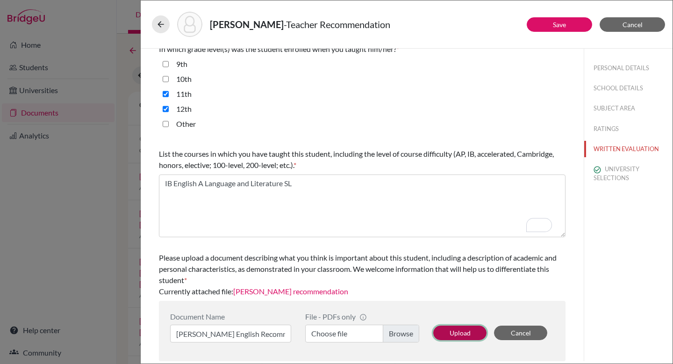
click at [462, 333] on button "Upload" at bounding box center [459, 332] width 53 height 14
click at [563, 26] on link "Save" at bounding box center [559, 25] width 13 height 8
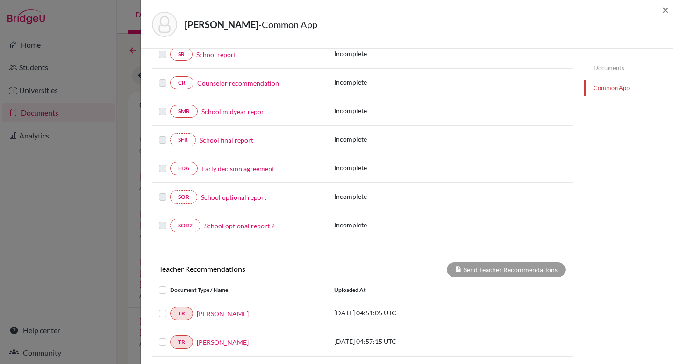
scroll to position [150, 0]
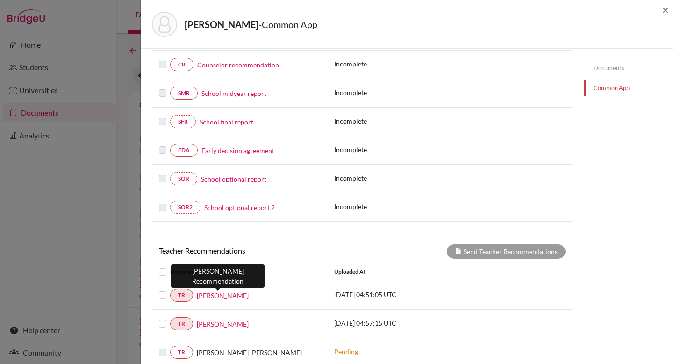
click at [219, 295] on link "[PERSON_NAME]" at bounding box center [223, 295] width 52 height 10
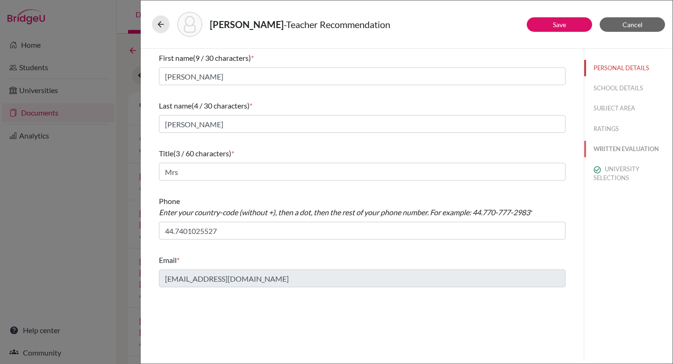
click at [612, 149] on button "WRITTEN EVALUATION" at bounding box center [628, 149] width 88 height 16
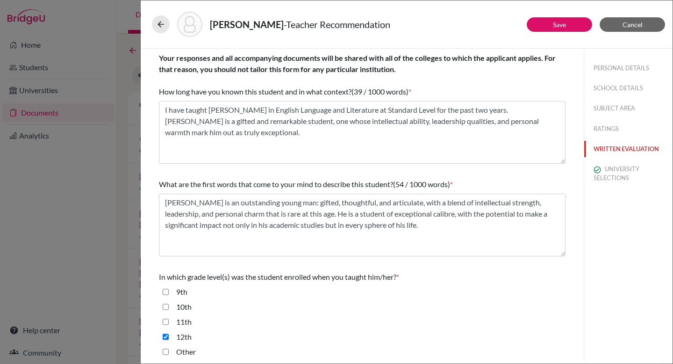
scroll to position [228, 0]
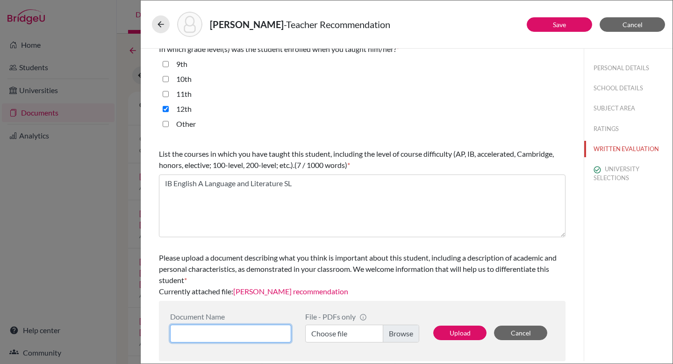
click at [241, 329] on input at bounding box center [230, 333] width 121 height 18
type input "[PERSON_NAME] English Recommendation"
click at [396, 332] on label "Choose file" at bounding box center [362, 333] width 114 height 18
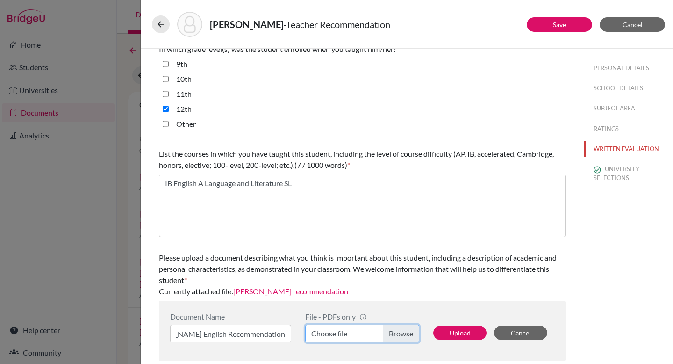
click at [396, 332] on input "Choose file" at bounding box center [362, 333] width 114 height 18
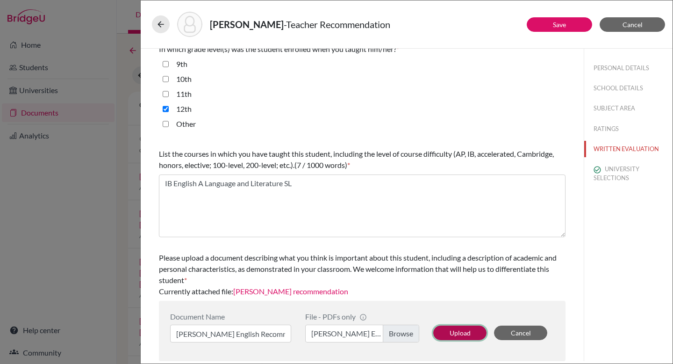
click at [461, 332] on button "Upload" at bounding box center [459, 332] width 53 height 14
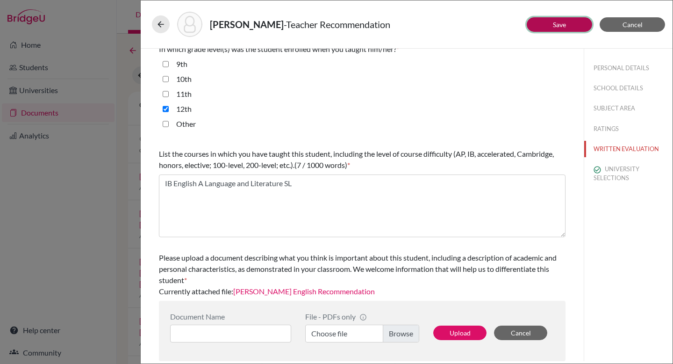
click at [564, 22] on link "Save" at bounding box center [559, 25] width 13 height 8
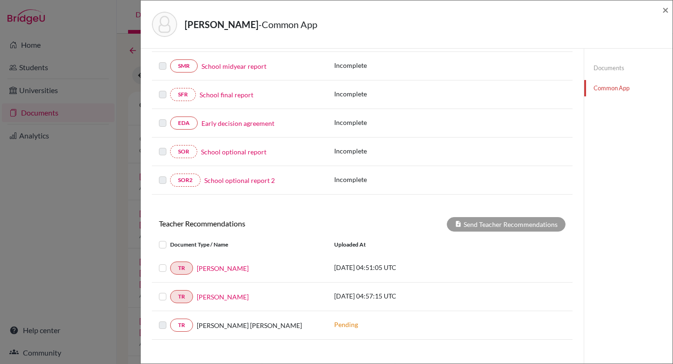
scroll to position [183, 0]
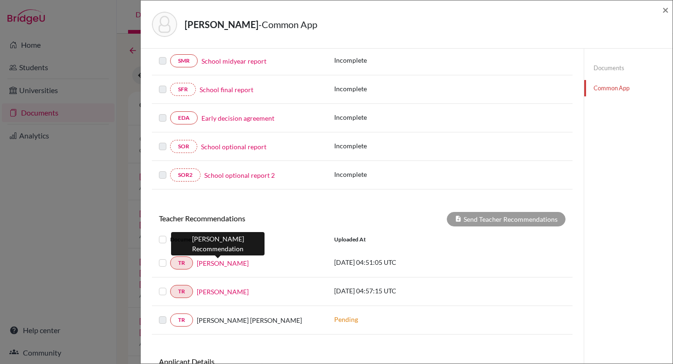
click at [225, 263] on link "[PERSON_NAME]" at bounding box center [223, 263] width 52 height 10
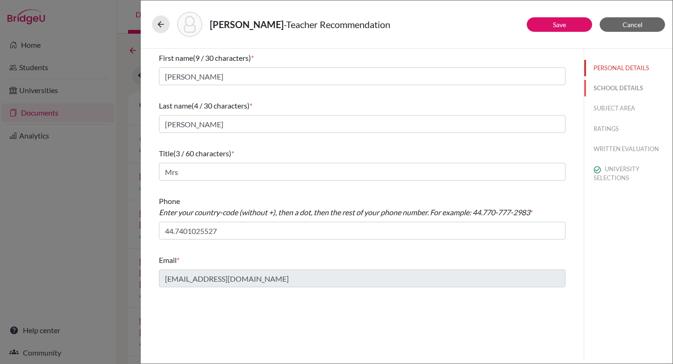
click at [619, 86] on button "SCHOOL DETAILS" at bounding box center [628, 88] width 88 height 16
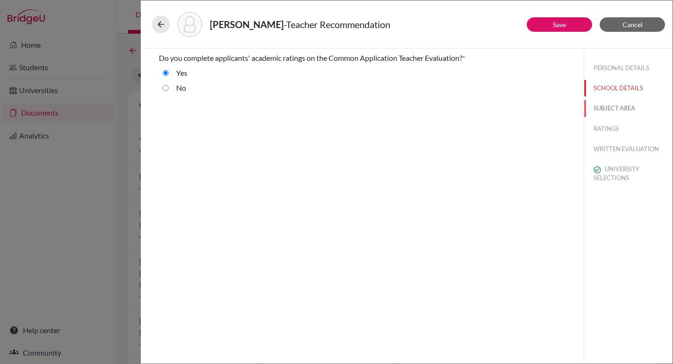
click at [619, 106] on button "SUBJECT AREA" at bounding box center [628, 108] width 88 height 16
select select "1"
